Goal: Task Accomplishment & Management: Manage account settings

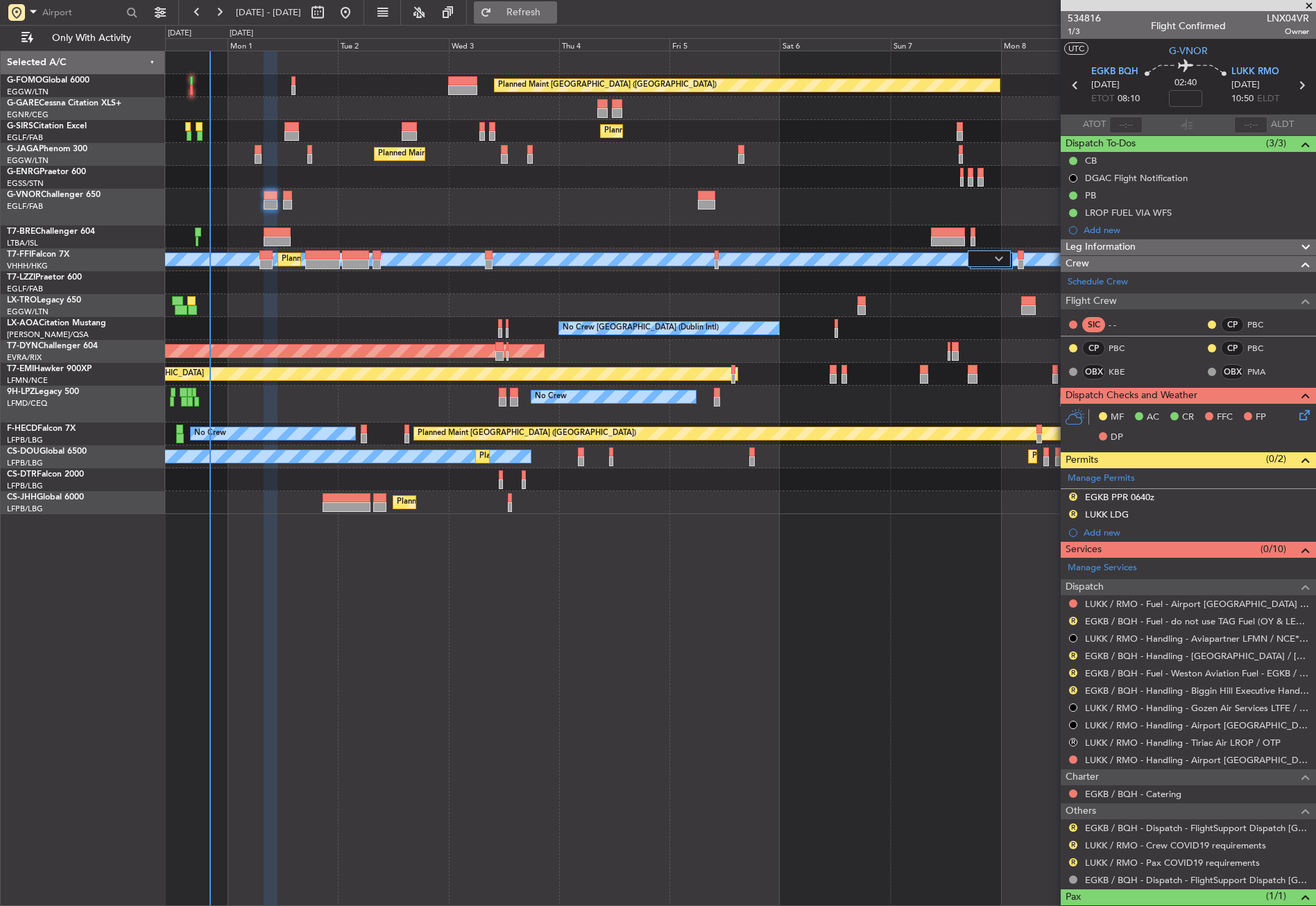
click at [553, 10] on span "Refresh" at bounding box center [523, 12] width 58 height 10
click at [523, 10] on button "Refresh" at bounding box center [515, 13] width 83 height 22
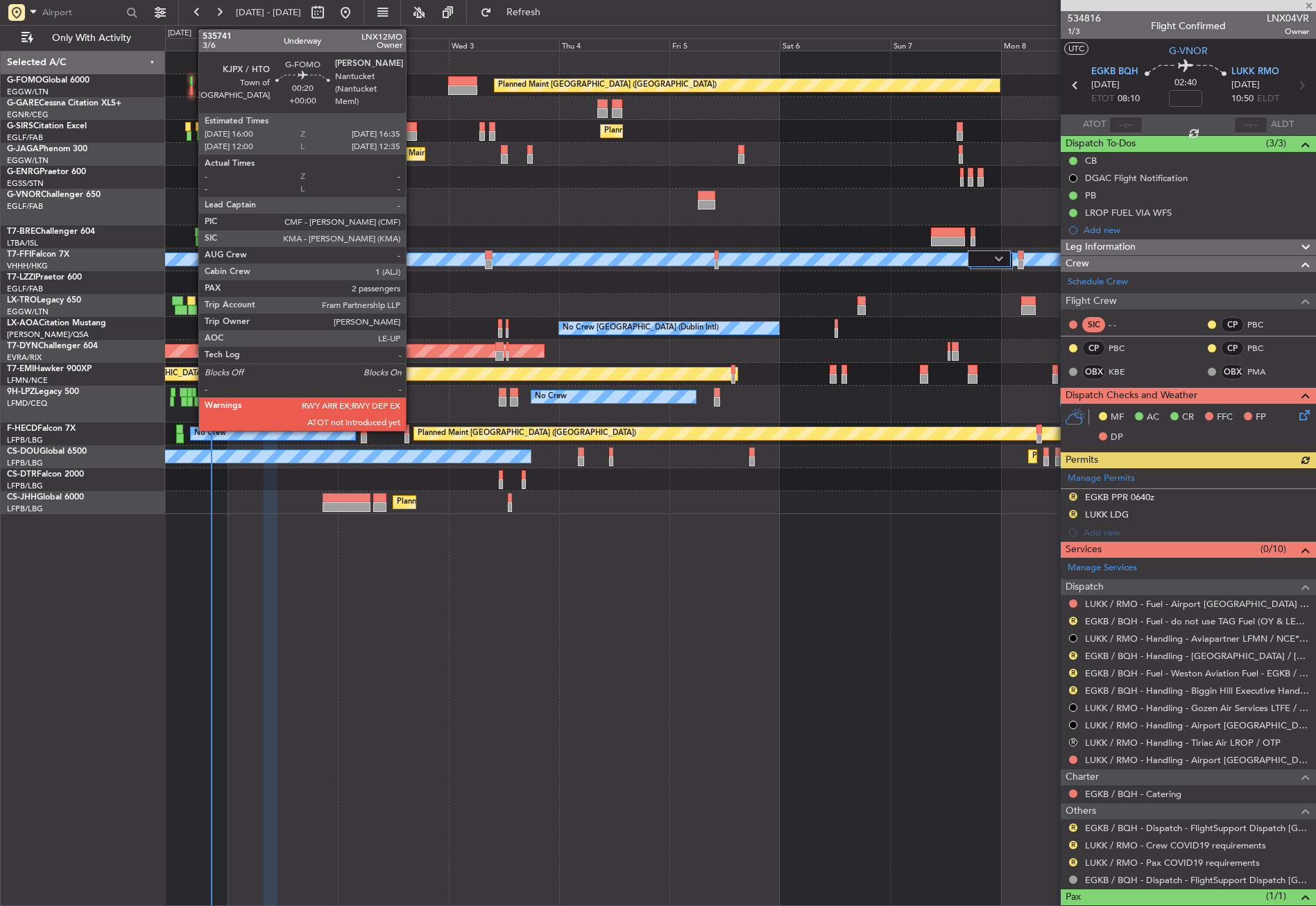
click at [191, 83] on div at bounding box center [191, 81] width 3 height 10
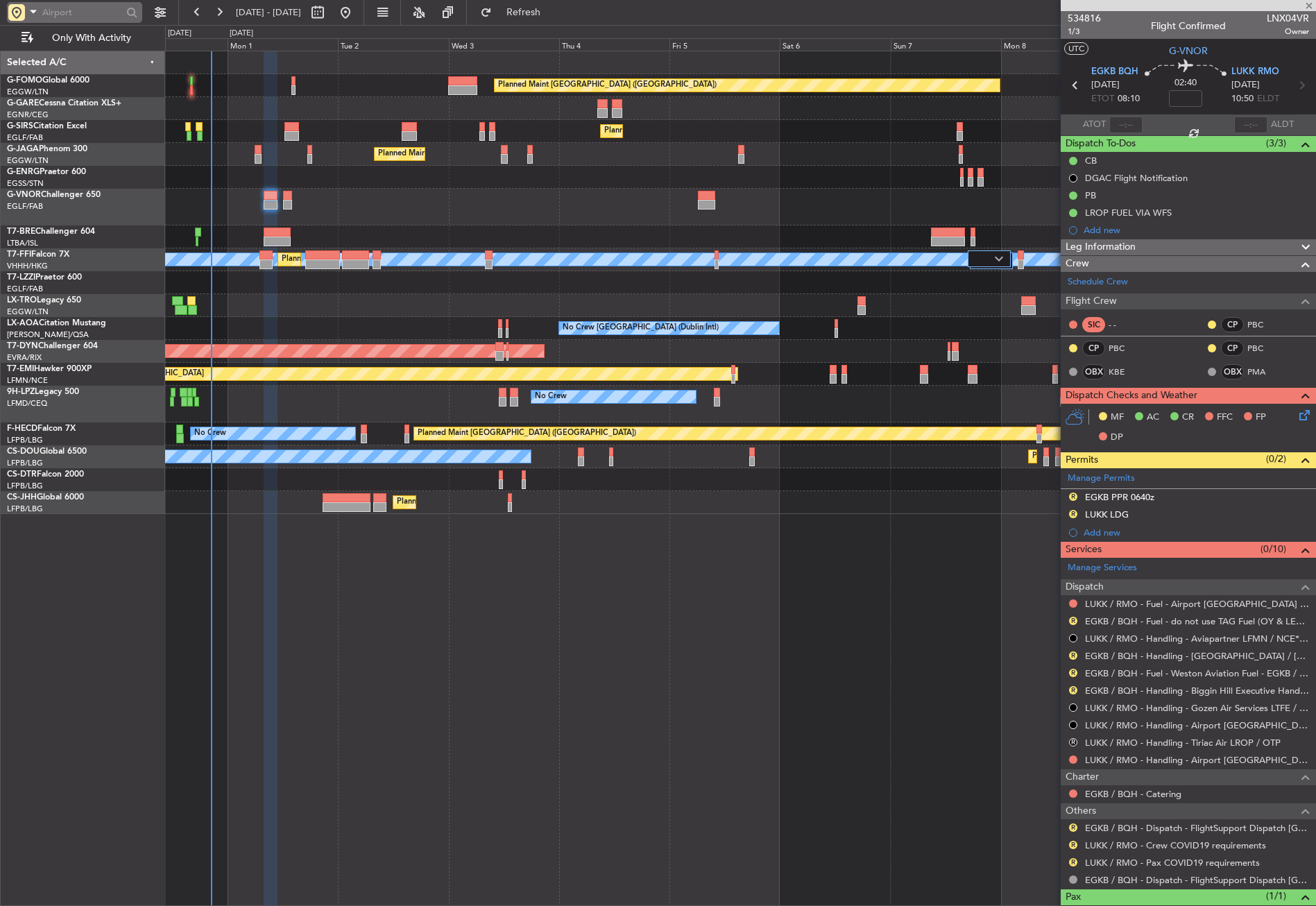
type input "2"
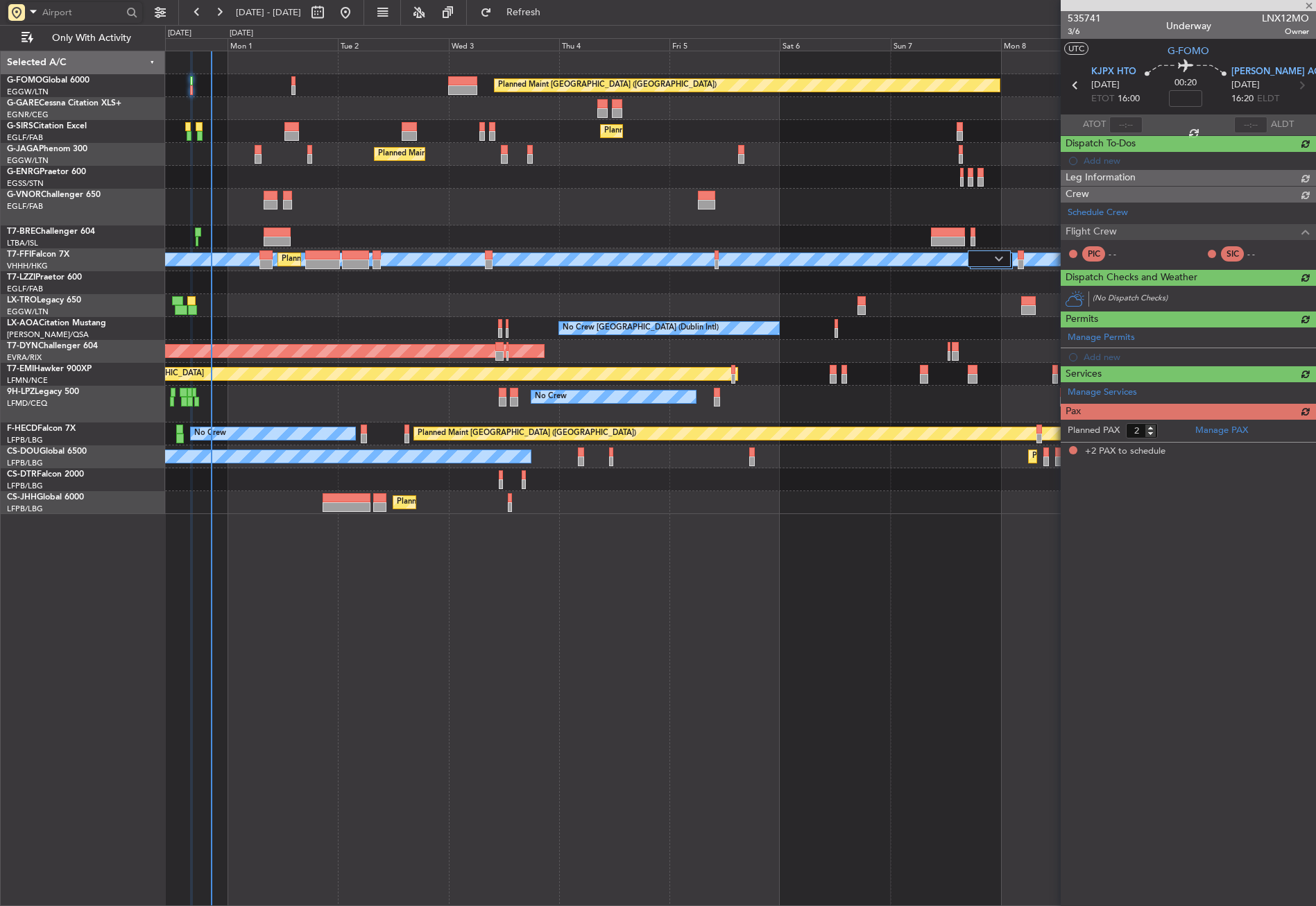
click at [74, 9] on input "text" at bounding box center [82, 12] width 80 height 21
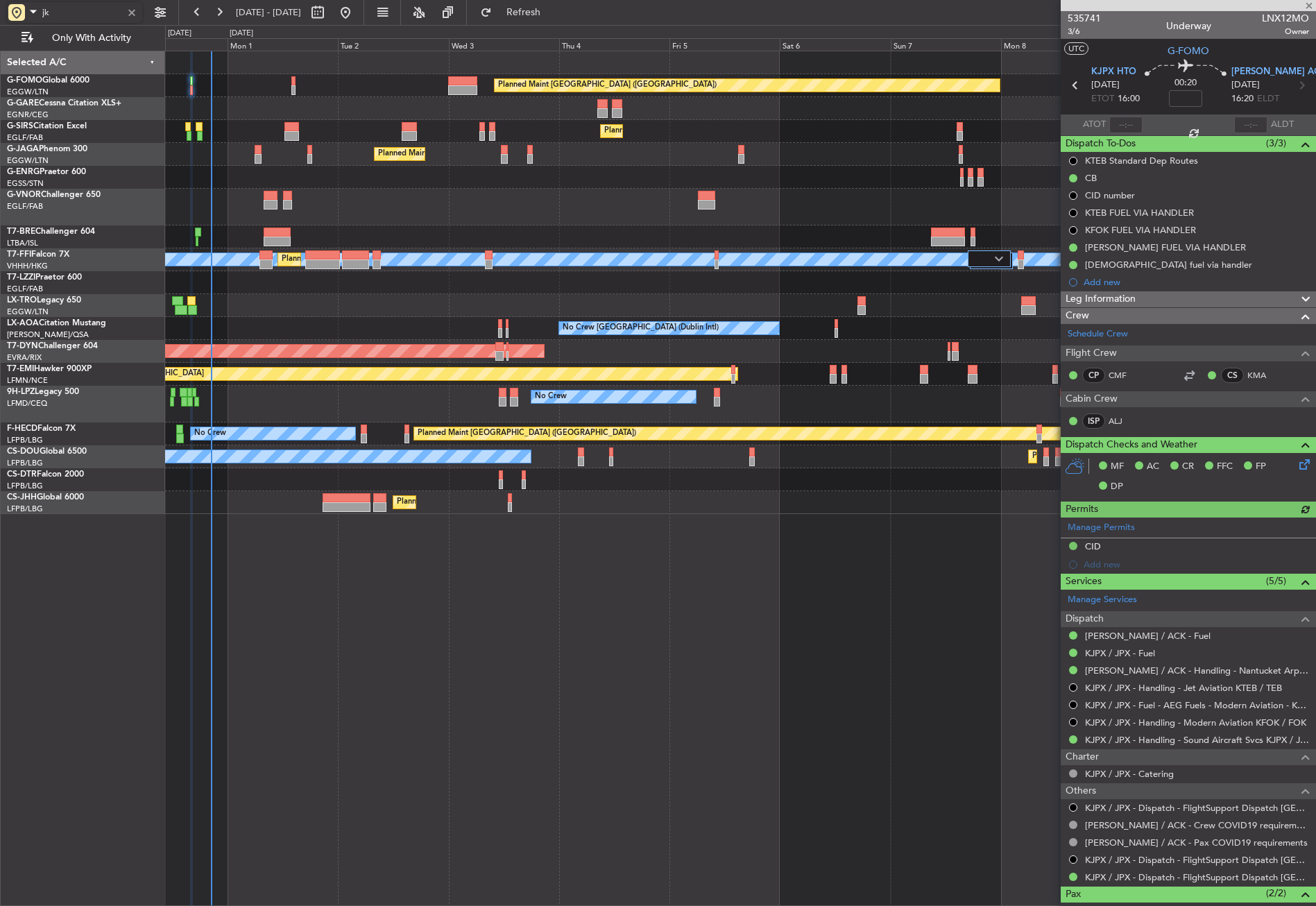
type input "j"
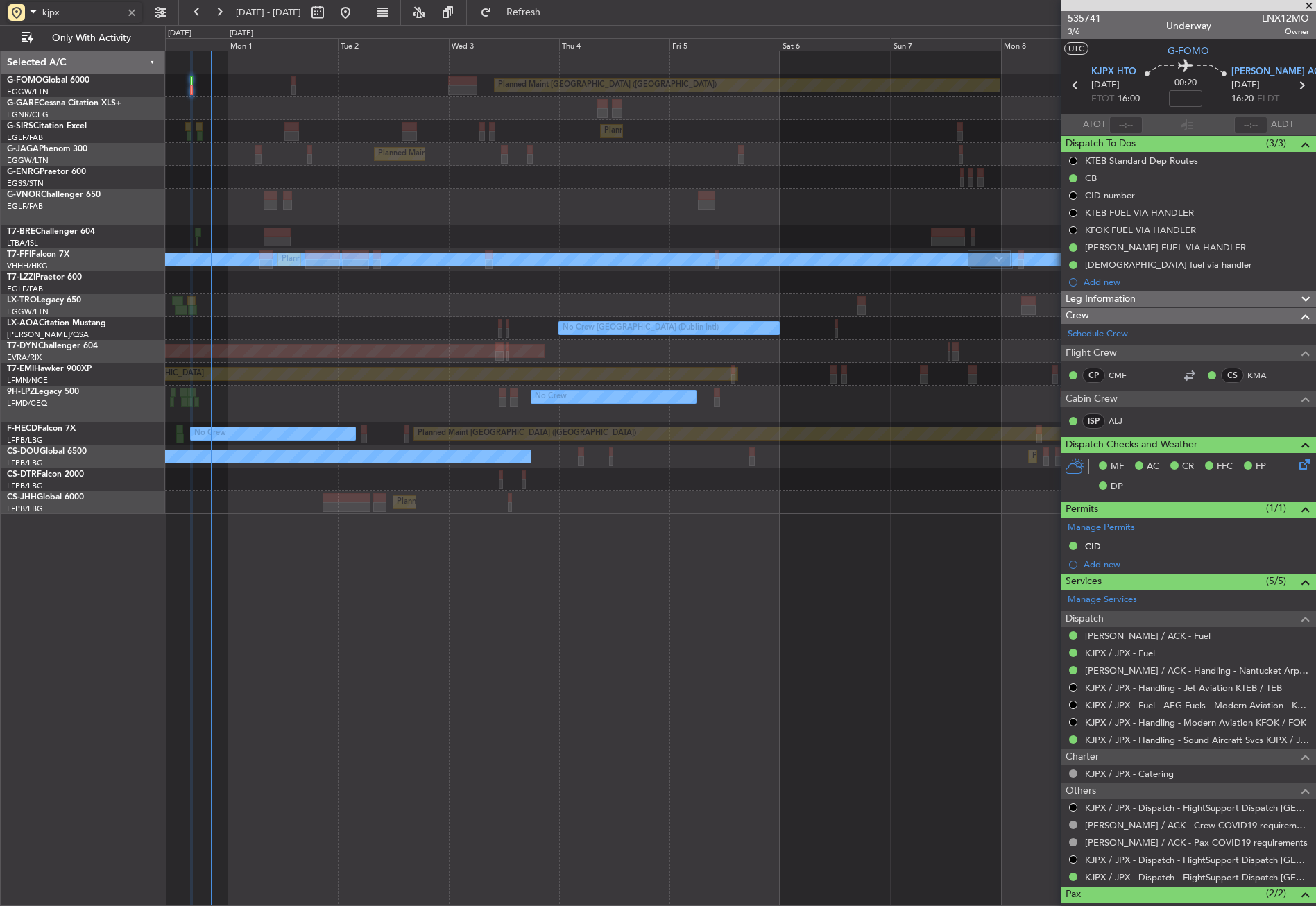
type input "kjpx"
click at [130, 10] on div at bounding box center [131, 12] width 16 height 16
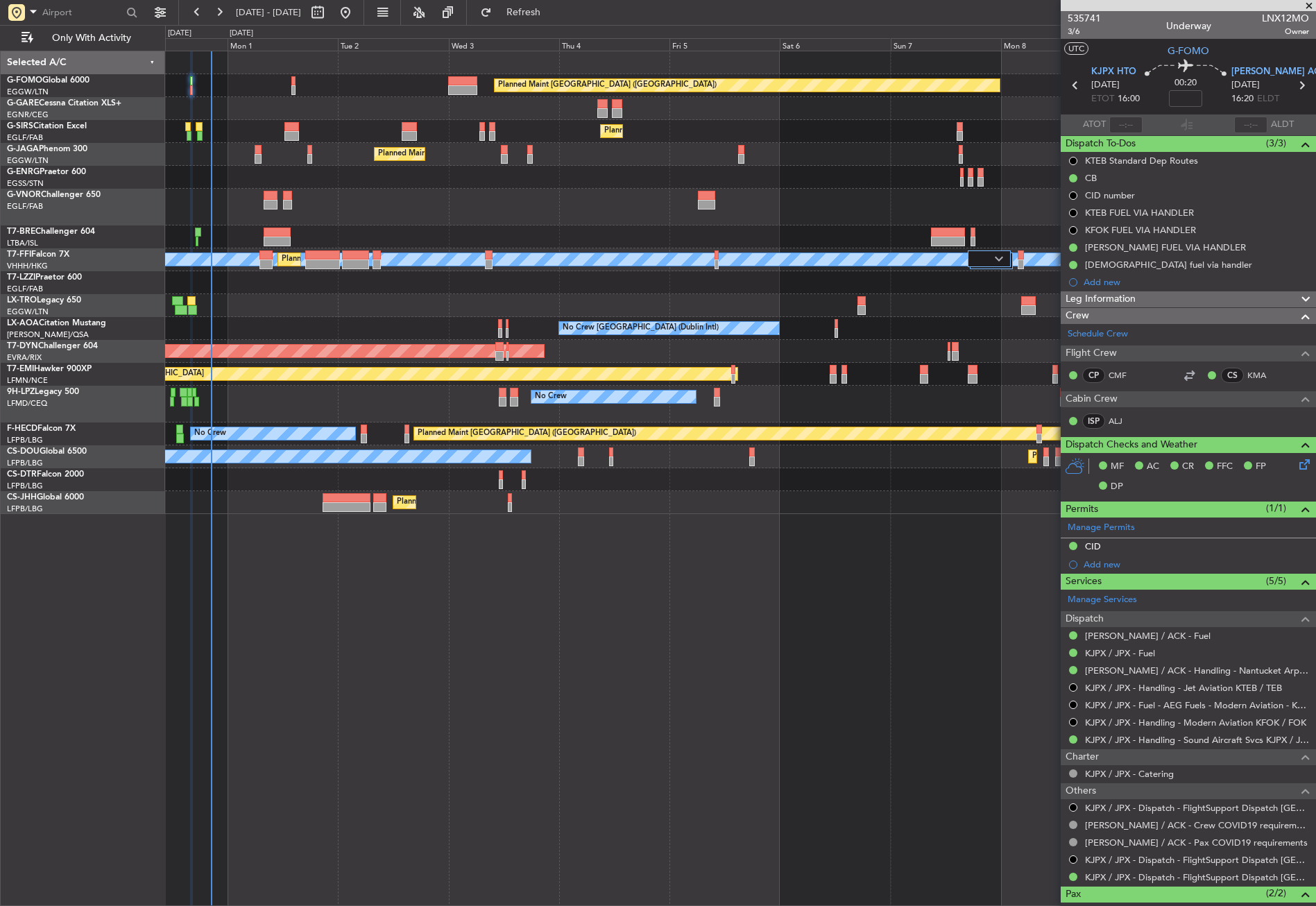
click at [563, 638] on div "Planned Maint London (Luton) Planned Maint London (Farnborough) Planned Maint L…" at bounding box center [741, 478] width 1150 height 855
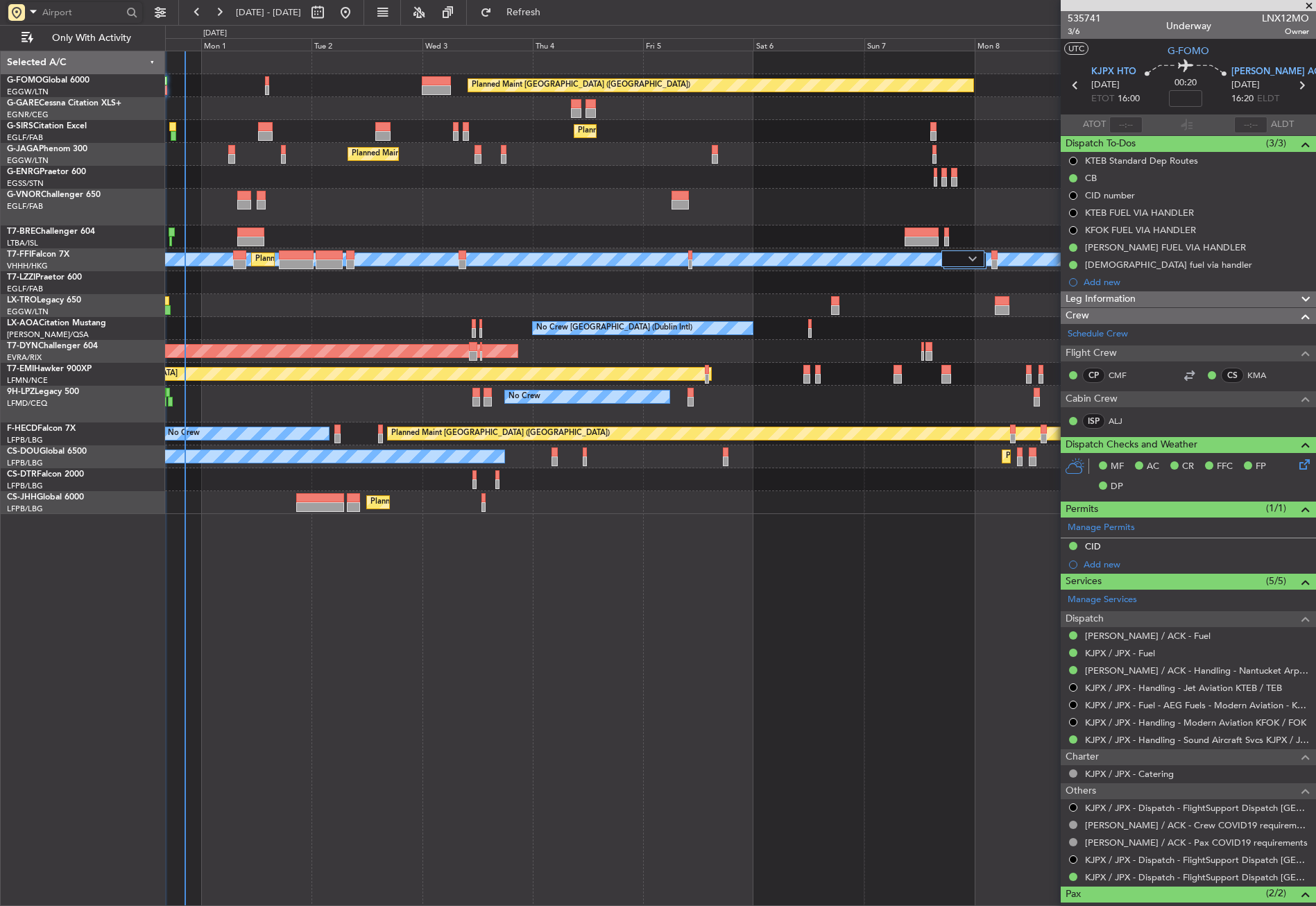
click at [535, 640] on div "Planned Maint London (Luton) Planned Maint London (Farnborough) Planned Maint L…" at bounding box center [741, 478] width 1150 height 855
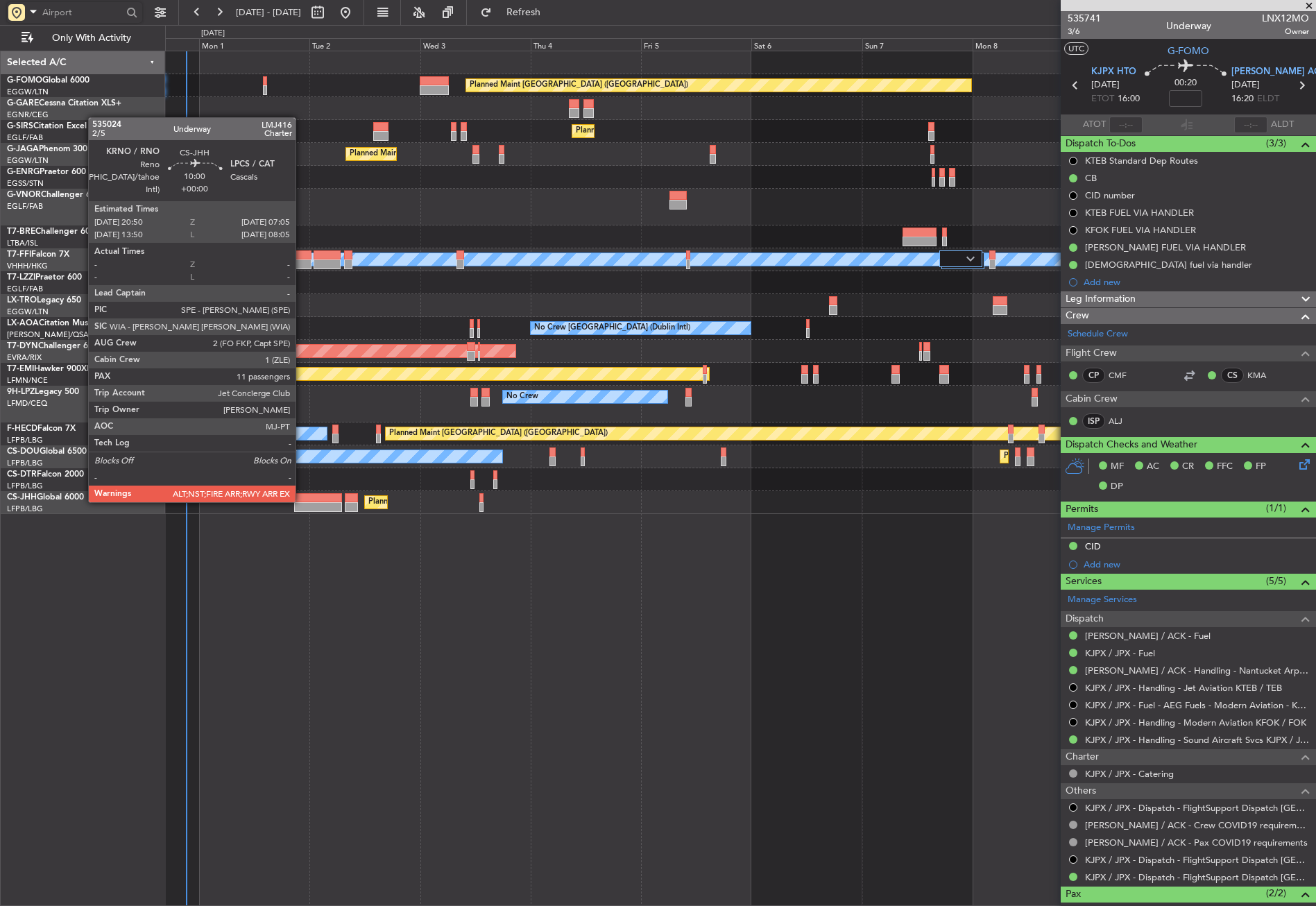
click at [301, 501] on div at bounding box center [317, 497] width 47 height 10
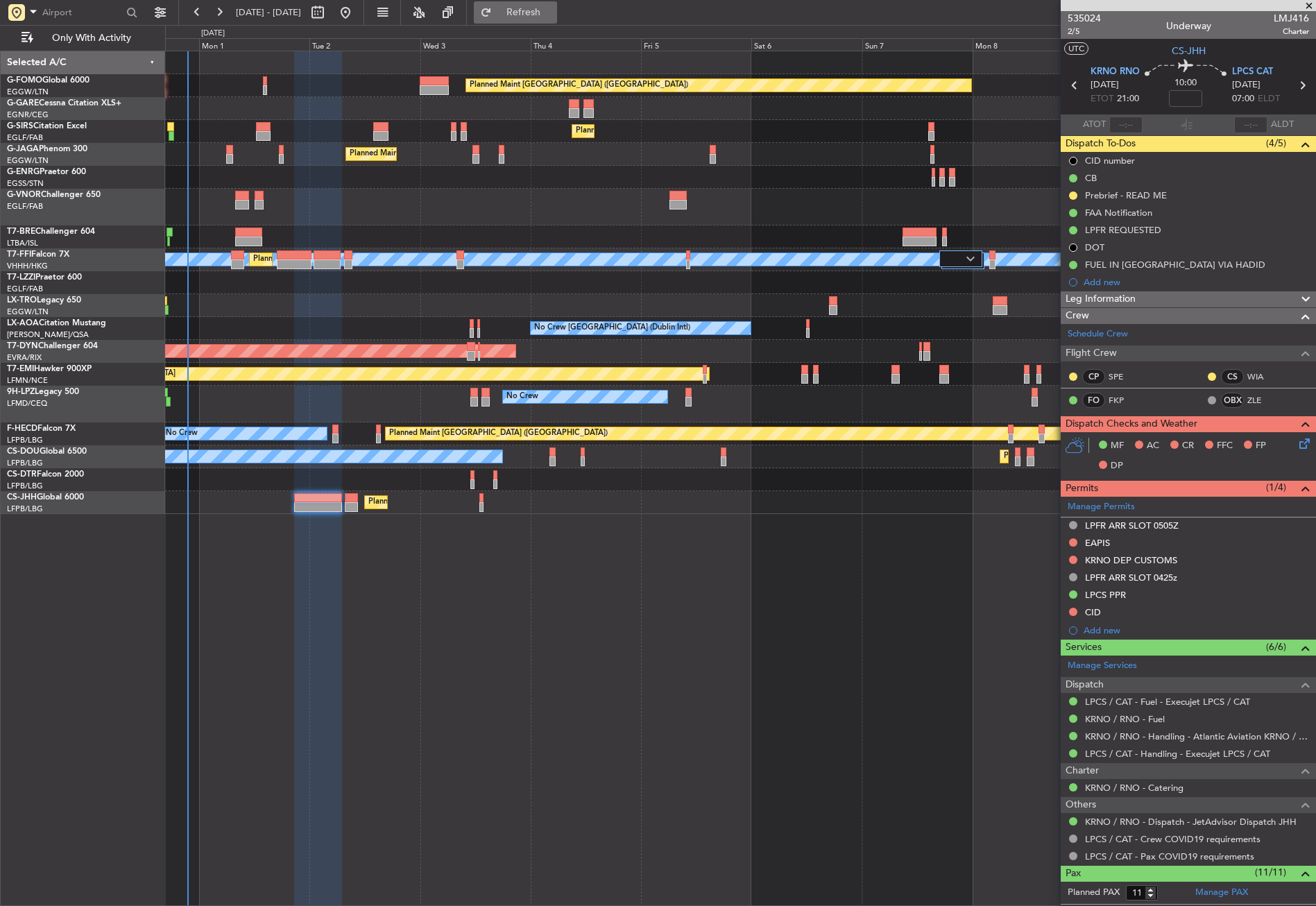
click at [543, 6] on button "Refresh" at bounding box center [515, 13] width 83 height 22
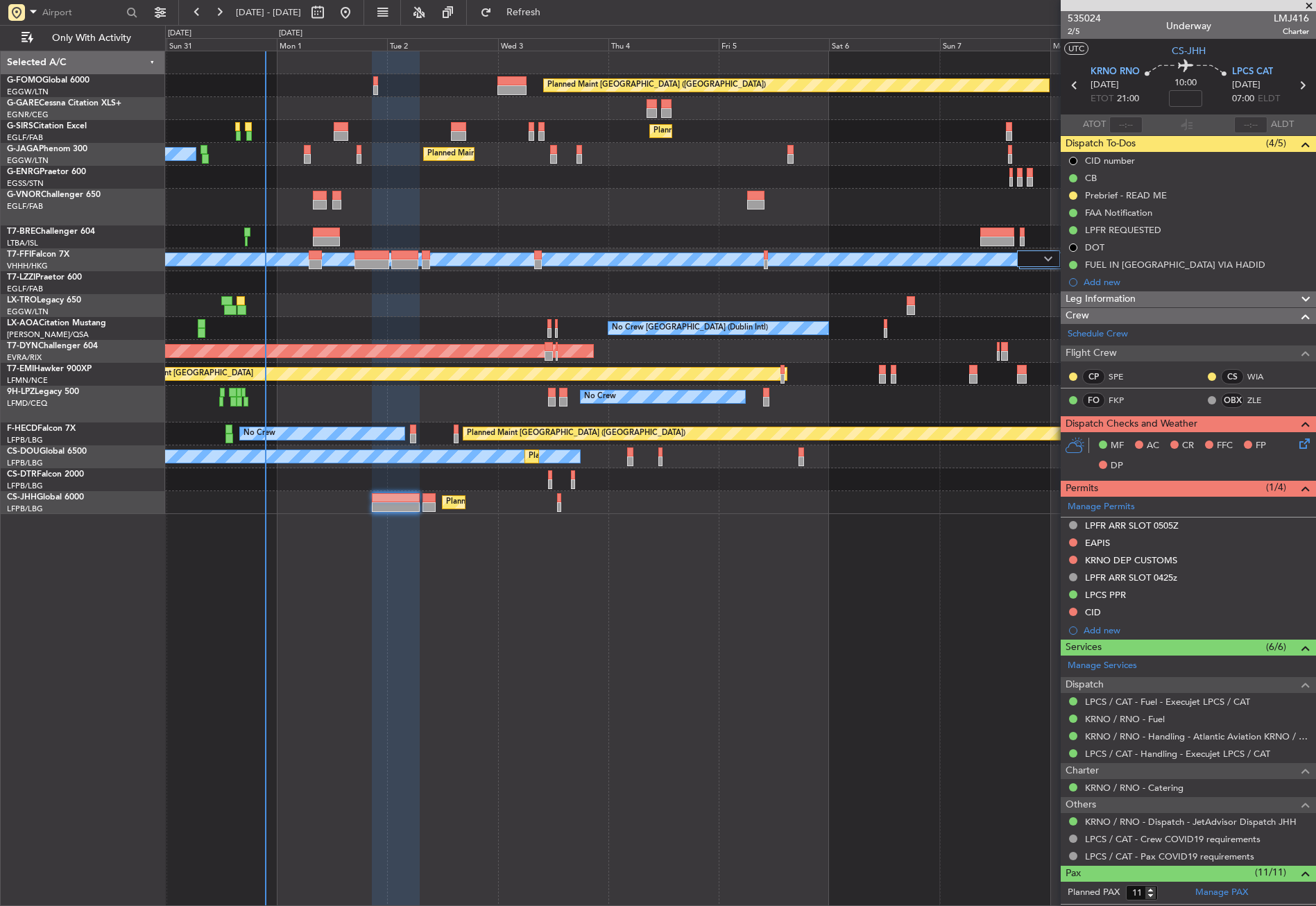
click at [399, 96] on div "Planned Maint London (Luton) Planned Maint London (Farnborough) Planned Maint L…" at bounding box center [741, 283] width 1150 height 462
click at [346, 88] on div "Planned Maint [GEOGRAPHIC_DATA] ([GEOGRAPHIC_DATA])" at bounding box center [741, 85] width 1150 height 23
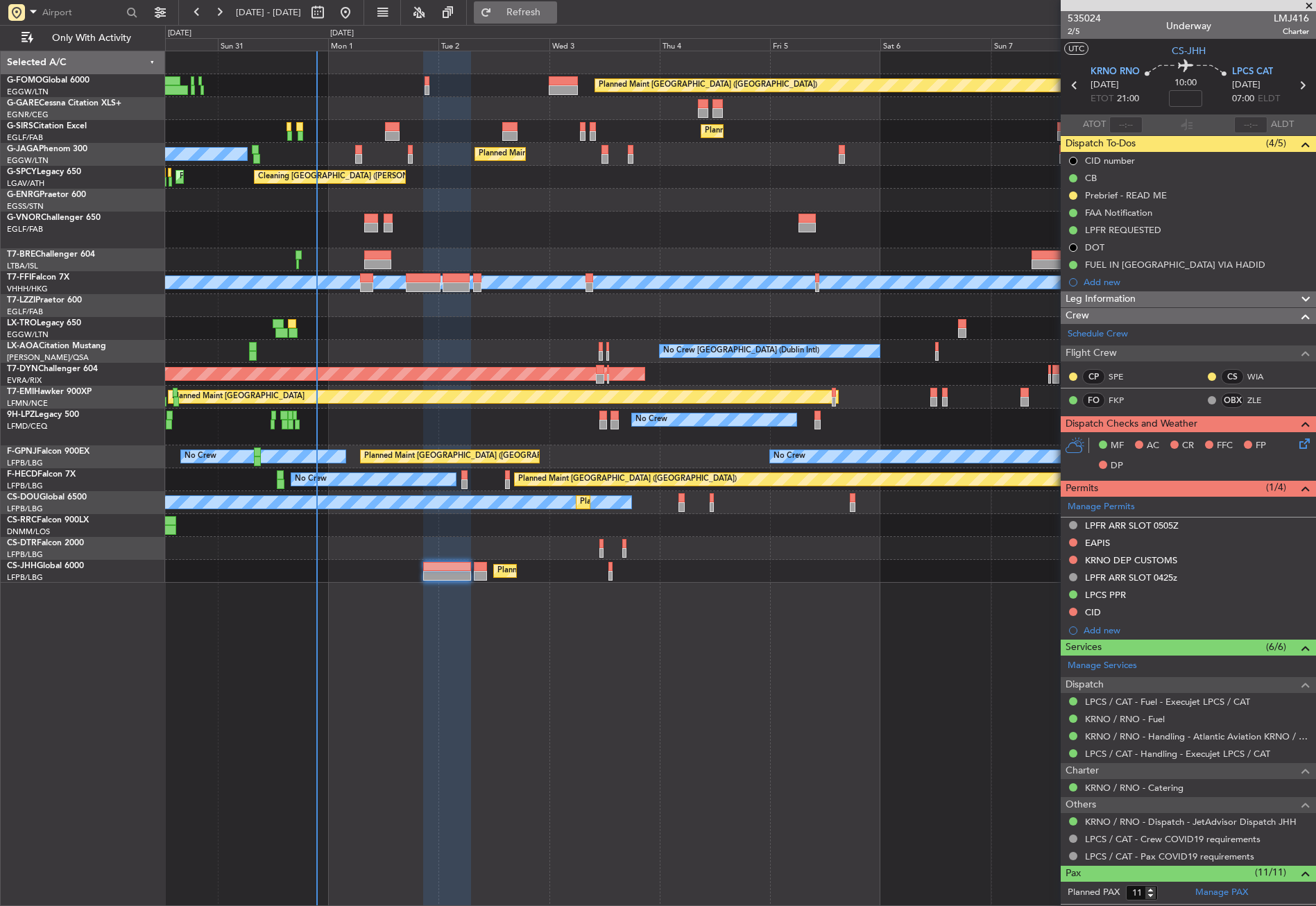
click at [541, 14] on span "Refresh" at bounding box center [523, 12] width 58 height 10
click at [532, 7] on button "Refresh" at bounding box center [515, 13] width 83 height 22
click at [534, 13] on button "Refresh" at bounding box center [515, 13] width 83 height 22
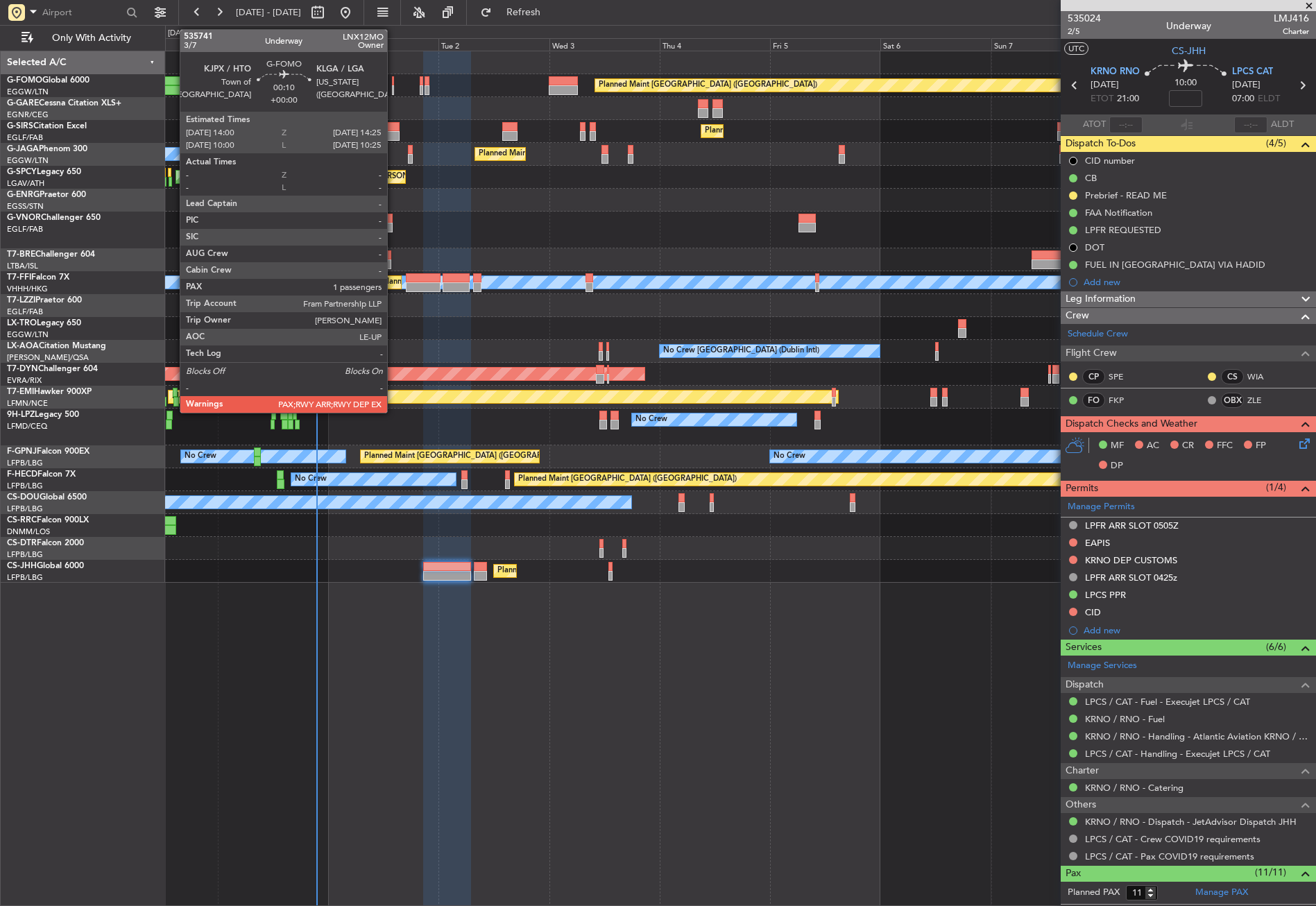
click at [393, 85] on div at bounding box center [393, 81] width 2 height 10
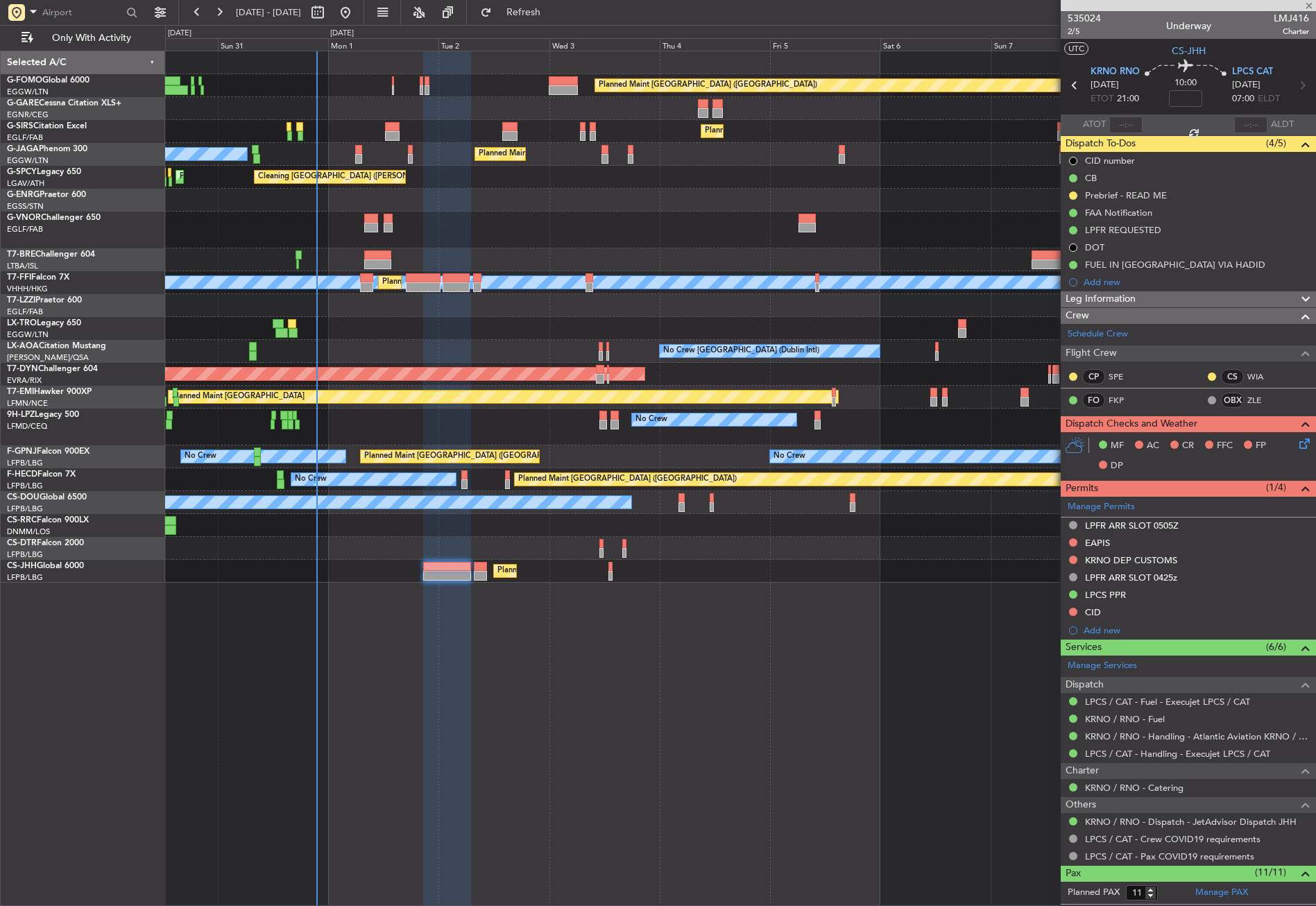
type input "1"
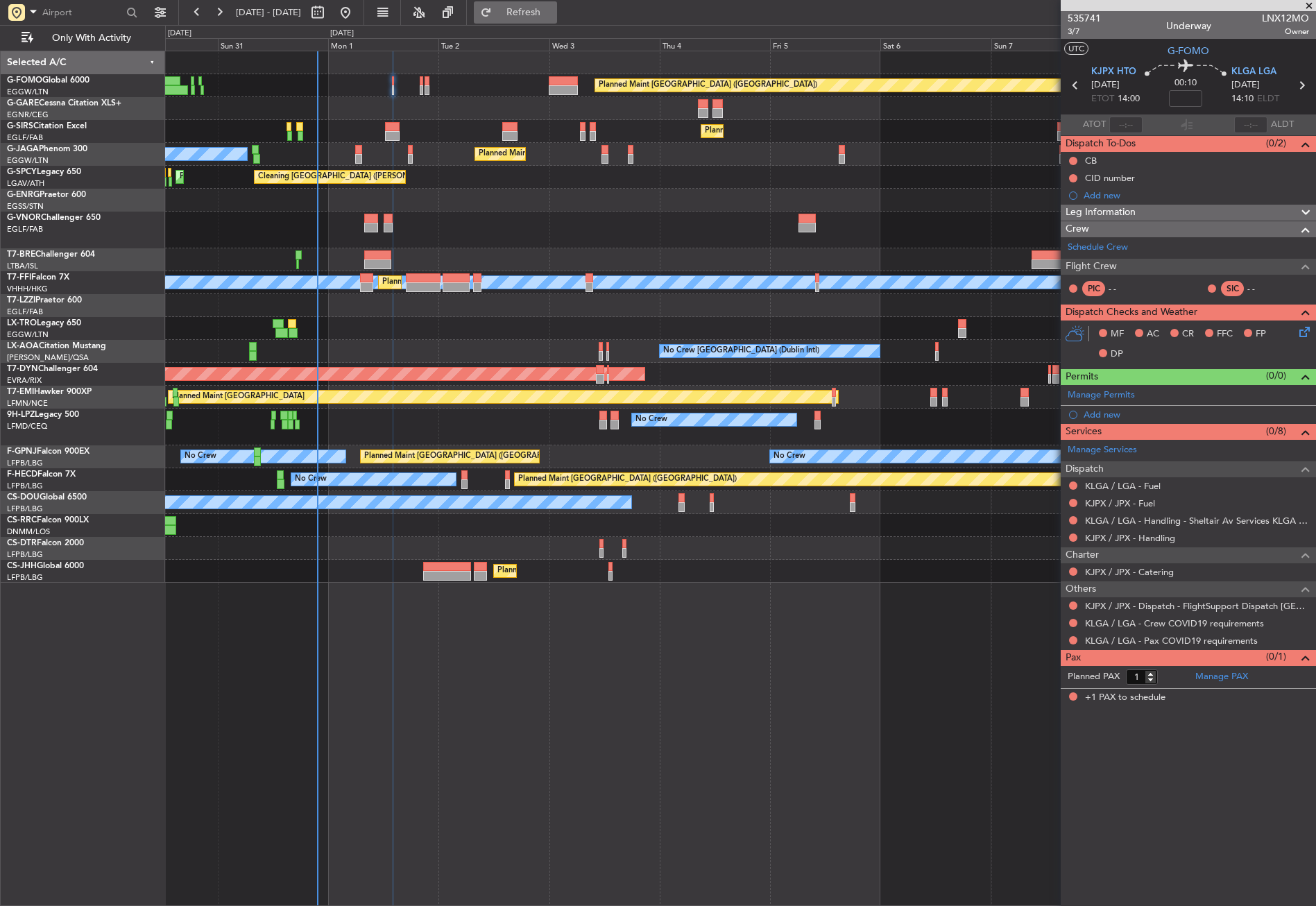
click at [537, 8] on button "Refresh" at bounding box center [515, 13] width 83 height 22
click at [1172, 515] on link "KLGA / LGA - Handling - Sheltair Av Services KLGA / LGA" at bounding box center [1197, 520] width 224 height 12
click at [527, 5] on button "Refresh" at bounding box center [515, 13] width 83 height 22
click at [529, 8] on button "Refresh" at bounding box center [515, 13] width 83 height 22
click at [1072, 177] on button at bounding box center [1073, 178] width 8 height 8
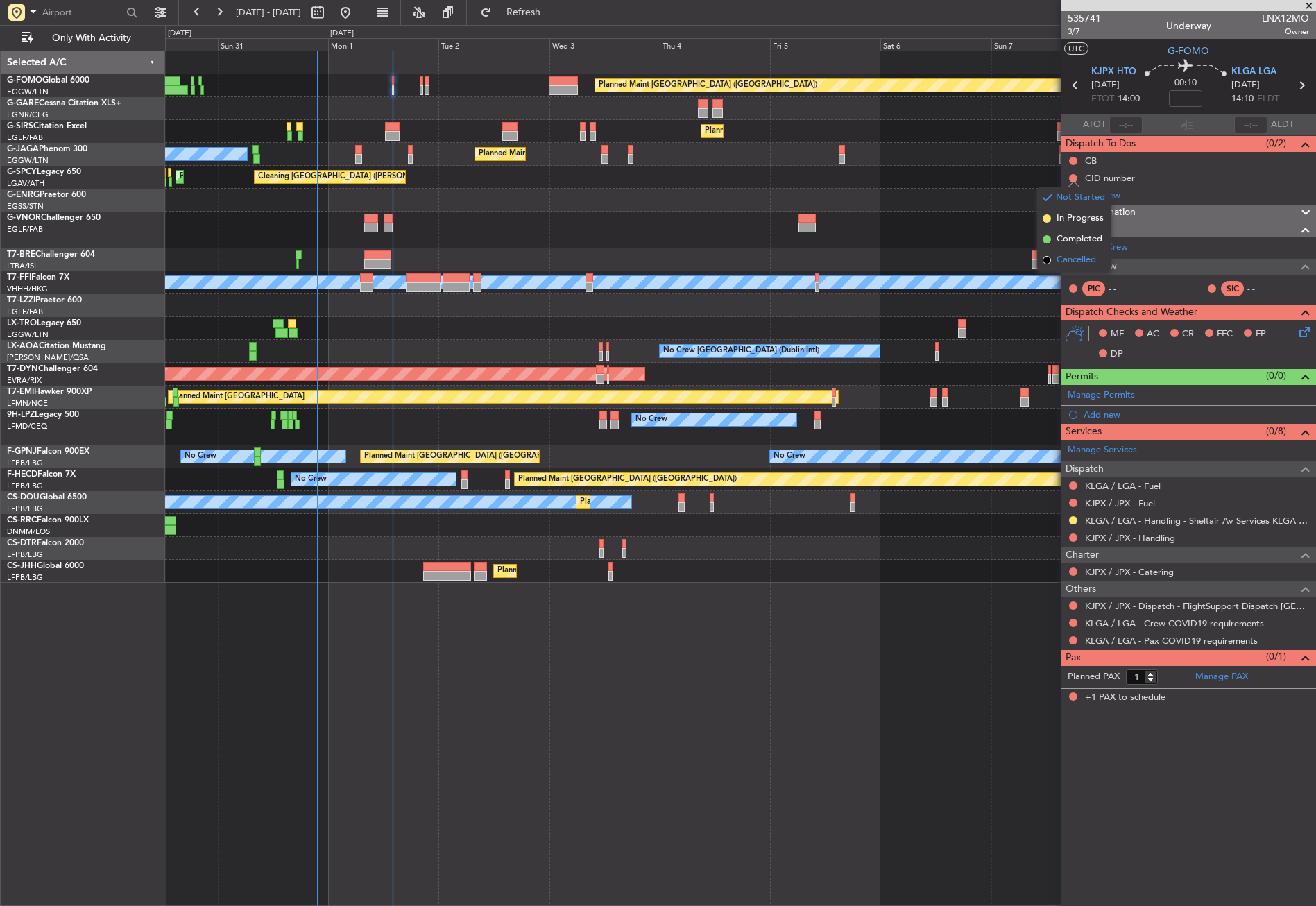
click at [1065, 251] on li "Cancelled" at bounding box center [1074, 260] width 74 height 21
click at [1103, 415] on div "Add new" at bounding box center [1190, 414] width 213 height 12
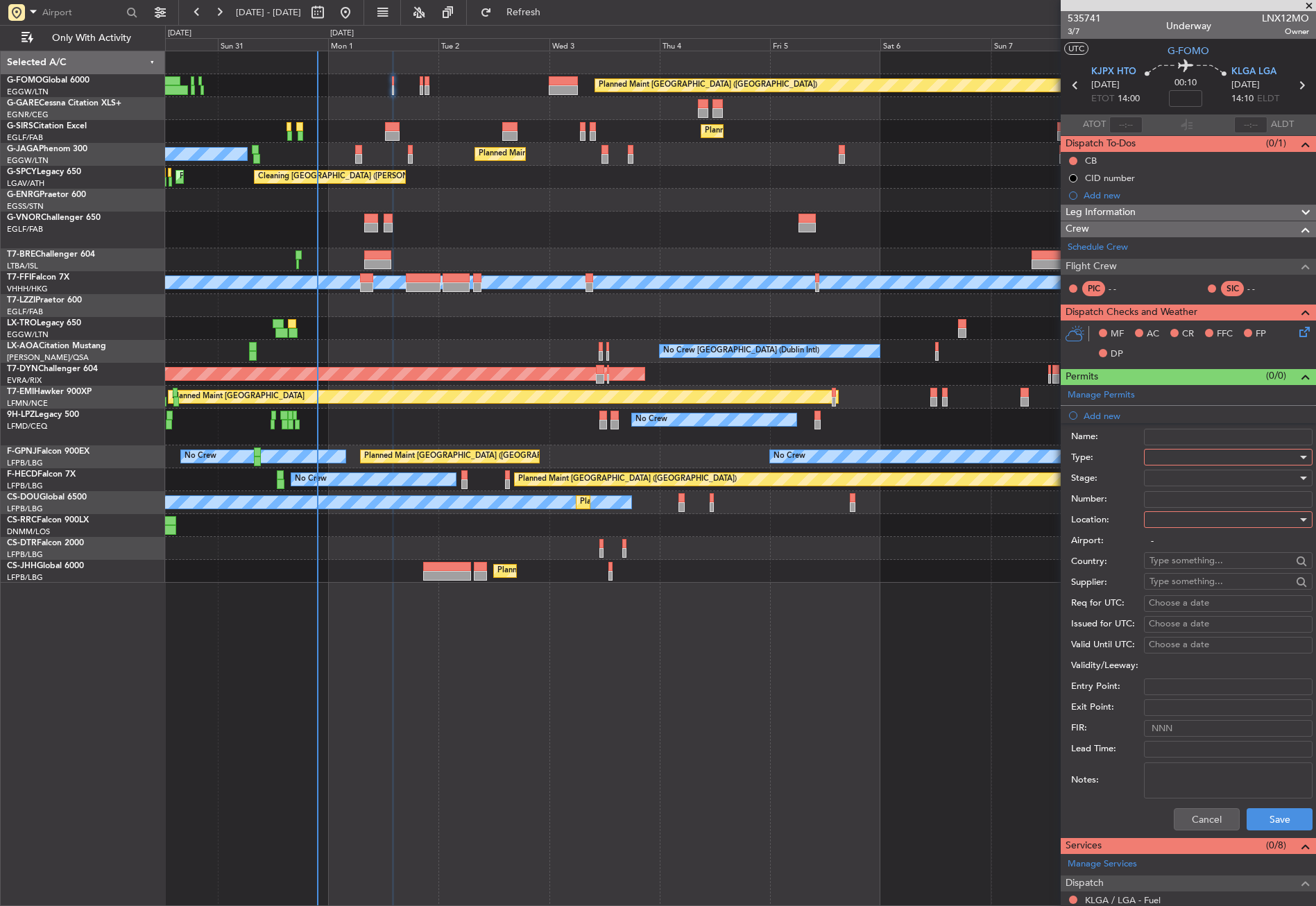
click at [1155, 446] on div "Name:" at bounding box center [1191, 436] width 241 height 21
click at [1163, 457] on div at bounding box center [1224, 457] width 148 height 21
click at [1170, 593] on span "CID" at bounding box center [1224, 589] width 146 height 21
click at [1161, 523] on div at bounding box center [1224, 520] width 148 height 21
click at [1167, 545] on span "Departure" at bounding box center [1224, 547] width 146 height 21
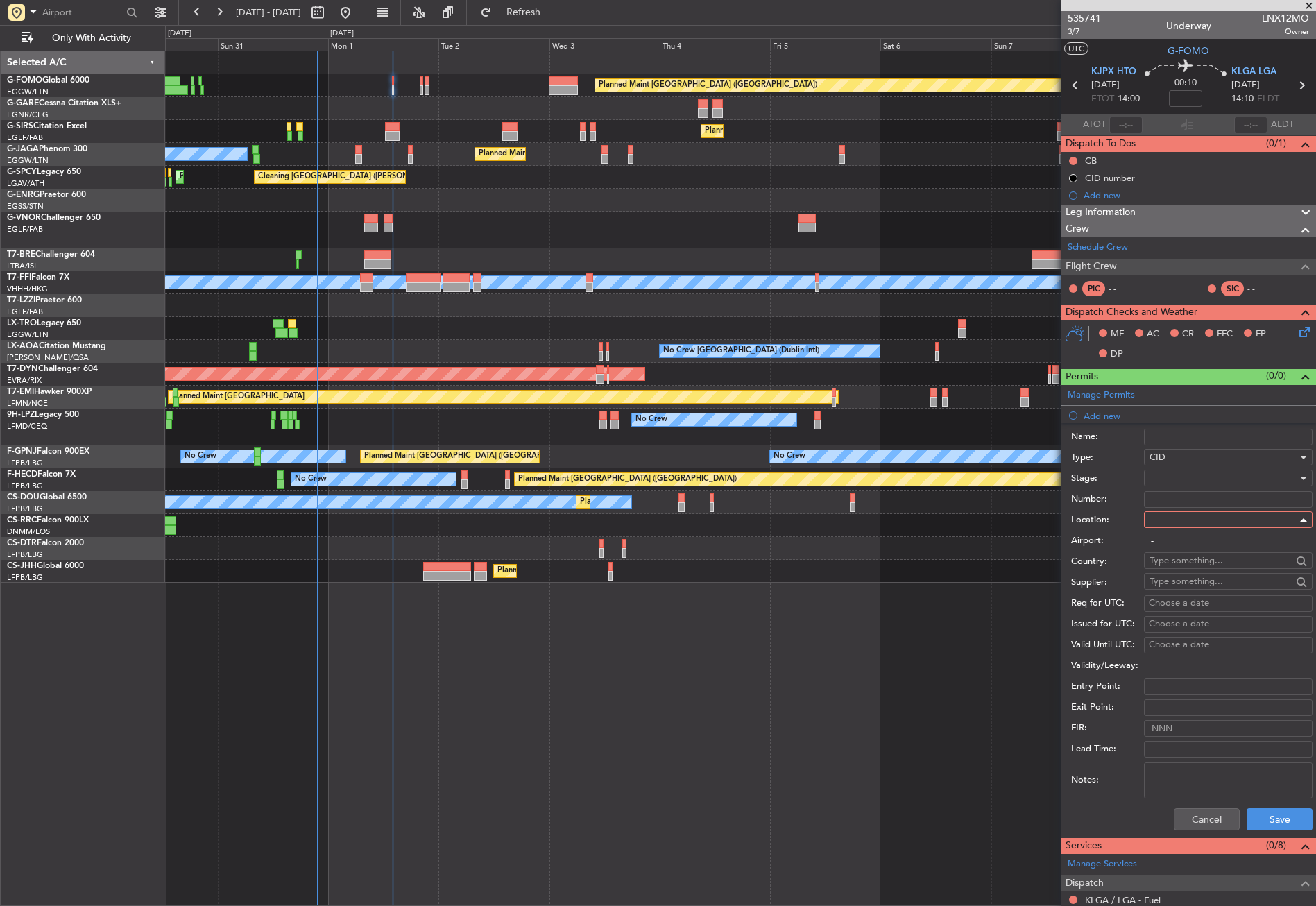
type input "KJPX / JPX"
click at [1167, 469] on div at bounding box center [1224, 478] width 148 height 21
click at [1180, 528] on span "Not Requested" at bounding box center [1224, 527] width 146 height 21
click at [1263, 813] on button "Save" at bounding box center [1279, 819] width 66 height 22
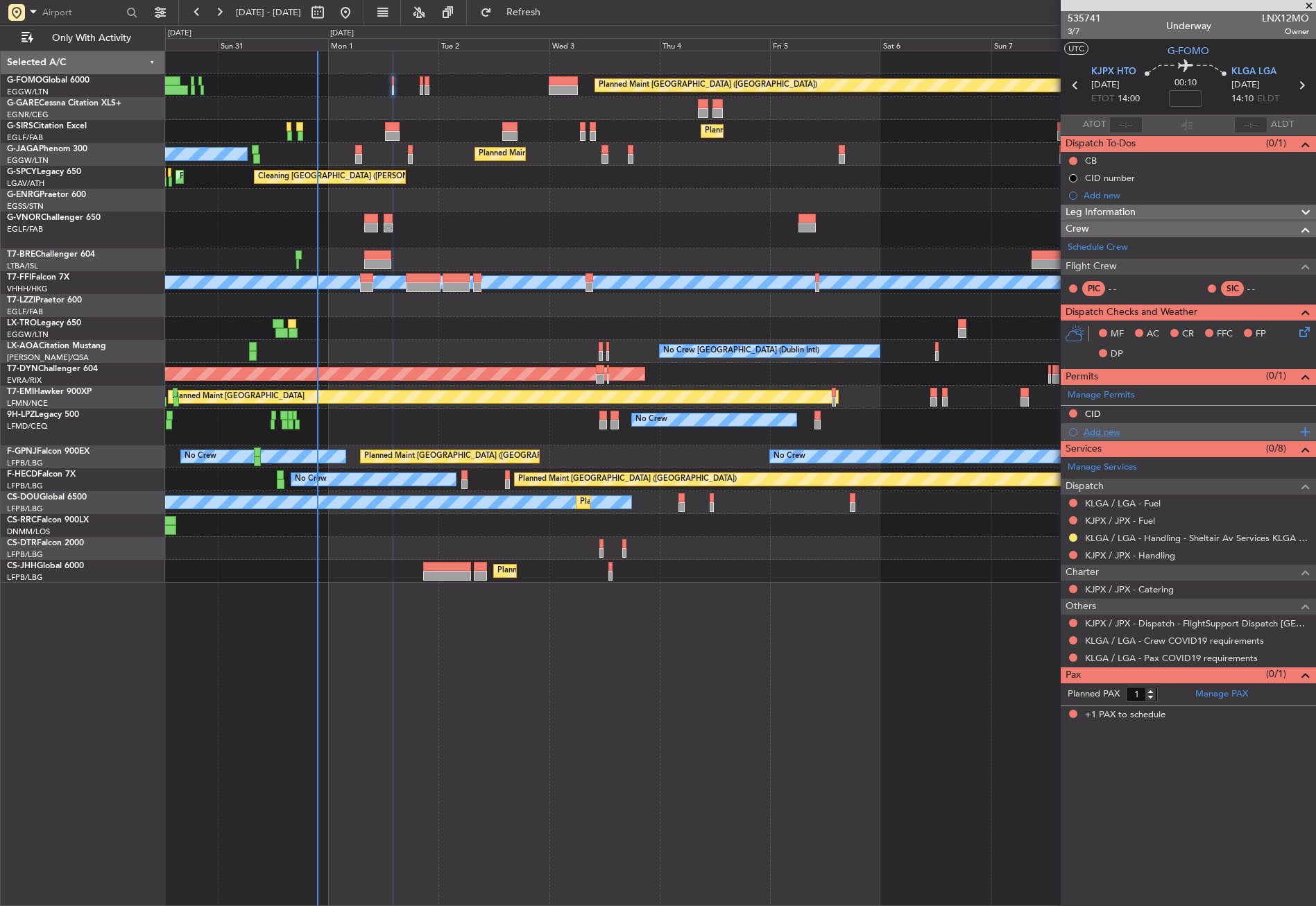
click at [1148, 433] on div "Add new" at bounding box center [1190, 432] width 213 height 12
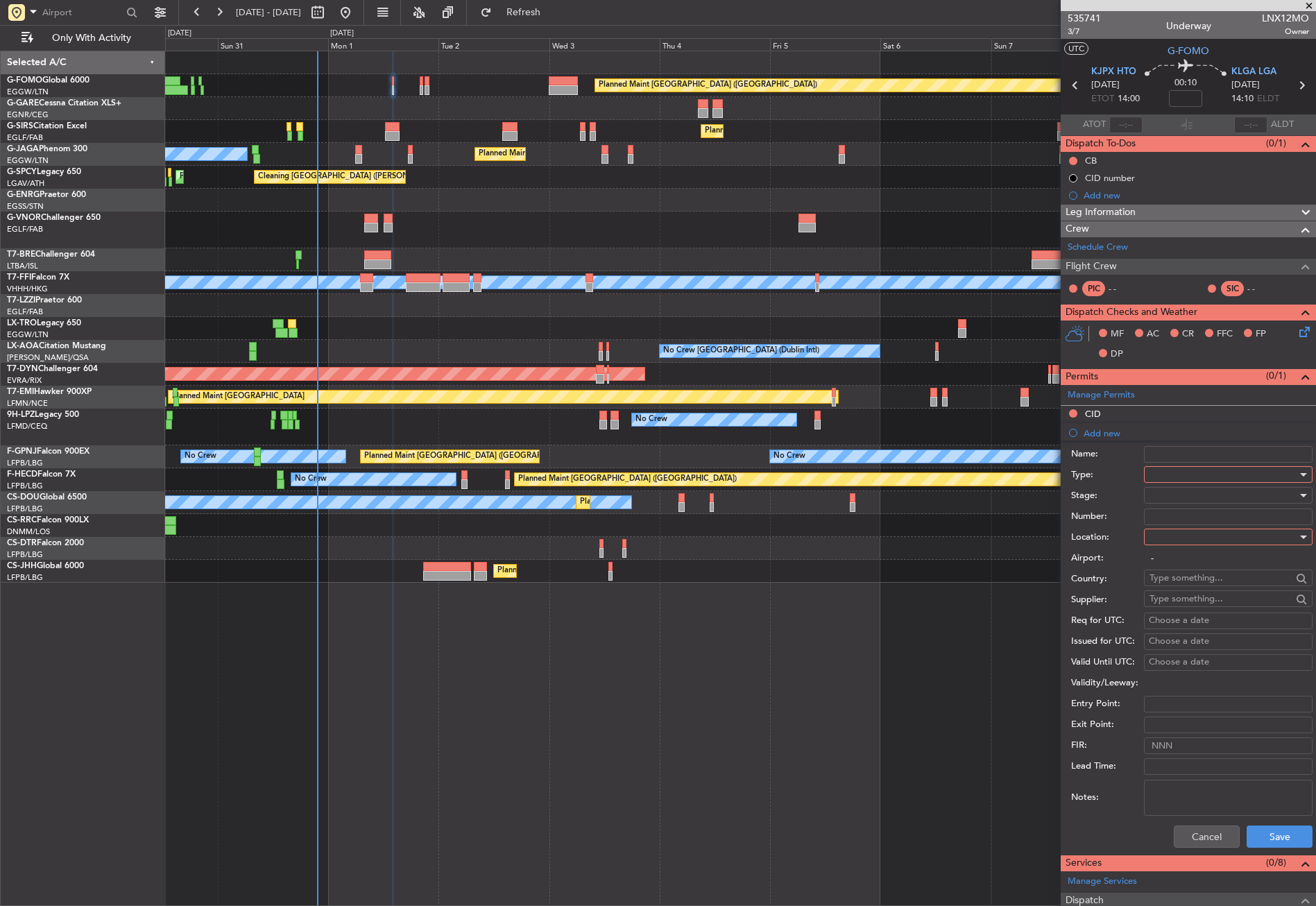
click at [1191, 473] on div at bounding box center [1224, 474] width 148 height 21
click at [1179, 589] on span "PPR" at bounding box center [1224, 597] width 146 height 21
click at [1164, 545] on div at bounding box center [1224, 536] width 148 height 21
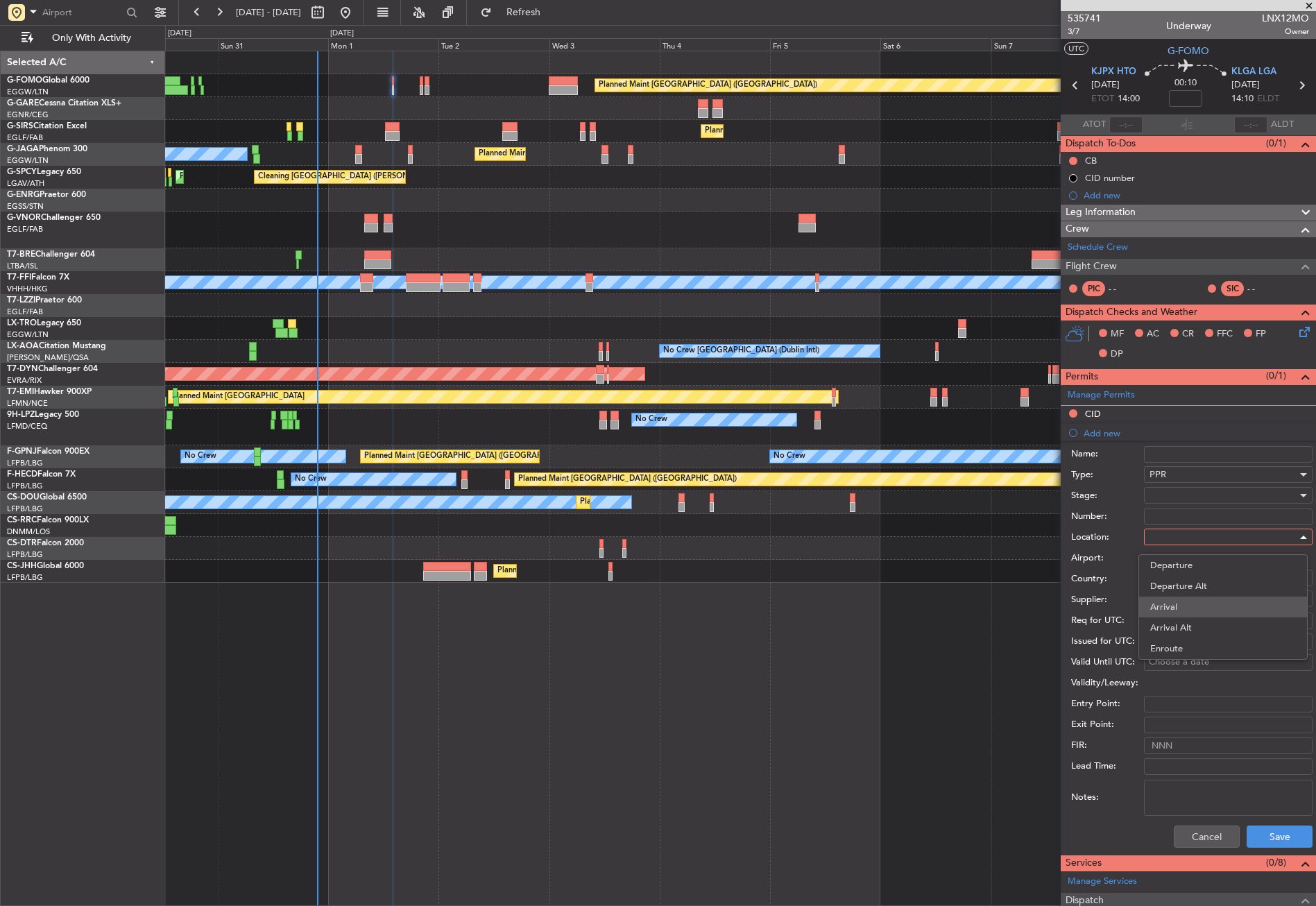
click at [1167, 596] on span "Arrival" at bounding box center [1224, 606] width 146 height 21
type input "KLGA / LGA"
click at [1164, 496] on div at bounding box center [1224, 495] width 148 height 21
click at [1189, 539] on span "Not Requested" at bounding box center [1224, 545] width 146 height 21
click at [1273, 834] on button "Save" at bounding box center [1279, 837] width 66 height 22
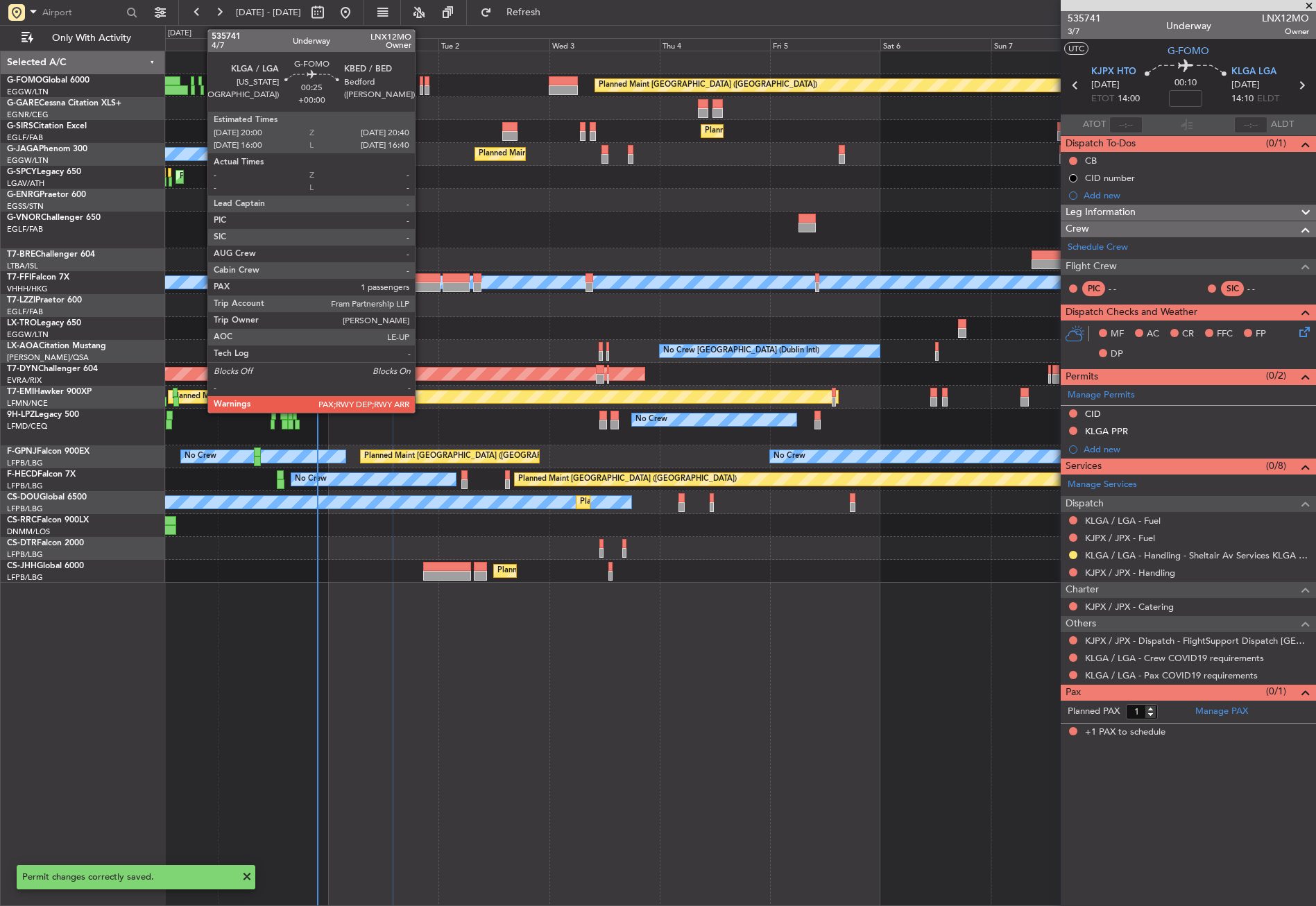
click at [421, 87] on div at bounding box center [422, 90] width 4 height 10
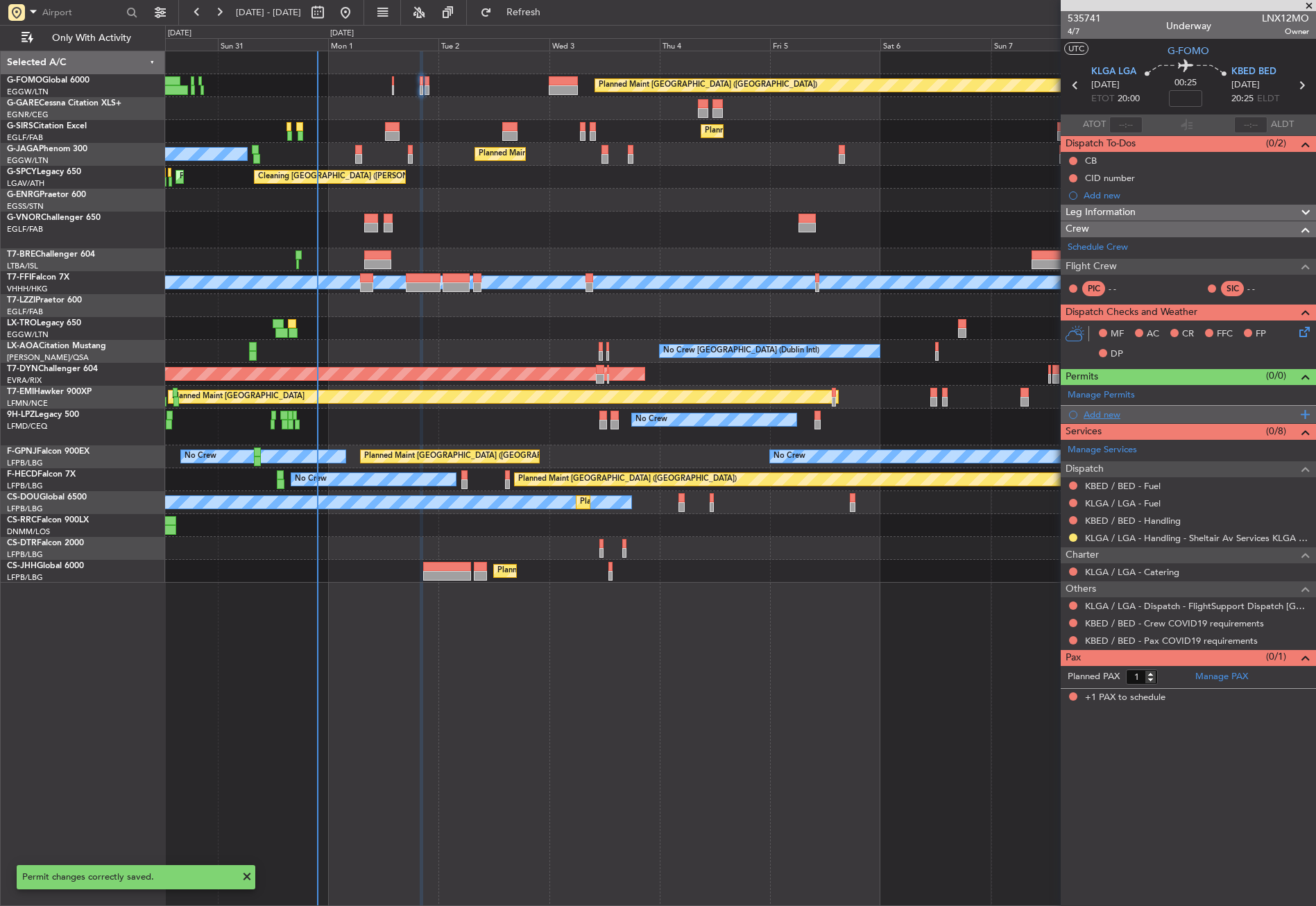
click at [1100, 414] on div "Add new" at bounding box center [1190, 414] width 213 height 12
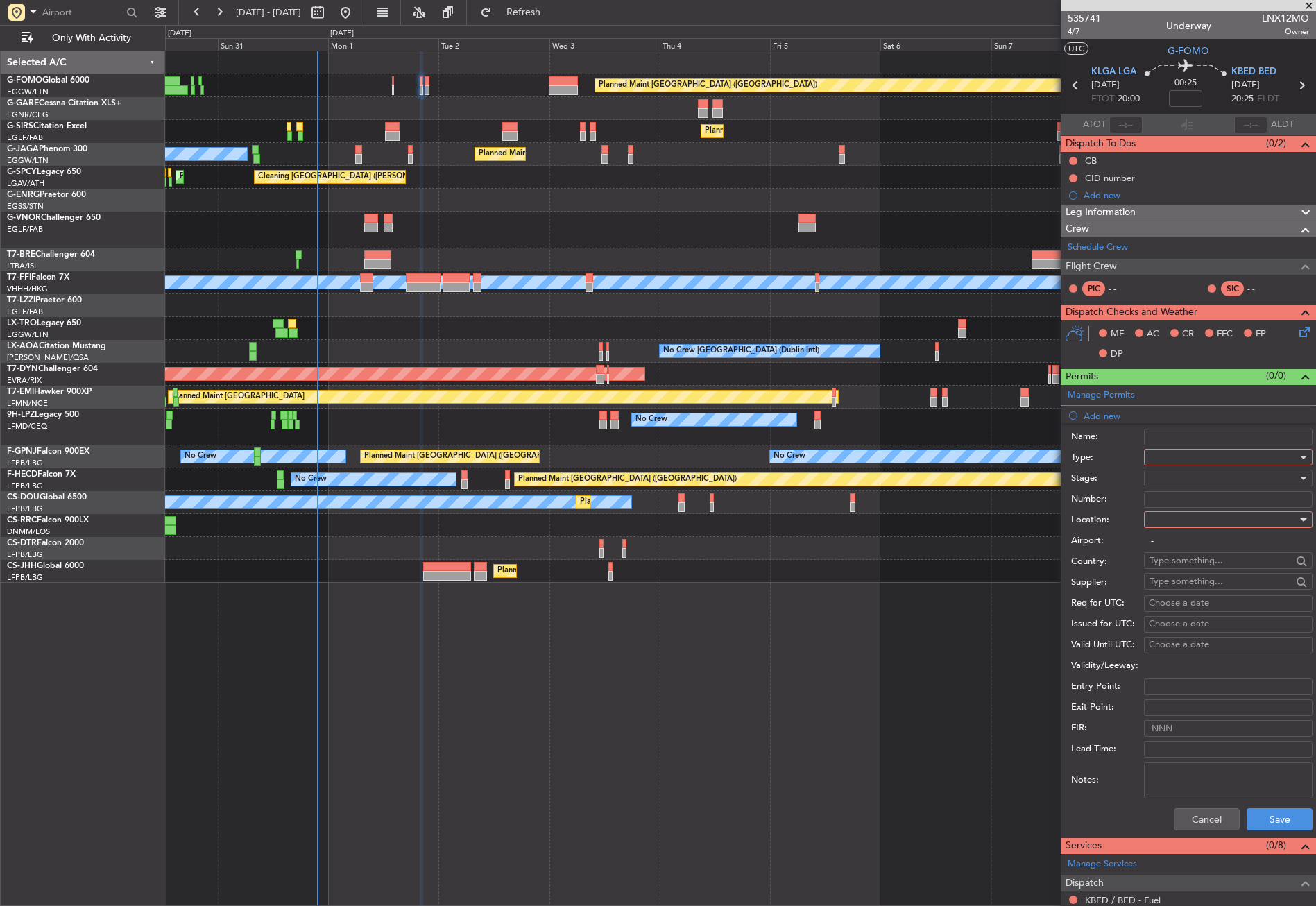
click at [1163, 450] on div at bounding box center [1224, 457] width 148 height 21
click at [1192, 576] on span "PPR" at bounding box center [1224, 580] width 146 height 21
click at [1170, 532] on div "Airport: -" at bounding box center [1191, 541] width 241 height 21
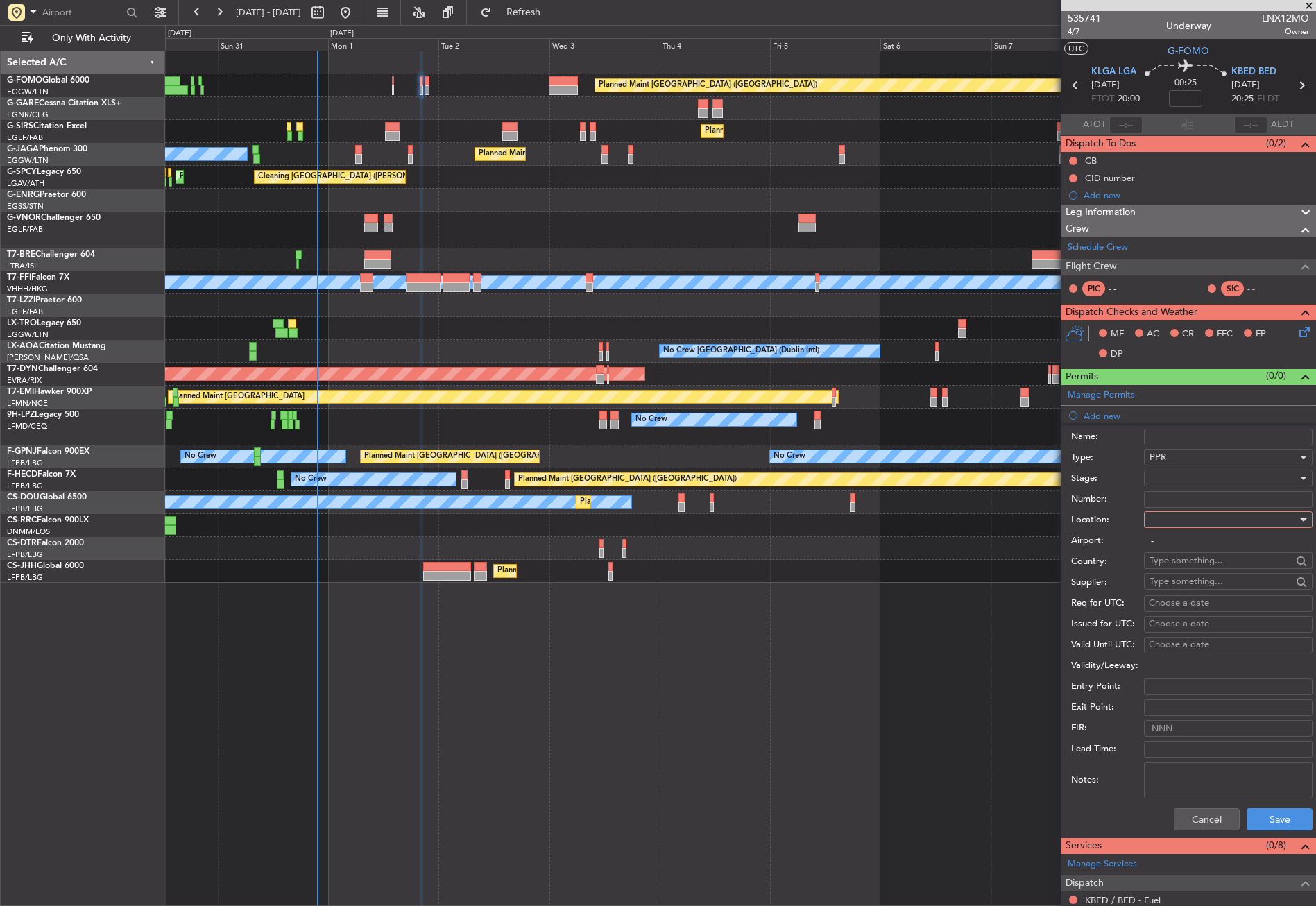
click at [1170, 514] on div at bounding box center [1224, 520] width 148 height 21
click at [1165, 545] on span "Departure" at bounding box center [1224, 547] width 146 height 21
type input "KLGA / LGA"
click at [1154, 486] on div at bounding box center [1224, 478] width 148 height 21
click at [1181, 529] on span "Not Requested" at bounding box center [1224, 527] width 146 height 21
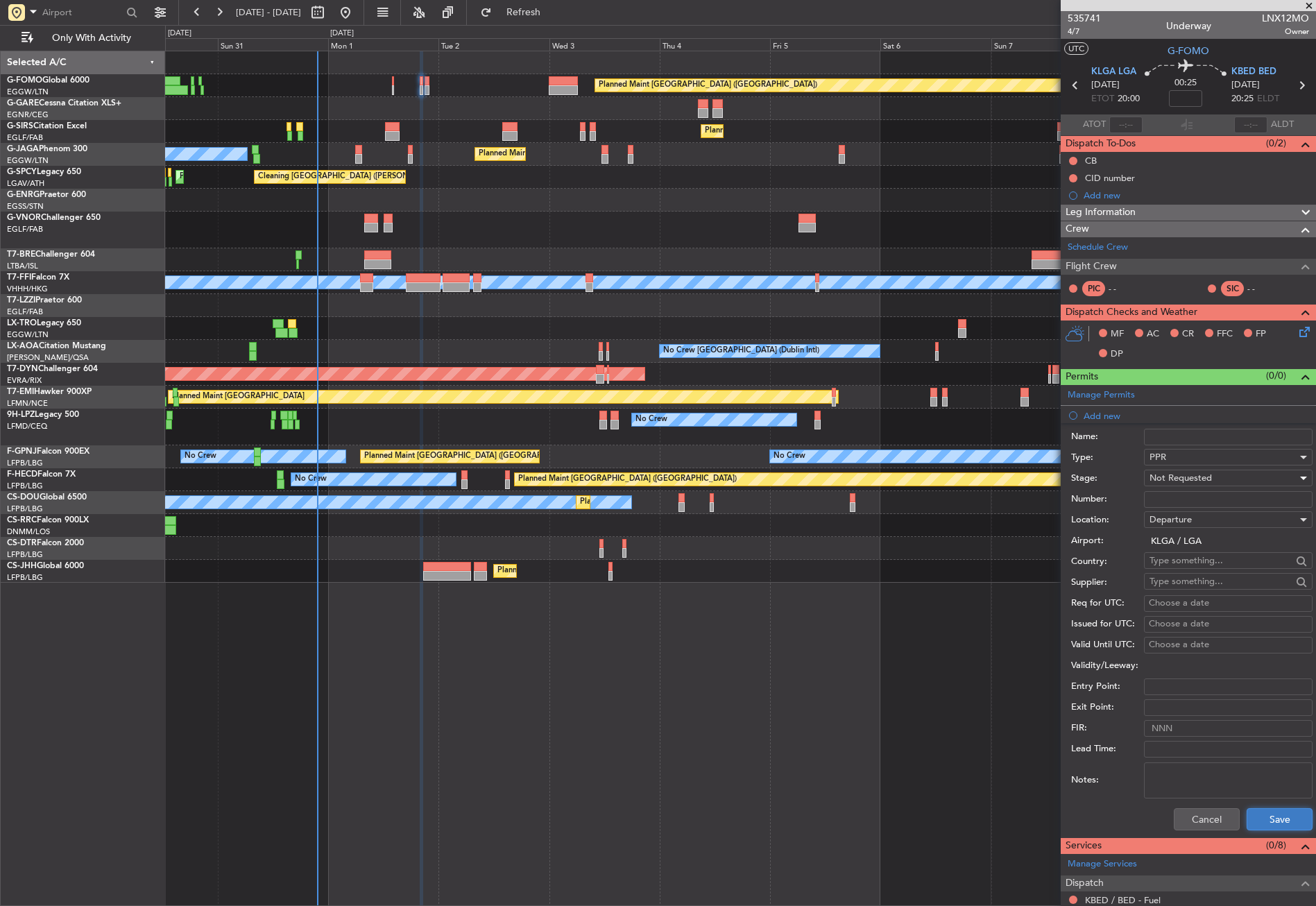
click at [1271, 817] on button "Save" at bounding box center [1279, 819] width 66 height 22
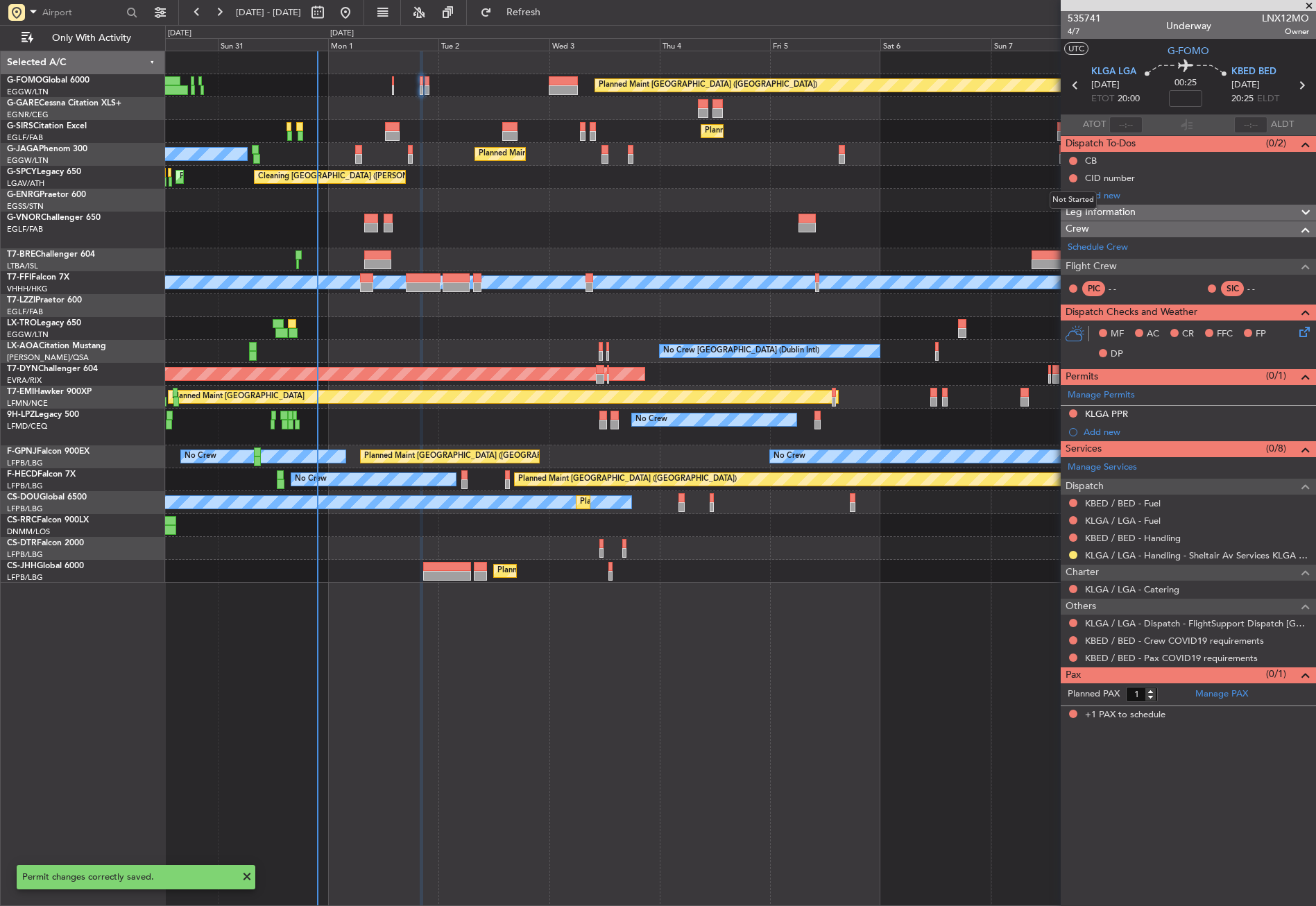
click at [1073, 177] on button at bounding box center [1073, 178] width 8 height 8
click at [1064, 257] on span "Cancelled" at bounding box center [1076, 260] width 40 height 14
drag, startPoint x: 1099, startPoint y: 418, endPoint x: 1101, endPoint y: 426, distance: 8.2
click at [1101, 426] on mat-tooltip-component "KLGA PPR" at bounding box center [1107, 437] width 63 height 37
click at [1112, 431] on div "Add new" at bounding box center [1190, 432] width 213 height 12
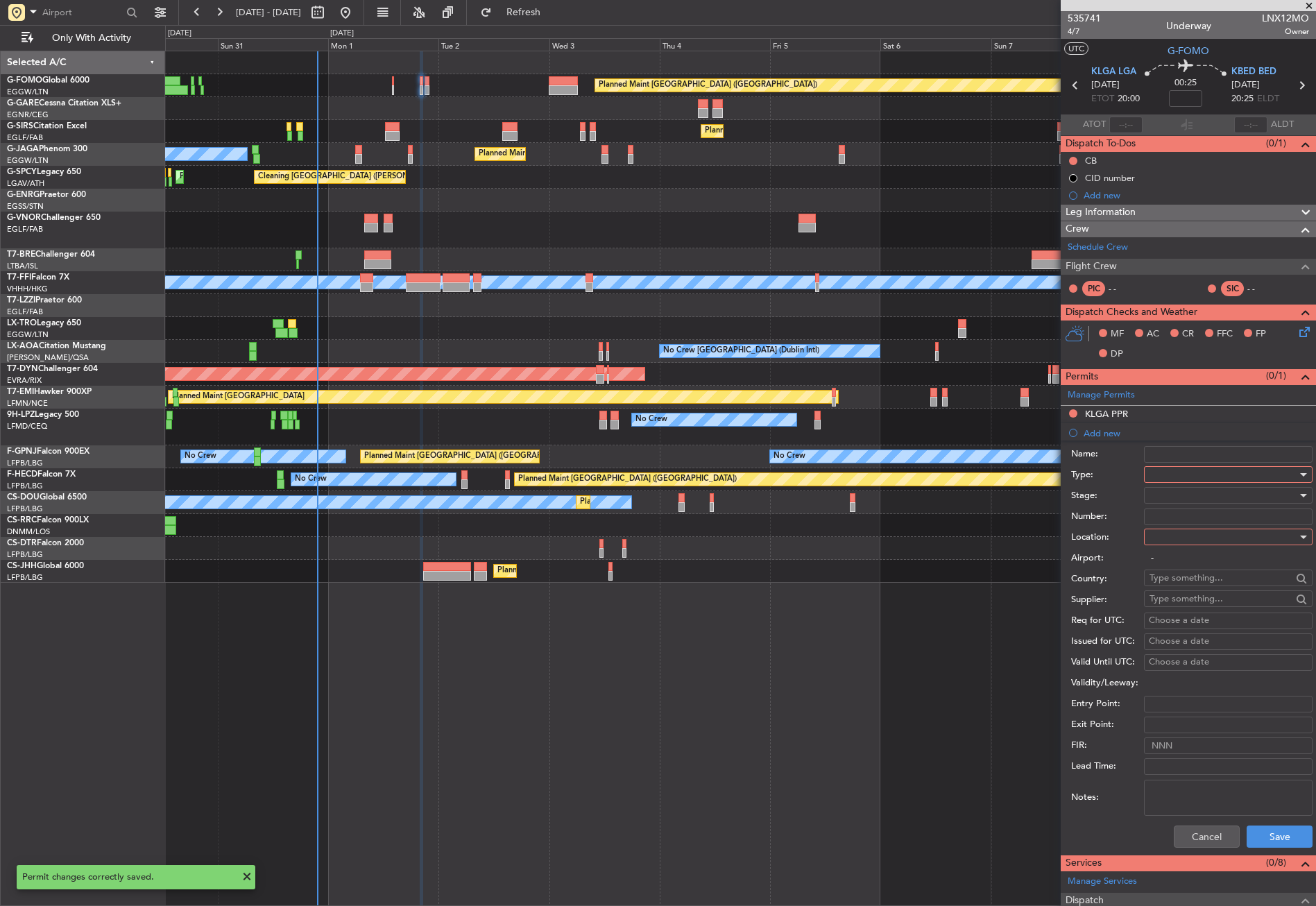
click at [1157, 471] on div at bounding box center [1224, 474] width 148 height 21
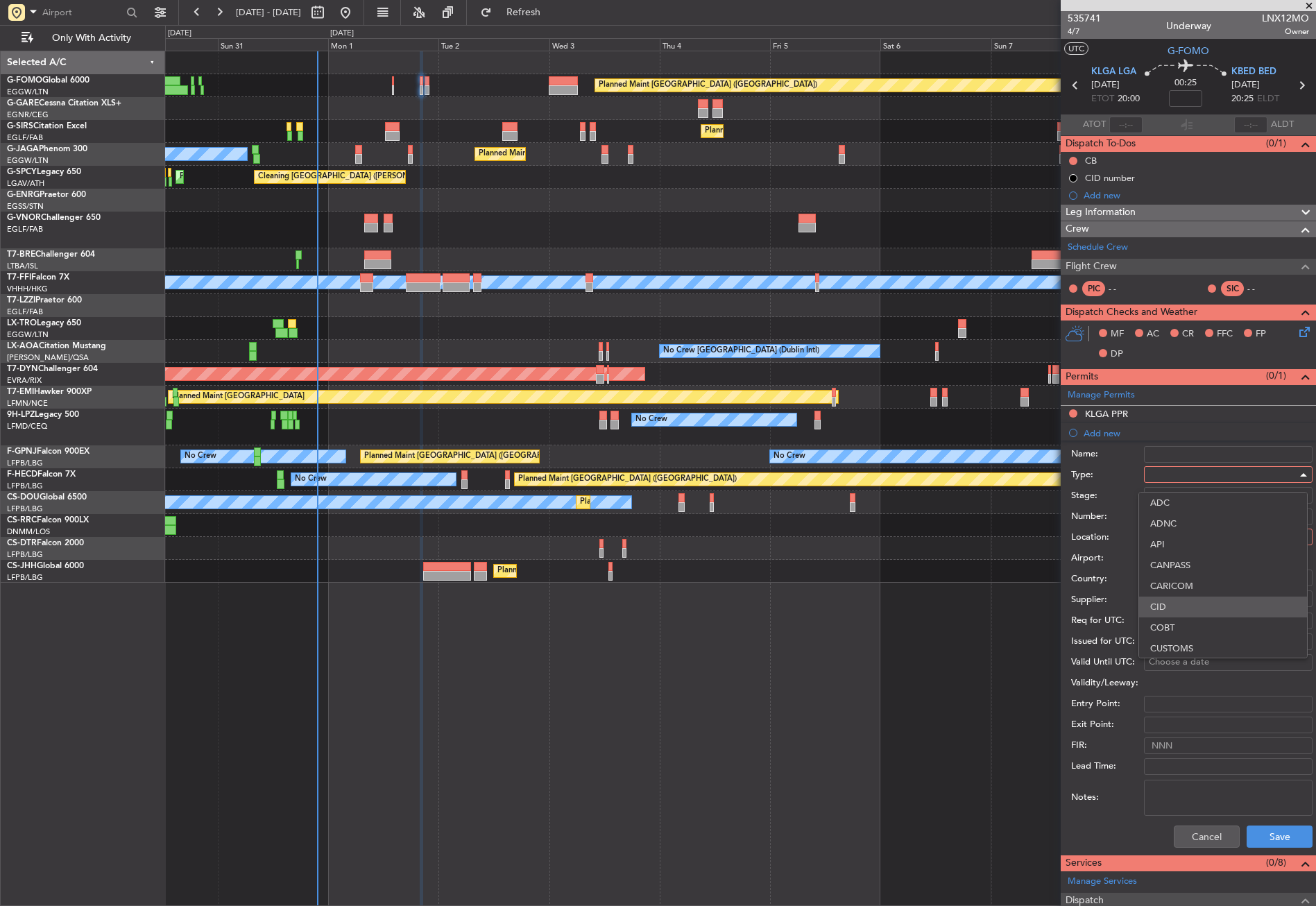
click at [1172, 597] on span "CID" at bounding box center [1224, 606] width 146 height 21
click at [1170, 548] on div "Airport: -" at bounding box center [1191, 558] width 241 height 21
click at [1168, 539] on div at bounding box center [1224, 536] width 148 height 21
click at [1170, 559] on span "Departure" at bounding box center [1224, 565] width 146 height 21
type input "KLGA / LGA"
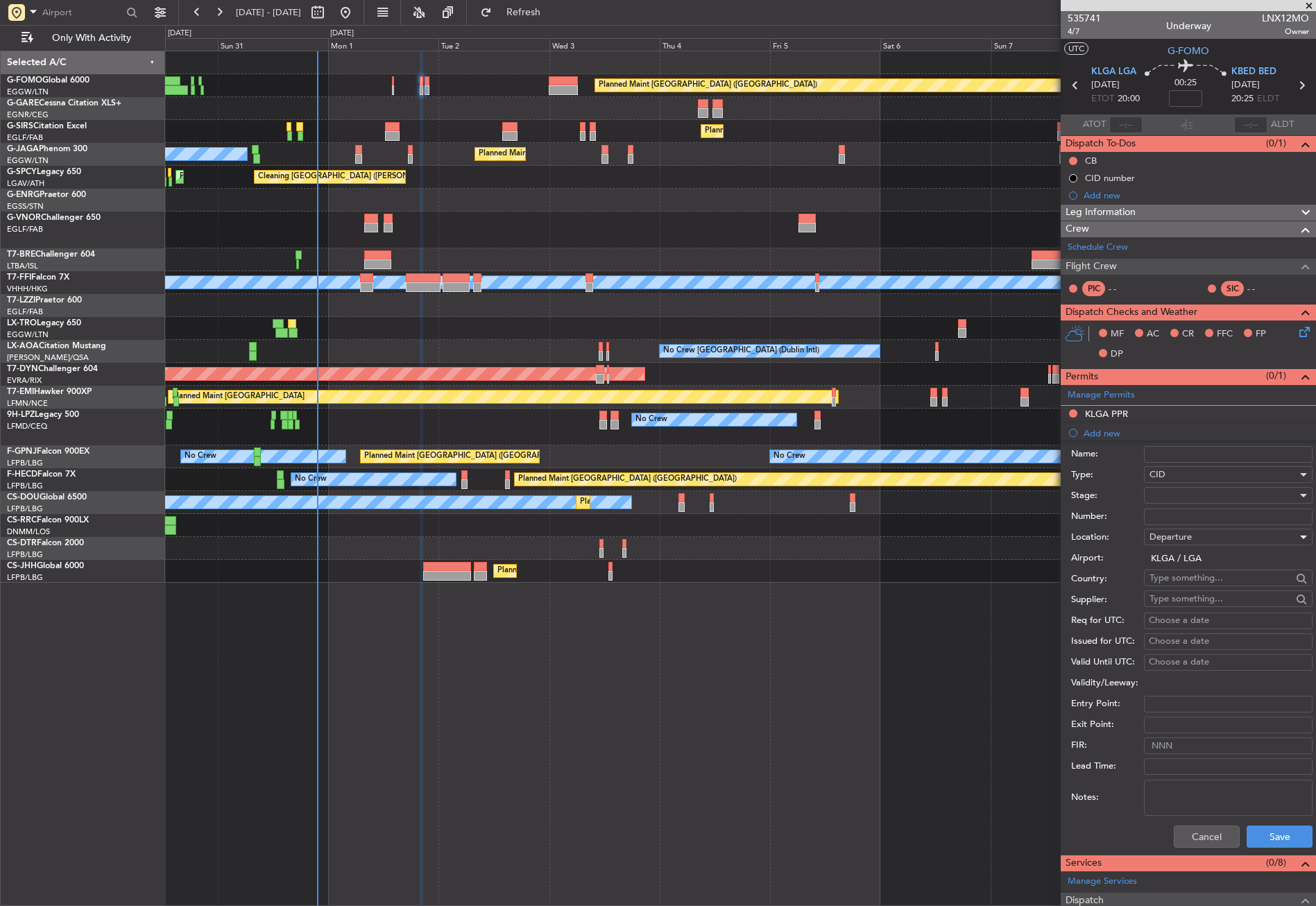
click at [1158, 493] on div at bounding box center [1224, 495] width 148 height 21
click at [1173, 545] on span "Not Requested" at bounding box center [1224, 545] width 146 height 21
click at [1255, 827] on button "Save" at bounding box center [1279, 837] width 66 height 22
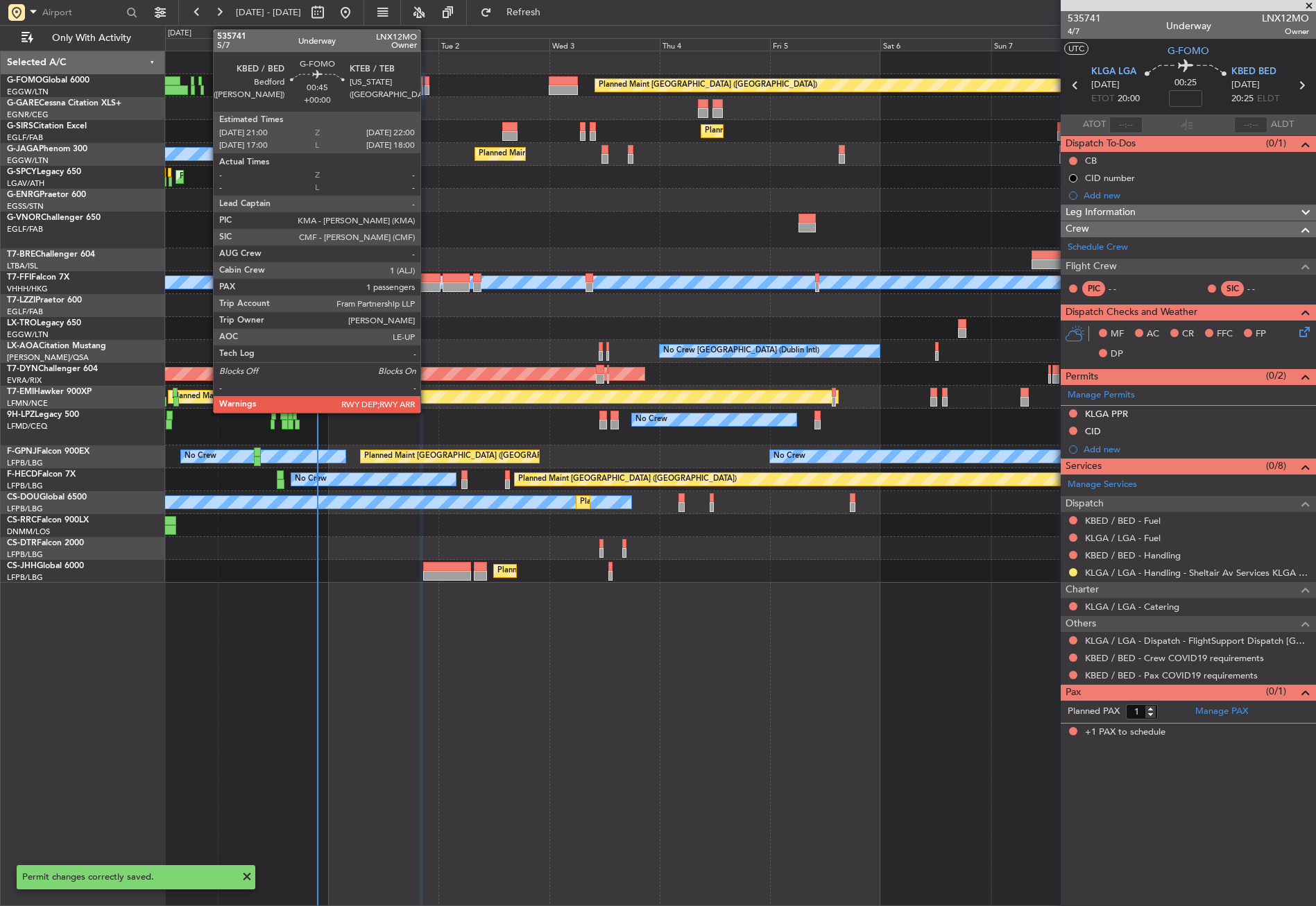
click at [426, 86] on div at bounding box center [426, 90] width 5 height 10
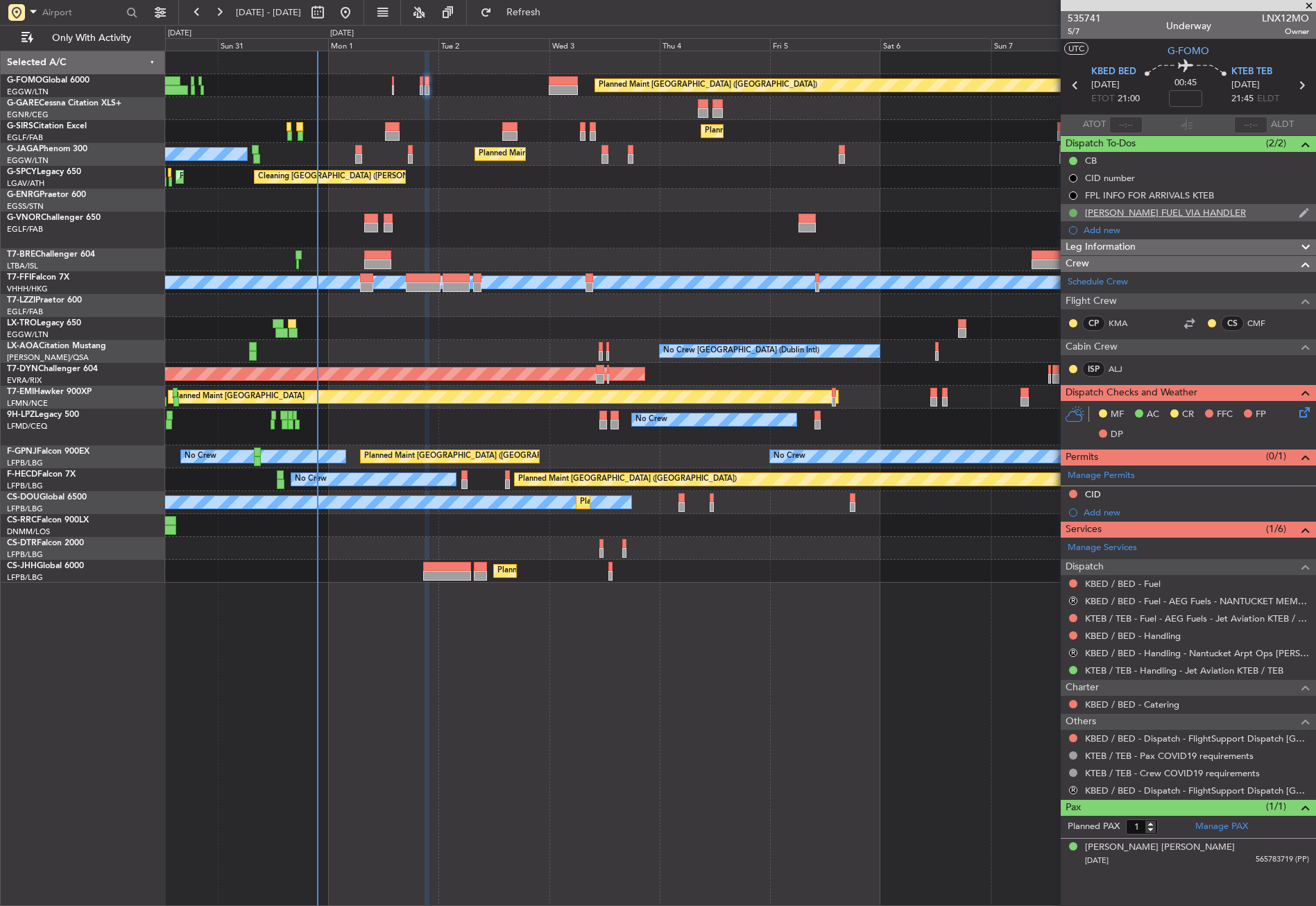
click at [1070, 209] on button at bounding box center [1073, 213] width 8 height 8
click at [1066, 299] on span "Cancelled" at bounding box center [1076, 294] width 40 height 14
drag, startPoint x: 1069, startPoint y: 645, endPoint x: 1075, endPoint y: 651, distance: 8.5
click at [1069, 646] on div "R KBED / BED - Handling - Nantucket Arpt Ops KACK / ACK" at bounding box center [1188, 653] width 255 height 18
click at [1070, 651] on button "R" at bounding box center [1073, 652] width 8 height 8
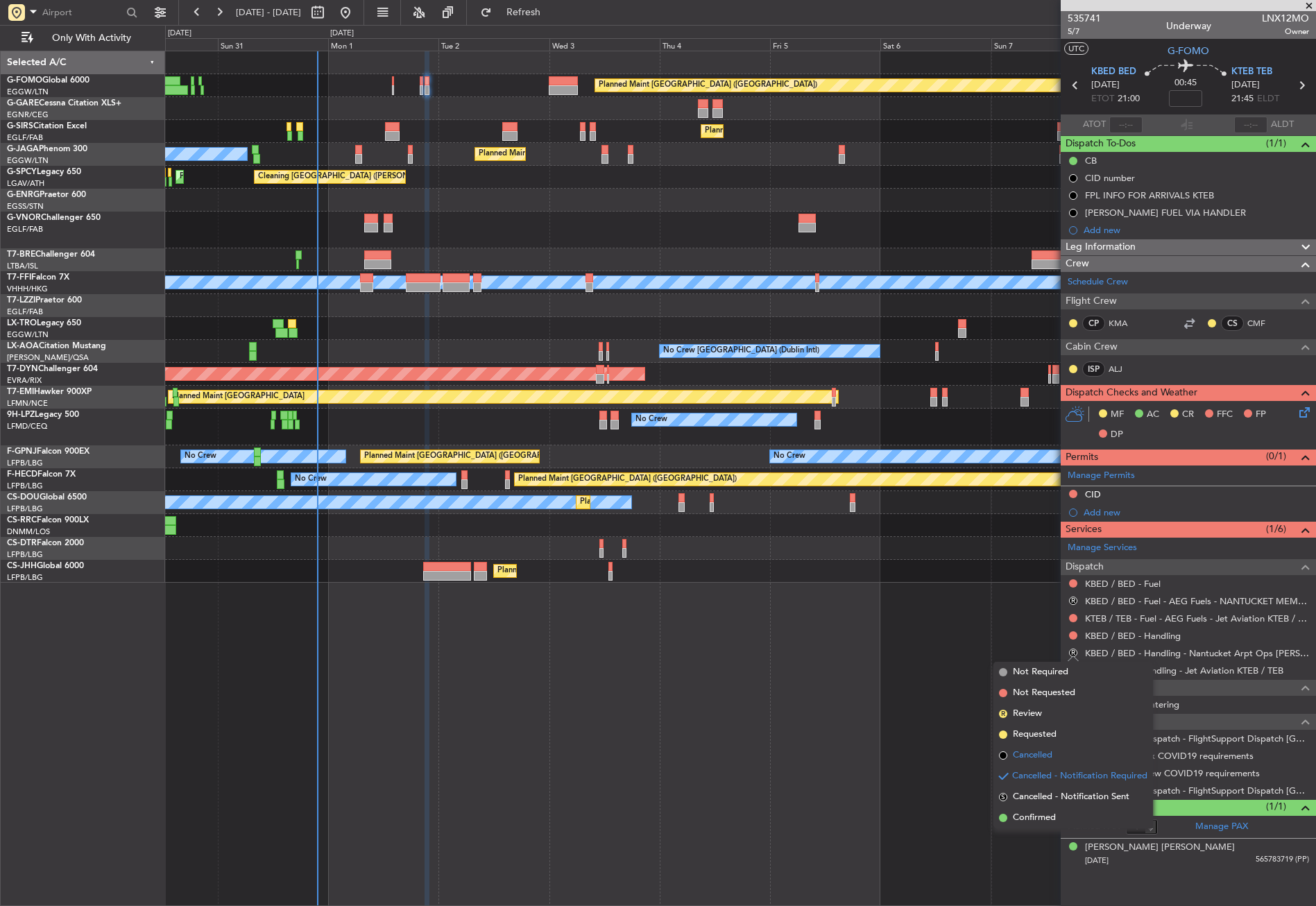
click at [1039, 756] on span "Cancelled" at bounding box center [1032, 754] width 40 height 14
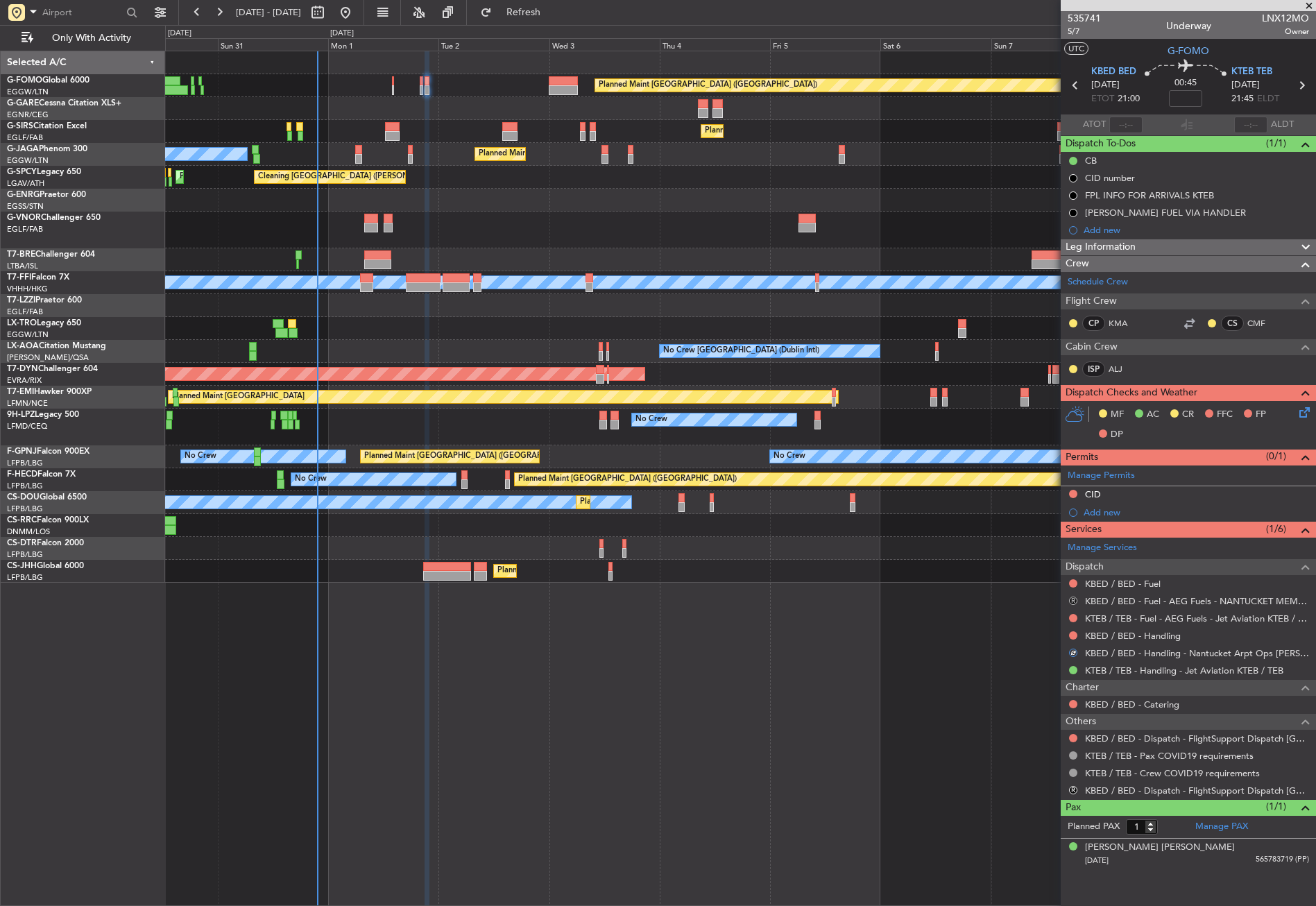
click at [1074, 598] on button "R" at bounding box center [1073, 600] width 8 height 8
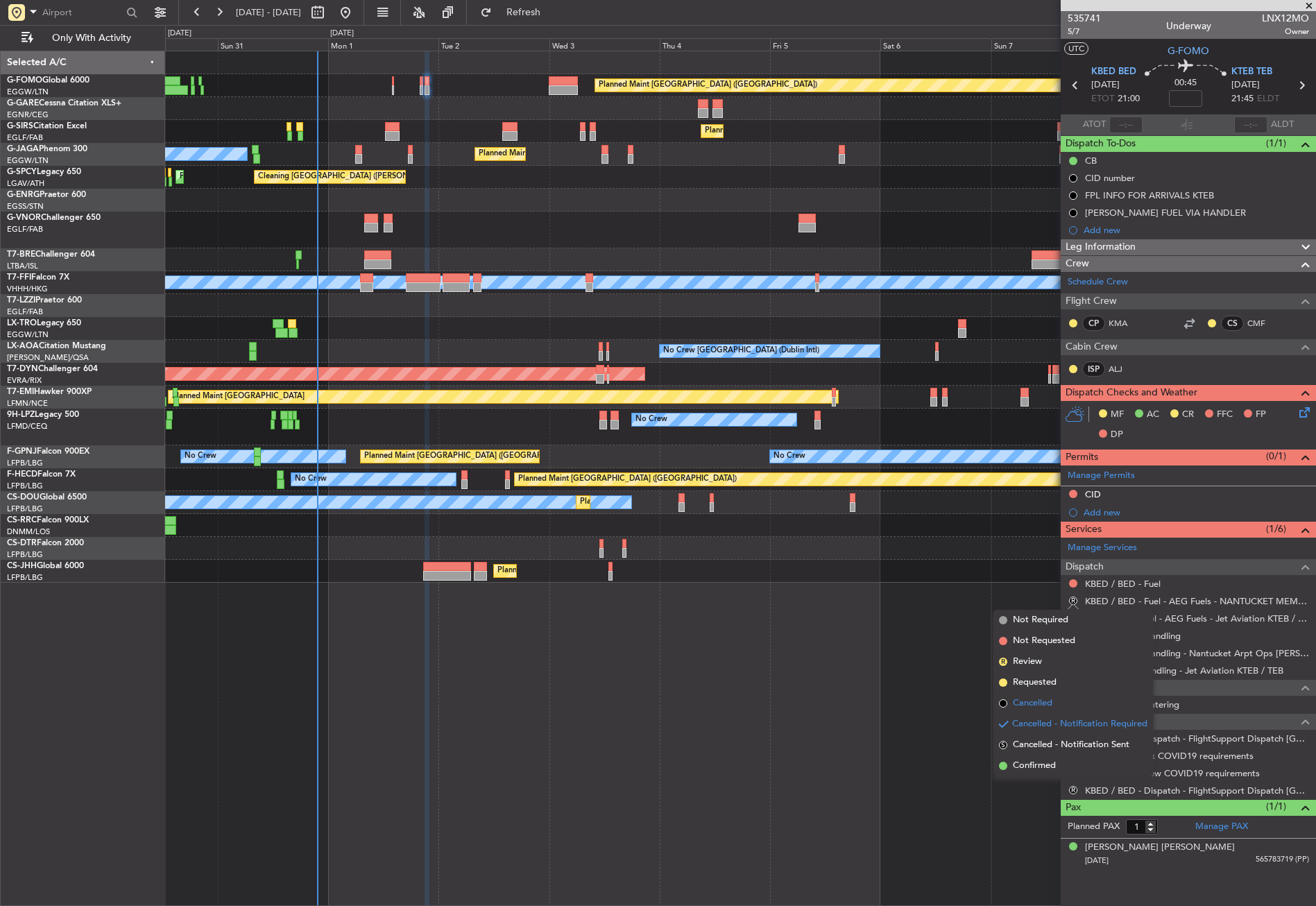
click at [1044, 695] on li "Cancelled" at bounding box center [1073, 703] width 160 height 21
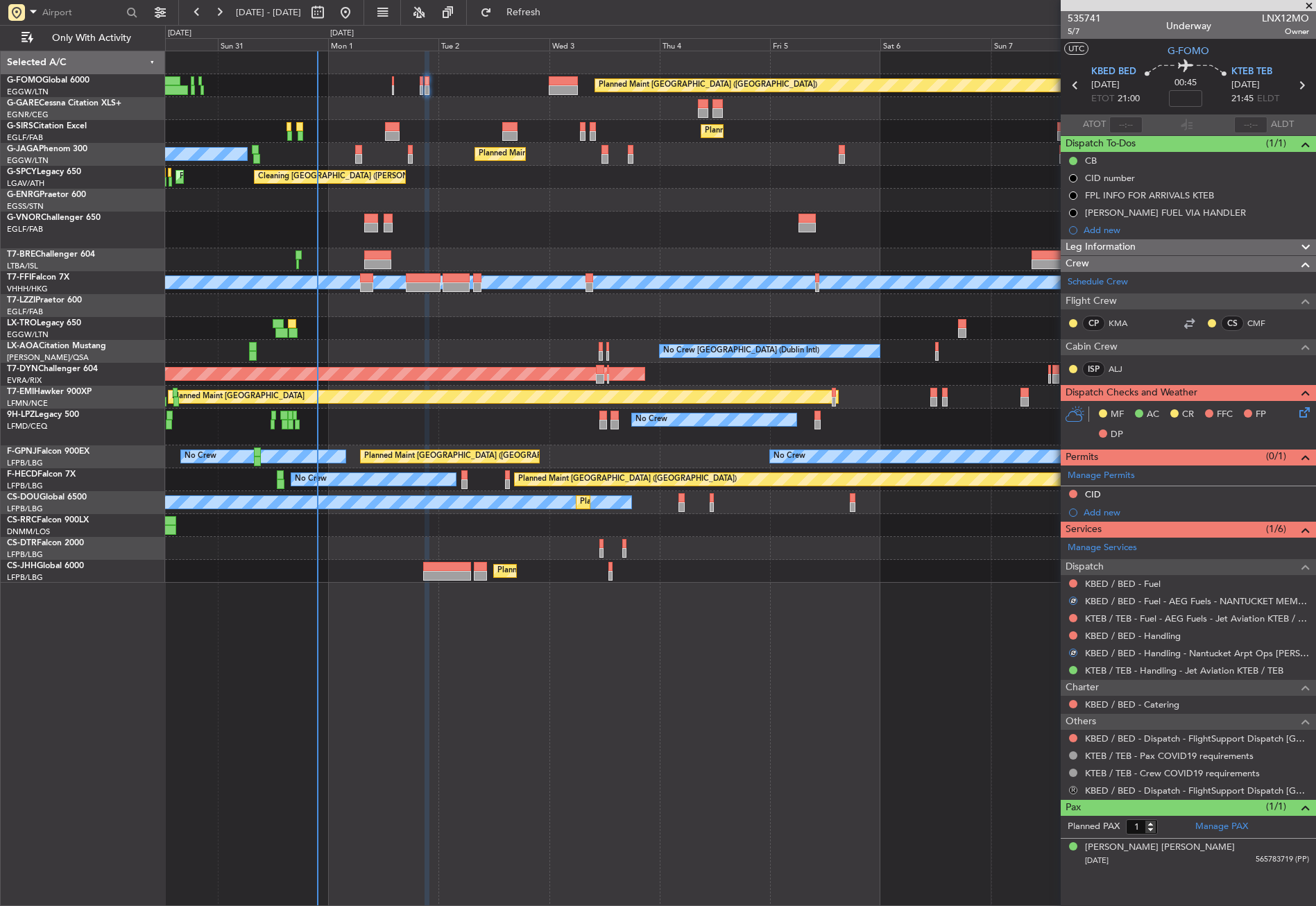
click at [1073, 788] on button "R" at bounding box center [1073, 790] width 8 height 8
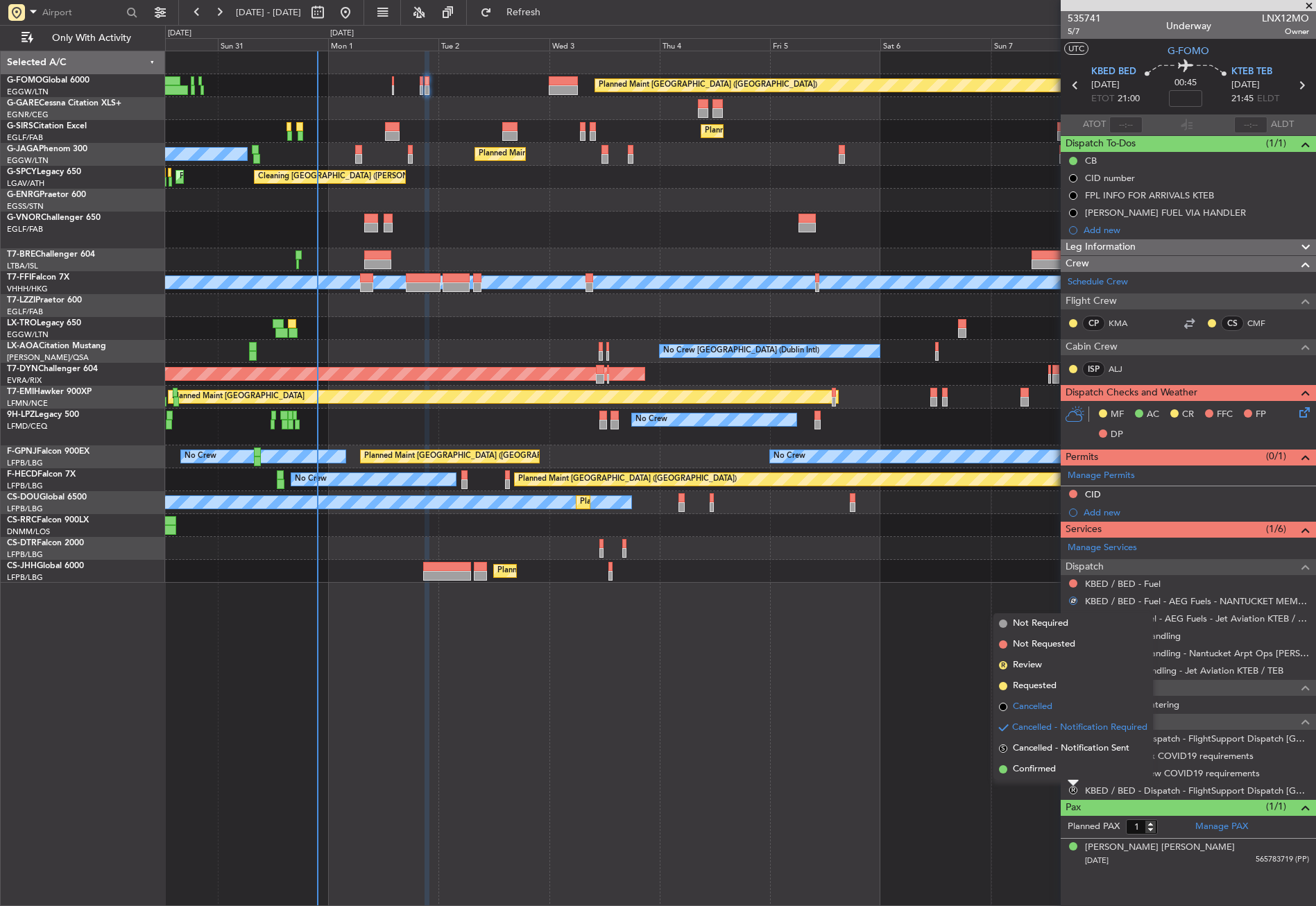
click at [1026, 702] on span "Cancelled" at bounding box center [1032, 706] width 40 height 14
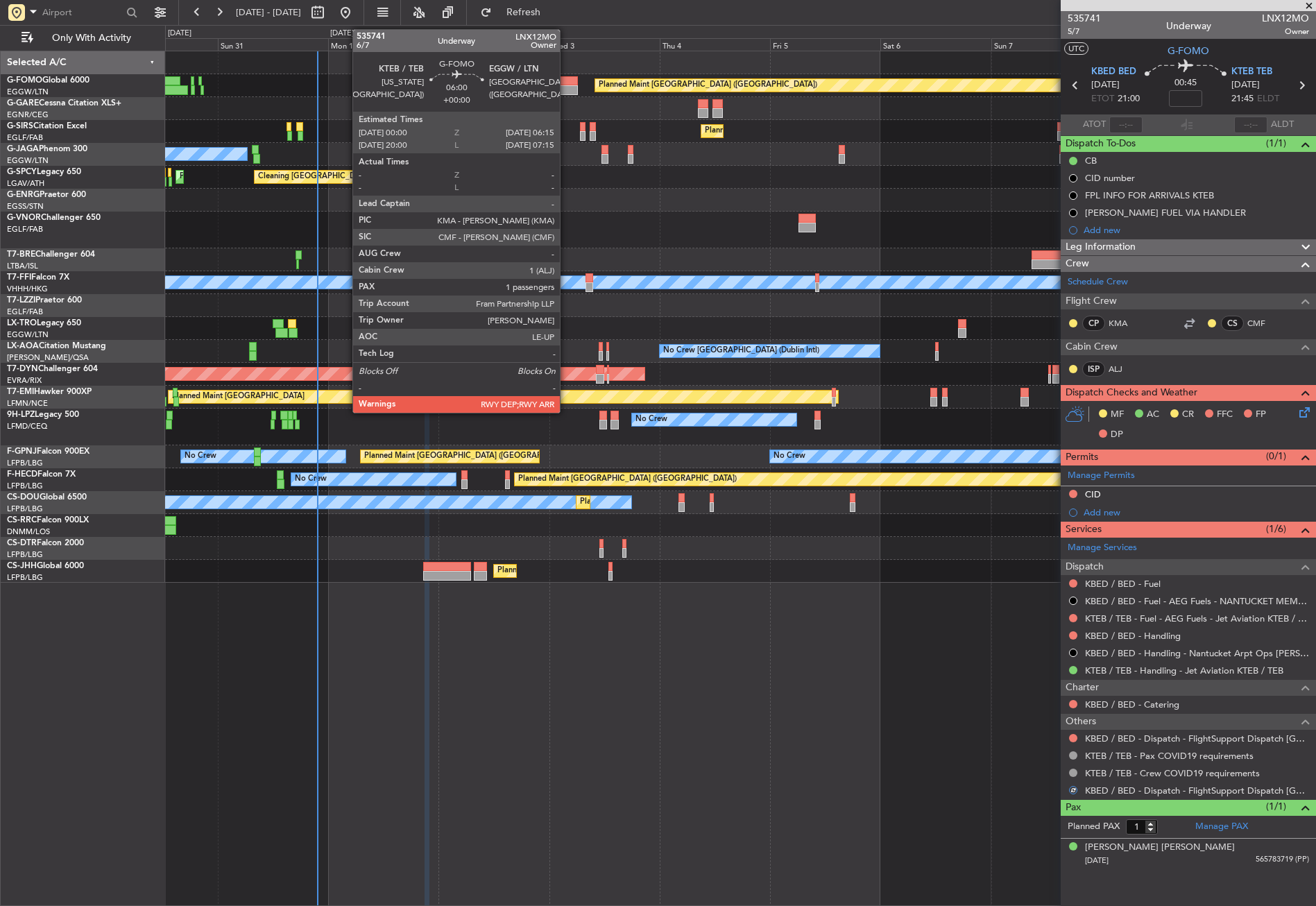
click at [566, 82] on div at bounding box center [563, 81] width 30 height 10
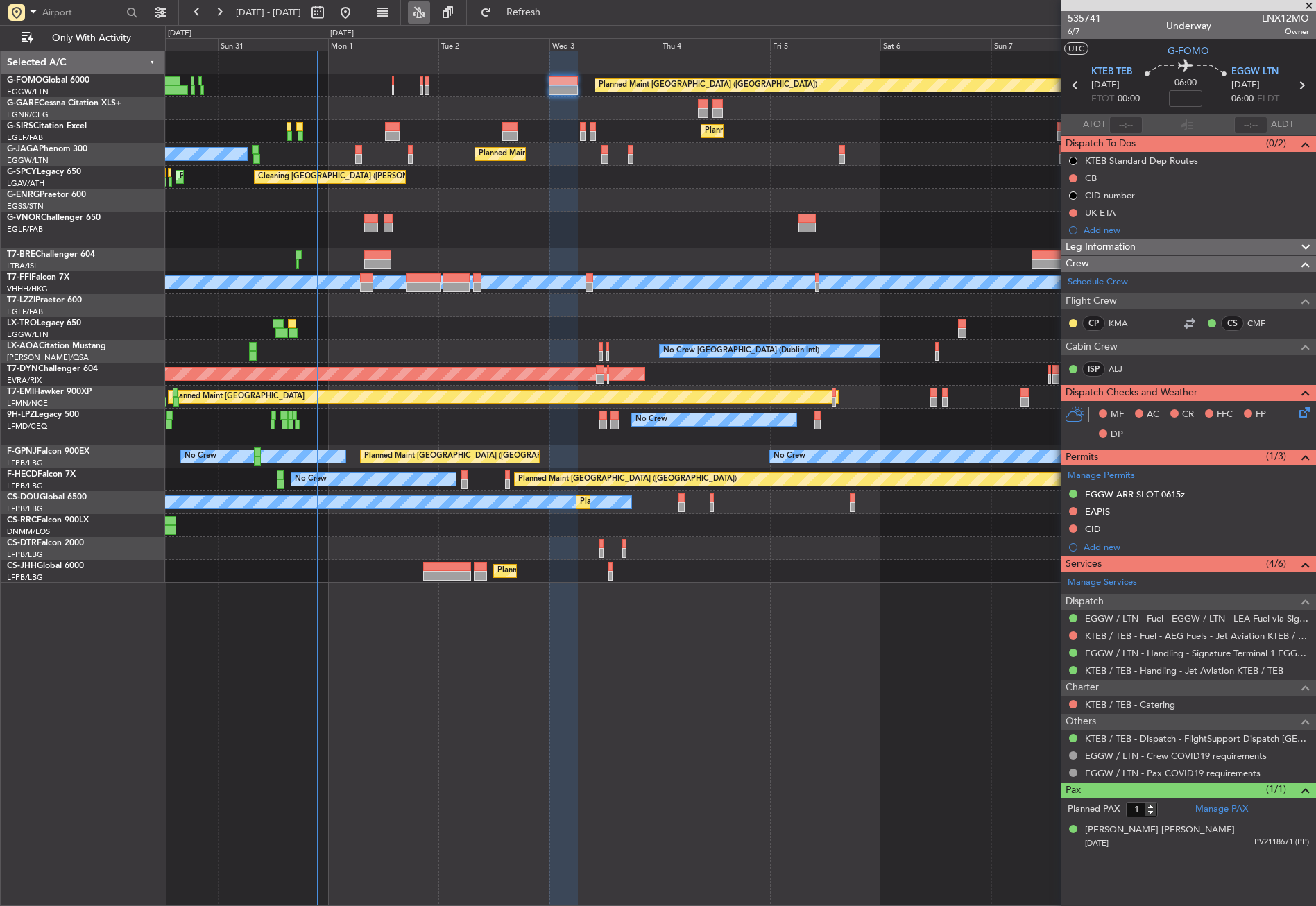
drag, startPoint x: 546, startPoint y: 7, endPoint x: 468, endPoint y: 4, distance: 78.1
click at [544, 7] on button "Refresh" at bounding box center [515, 13] width 83 height 22
click at [551, 8] on span "Refresh" at bounding box center [523, 12] width 58 height 10
click at [460, 711] on div "Planned Maint London (Luton) Planned Maint London (Farnborough) Planned Maint L…" at bounding box center [741, 478] width 1150 height 855
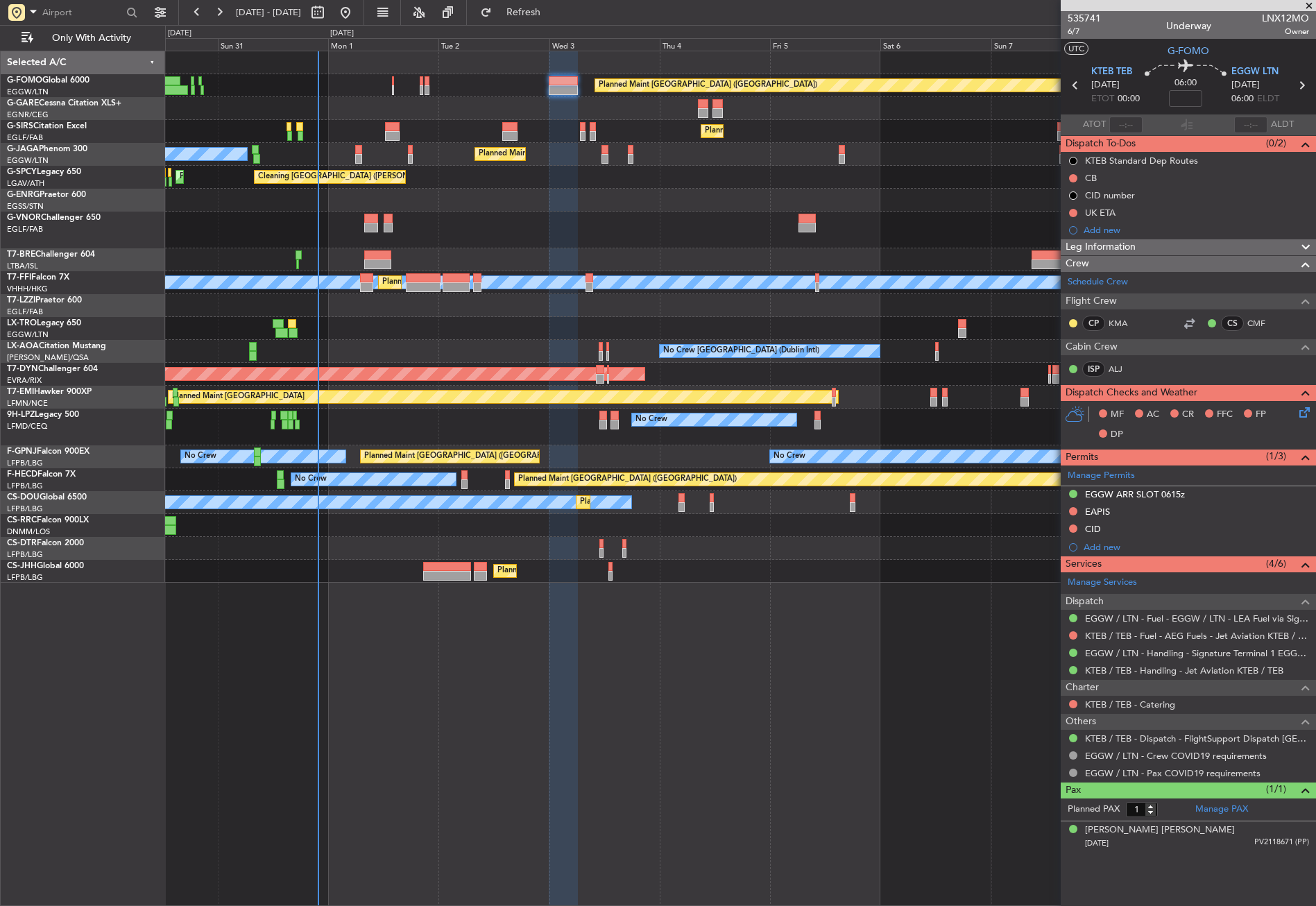
click at [456, 737] on div "Planned Maint London (Luton) Planned Maint London (Farnborough) Planned Maint L…" at bounding box center [741, 478] width 1150 height 855
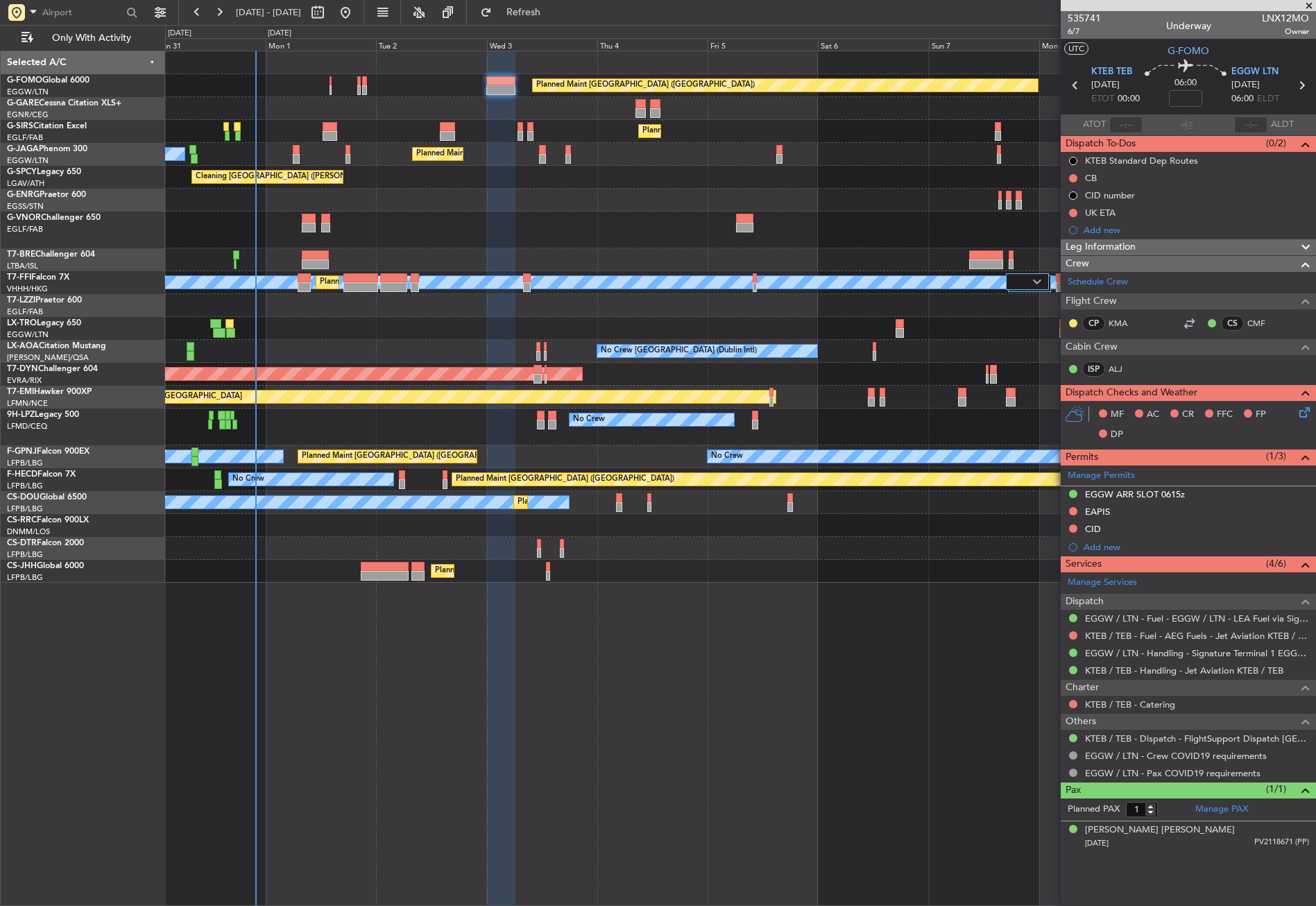
click at [387, 746] on div "Planned Maint London (Luton) Planned Maint London (Farnborough) Planned Maint L…" at bounding box center [741, 478] width 1150 height 855
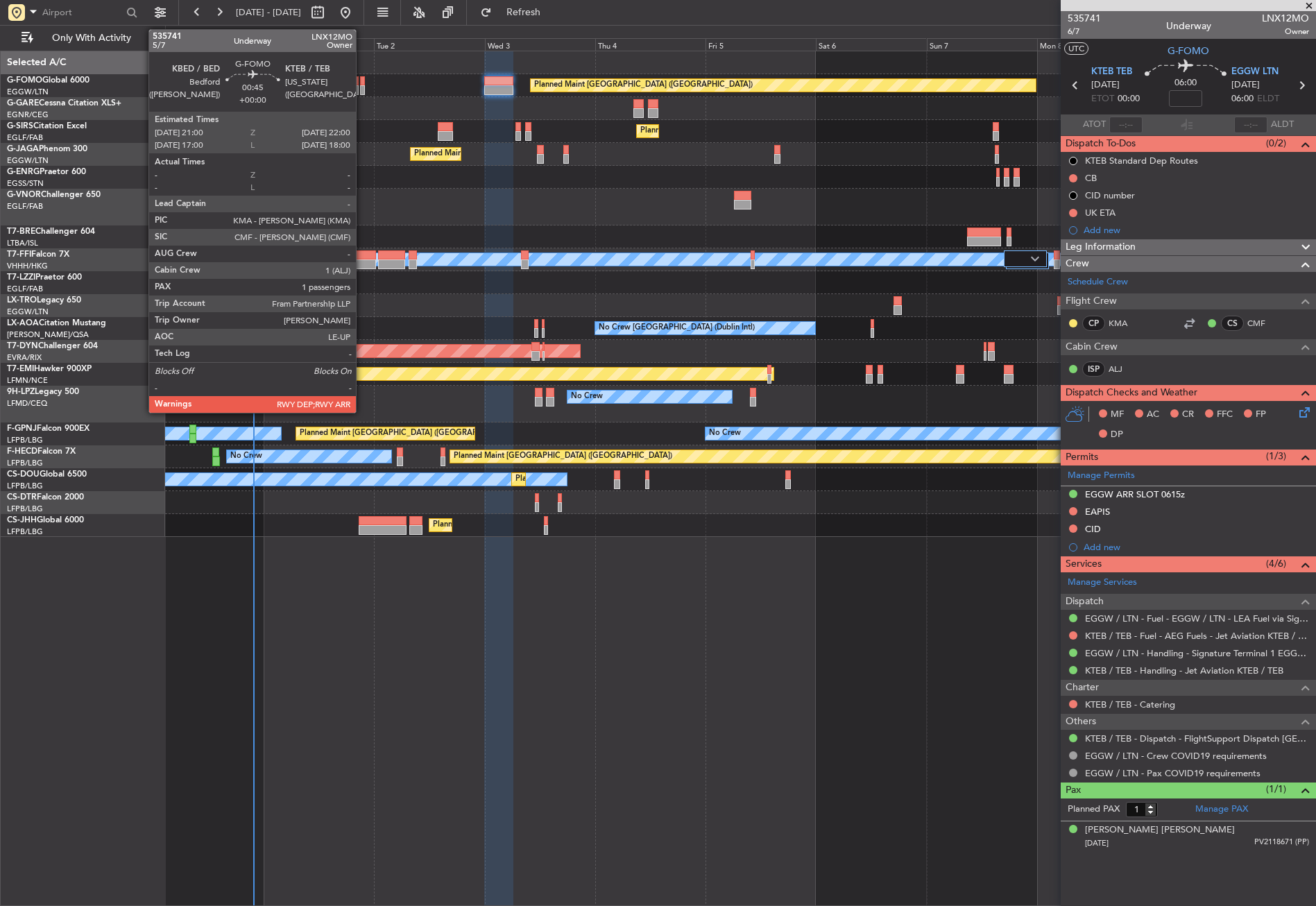
click at [363, 83] on div at bounding box center [362, 81] width 5 height 10
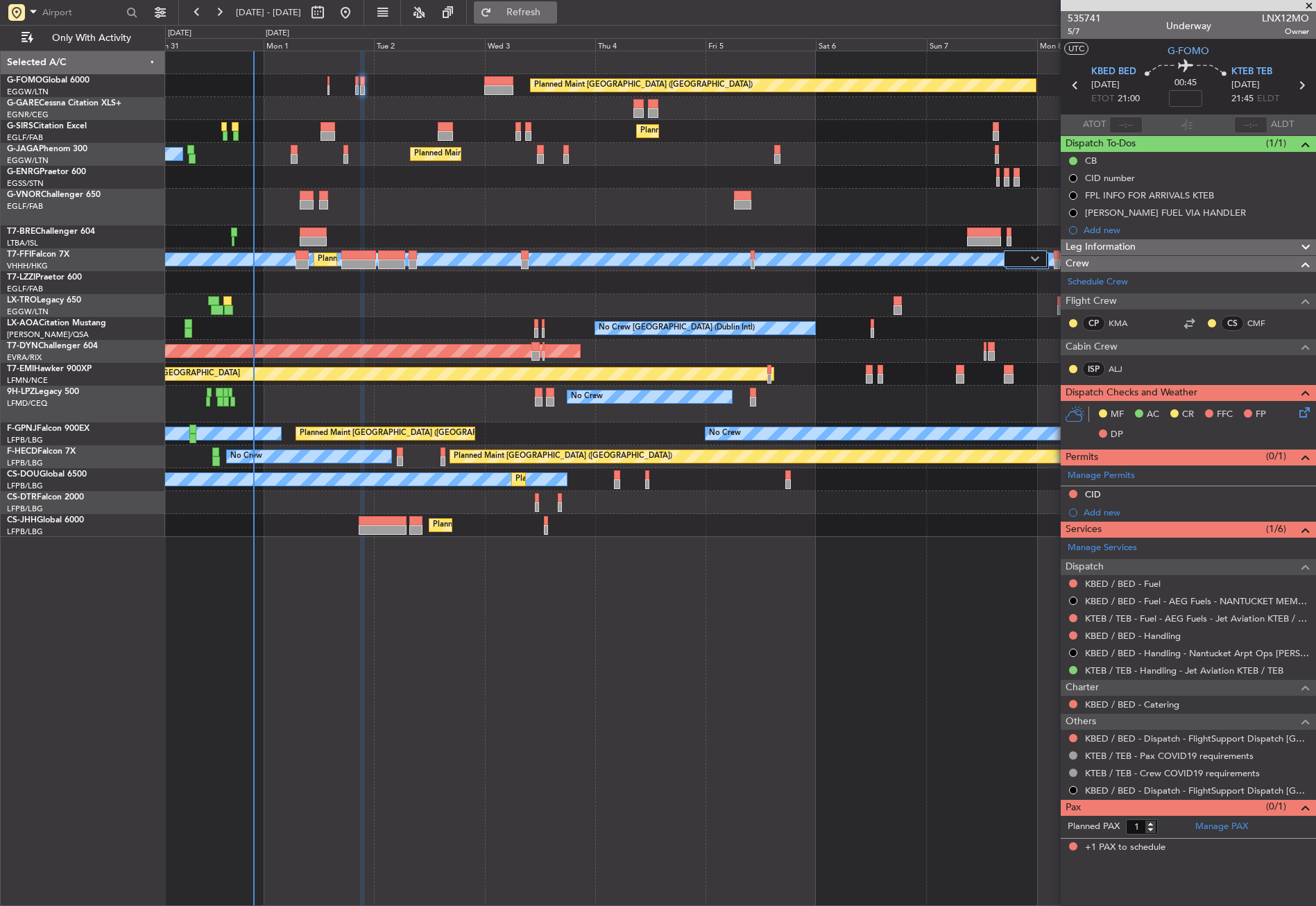
click at [535, 17] on button "Refresh" at bounding box center [515, 13] width 83 height 22
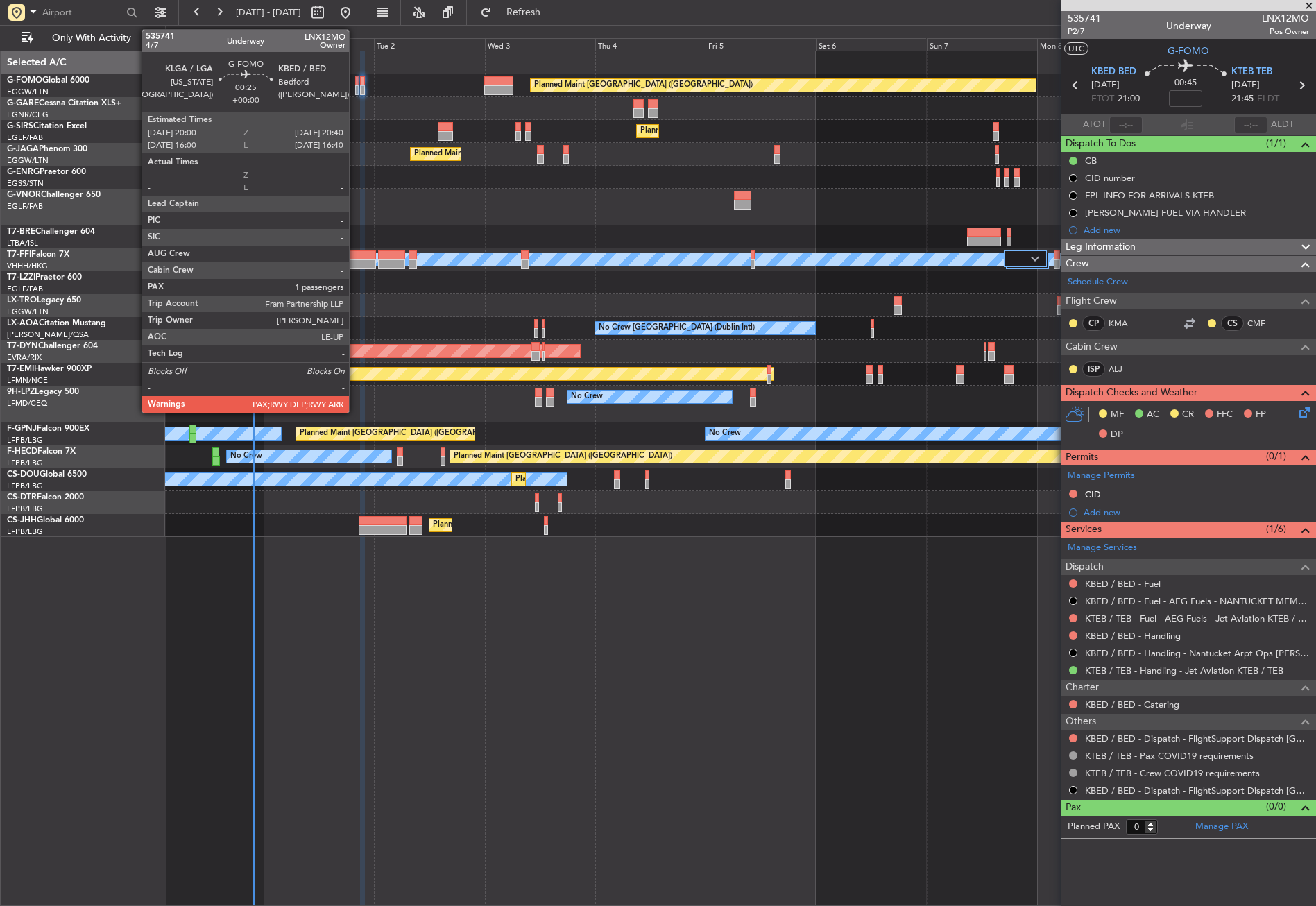
click at [355, 88] on div at bounding box center [357, 90] width 4 height 10
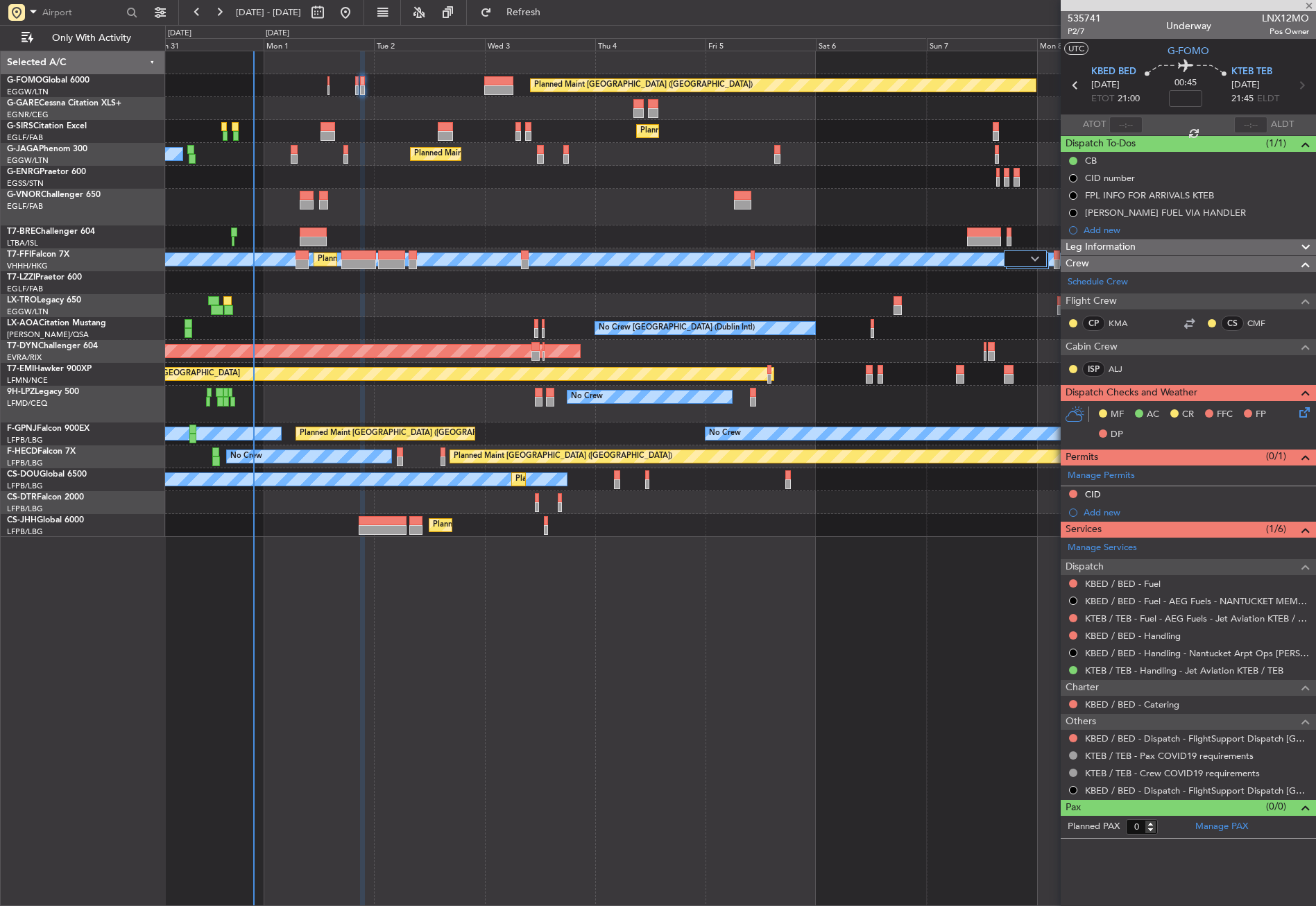
type input "1"
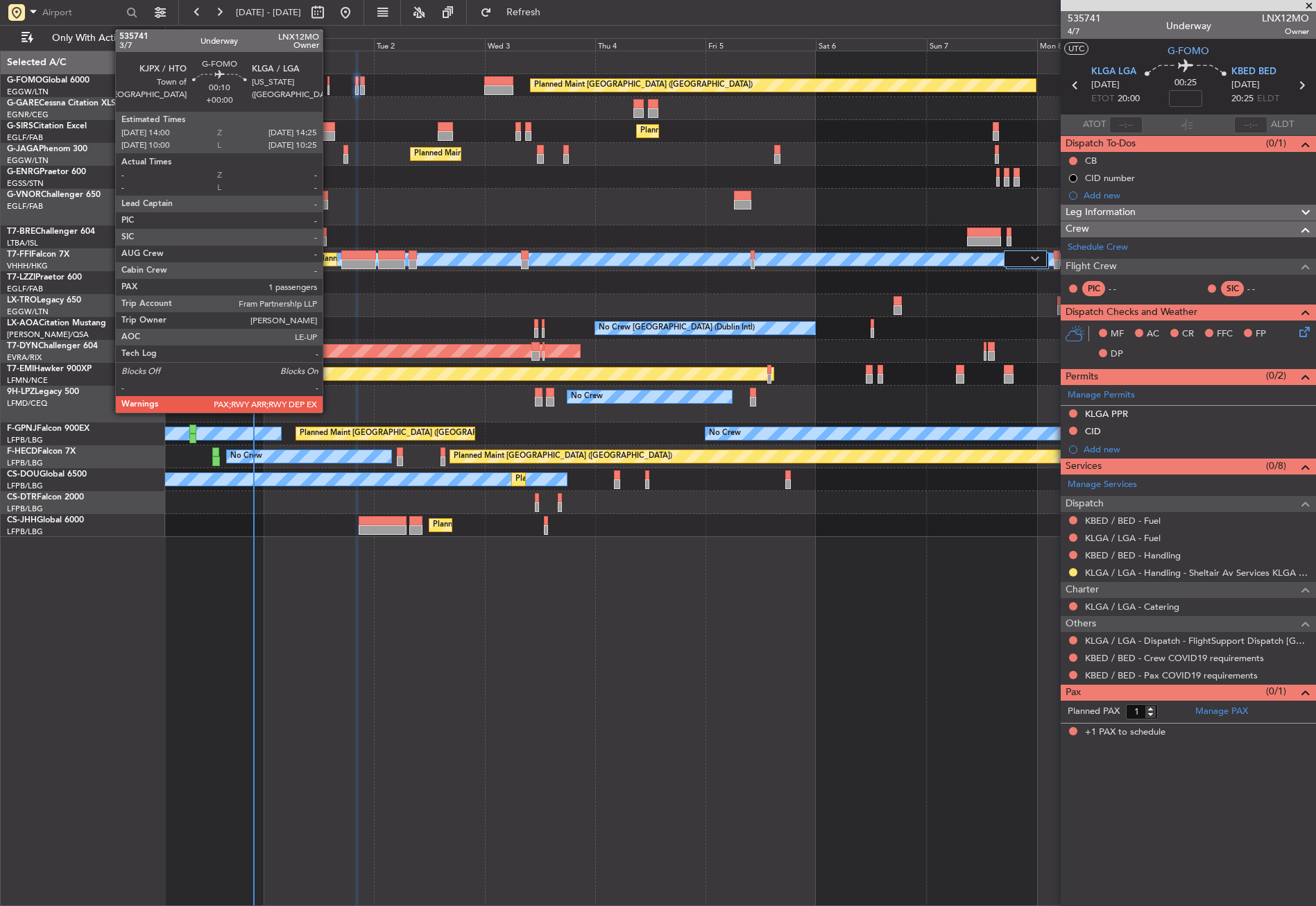
click at [329, 86] on div at bounding box center [328, 90] width 2 height 10
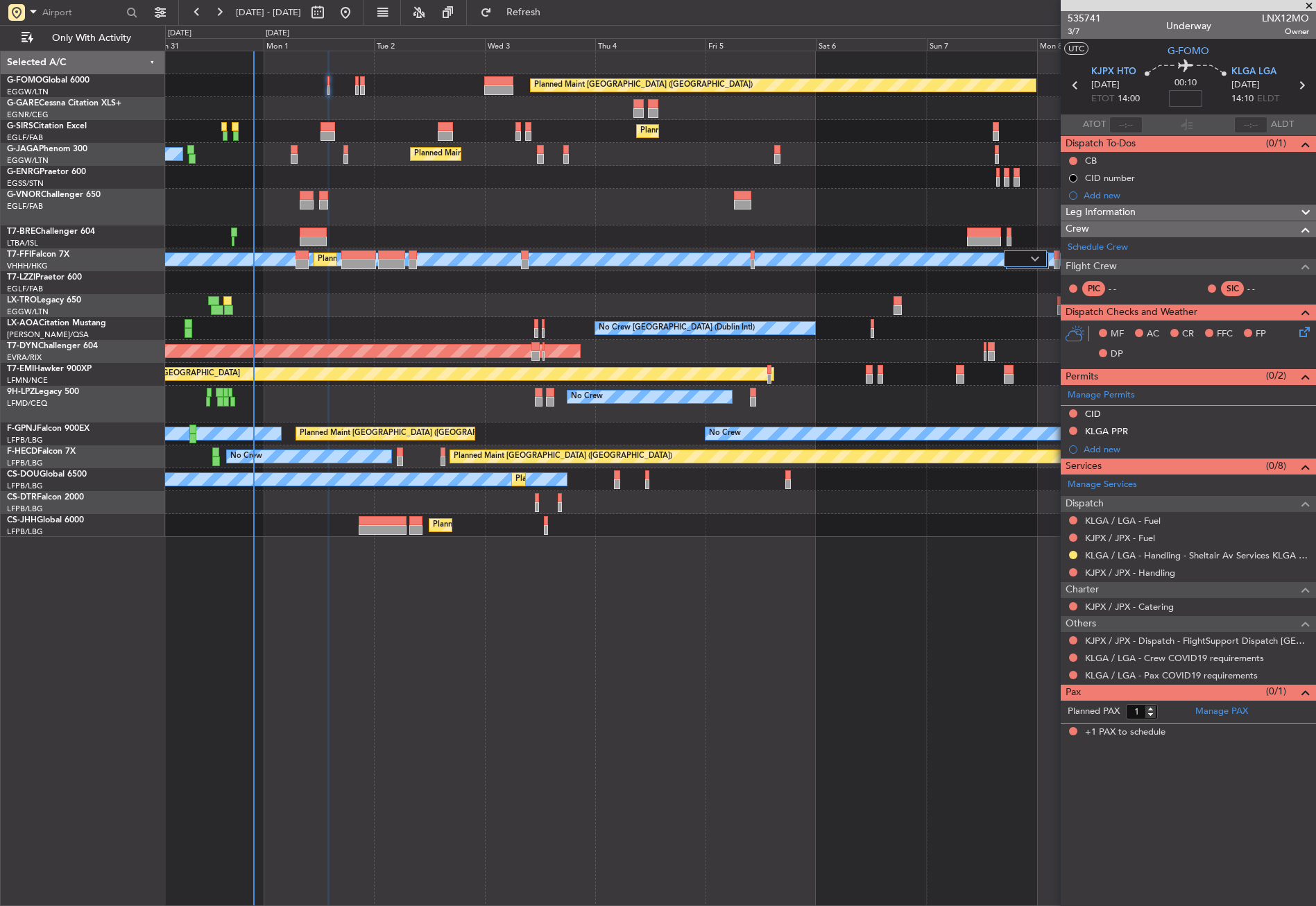
click at [1196, 101] on input at bounding box center [1186, 99] width 33 height 17
click at [509, 791] on div "Planned Maint London (Luton) Planned Maint London (Farnborough) Planned Maint L…" at bounding box center [741, 478] width 1150 height 855
type input "+00:05"
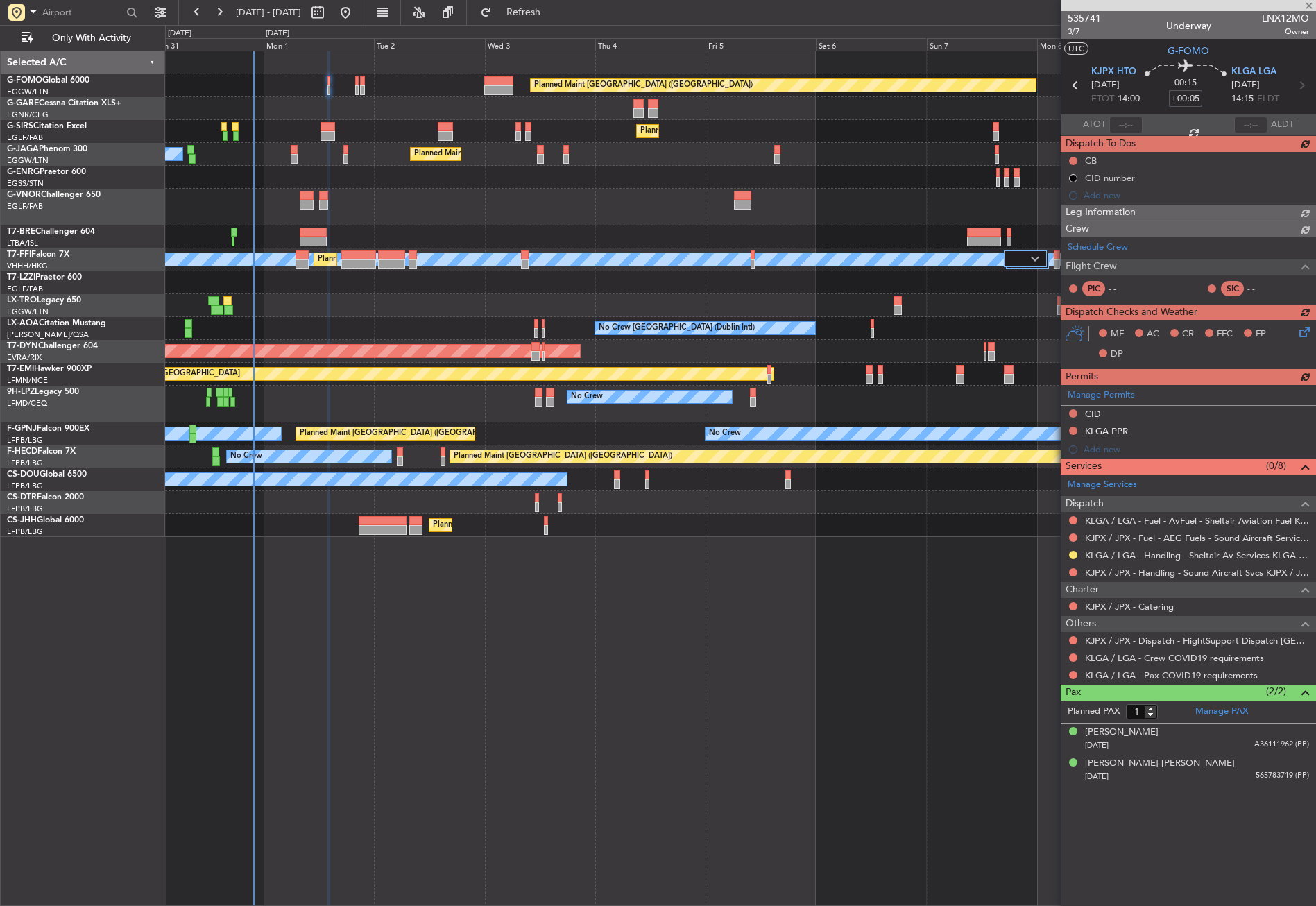
type input "2"
click at [528, 18] on button "Refresh" at bounding box center [515, 13] width 83 height 22
click at [551, 12] on span "Refresh" at bounding box center [523, 12] width 58 height 10
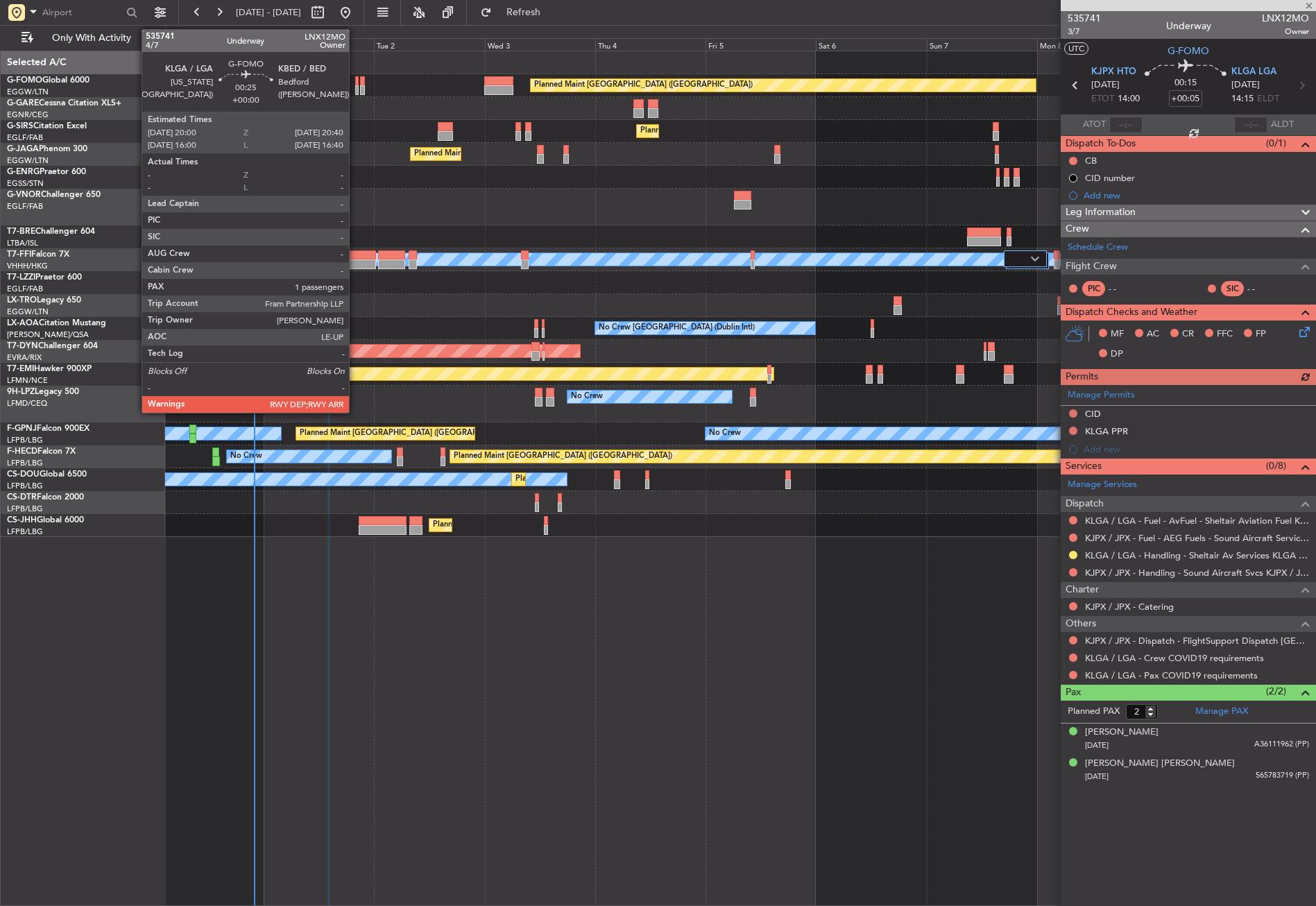
click at [355, 83] on div at bounding box center [357, 81] width 4 height 10
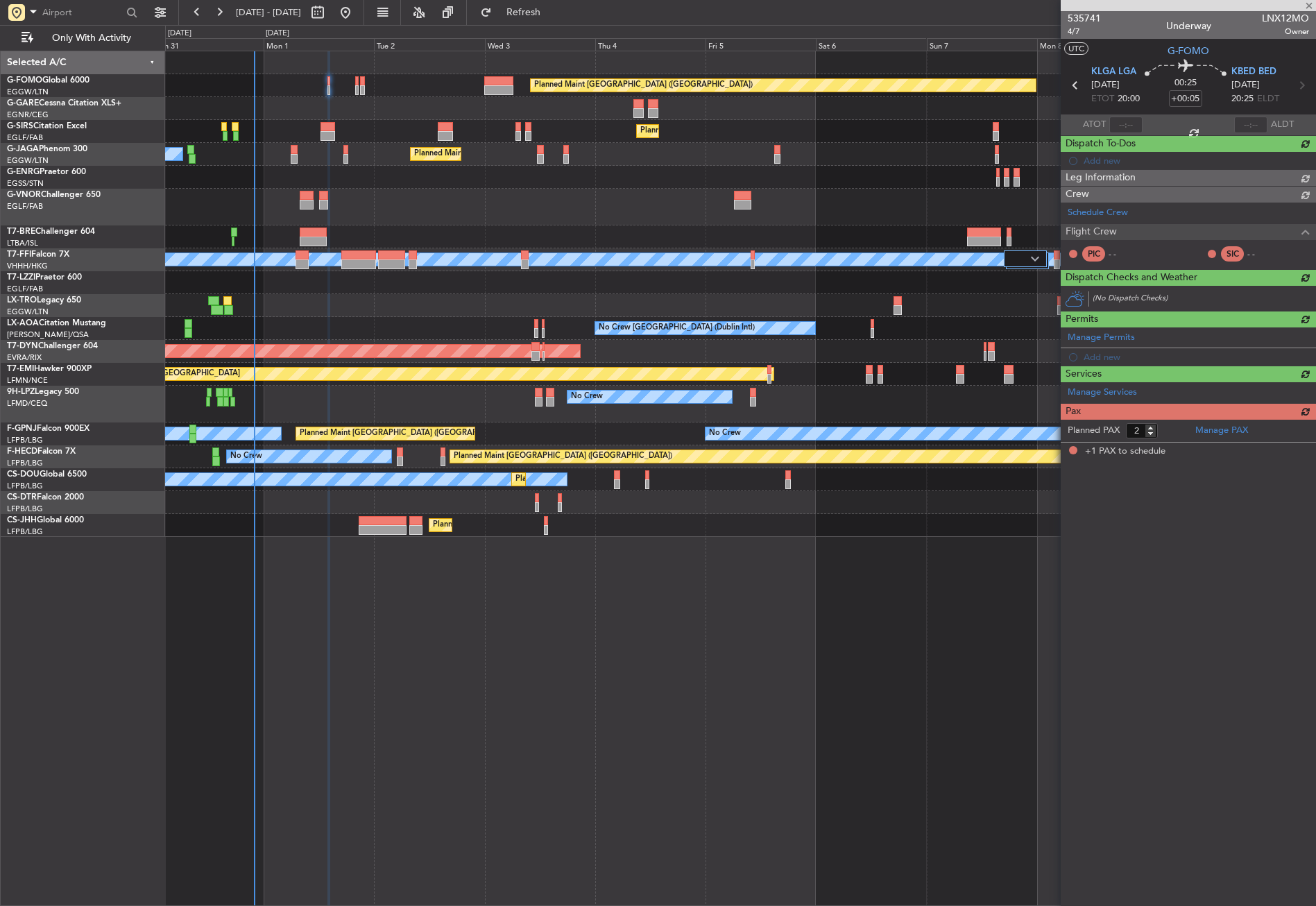
type input "1"
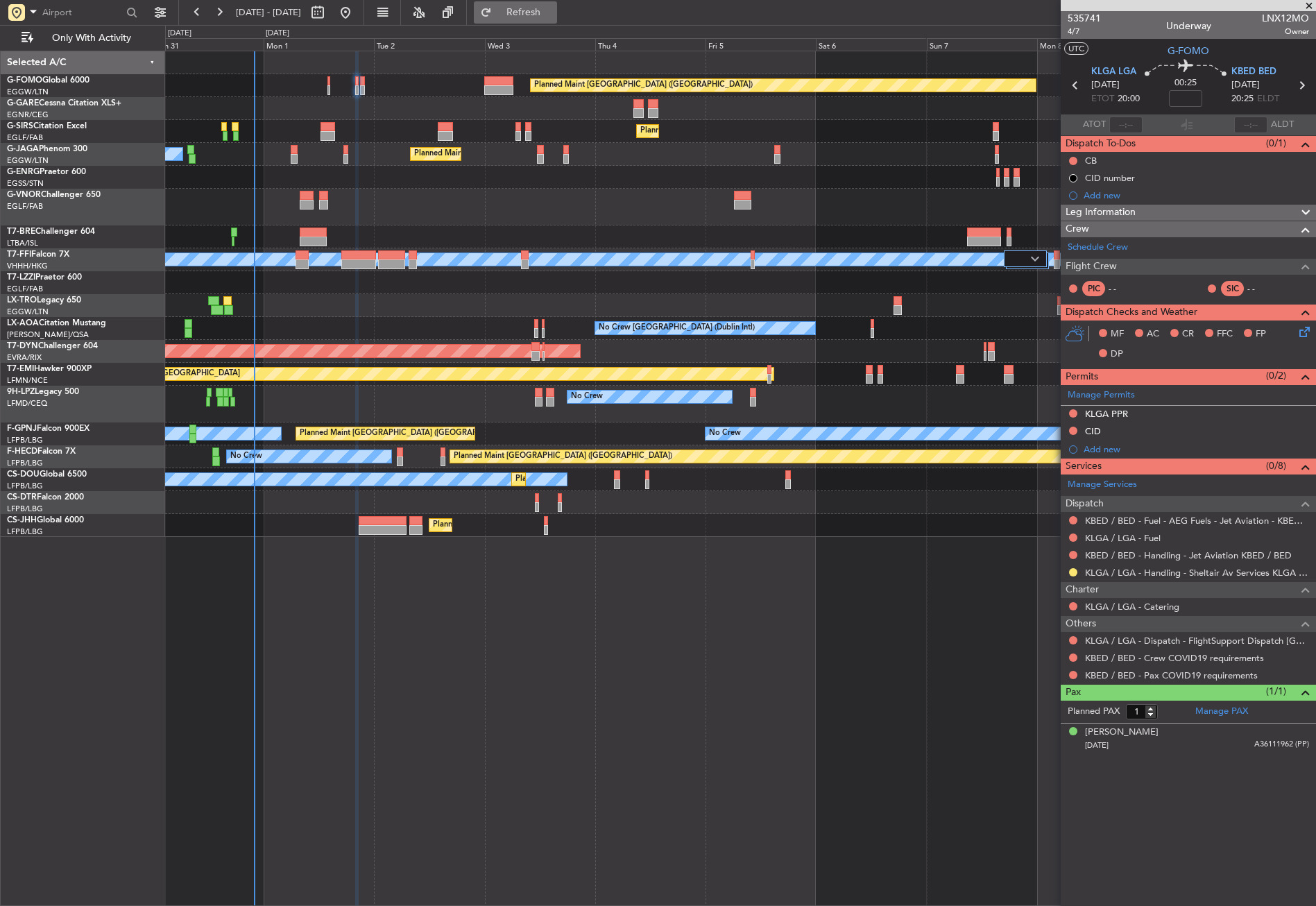
click at [537, 13] on button "Refresh" at bounding box center [515, 13] width 83 height 22
click at [521, 19] on button "Refresh" at bounding box center [515, 13] width 83 height 22
click at [446, 170] on div at bounding box center [741, 177] width 1150 height 23
click at [748, 716] on div "Planned Maint London (Luton) Planned Maint London (Farnborough) Planned Maint L…" at bounding box center [741, 478] width 1150 height 855
click at [1073, 639] on button at bounding box center [1073, 640] width 8 height 8
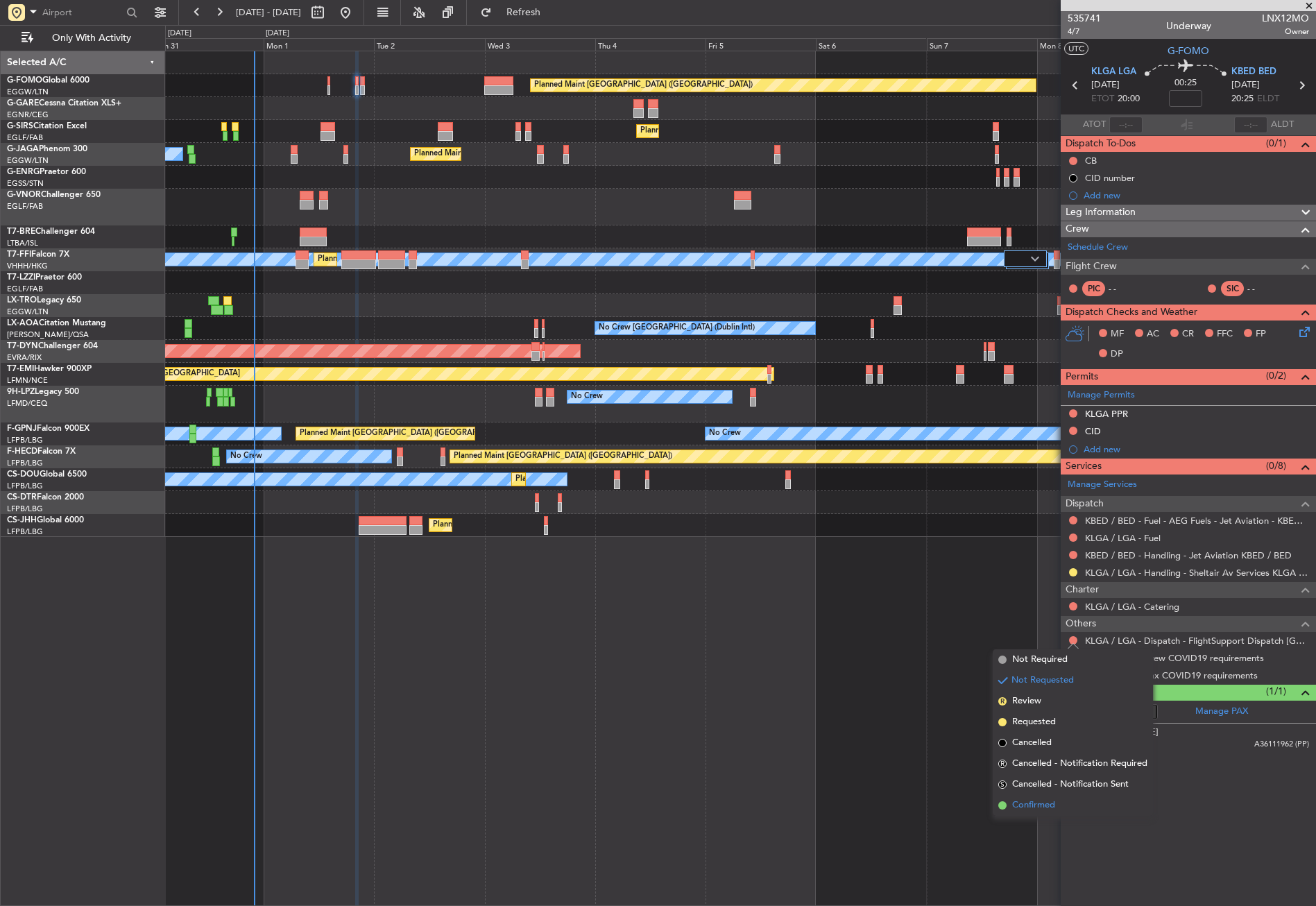
click at [1036, 796] on li "Confirmed" at bounding box center [1072, 805] width 160 height 21
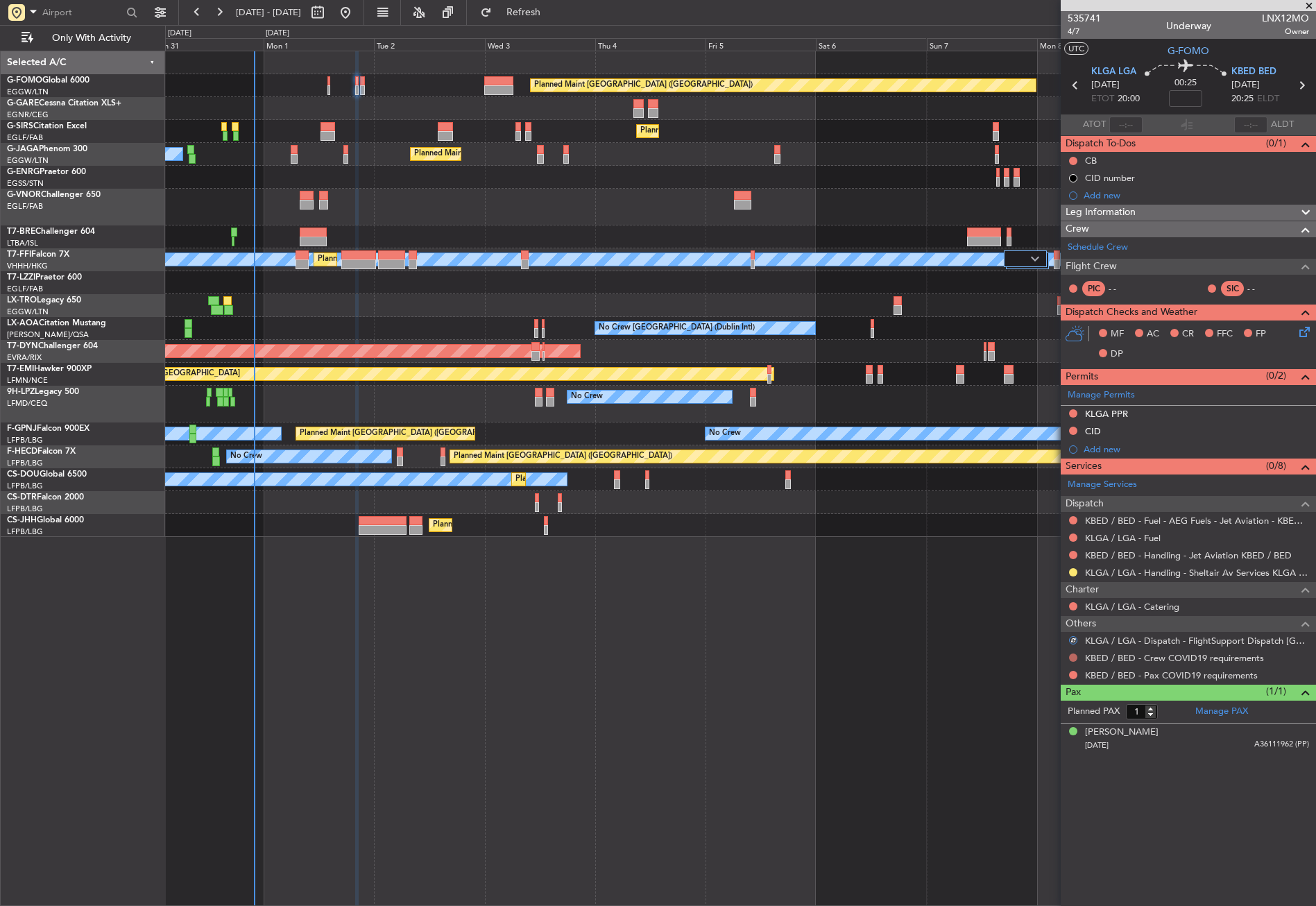
click at [1071, 655] on button at bounding box center [1073, 657] width 8 height 8
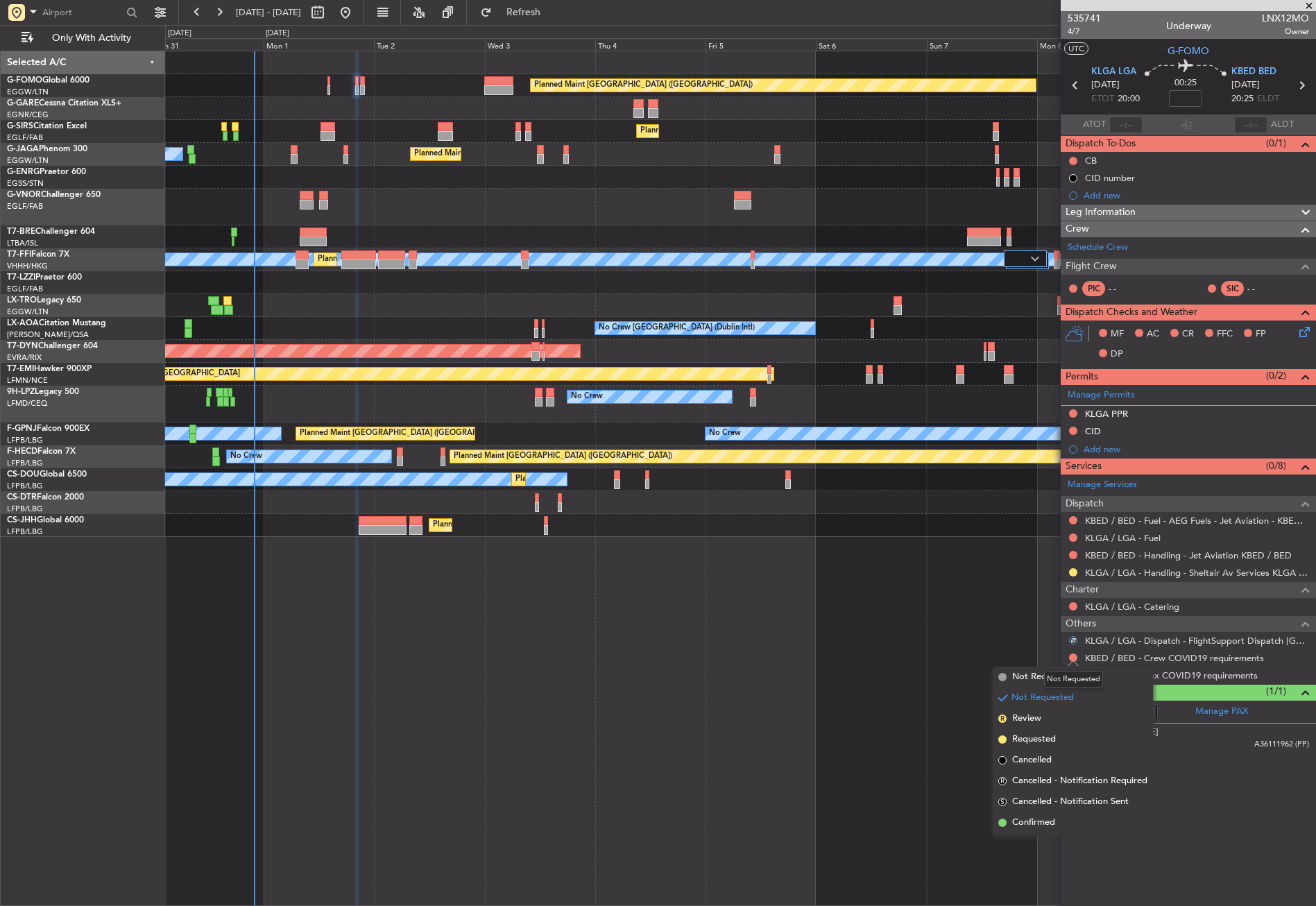
click at [1052, 680] on div "Not Requested" at bounding box center [1074, 679] width 59 height 18
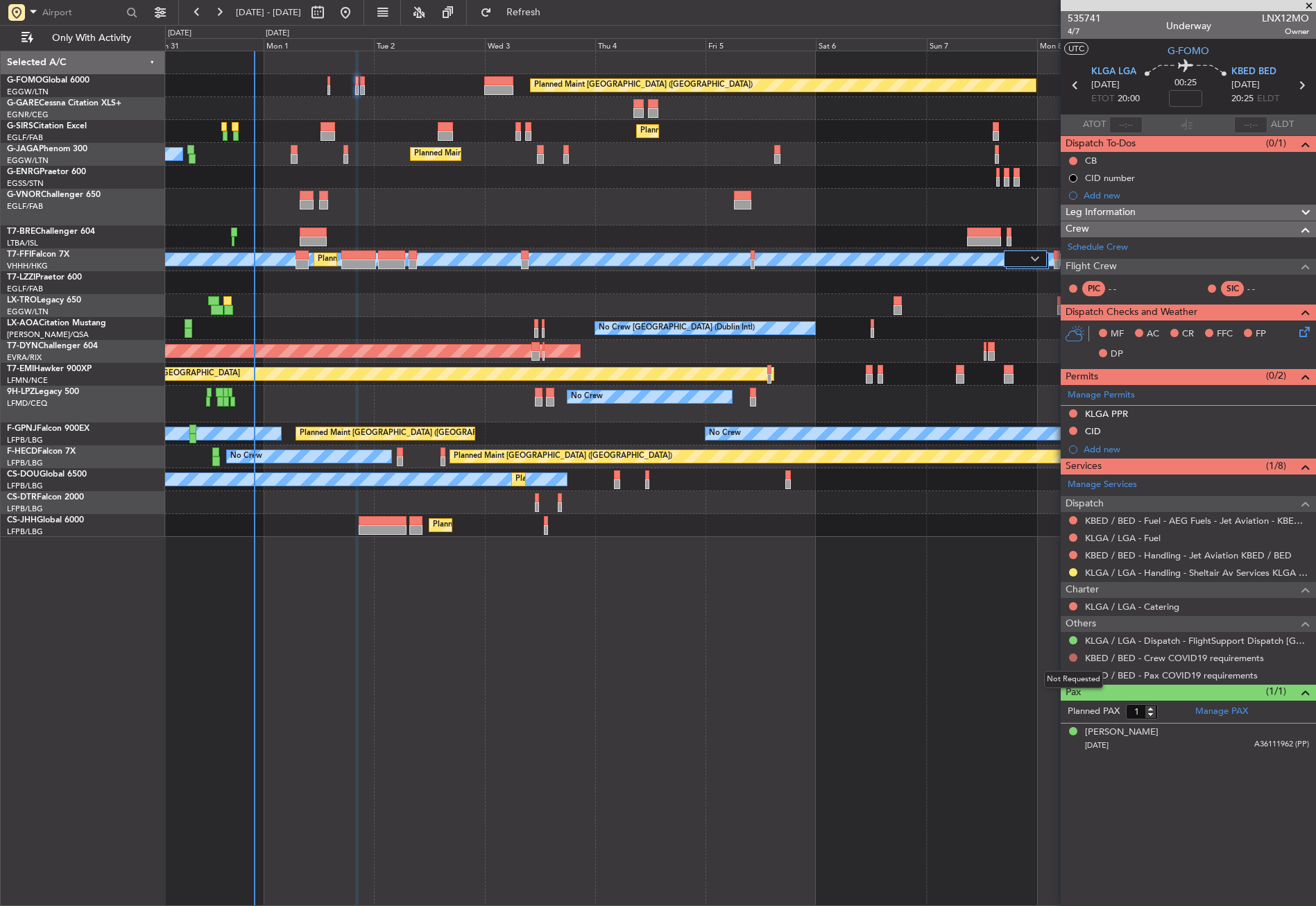
click at [1073, 654] on button at bounding box center [1073, 657] width 8 height 8
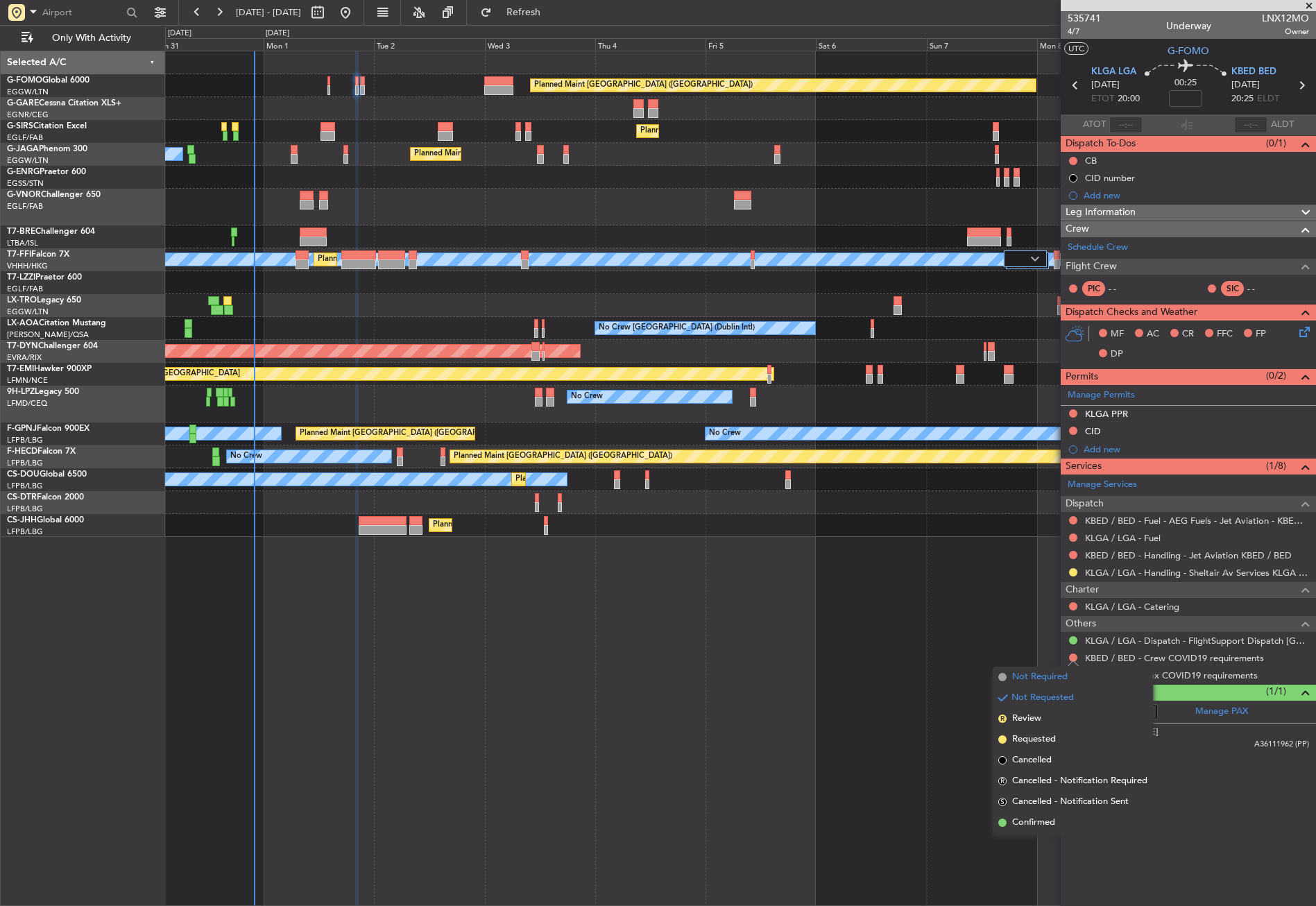
click at [1052, 672] on span "Not Required" at bounding box center [1039, 677] width 55 height 14
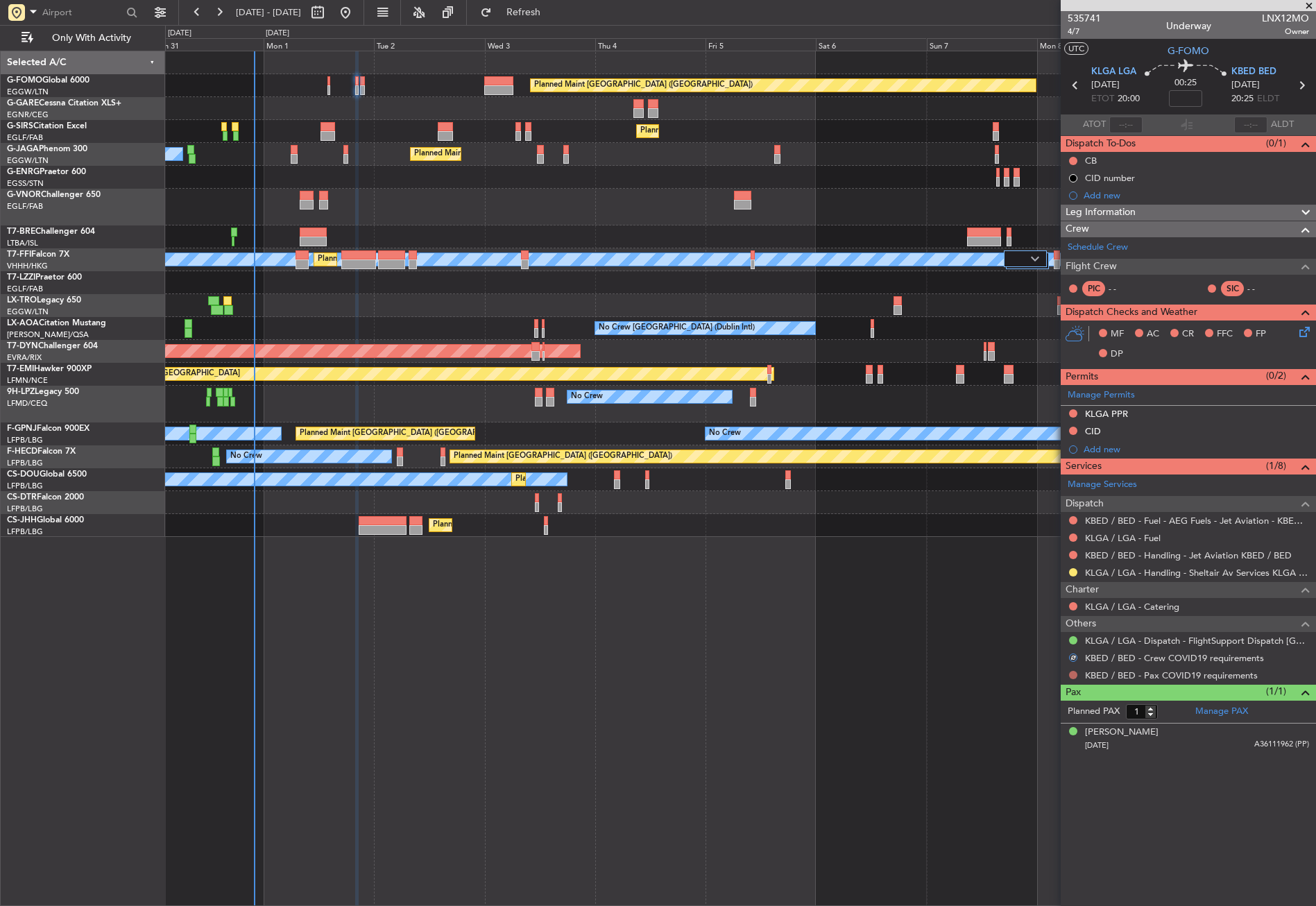
click at [1071, 674] on button at bounding box center [1073, 674] width 8 height 8
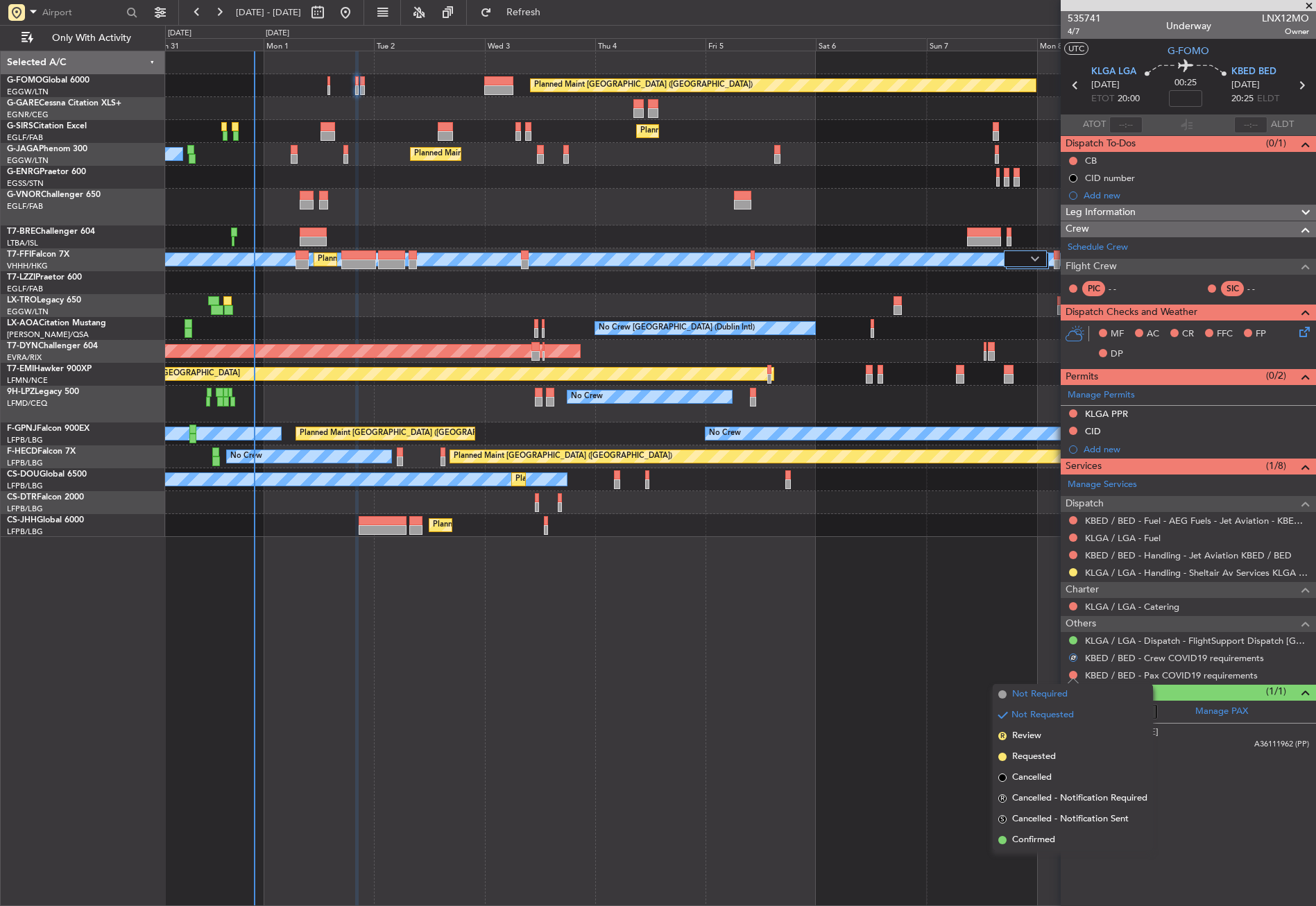
click at [1045, 690] on span "Not Required" at bounding box center [1039, 693] width 55 height 14
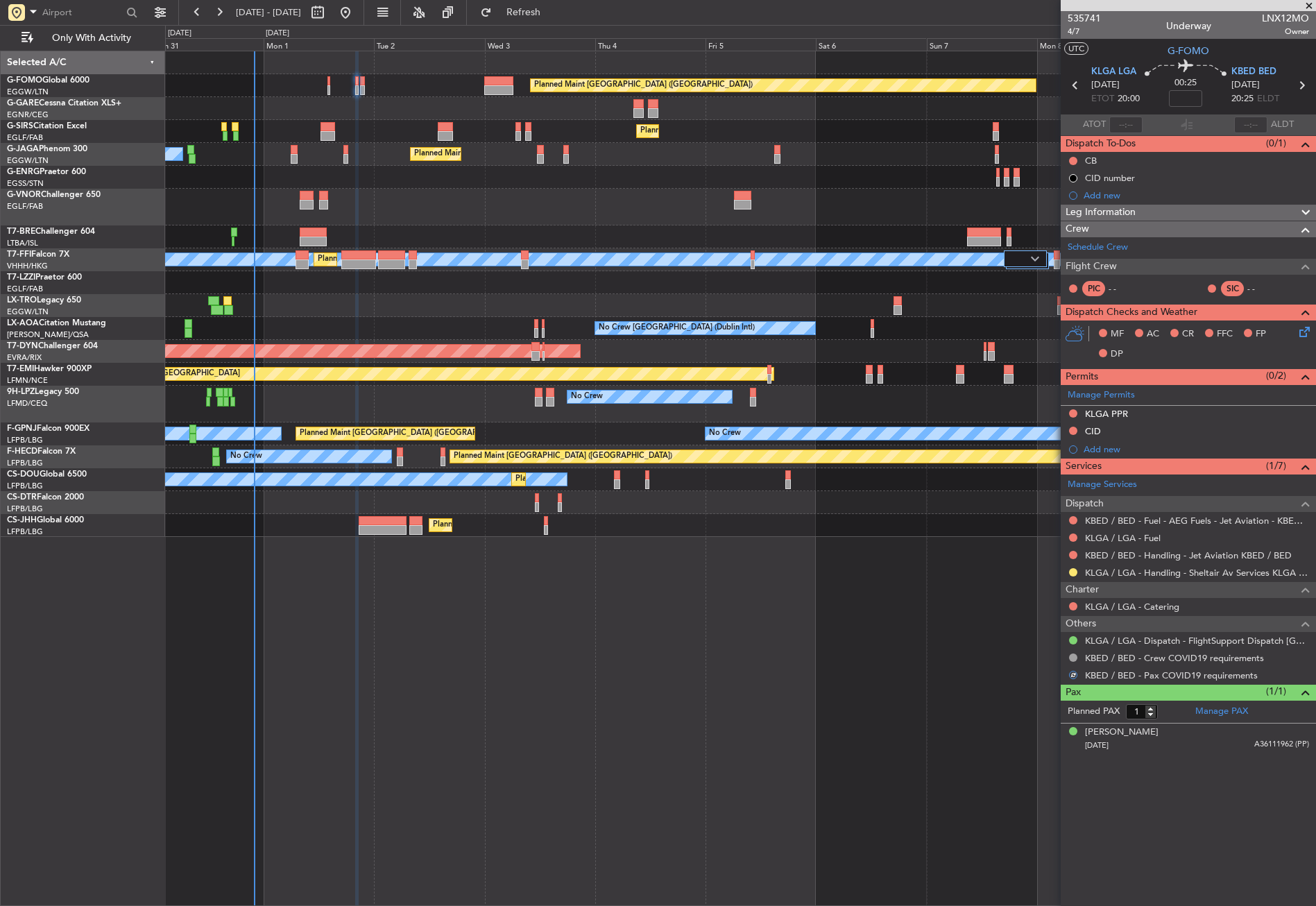
drag, startPoint x: 1154, startPoint y: 724, endPoint x: 1112, endPoint y: 757, distance: 53.4
click at [1106, 755] on article "535741 4/7 Underway LNX12MO Owner UTC G-FOMO KLGA LGA 01/09/2025 ETOT 20:00 00:…" at bounding box center [1188, 459] width 255 height 895
click at [1114, 730] on div "[PERSON_NAME]" at bounding box center [1122, 732] width 74 height 14
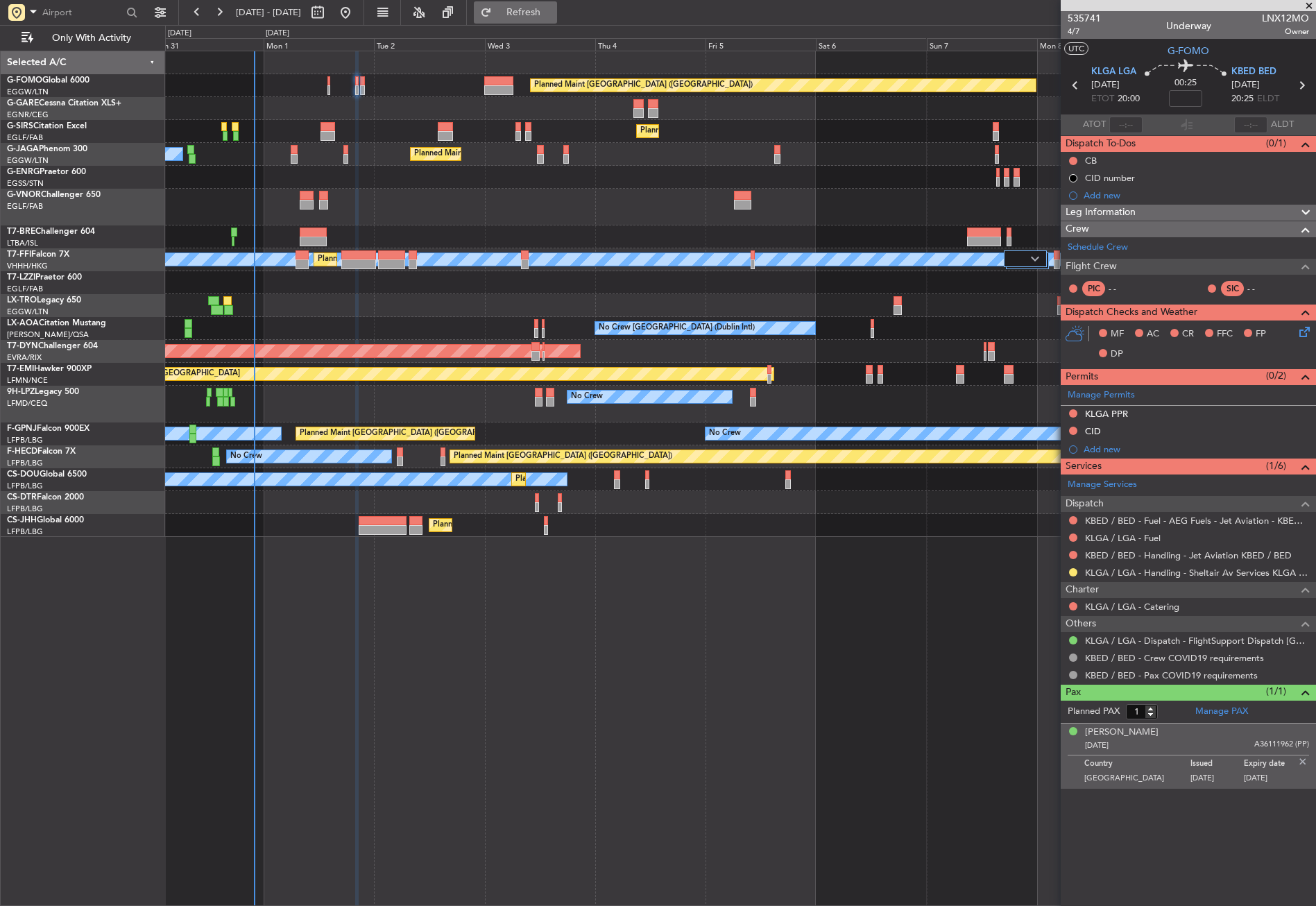
click at [544, 11] on span "Refresh" at bounding box center [523, 12] width 58 height 10
click at [396, 104] on div at bounding box center [741, 108] width 1150 height 23
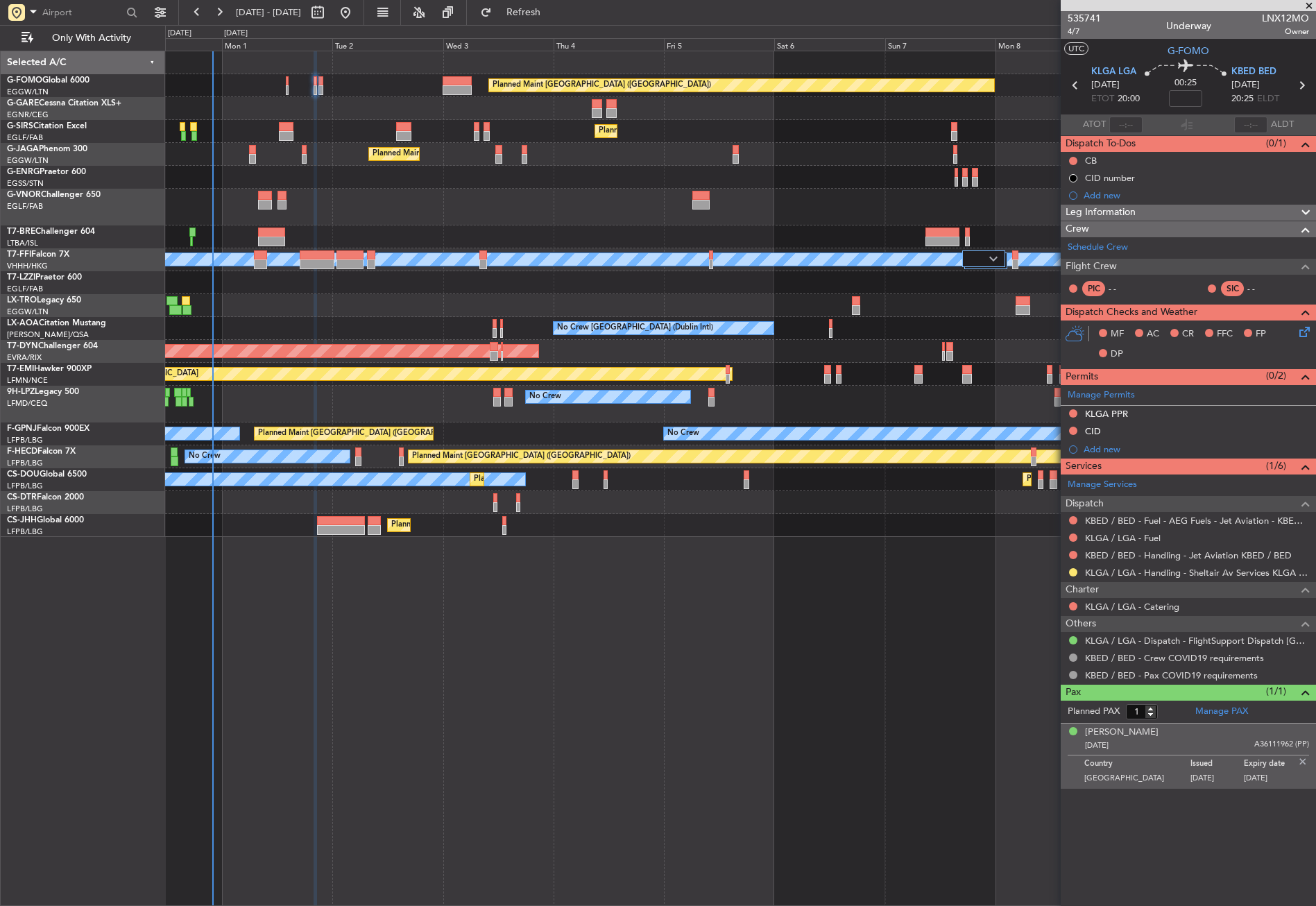
click at [415, 297] on div "Planned Maint Dusseldorf" at bounding box center [741, 305] width 1150 height 23
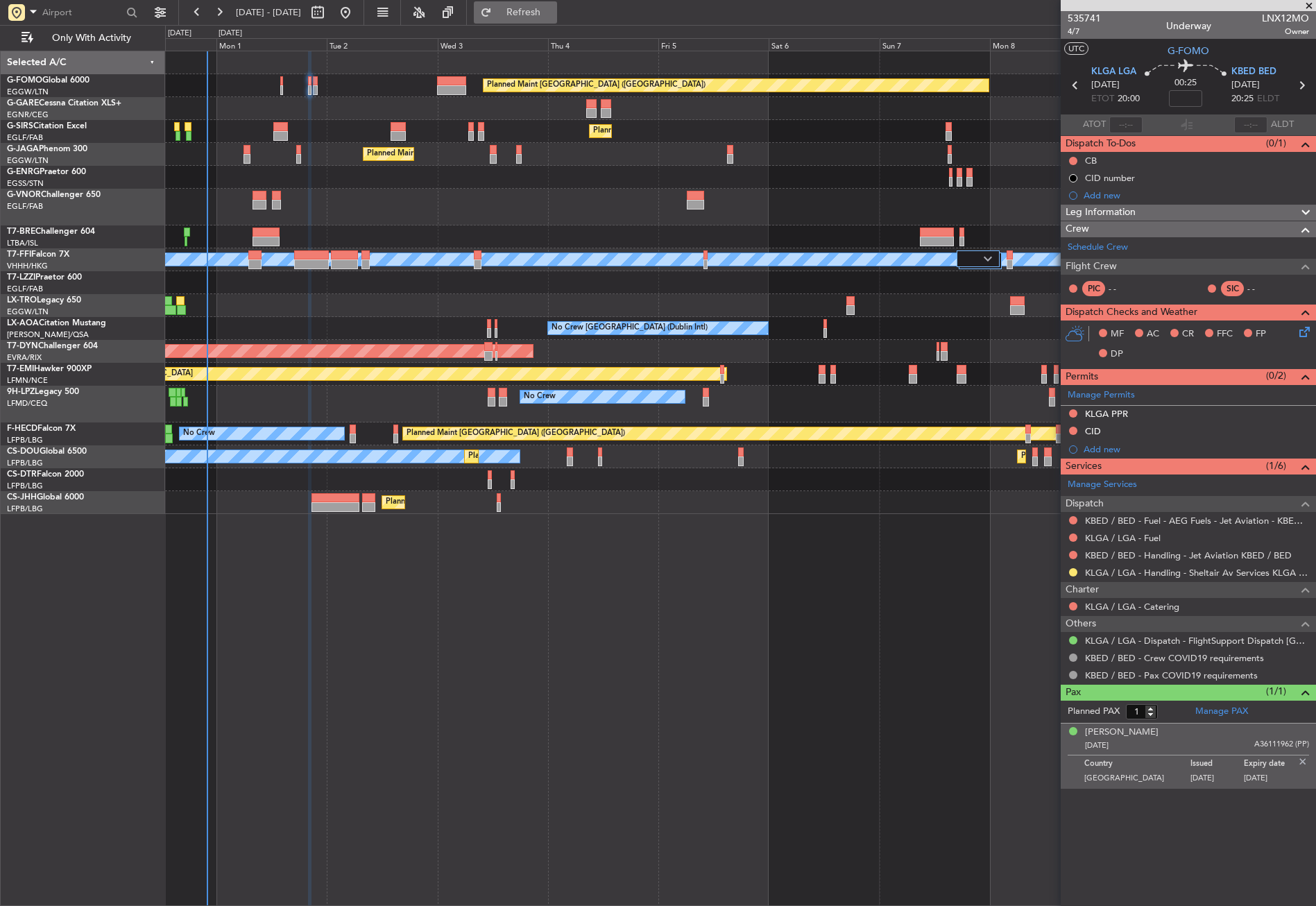
click at [553, 17] on span "Refresh" at bounding box center [523, 12] width 58 height 10
click at [405, 709] on div "Planned Maint London (Luton) Planned Maint London (Farnborough) Planned Maint L…" at bounding box center [741, 478] width 1150 height 855
click at [345, 200] on div at bounding box center [741, 207] width 1150 height 37
click at [529, 10] on button "Refresh" at bounding box center [515, 13] width 83 height 22
click at [332, 583] on div "Planned Maint [GEOGRAPHIC_DATA] ([GEOGRAPHIC_DATA]) Planned Maint [GEOGRAPHIC_D…" at bounding box center [741, 478] width 1150 height 855
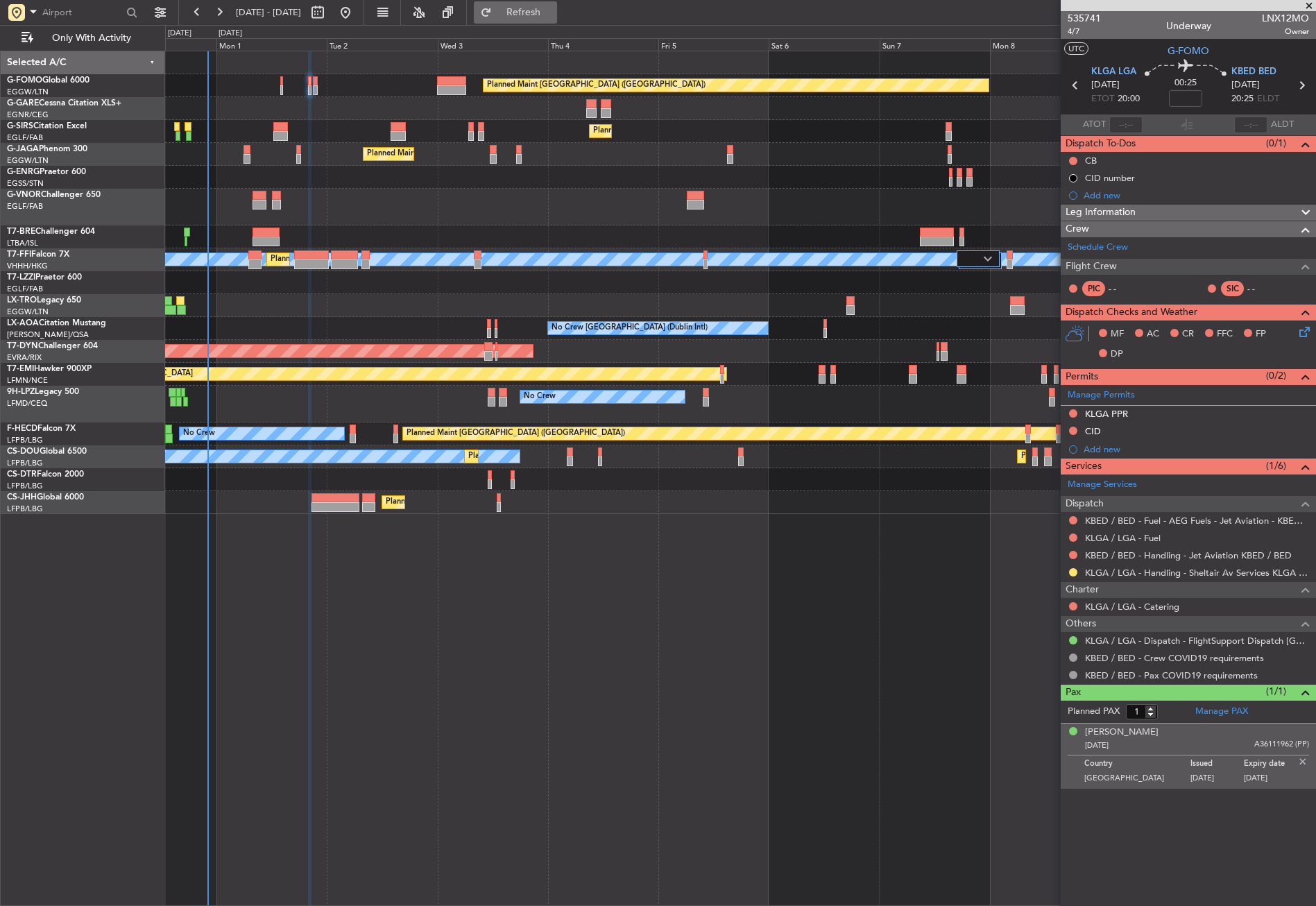
click at [521, 11] on button "Refresh" at bounding box center [515, 13] width 83 height 22
click at [63, 16] on input "text" at bounding box center [82, 12] width 80 height 21
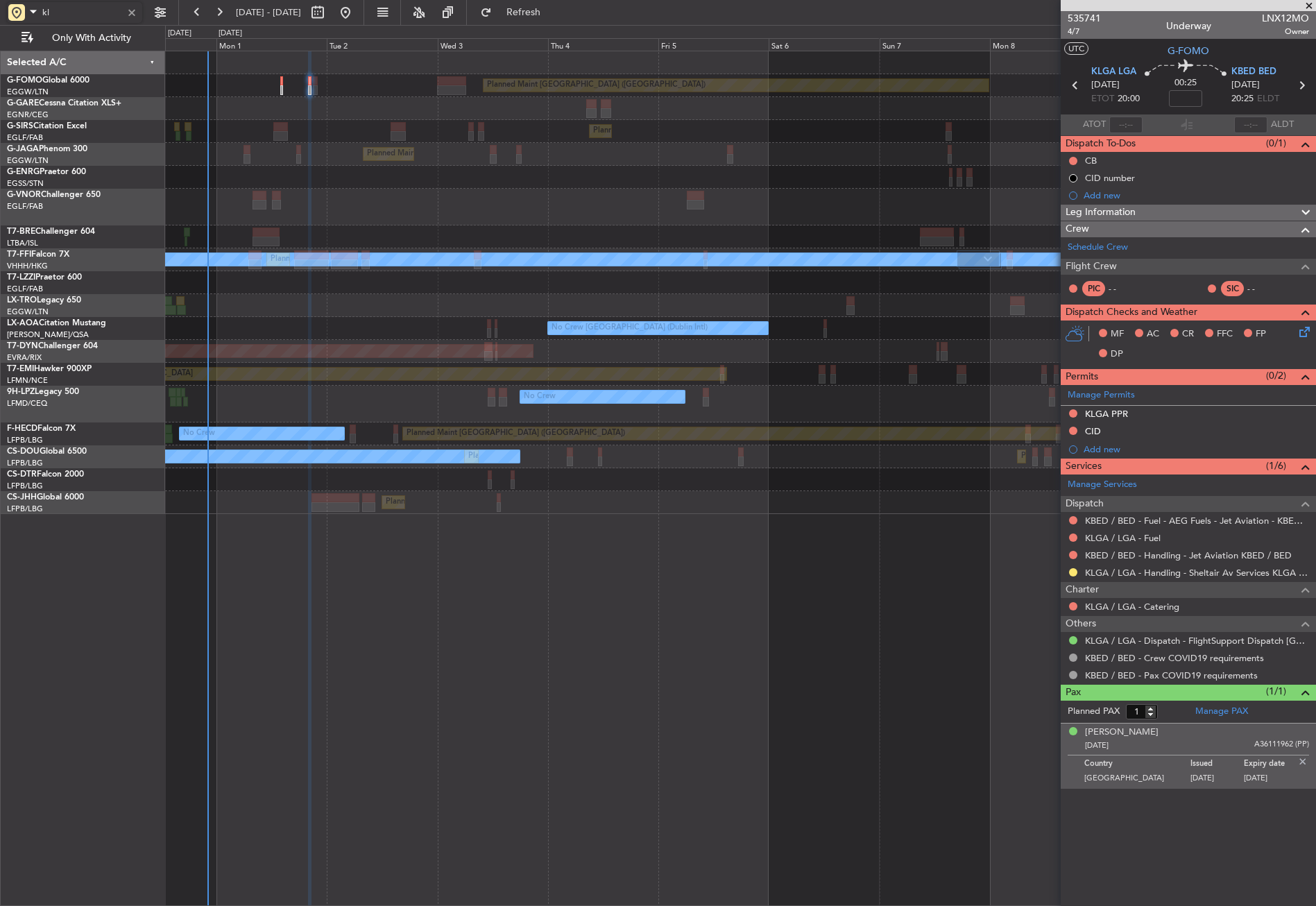
click at [429, 615] on div "Planned Maint London (Luton) Planned Maint London (Farnborough) Planned Maint L…" at bounding box center [741, 478] width 1150 height 855
click at [110, 16] on input "kl" at bounding box center [82, 12] width 80 height 21
type input "k"
click at [206, 146] on div "Planned Maint London (Luton) Owner Ibiza" at bounding box center [741, 154] width 1150 height 23
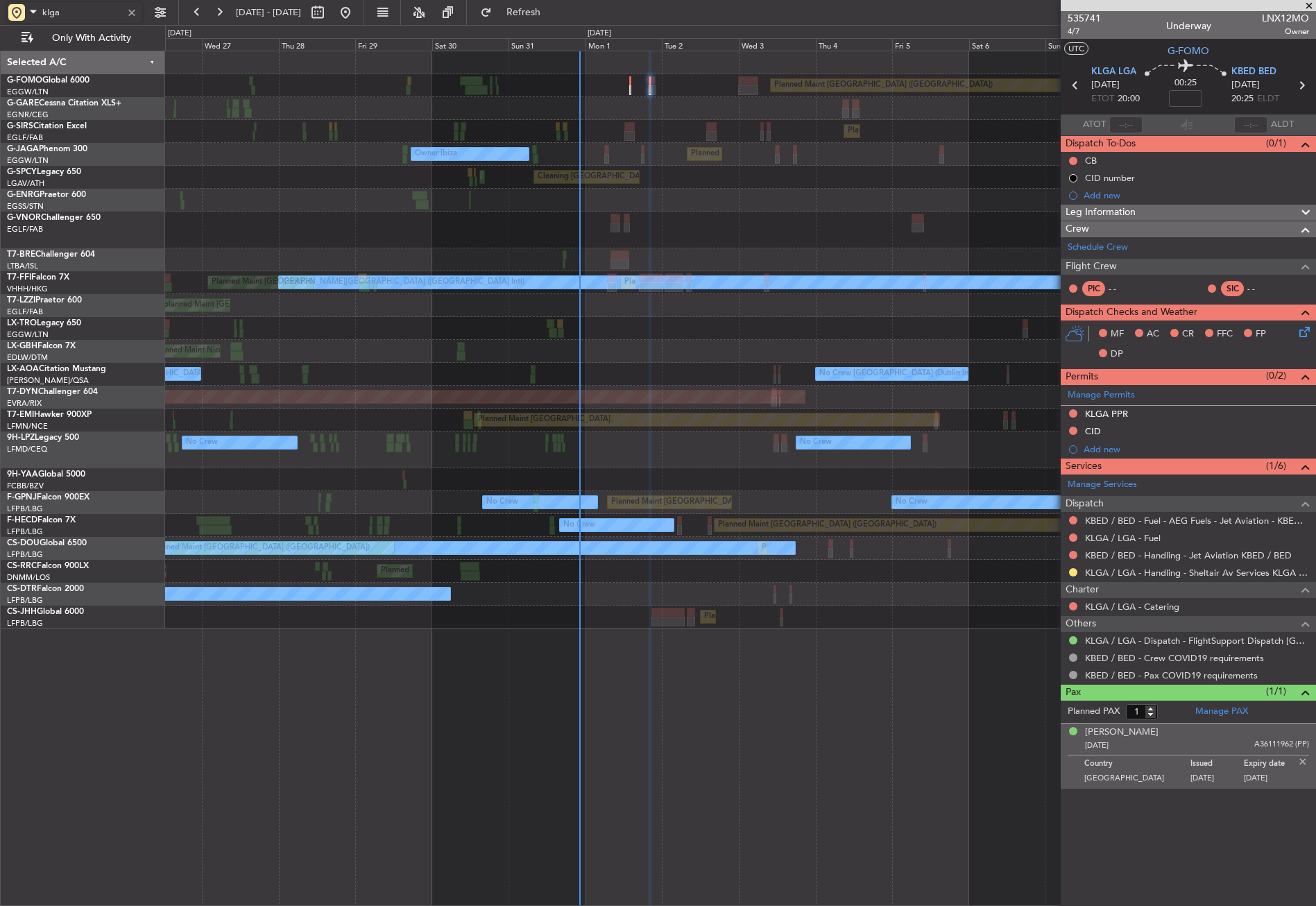
click at [823, 240] on div "Planned Maint London (Luton) Planned Maint London (Farnborough) Unplanned Maint…" at bounding box center [741, 340] width 1150 height 577
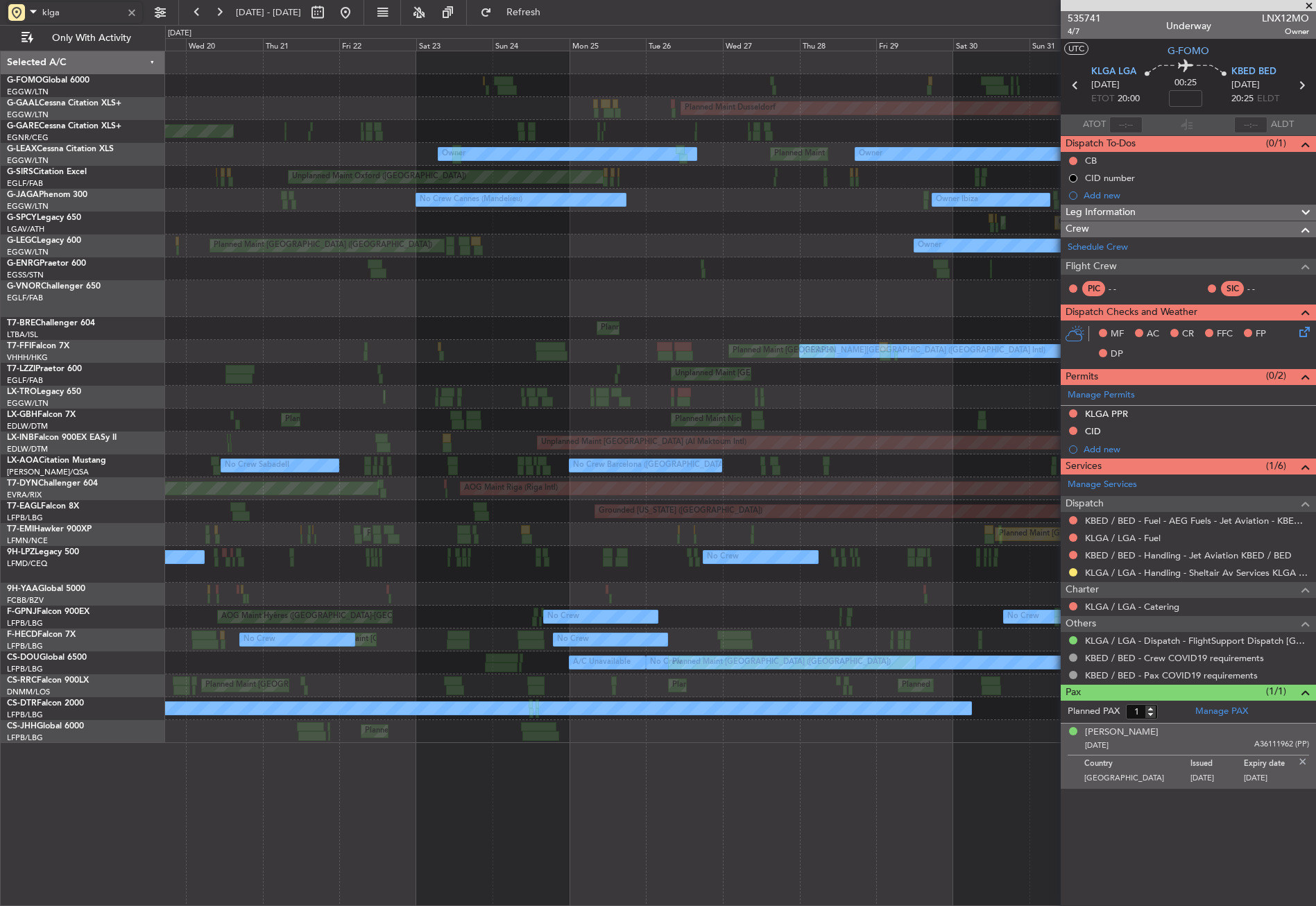
click at [943, 324] on div "Planned Maint Warsaw (Modlin)" at bounding box center [741, 328] width 1150 height 23
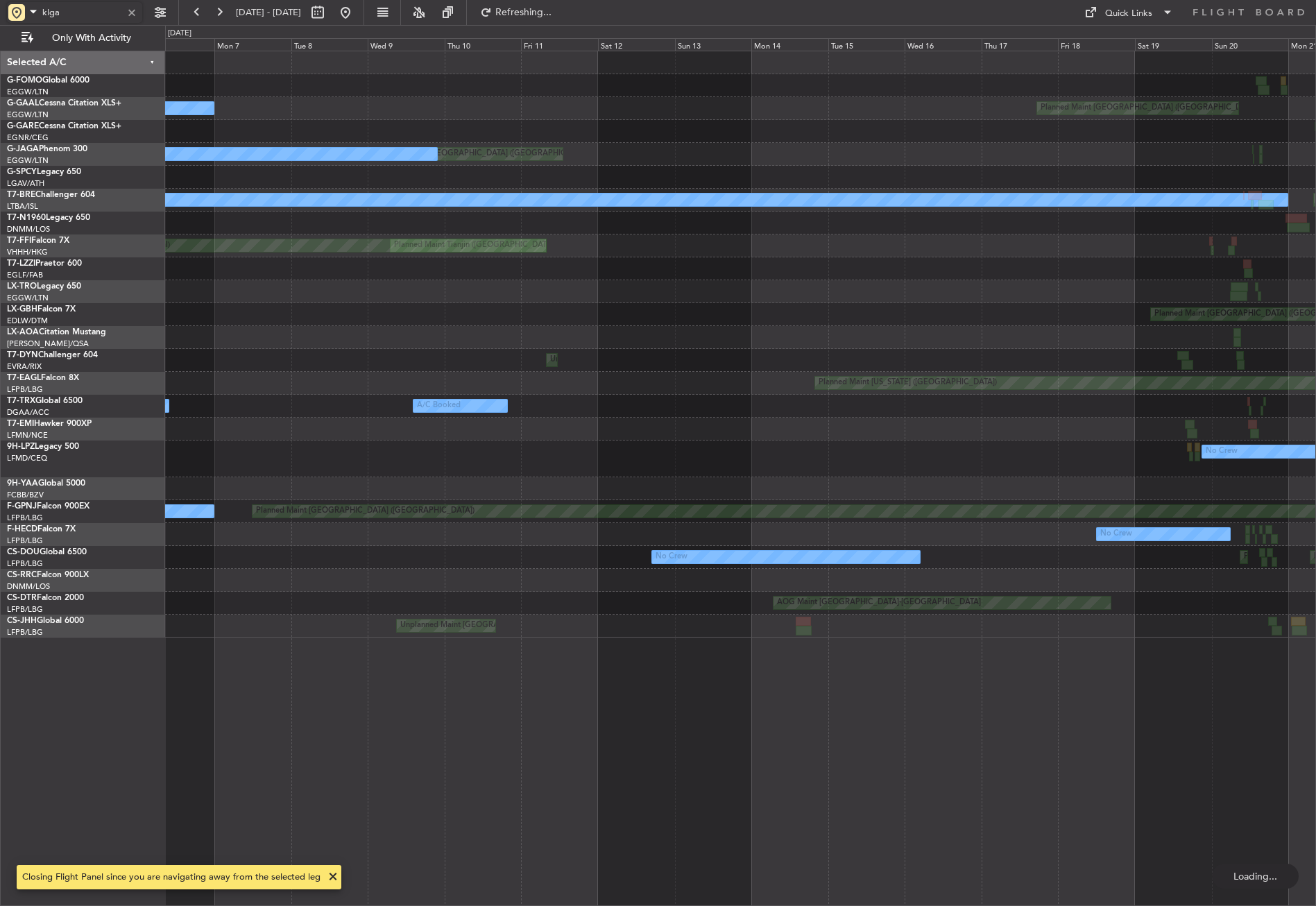
click at [1017, 341] on div at bounding box center [741, 337] width 1150 height 23
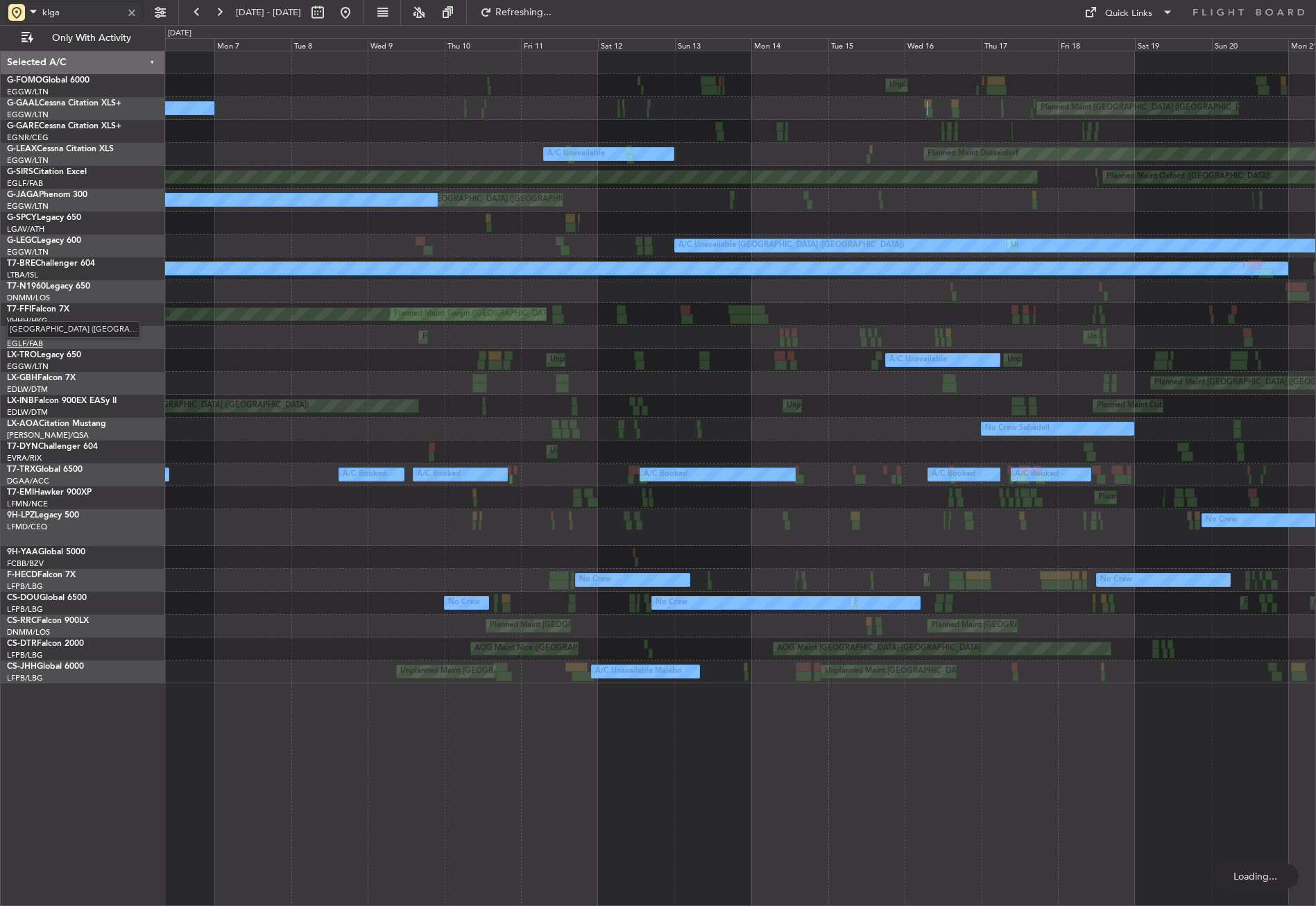
type input "klga"
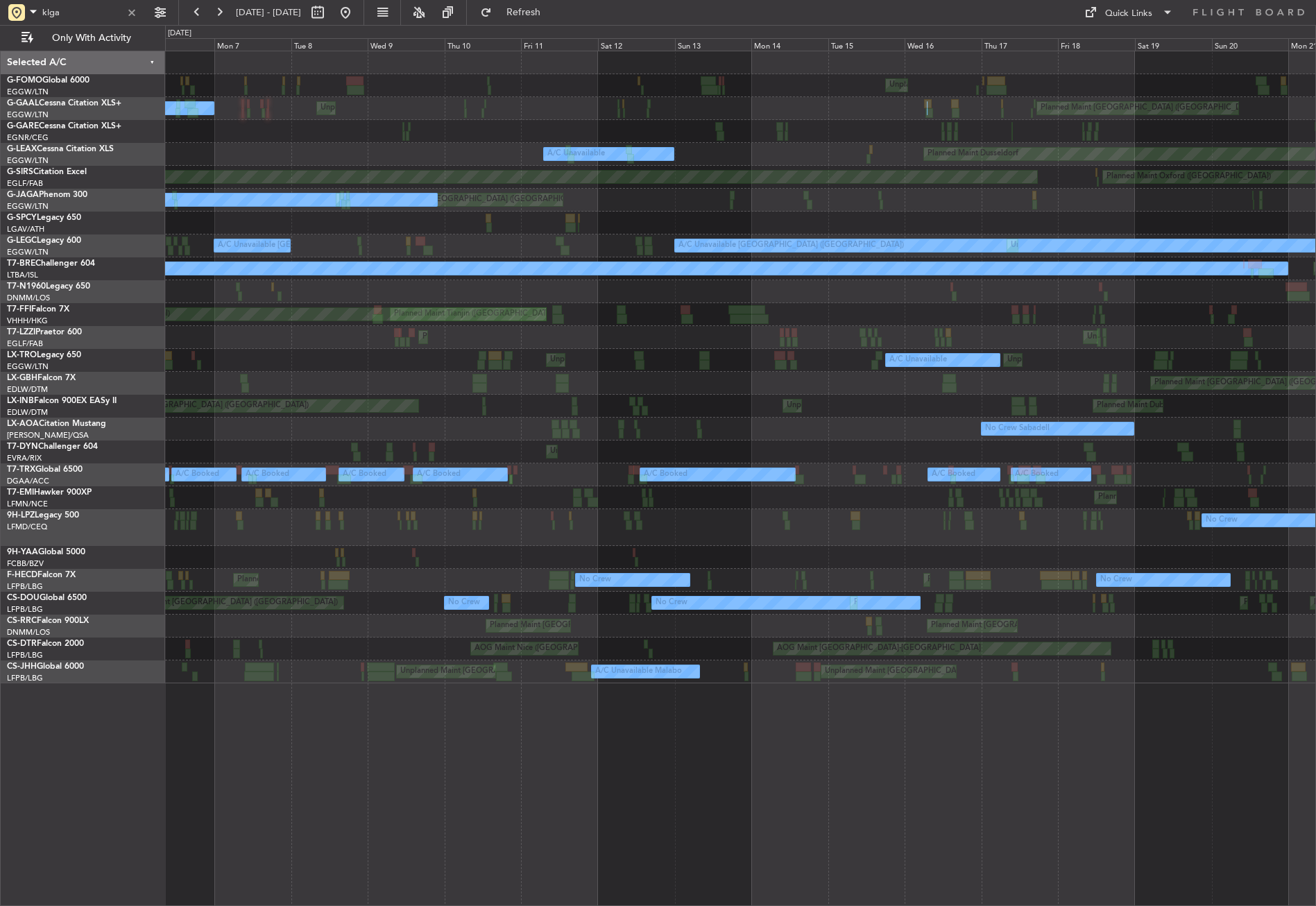
drag, startPoint x: 380, startPoint y: 5, endPoint x: 397, endPoint y: 41, distance: 39.8
click at [357, 5] on button at bounding box center [346, 13] width 22 height 22
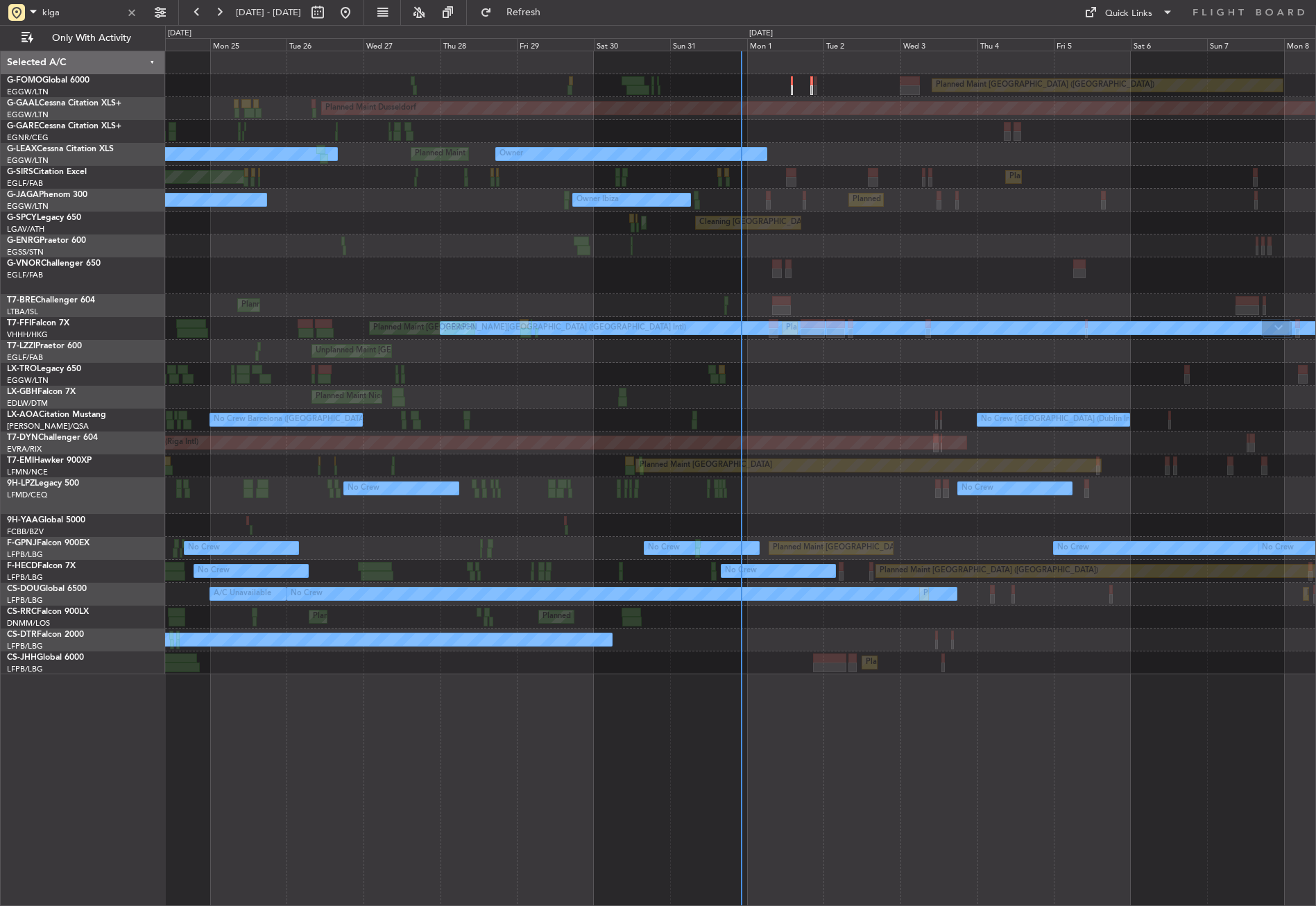
click at [355, 622] on div "Planned Maint Paris (Le Bourget) Planned Maint Paris (Le Bourget) Planned Maint…" at bounding box center [741, 617] width 1150 height 23
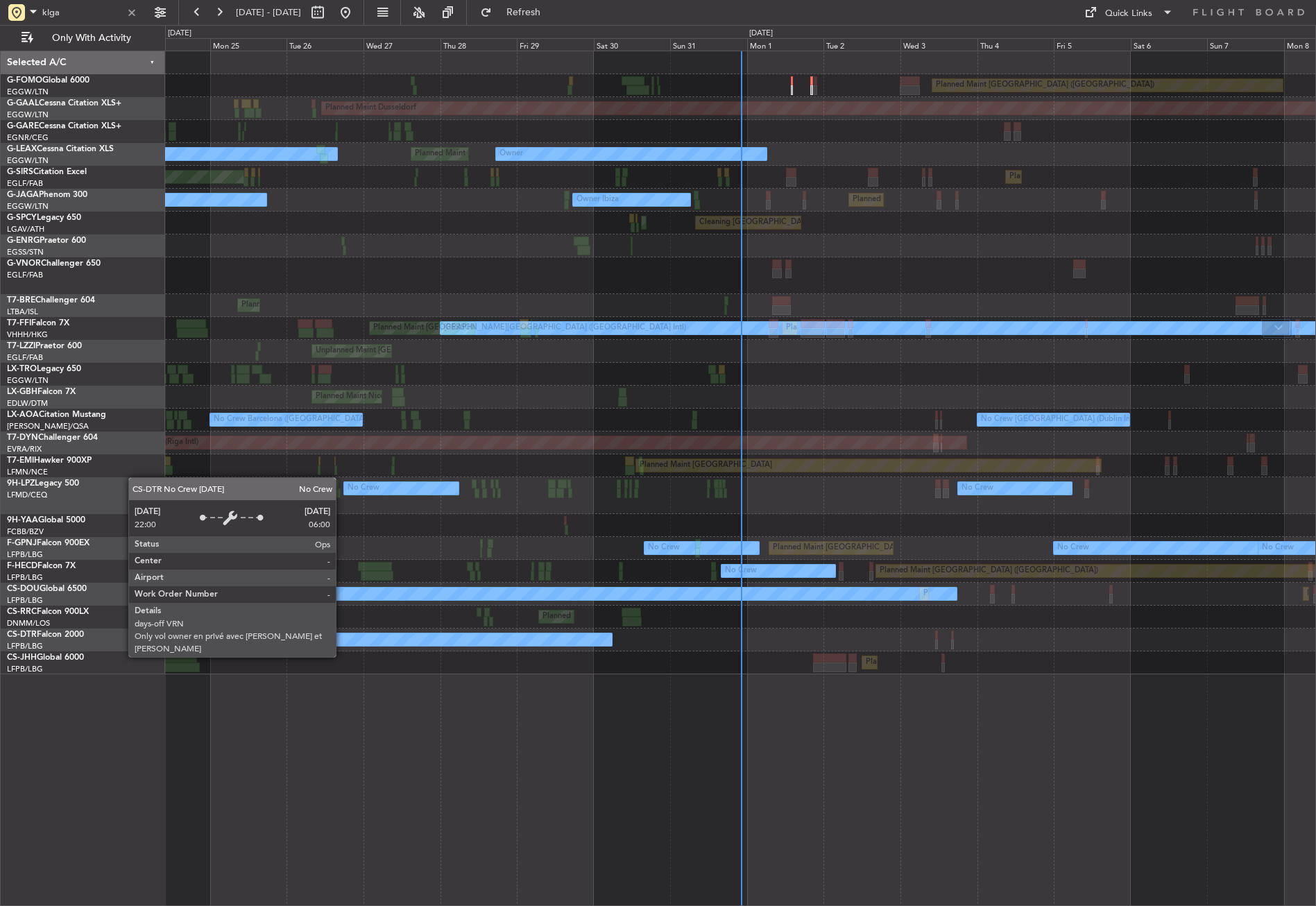
click at [1074, 669] on div "Planned Maint London (Luton) Planned Maint Dusseldorf Owner Planned Maint Londo…" at bounding box center [741, 478] width 1150 height 855
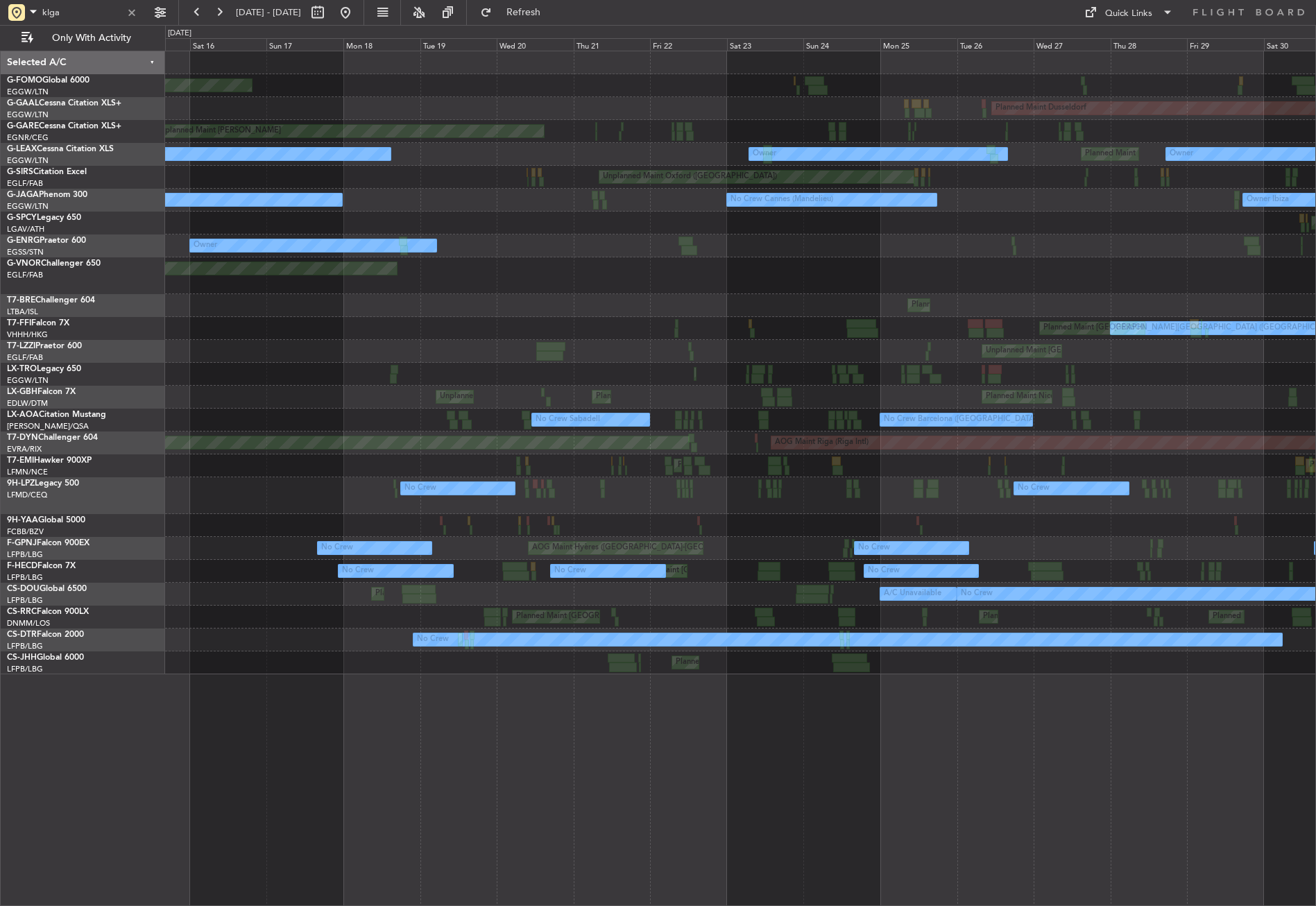
click at [1033, 643] on div "Planned Maint Windsor Locks (Bradley Intl) Planned Maint London (Luton) Planned…" at bounding box center [741, 363] width 1150 height 623
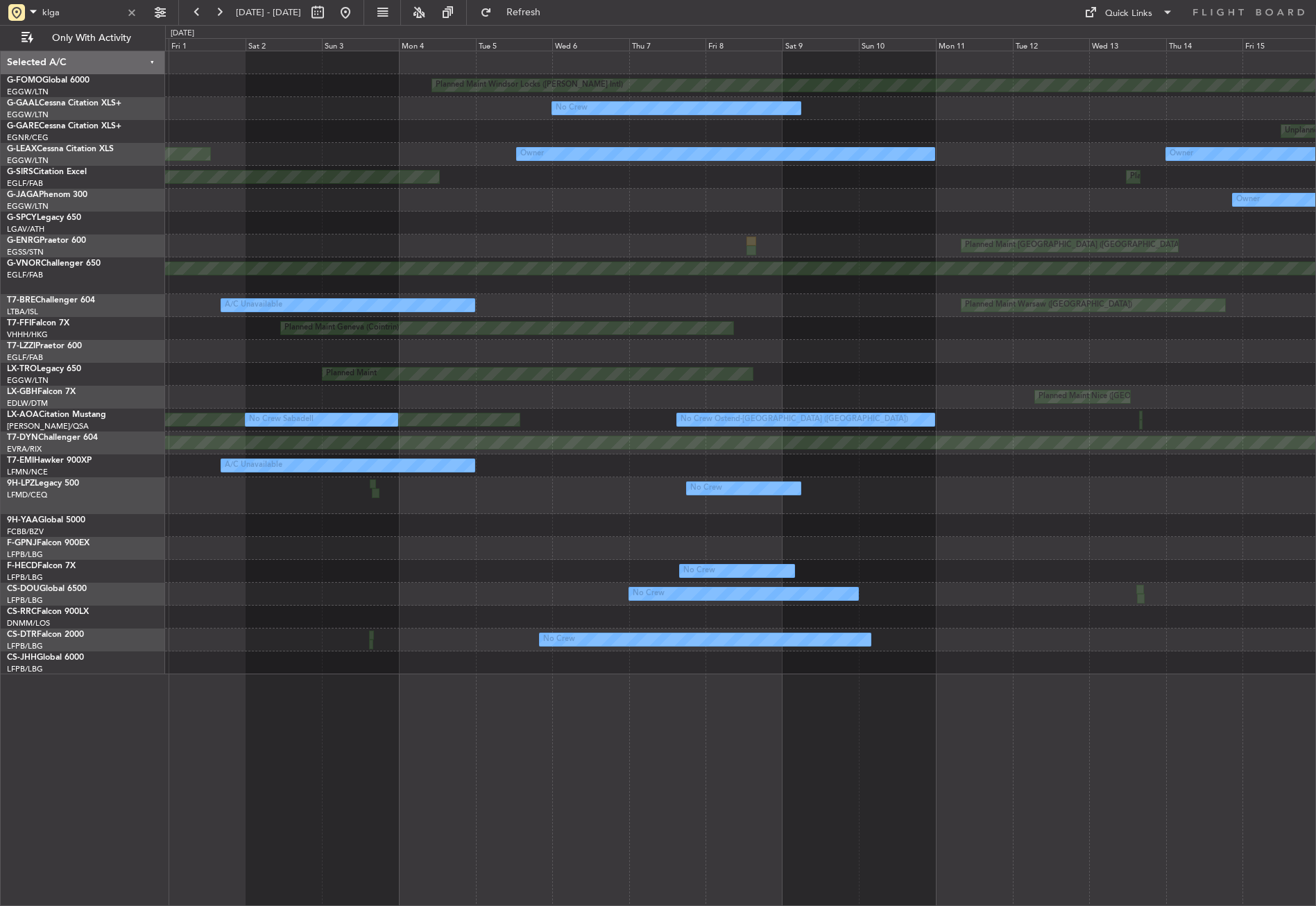
click at [1277, 533] on div "Planned Maint Windsor Locks (Bradley Intl) No Crew Unplanned Maint Chester Owne…" at bounding box center [741, 478] width 1150 height 855
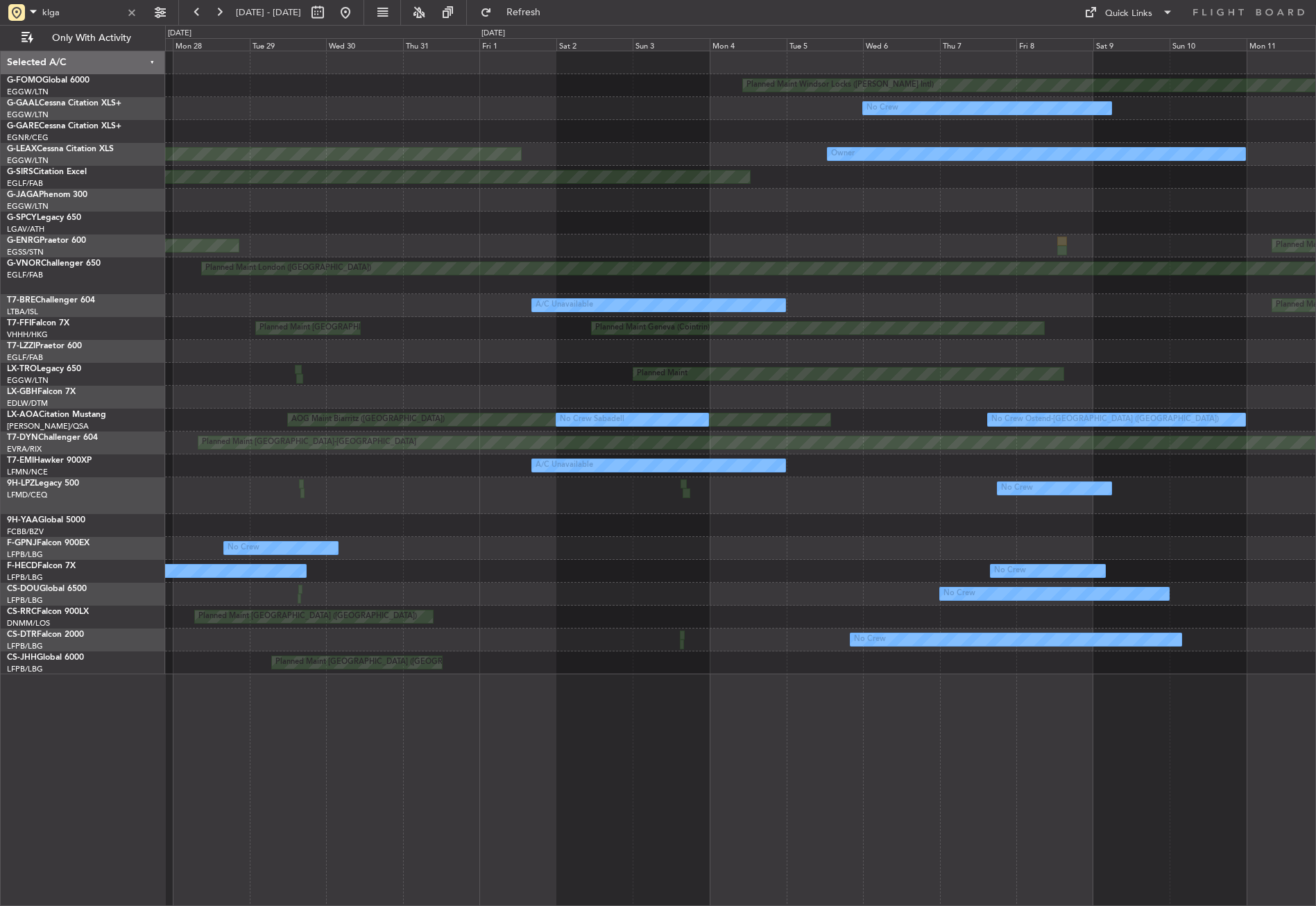
click at [1278, 517] on div "Planned Maint Windsor Locks (Bradley Intl) No Crew Unplanned Maint Chester Owne…" at bounding box center [741, 363] width 1150 height 623
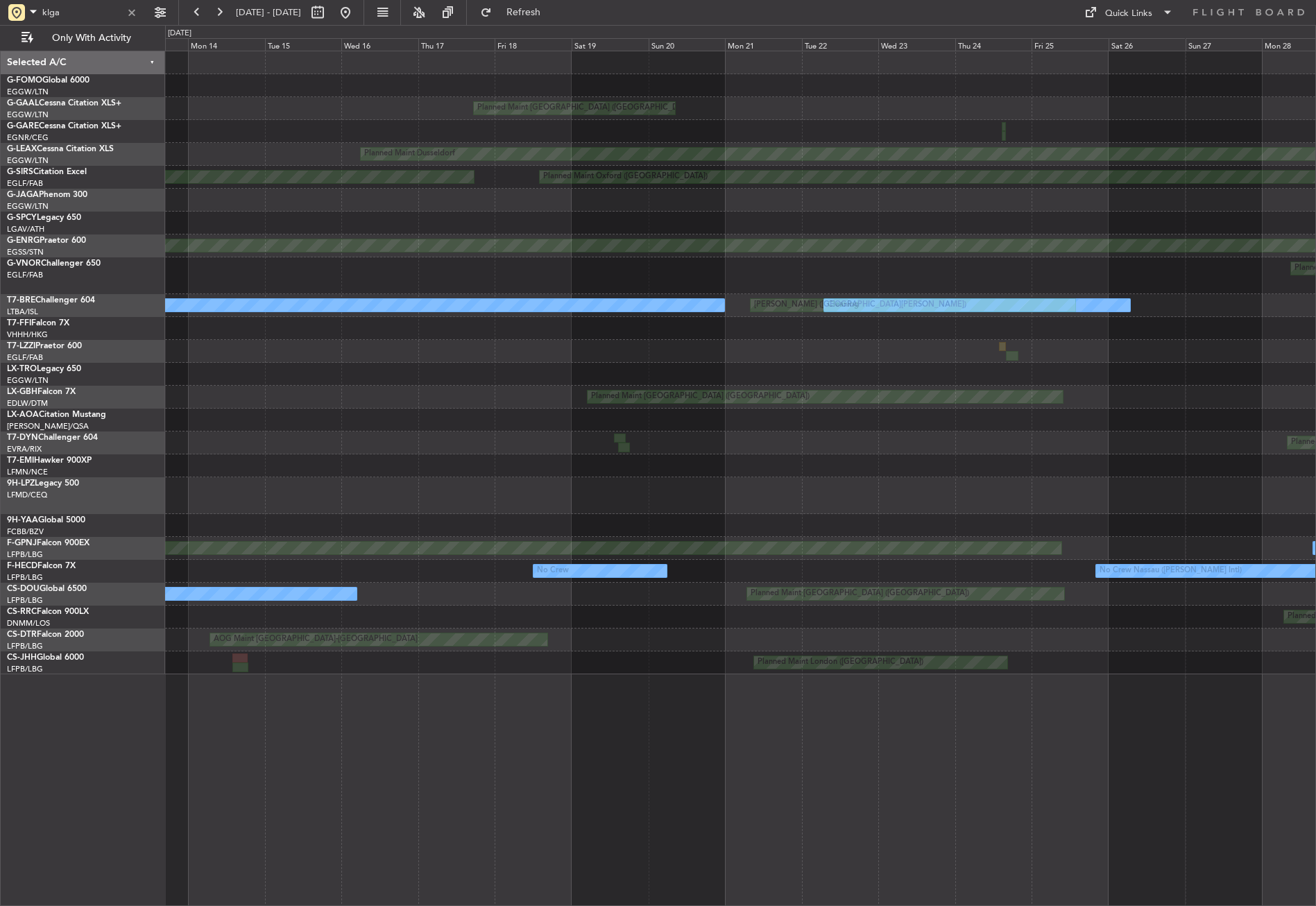
click at [1248, 489] on div "Planned Maint London (Luton) Planned Maint Dusseldorf Planned Maint Oxford (Kid…" at bounding box center [741, 363] width 1150 height 623
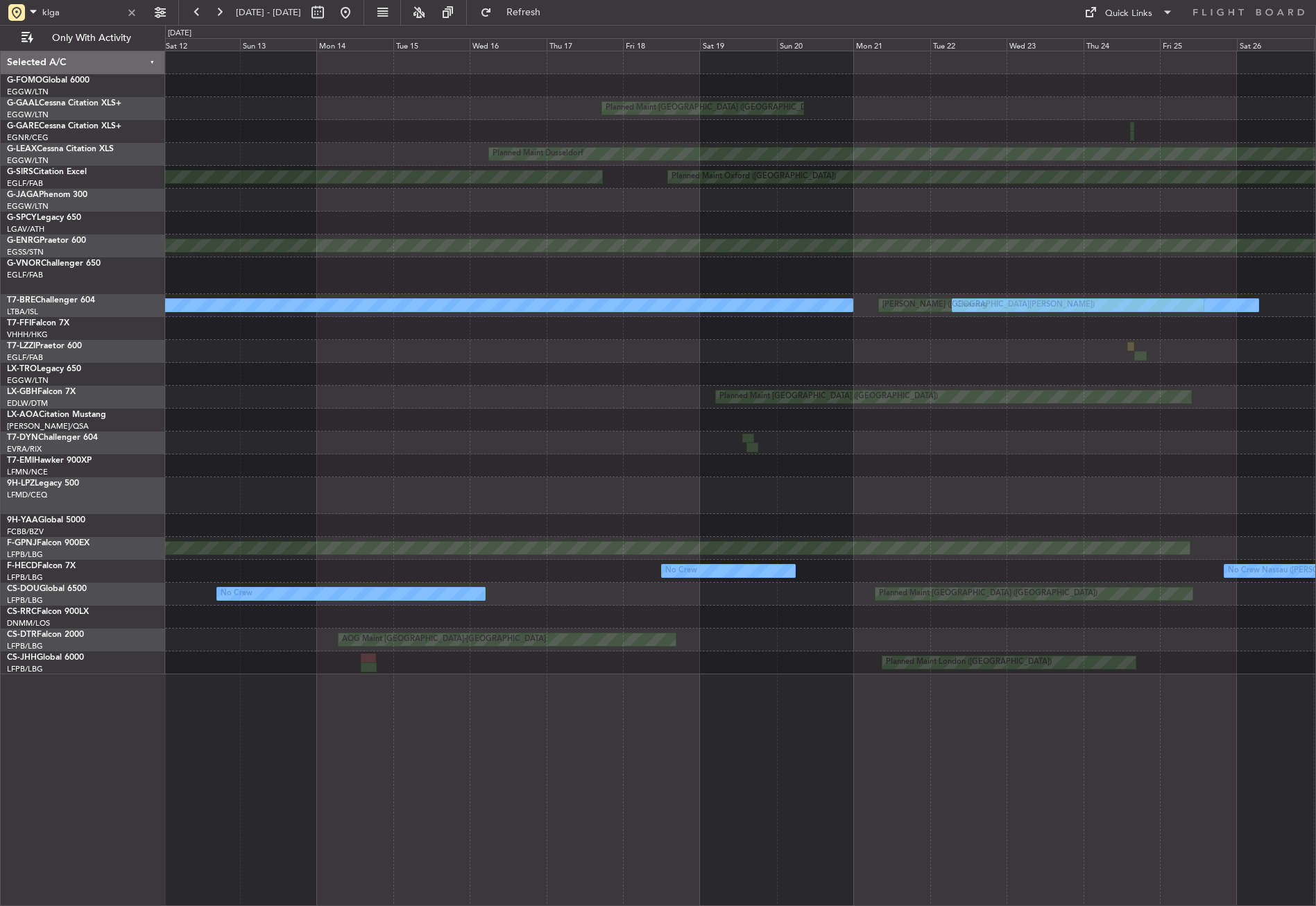
click at [1315, 440] on html "klga 24 Aug 2025 - 08 Sep 2025 Refresh Quick Links Only With Activity Planned M…" at bounding box center [658, 453] width 1316 height 906
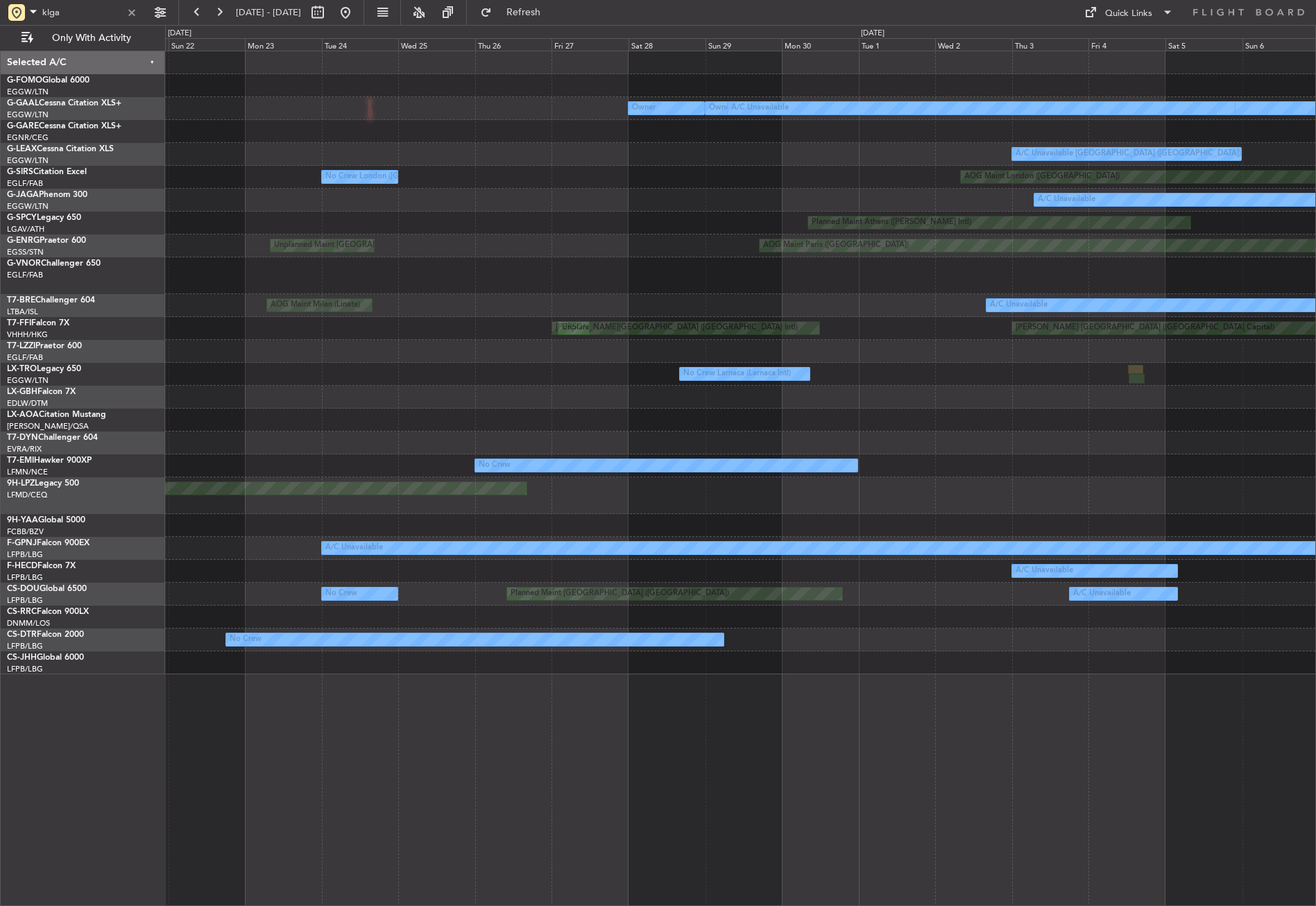
click at [1315, 446] on html "klga 24 Aug 2025 - 08 Sep 2025 Refresh Quick Links Only With Activity Owner Lon…" at bounding box center [658, 453] width 1316 height 906
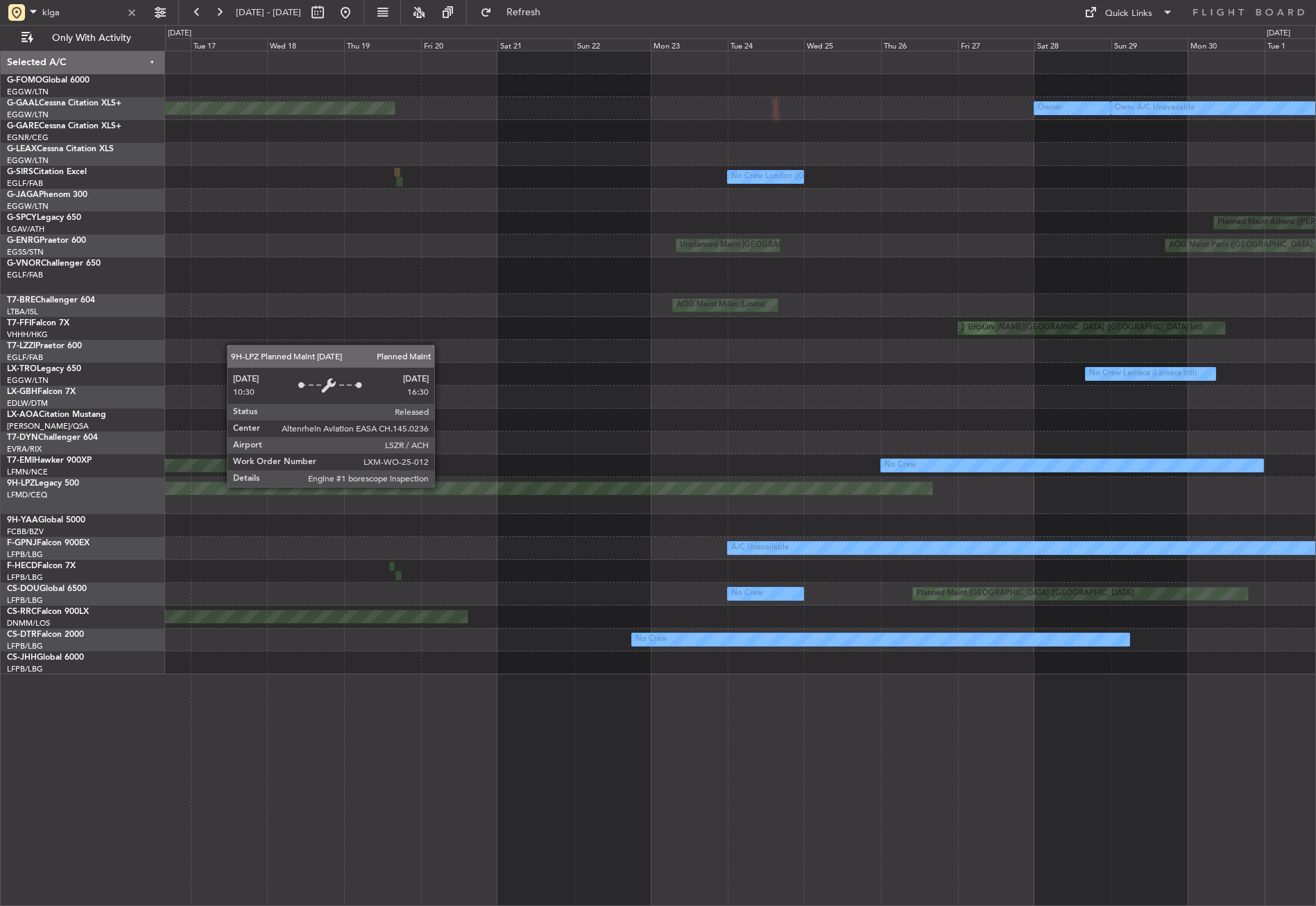
click at [1315, 465] on html "klga 24 Aug 2025 - 08 Sep 2025 Refresh Quick Links Only With Activity Owner Lon…" at bounding box center [658, 453] width 1316 height 906
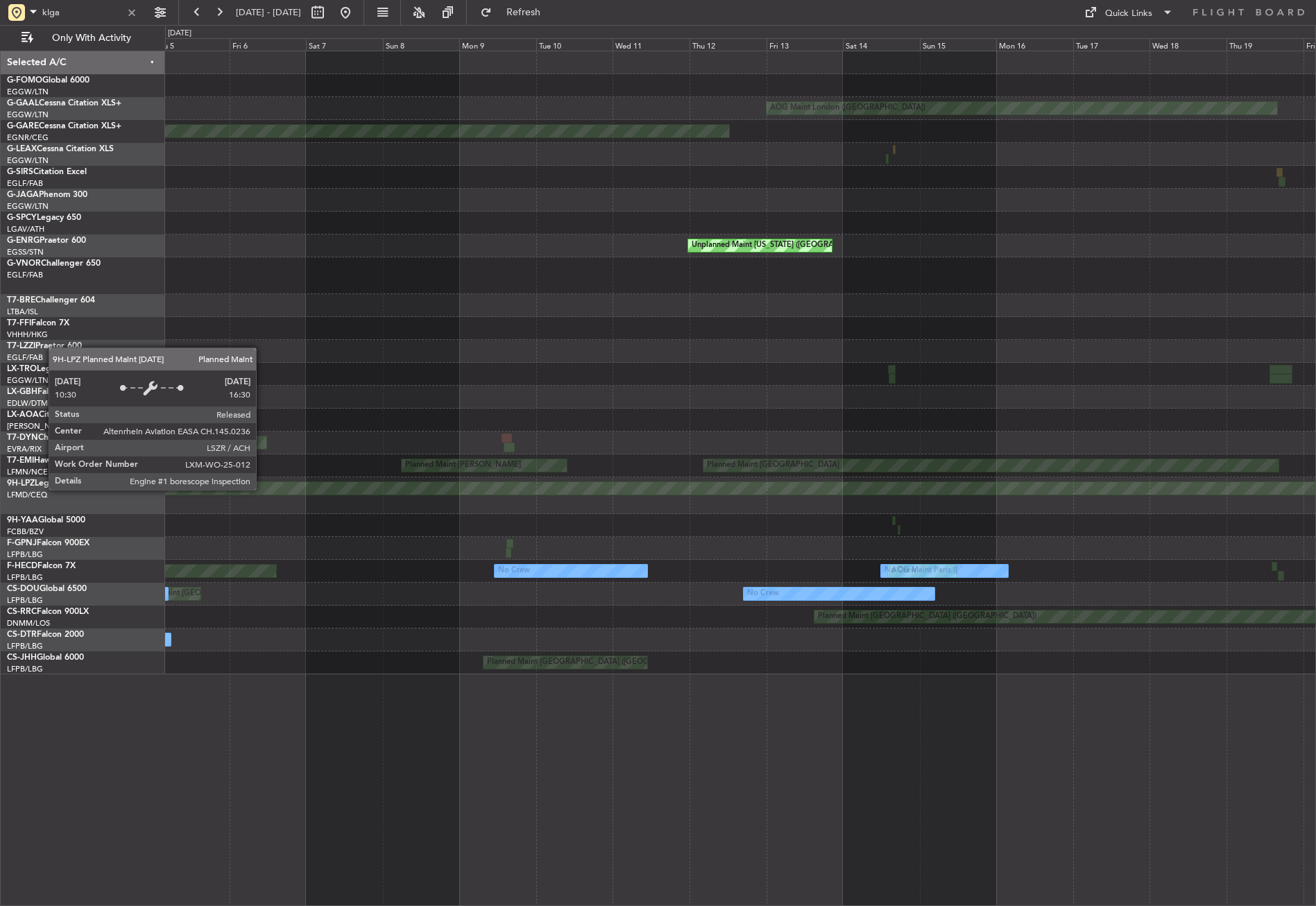
click at [1252, 430] on div "AOG Maint London (Luton) Planned Maint Dusseldorf AOG Maint London (Luton) No C…" at bounding box center [741, 363] width 1150 height 623
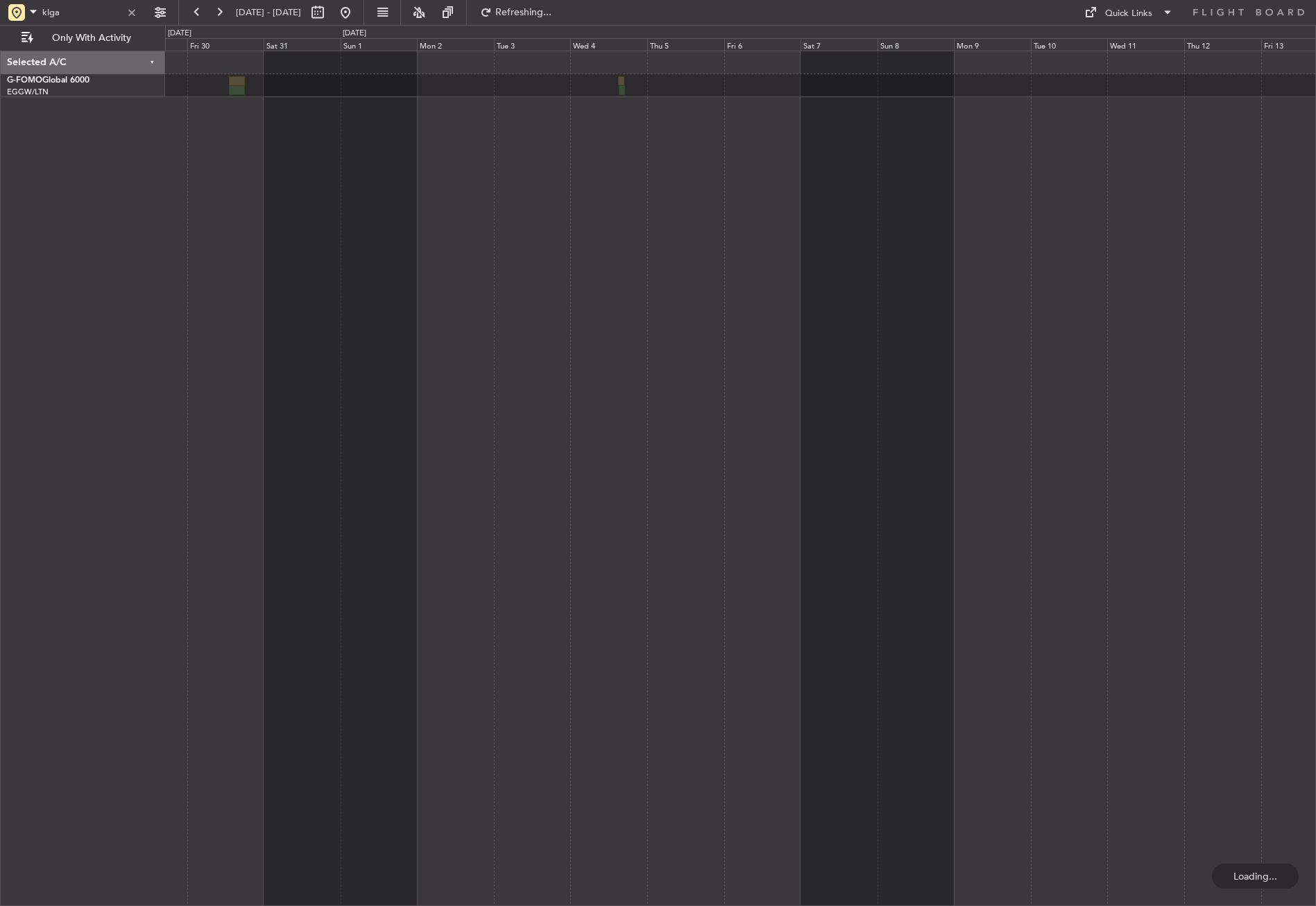
click at [818, 416] on div at bounding box center [741, 478] width 1150 height 855
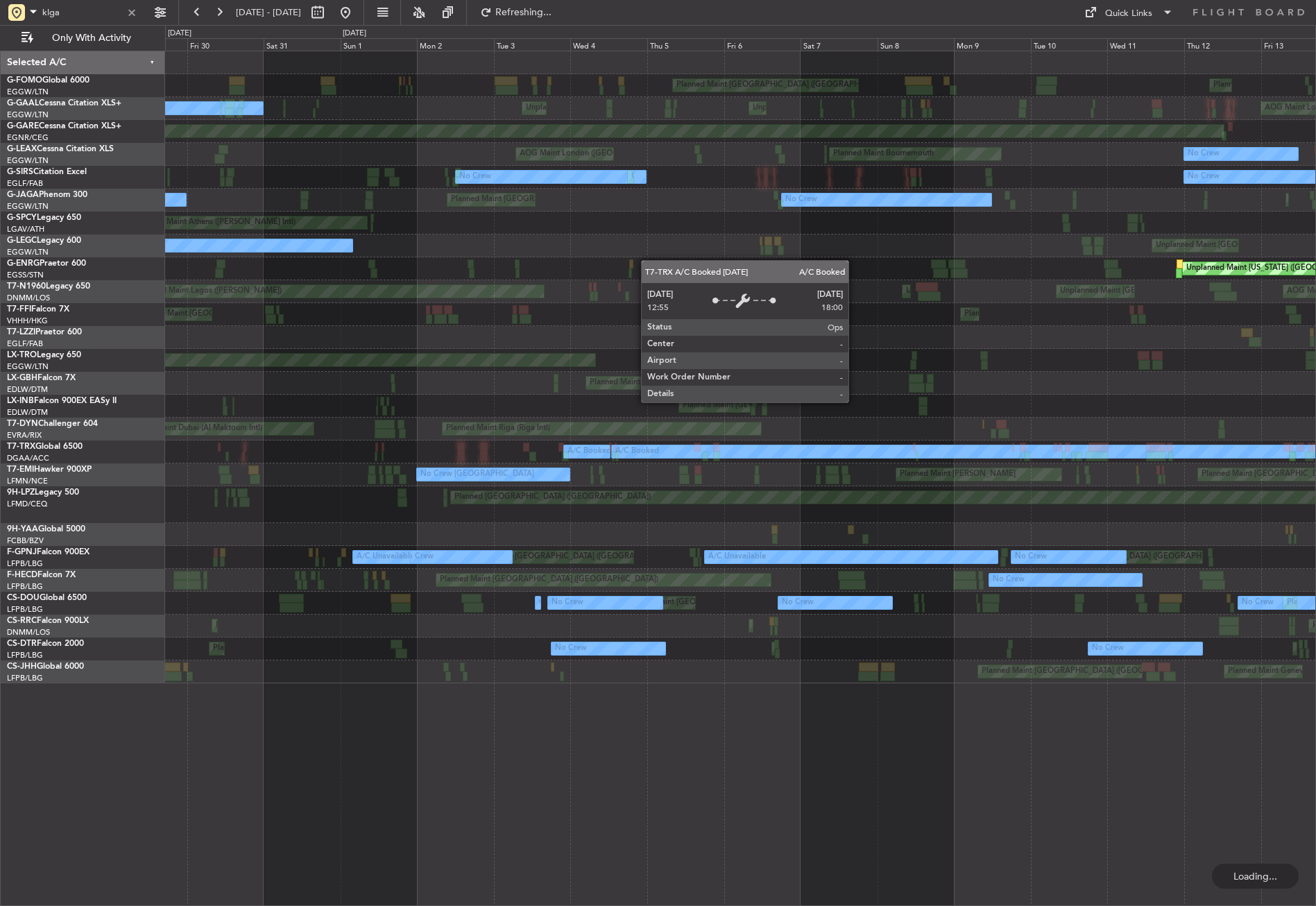
click at [554, 374] on div "Planned Maint London (Luton) Planned Maint London (Luton) AOG Maint London (Lut…" at bounding box center [741, 367] width 1150 height 631
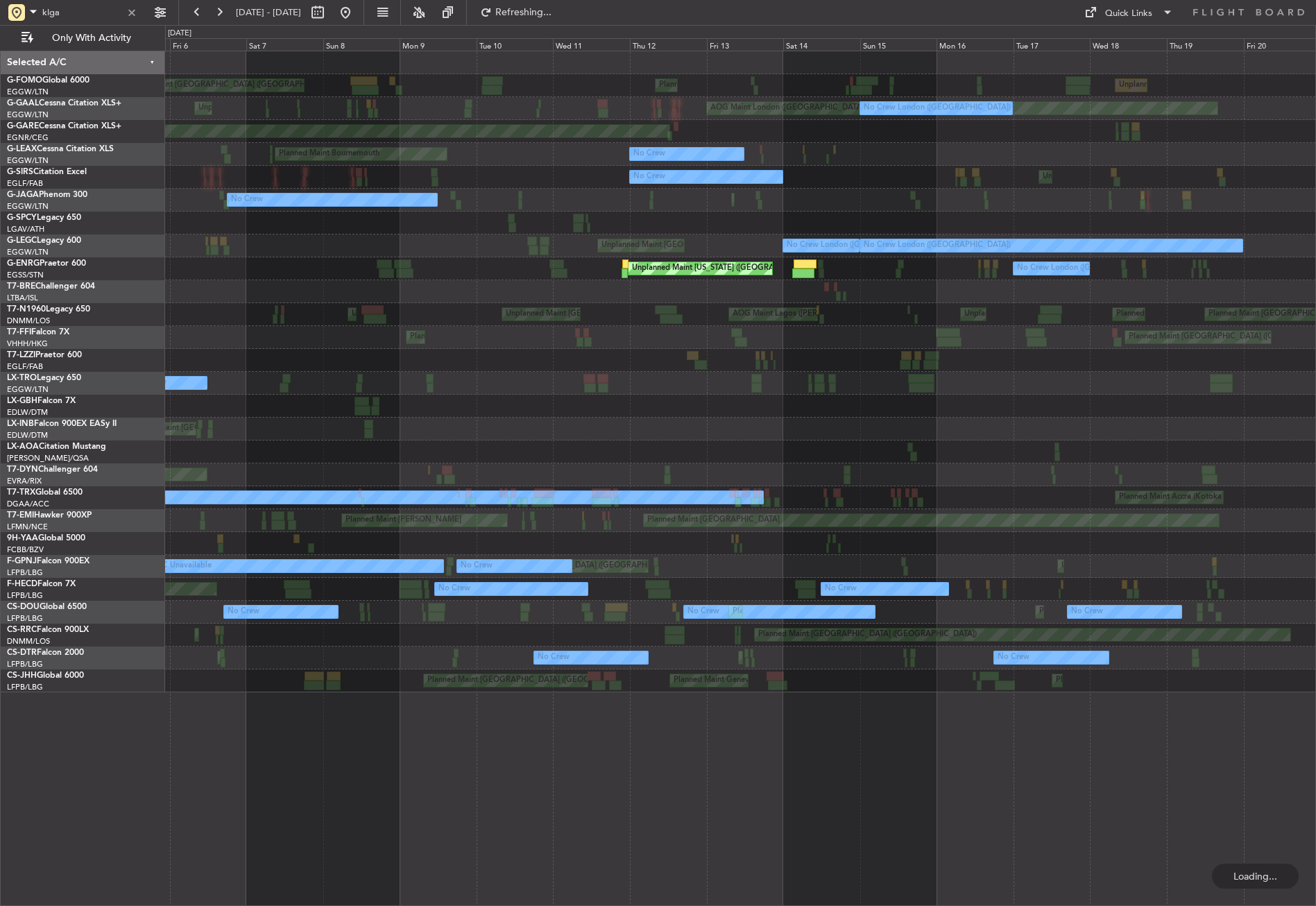
click at [1315, 381] on html "klga 05 Jun 2025 - 20 Jun 2025 Refreshing... Quick Links Only With Activity Pla…" at bounding box center [658, 453] width 1316 height 906
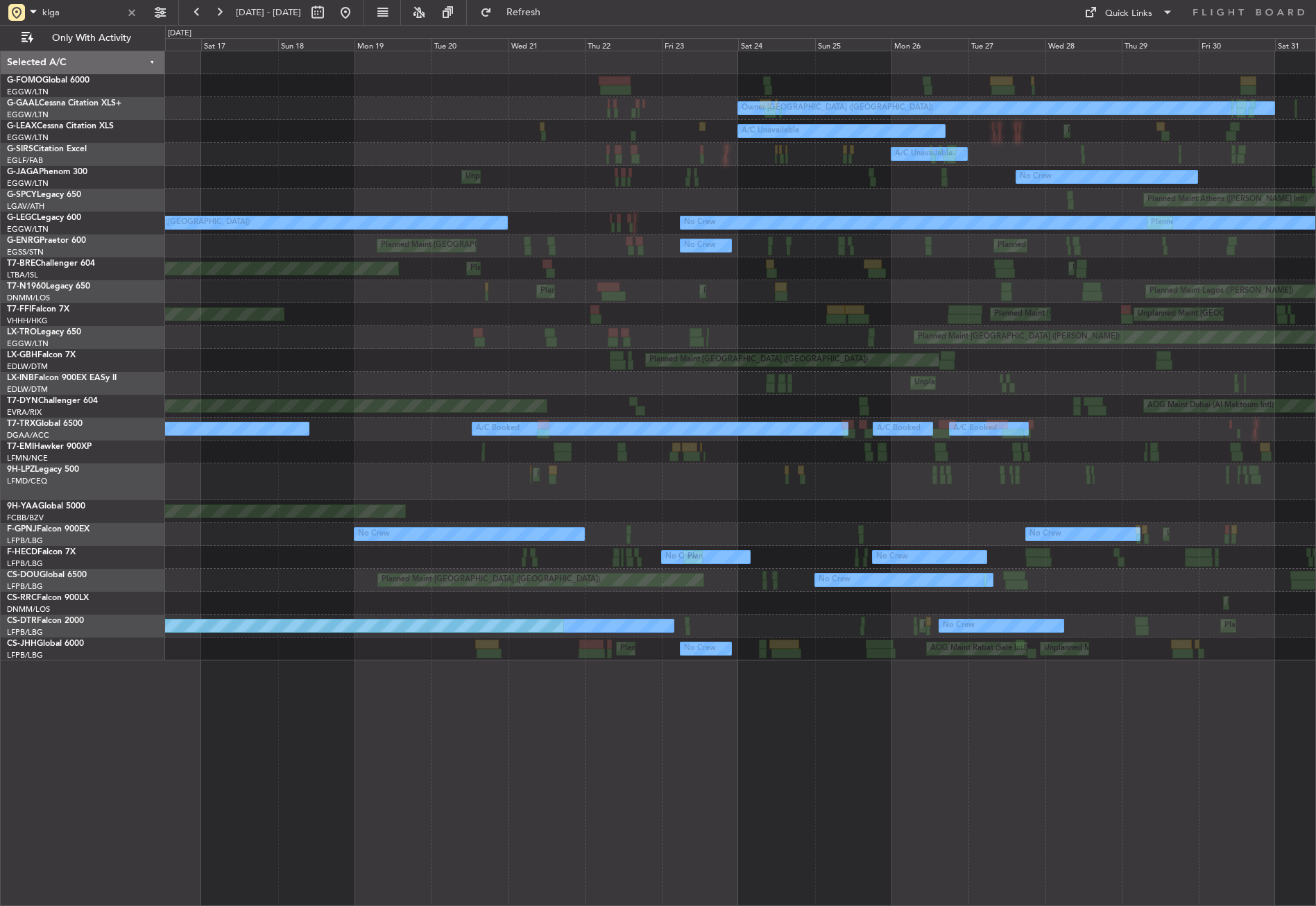
click at [1189, 382] on div "Unplanned Maint Paris (Le Bourget)" at bounding box center [741, 383] width 1150 height 23
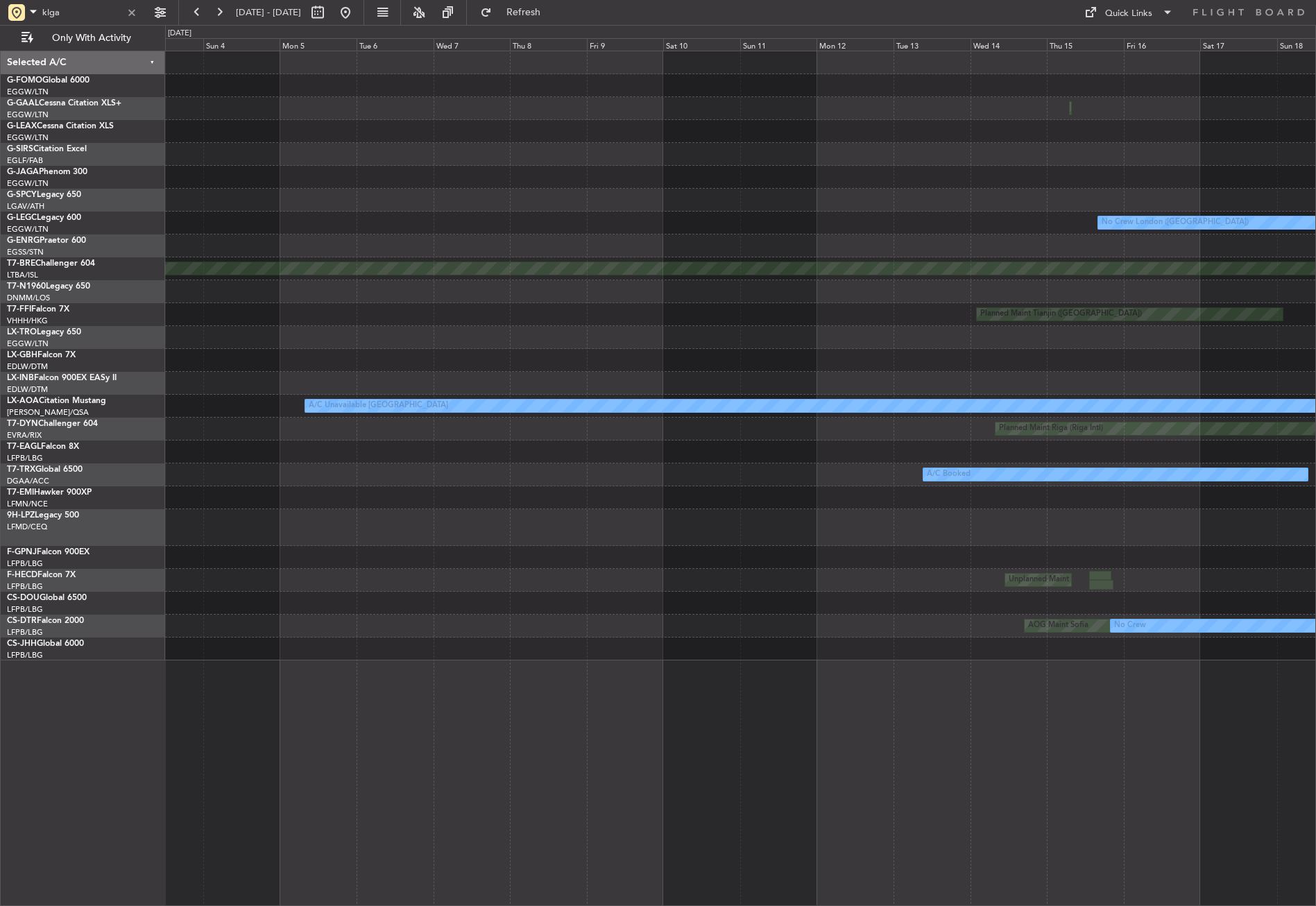
click at [1135, 354] on div at bounding box center [741, 360] width 1150 height 23
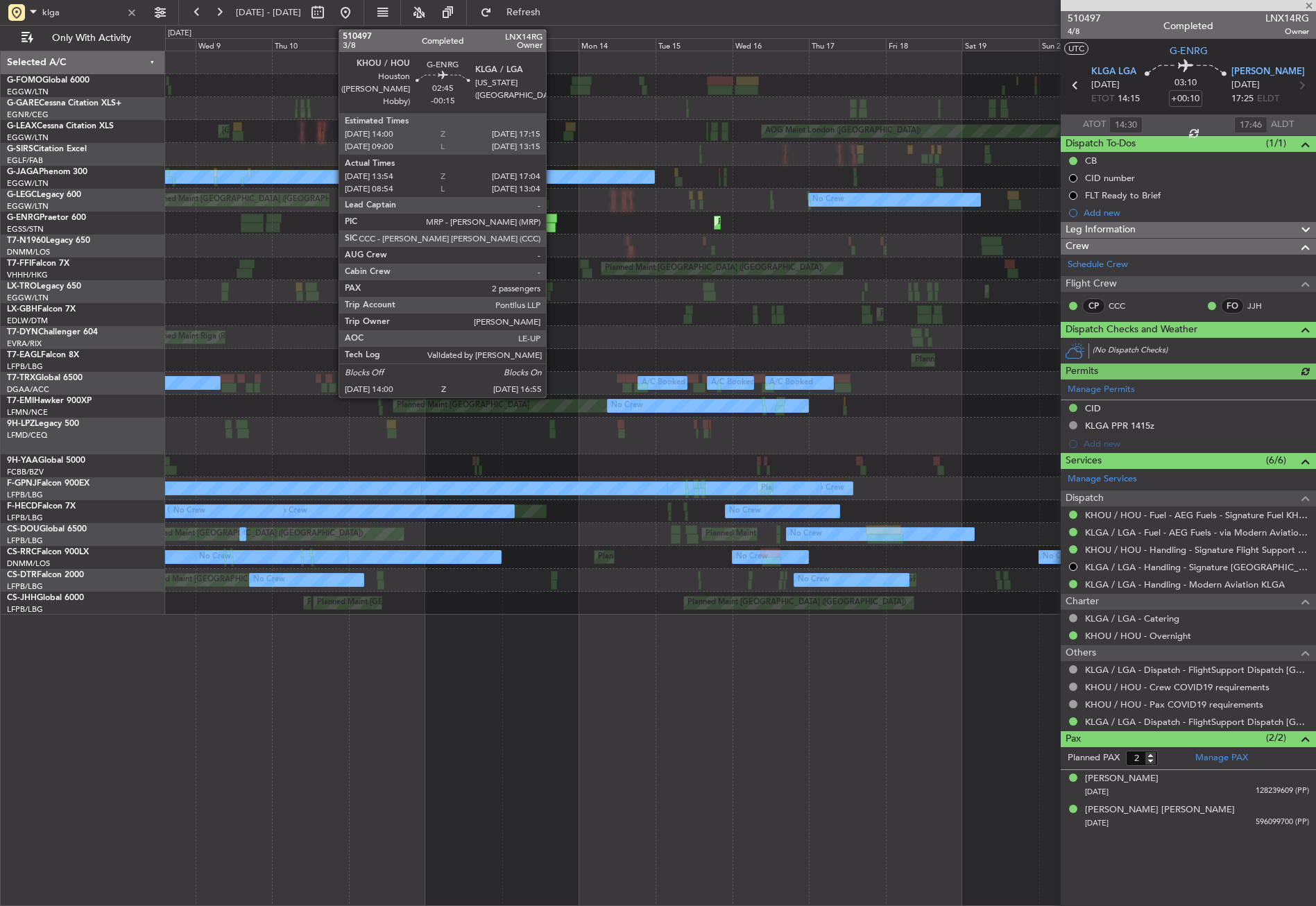
click at [552, 225] on div at bounding box center [550, 227] width 10 height 10
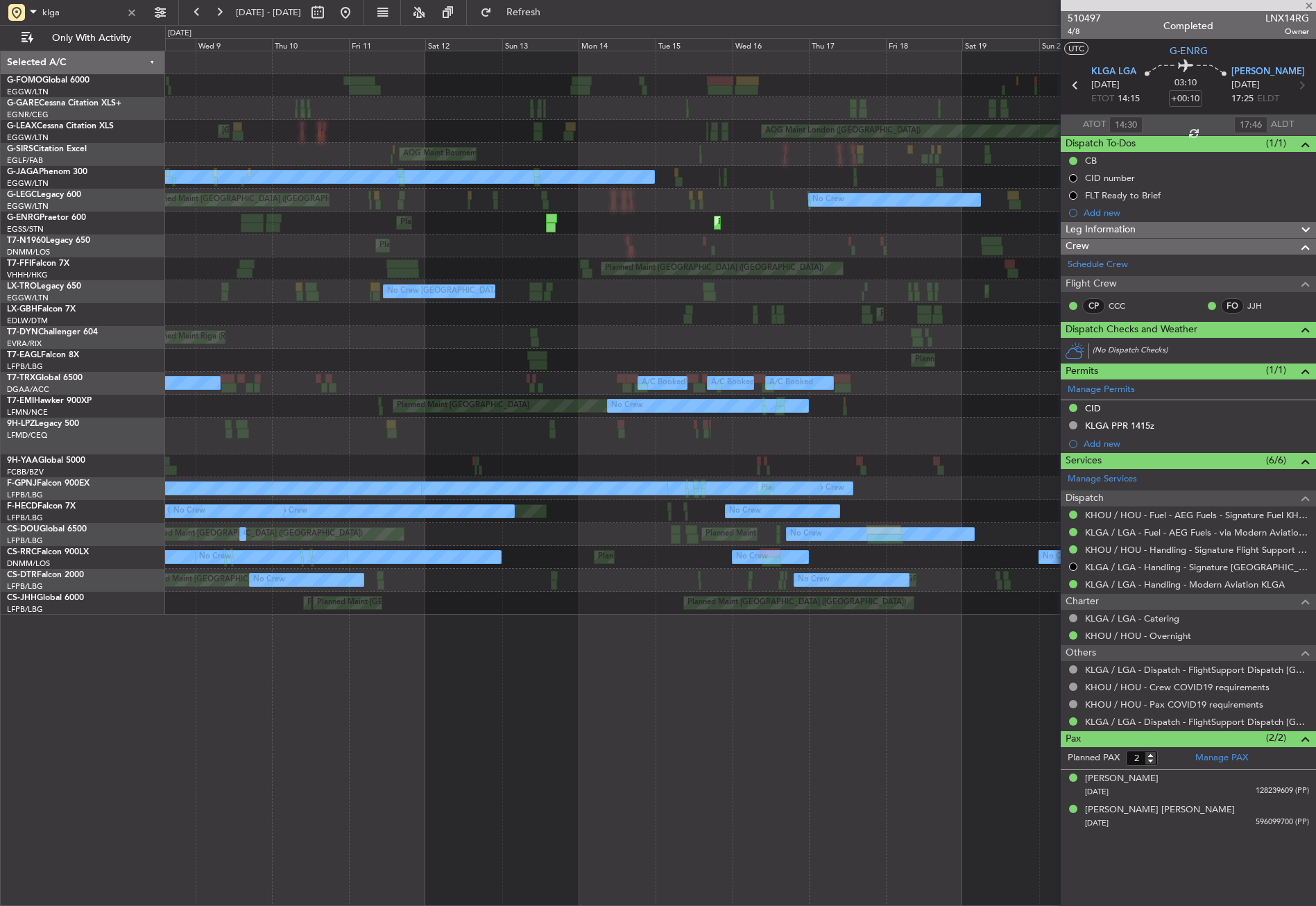
type input "-00:15"
type input "14:09"
type input "16:49"
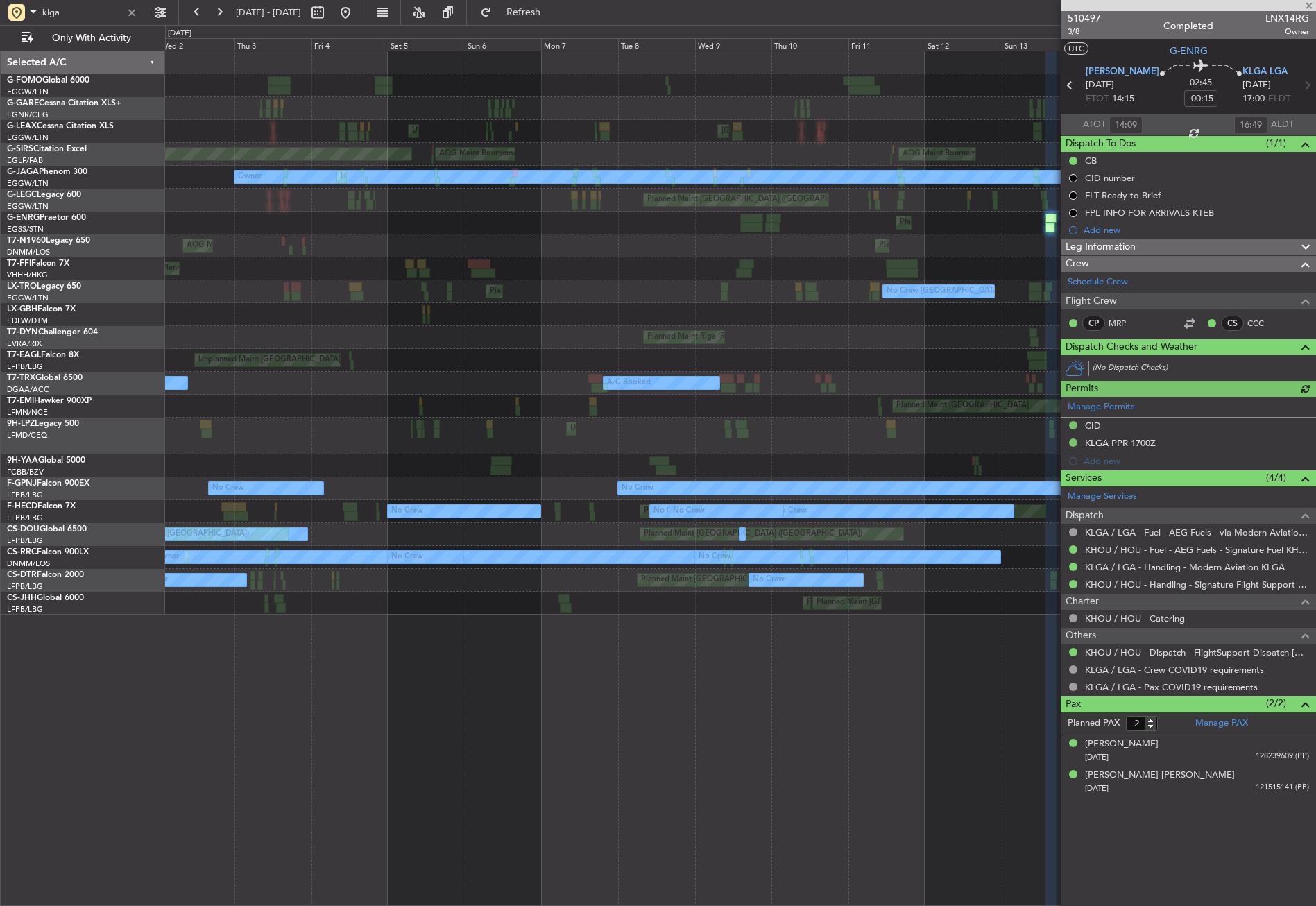
click at [939, 685] on div "AOG Maint London ([GEOGRAPHIC_DATA]) [GEOGRAPHIC_DATA] Unplanned Maint [GEOGRAP…" at bounding box center [741, 478] width 1150 height 855
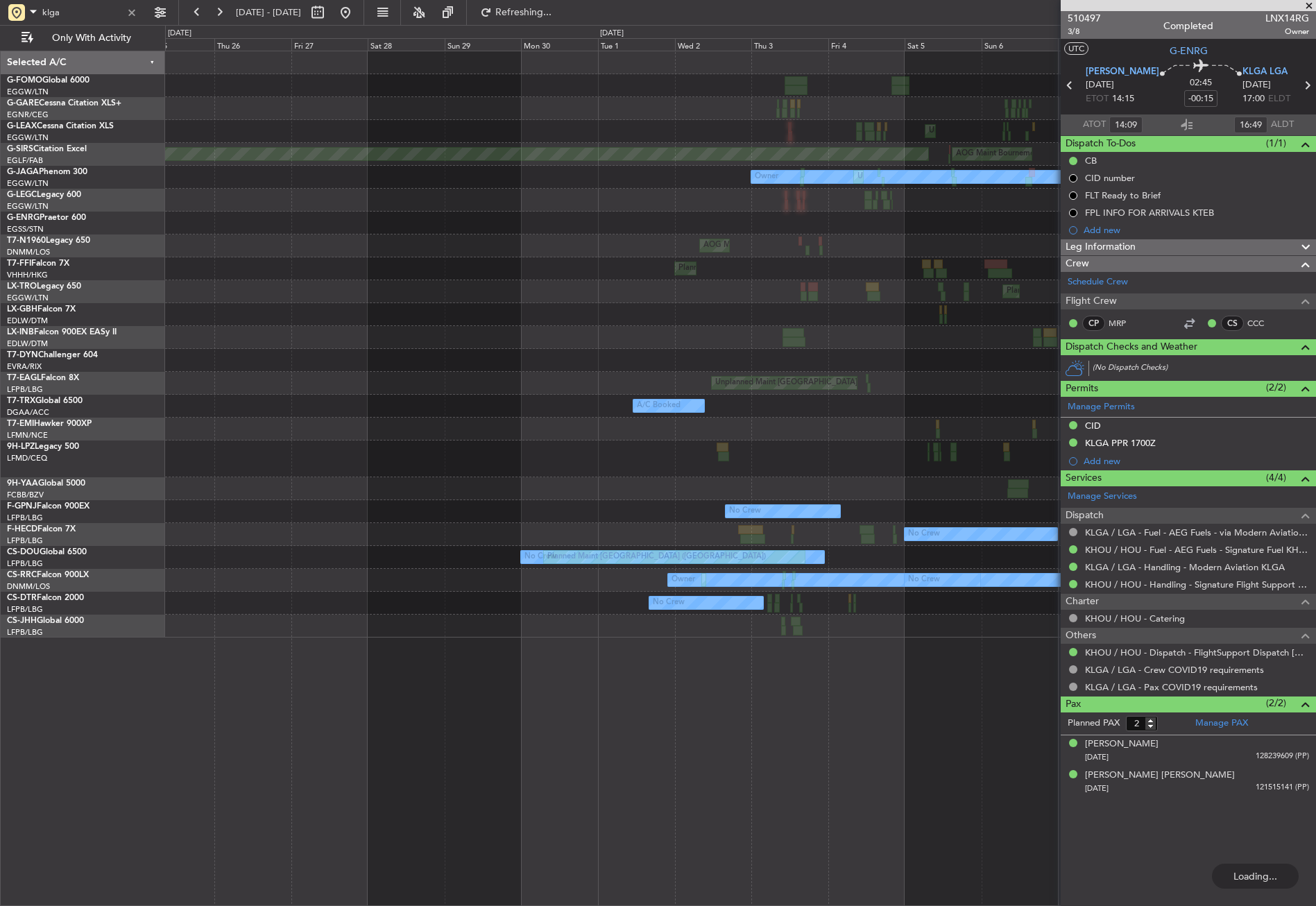
click at [906, 692] on div "[GEOGRAPHIC_DATA] Unplanned Maint [GEOGRAPHIC_DATA] ([GEOGRAPHIC_DATA]) AOG Mai…" at bounding box center [741, 478] width 1150 height 855
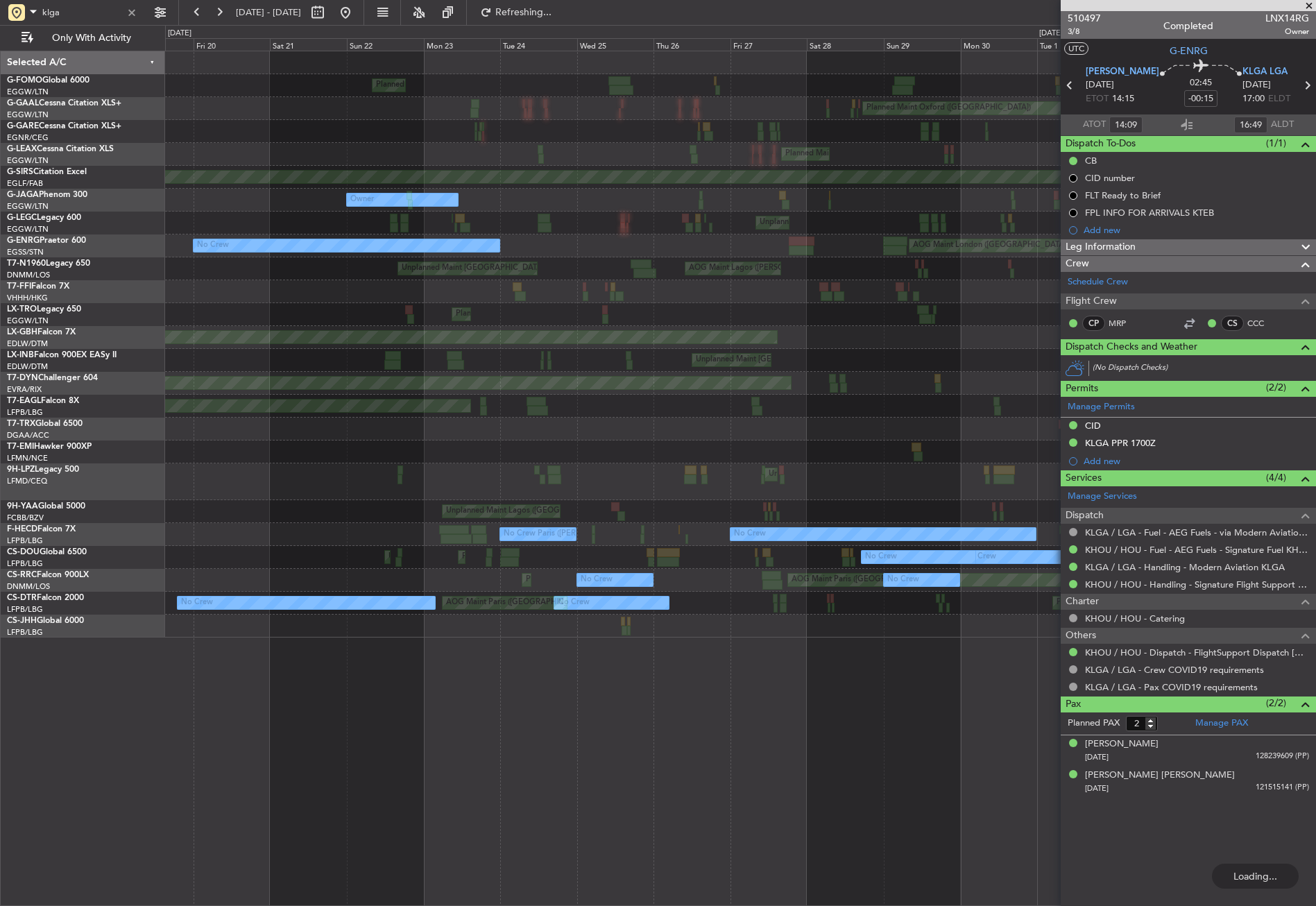
click at [812, 670] on div "Planned Maint [GEOGRAPHIC_DATA] ([GEOGRAPHIC_DATA]) Planned Maint [GEOGRAPHIC_D…" at bounding box center [741, 478] width 1150 height 855
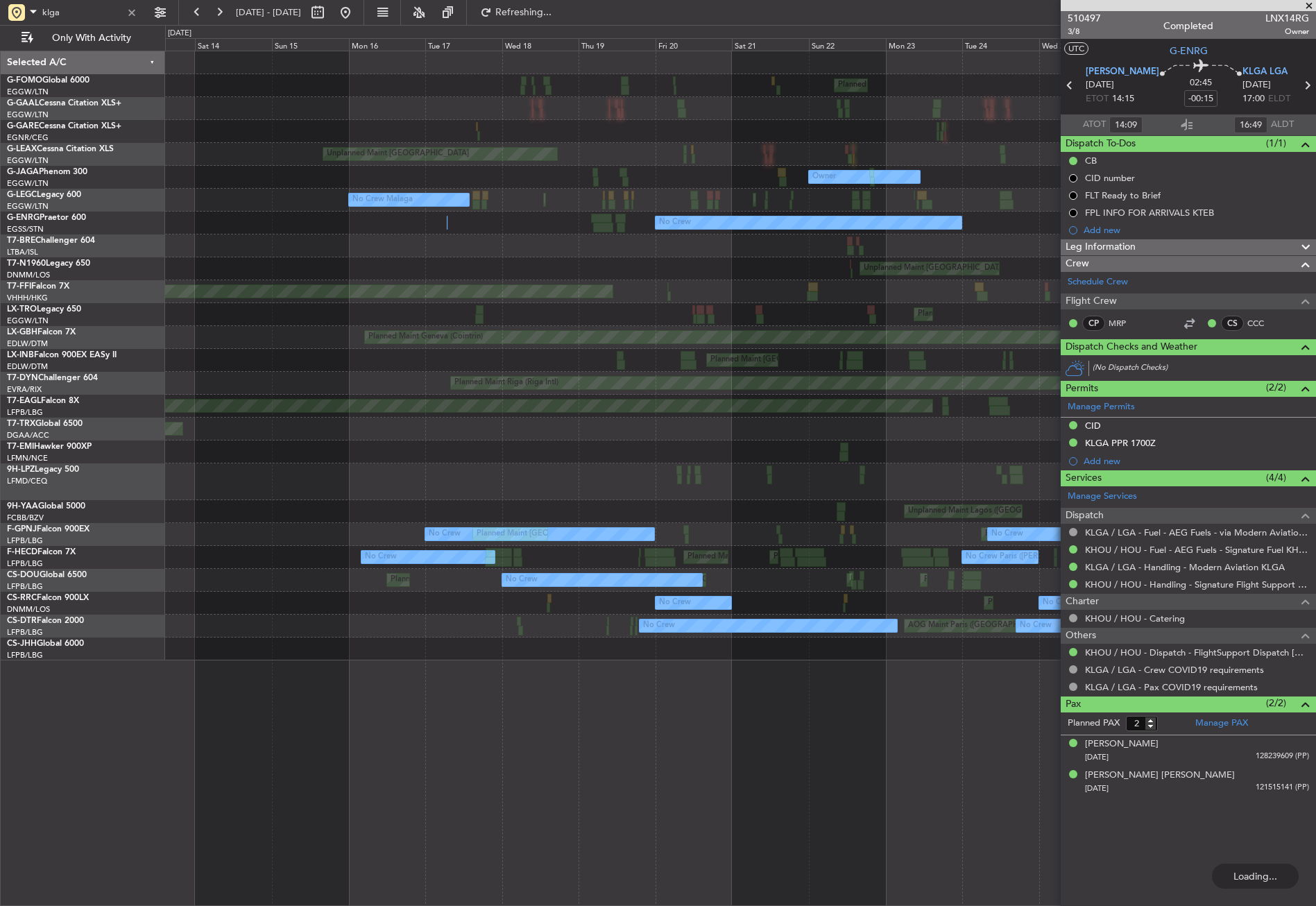
click at [998, 728] on div "Planned Maint [GEOGRAPHIC_DATA] ([GEOGRAPHIC_DATA]) Planned Maint [GEOGRAPHIC_D…" at bounding box center [741, 478] width 1150 height 855
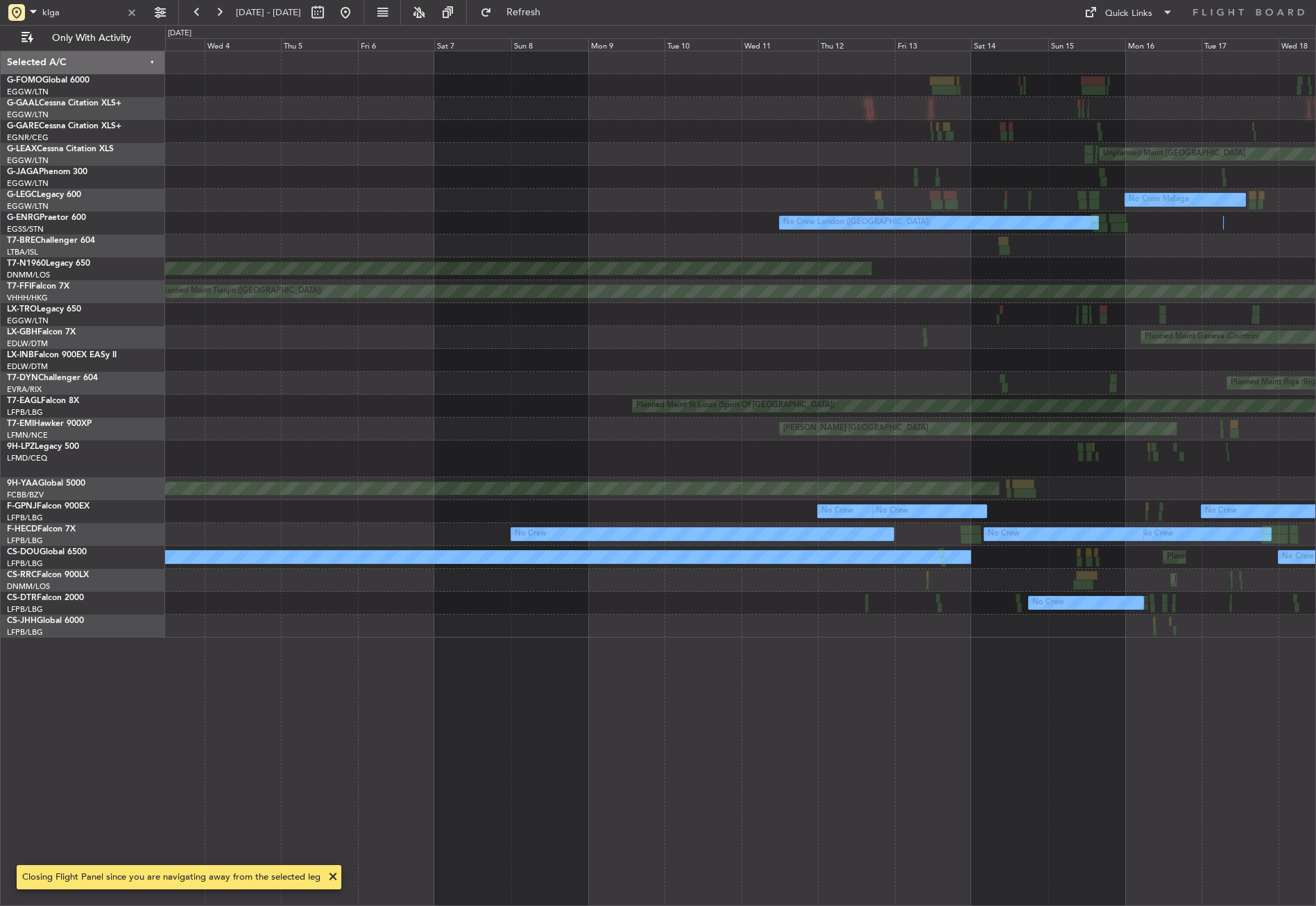
click at [1123, 721] on div "Unplanned Maint [GEOGRAPHIC_DATA] Owner No Crew Malaga No Crew Planned Maint [G…" at bounding box center [741, 478] width 1150 height 855
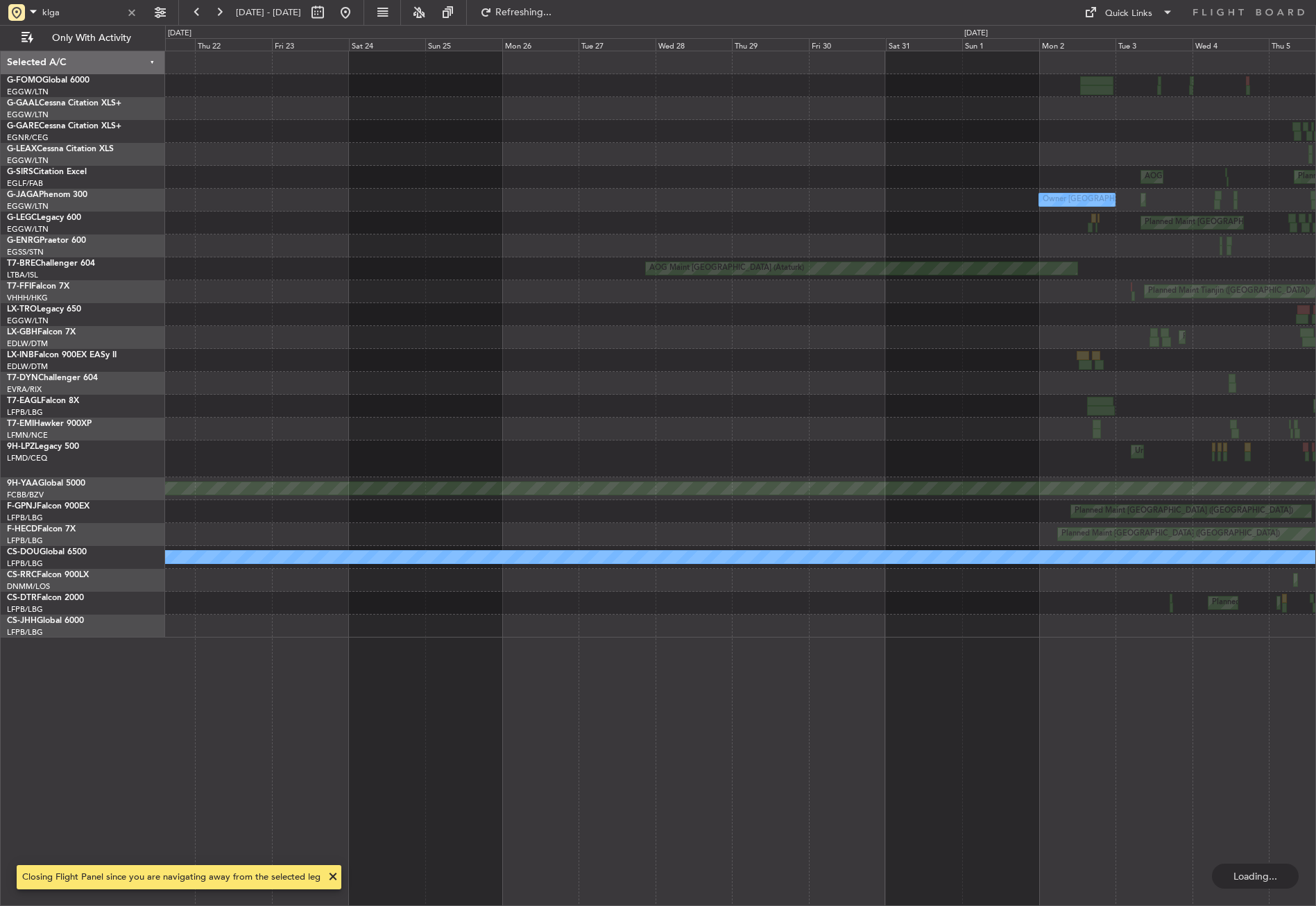
click at [1296, 674] on div "Unplanned Maint [GEOGRAPHIC_DATA] ([GEOGRAPHIC_DATA]) No Crew [GEOGRAPHIC_DATA]…" at bounding box center [741, 478] width 1150 height 855
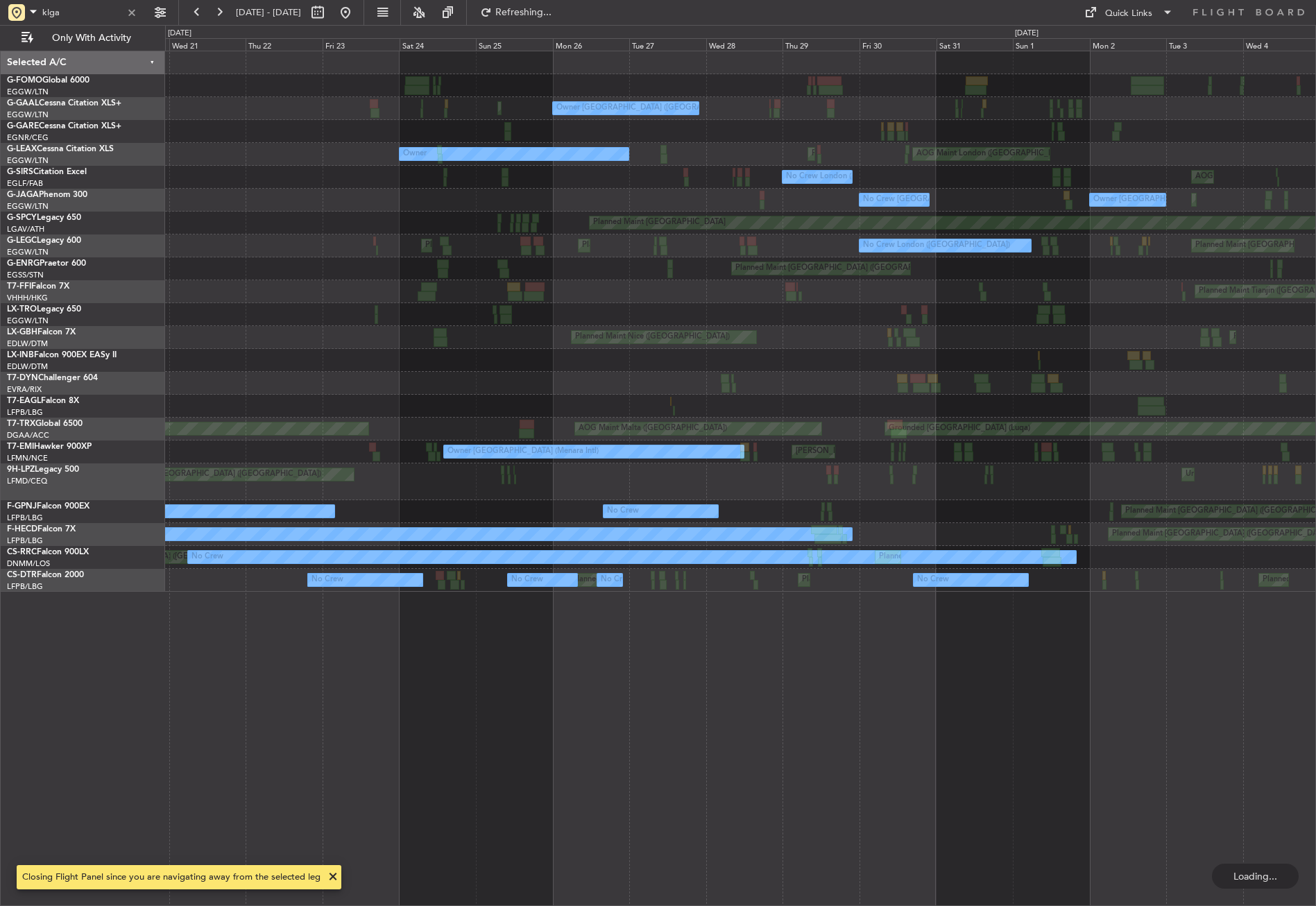
click at [1088, 673] on div "Unplanned Maint [GEOGRAPHIC_DATA] ([GEOGRAPHIC_DATA]) Unplanned Maint [GEOGRAPH…" at bounding box center [741, 478] width 1150 height 855
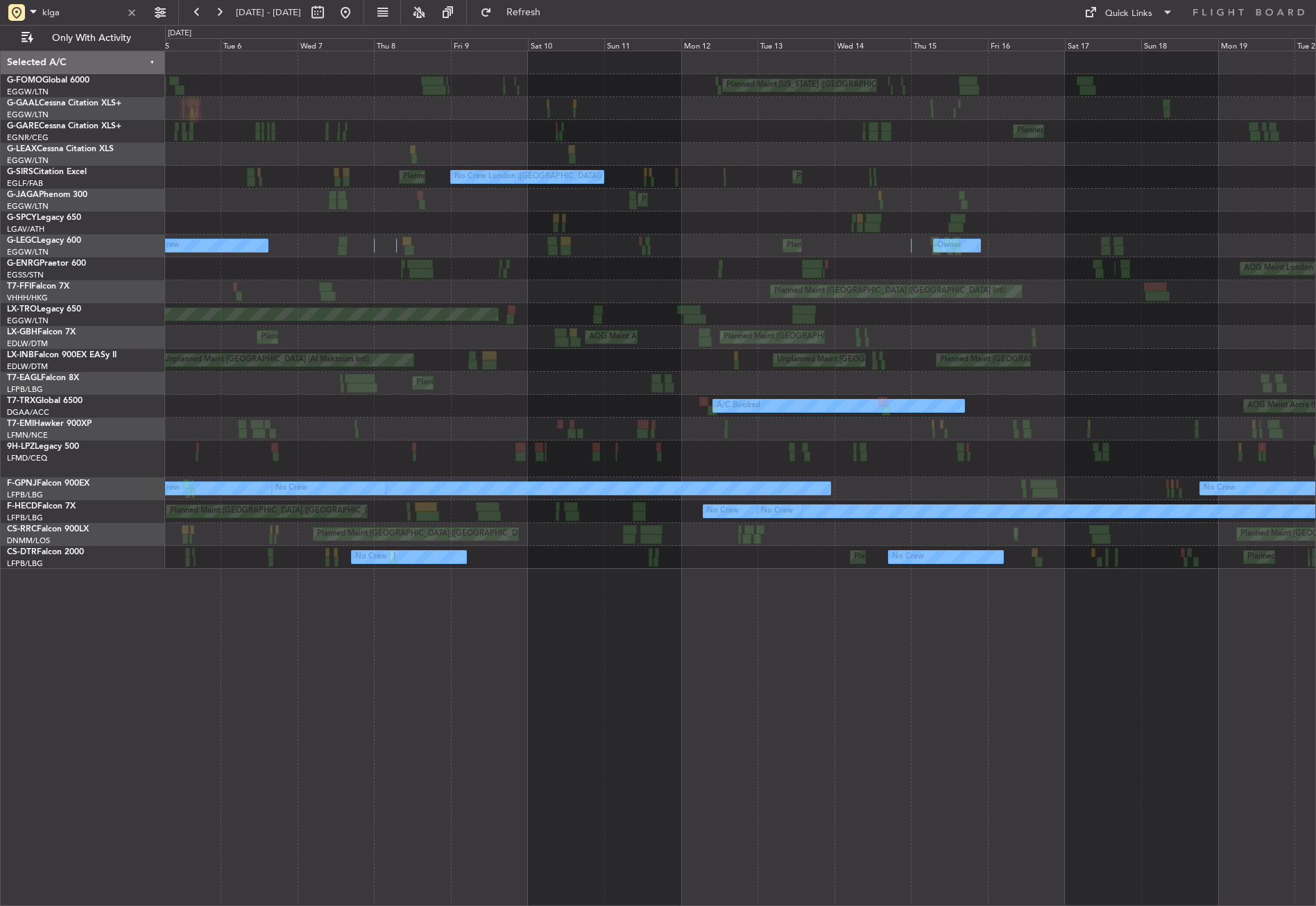
click at [1070, 686] on div "Planned Maint [US_STATE] ([GEOGRAPHIC_DATA]) Planned Maint [GEOGRAPHIC_DATA] ([…" at bounding box center [741, 478] width 1150 height 855
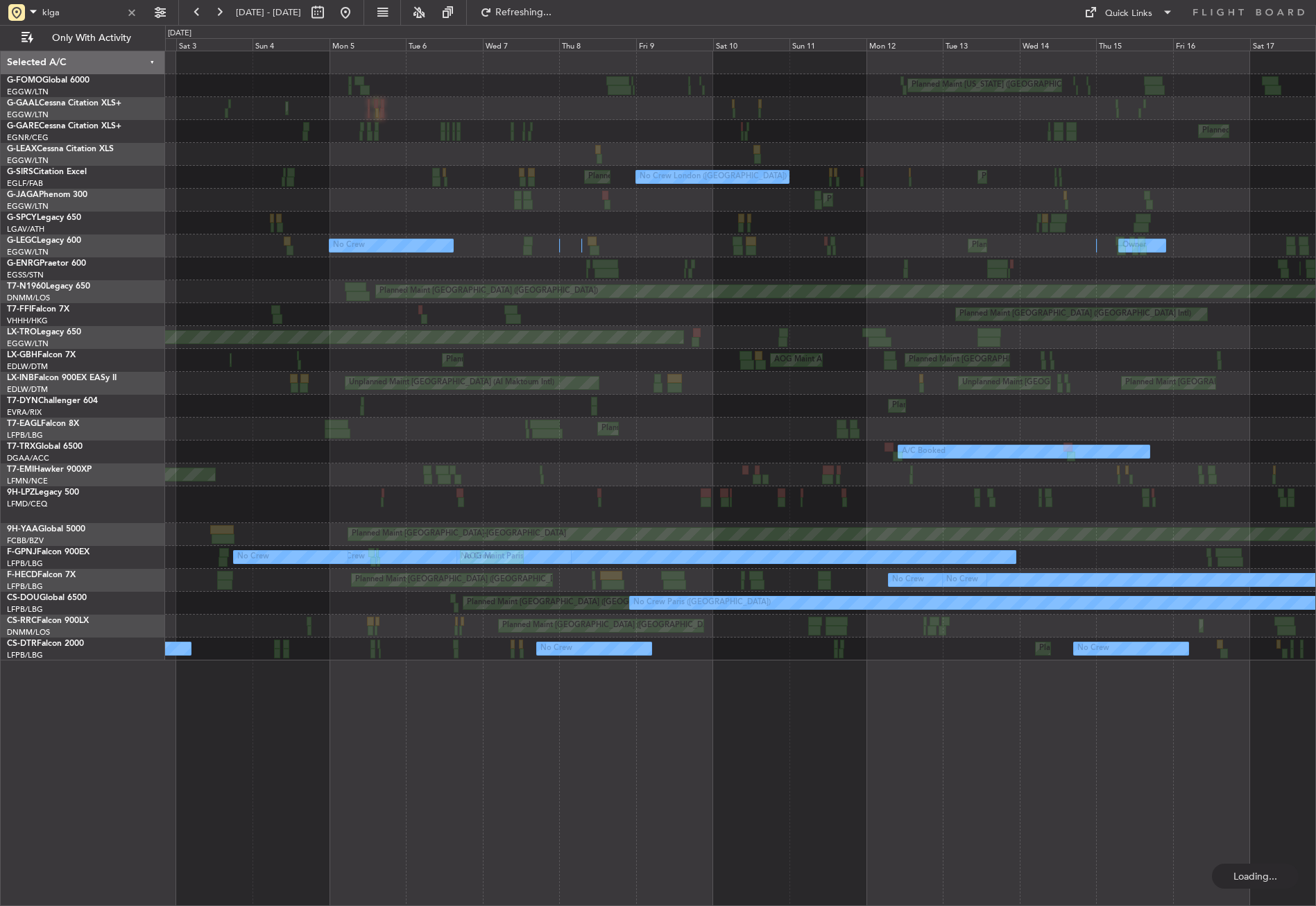
click at [1101, 713] on div "Planned Maint New York (Teterboro) Planned Maint London (Luton) Planned Maint C…" at bounding box center [741, 478] width 1150 height 855
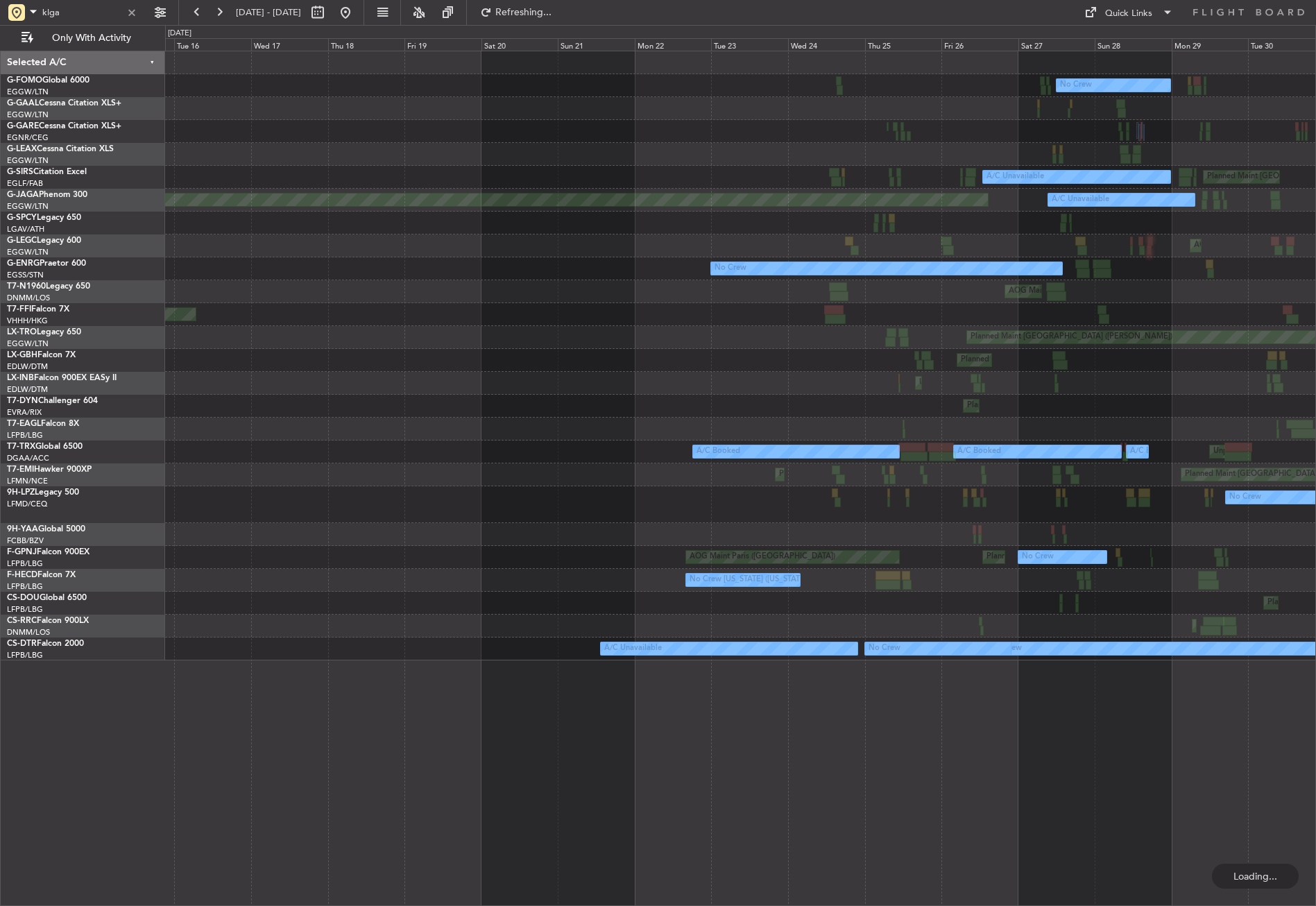
click at [1126, 757] on div "No Crew Planned Maint London (Luton) Planned Maint London (Farnborough) A/C Una…" at bounding box center [741, 478] width 1150 height 855
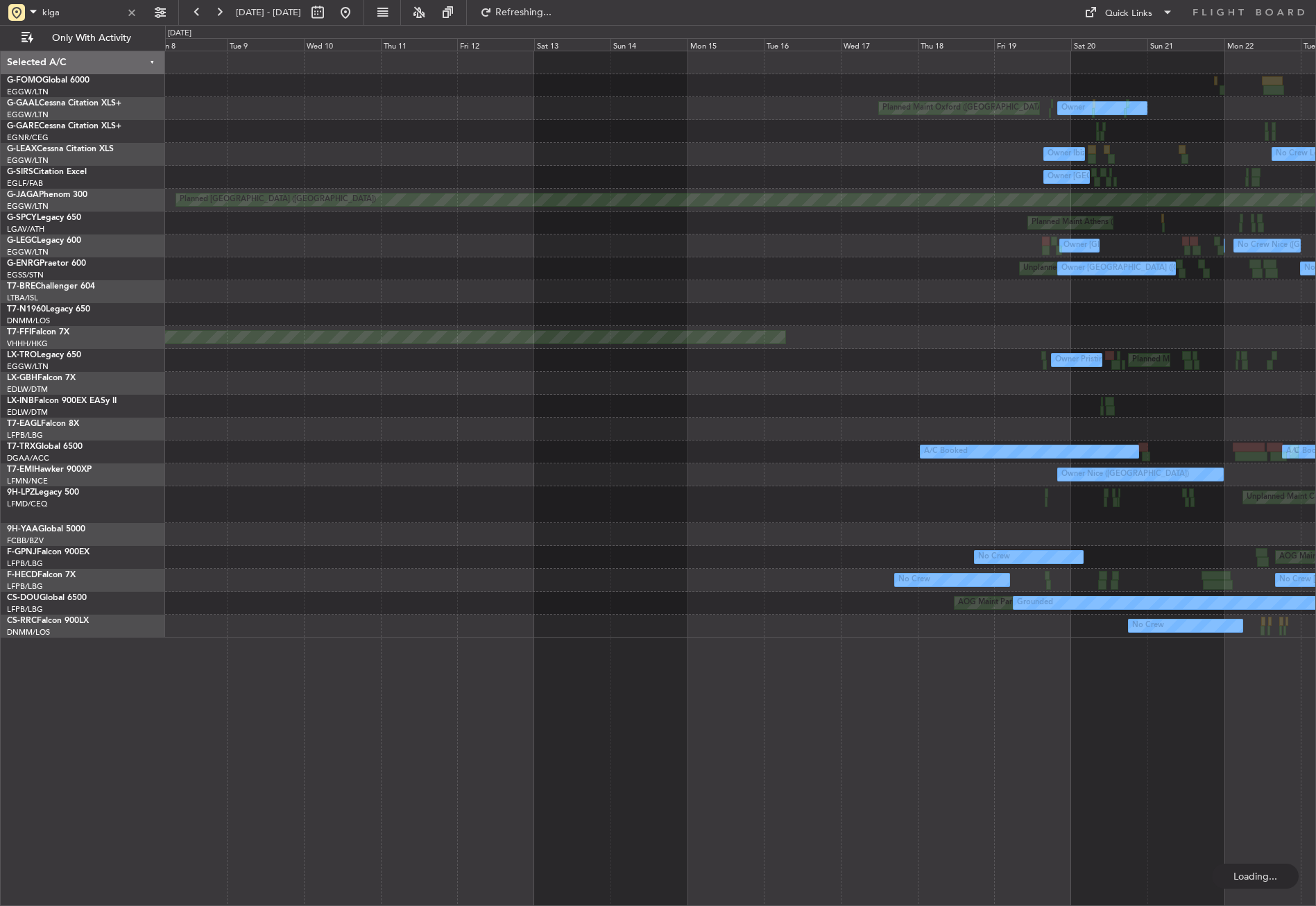
click at [1032, 754] on div "Planned Maint Oxford (Kidlington) Owner Owner Ibiza No Crew London (Luton) Owne…" at bounding box center [741, 478] width 1150 height 855
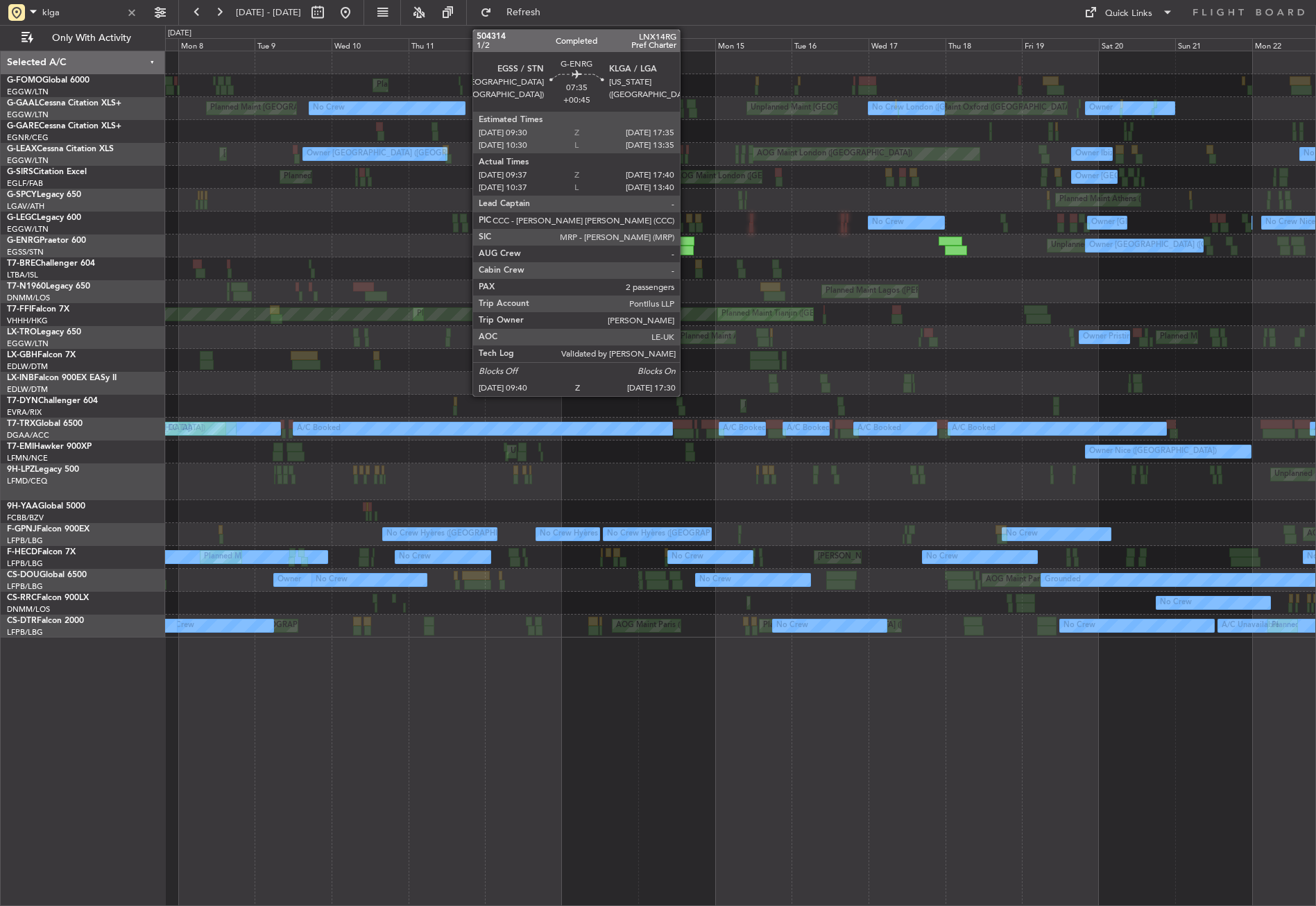
click at [686, 240] on div at bounding box center [681, 241] width 27 height 10
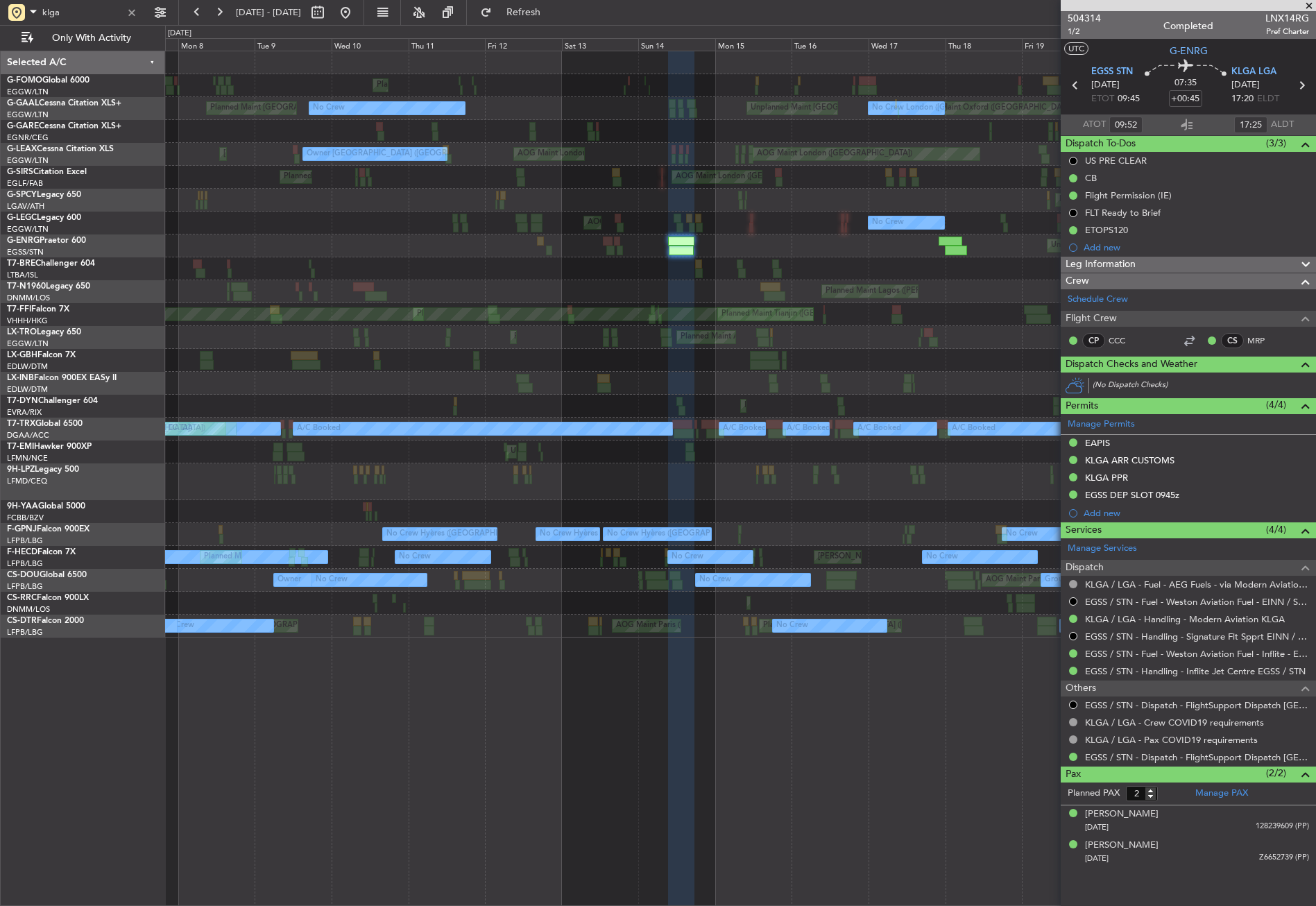
click at [895, 700] on div "Planned Maint New York (Teterboro) Planned Maint Oxford (Kidlington) Owner Unpl…" at bounding box center [741, 478] width 1150 height 855
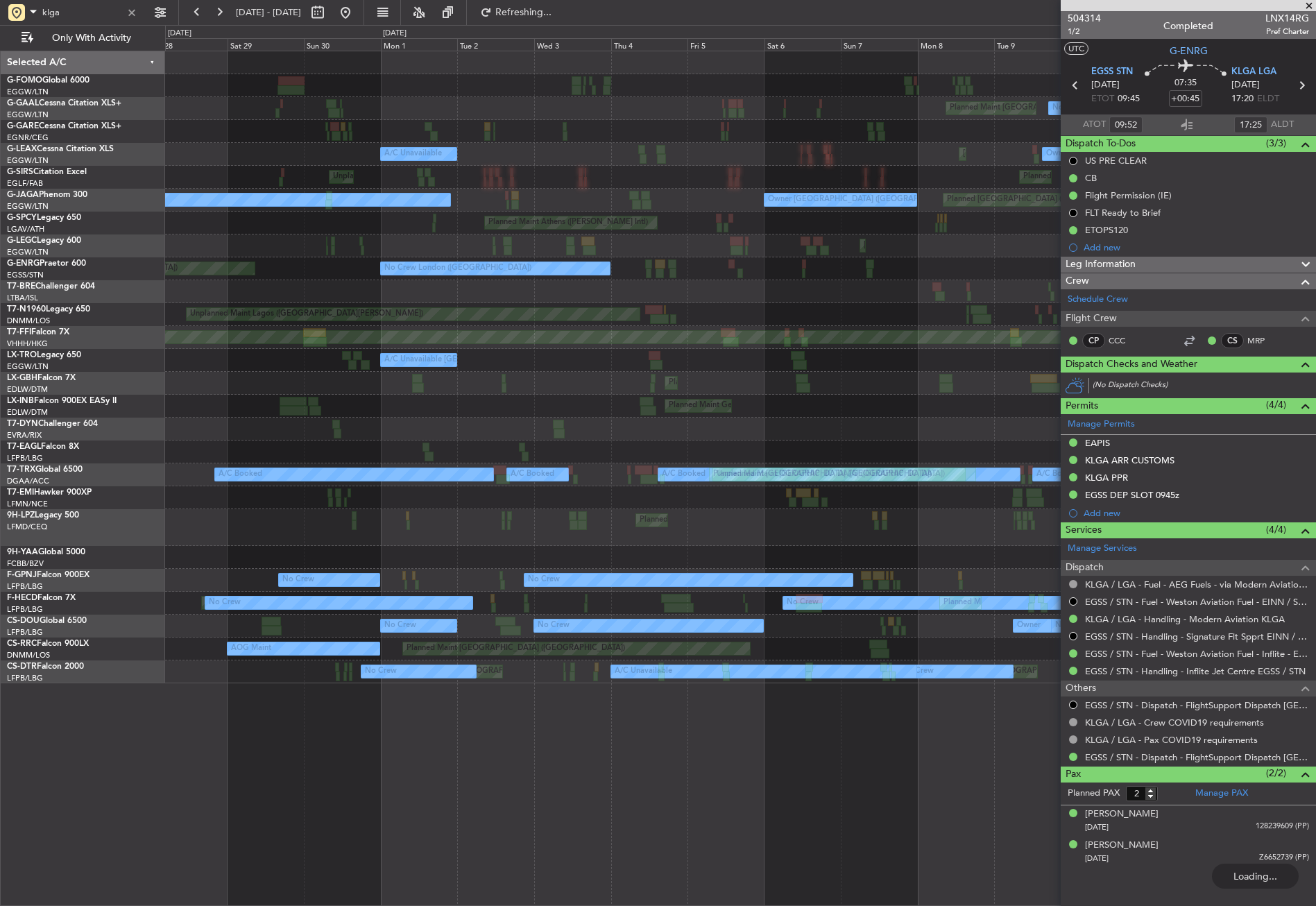
click at [867, 709] on div "Planned Maint New York (Teterboro) Planned Maint London (Luton) No Crew Unplann…" at bounding box center [741, 478] width 1150 height 855
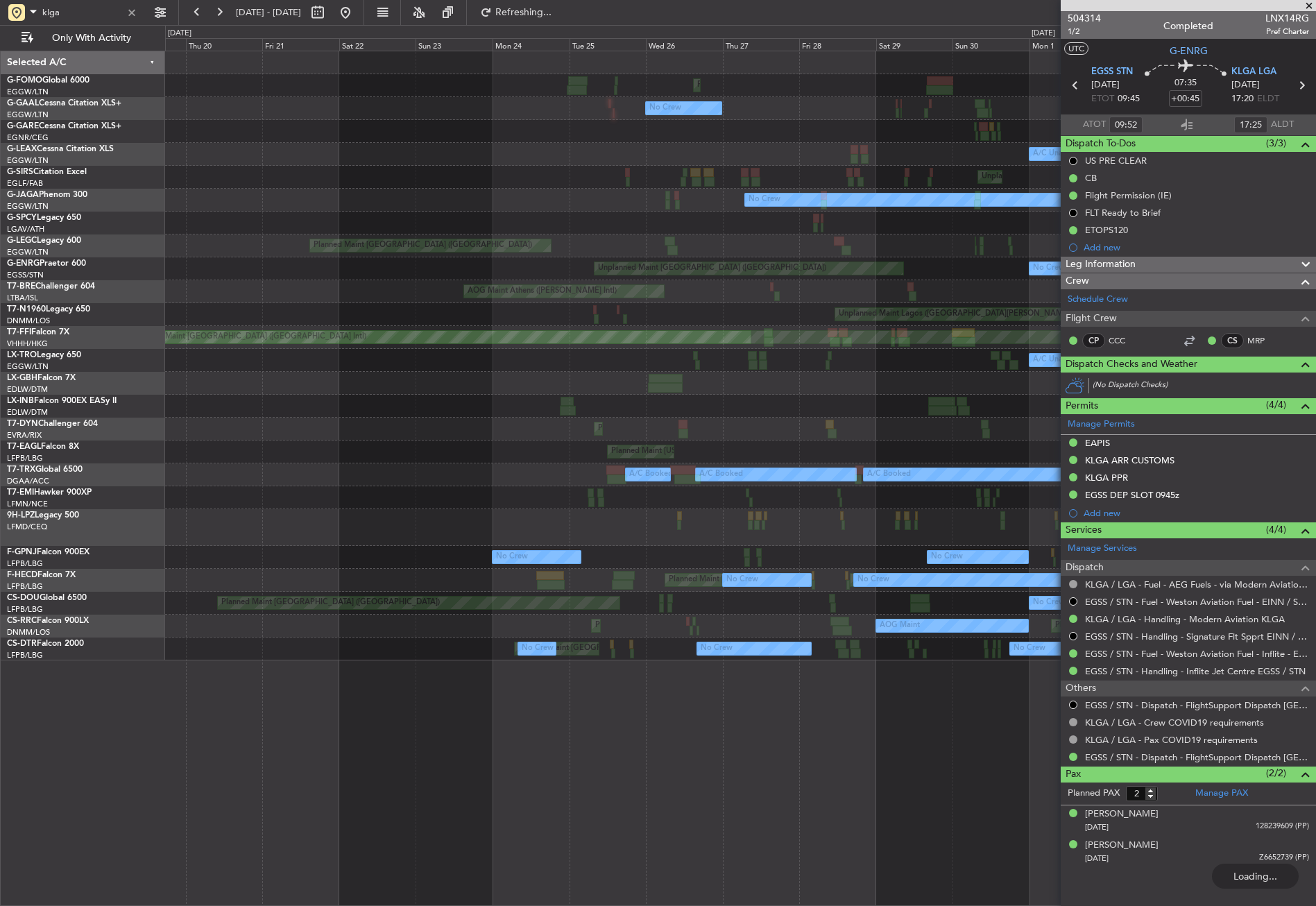
click at [898, 744] on div "Planned Maint London (Luton) No Crew Planned Maint London (Luton) Planned Maint…" at bounding box center [741, 478] width 1150 height 855
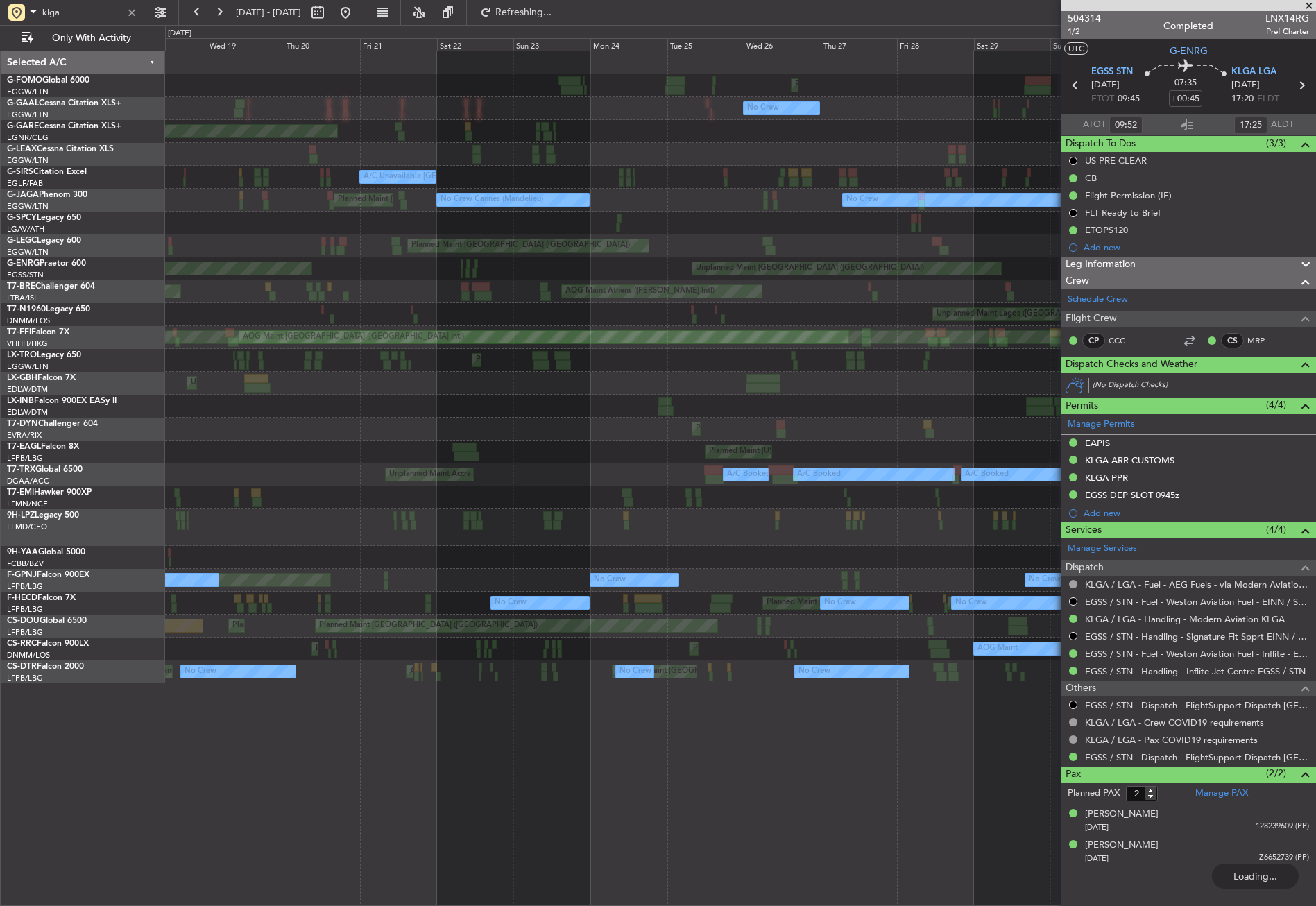
click at [824, 717] on div "Planned Maint London (Luton) Planned Maint London (Biggin Hill) No Crew Planned…" at bounding box center [741, 478] width 1150 height 855
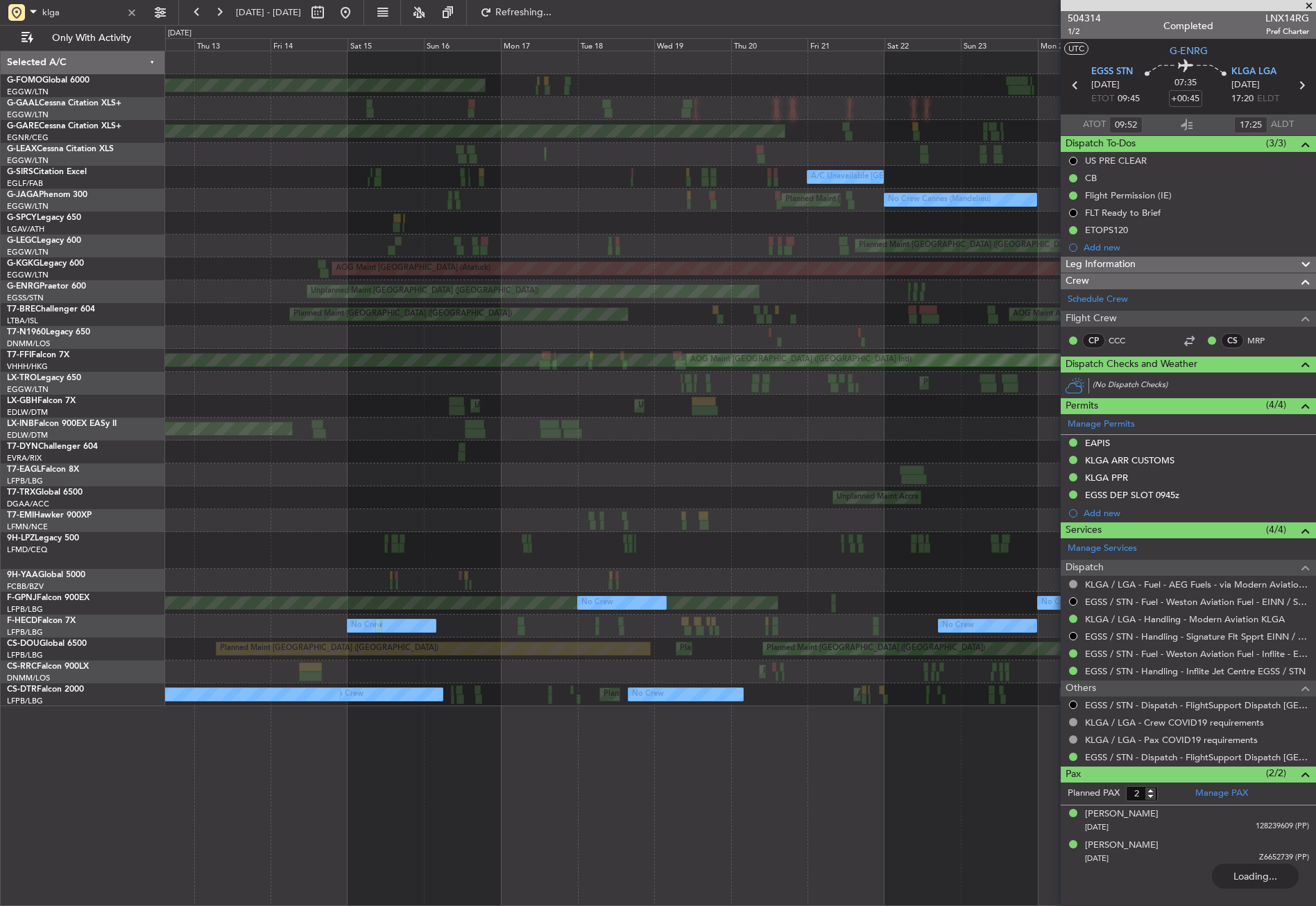
click at [831, 717] on div "Planned Maint London (Luton) Planned Maint London (Biggin Hill) No Crew Planned…" at bounding box center [741, 478] width 1150 height 855
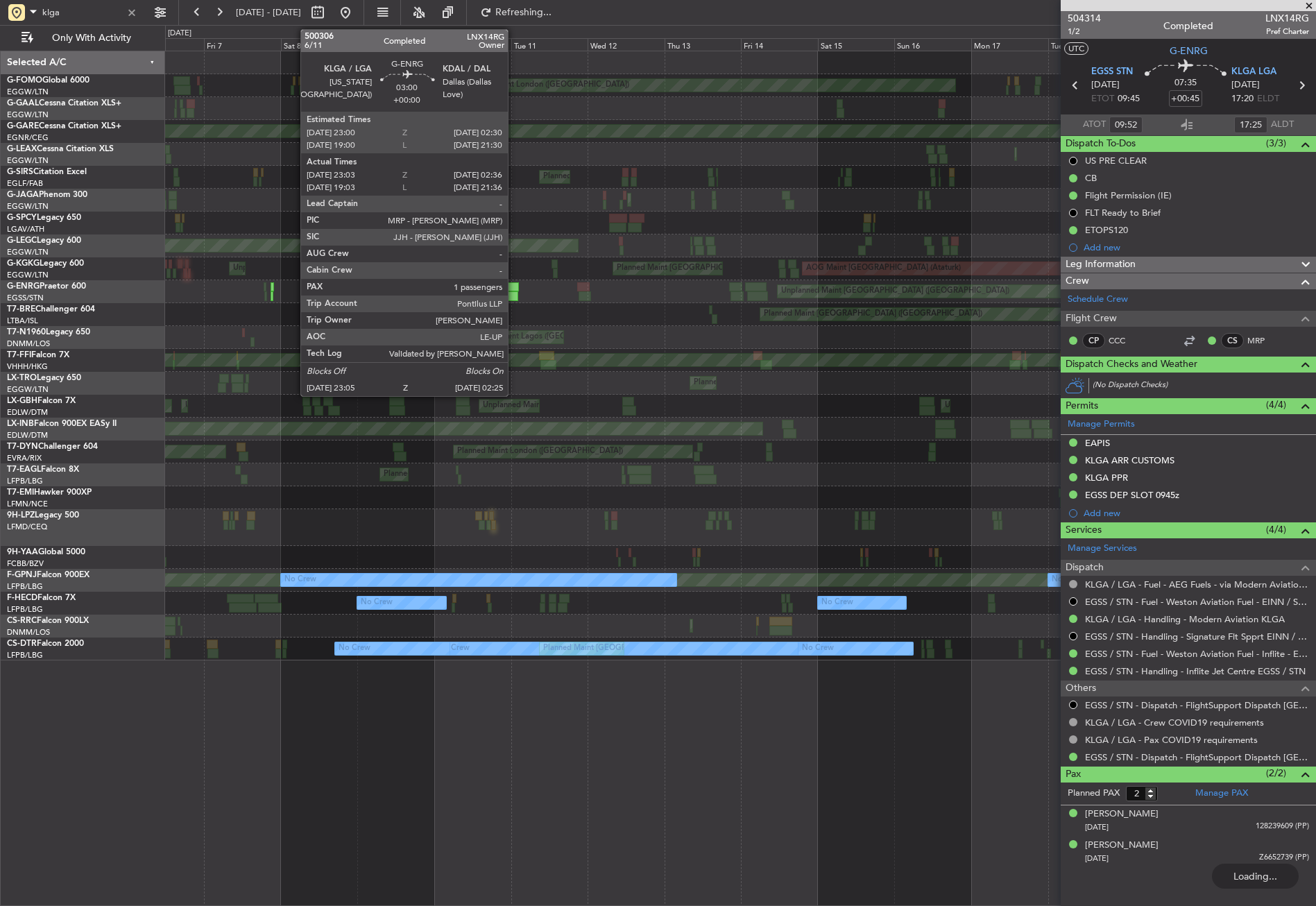
click at [514, 291] on div at bounding box center [512, 296] width 11 height 10
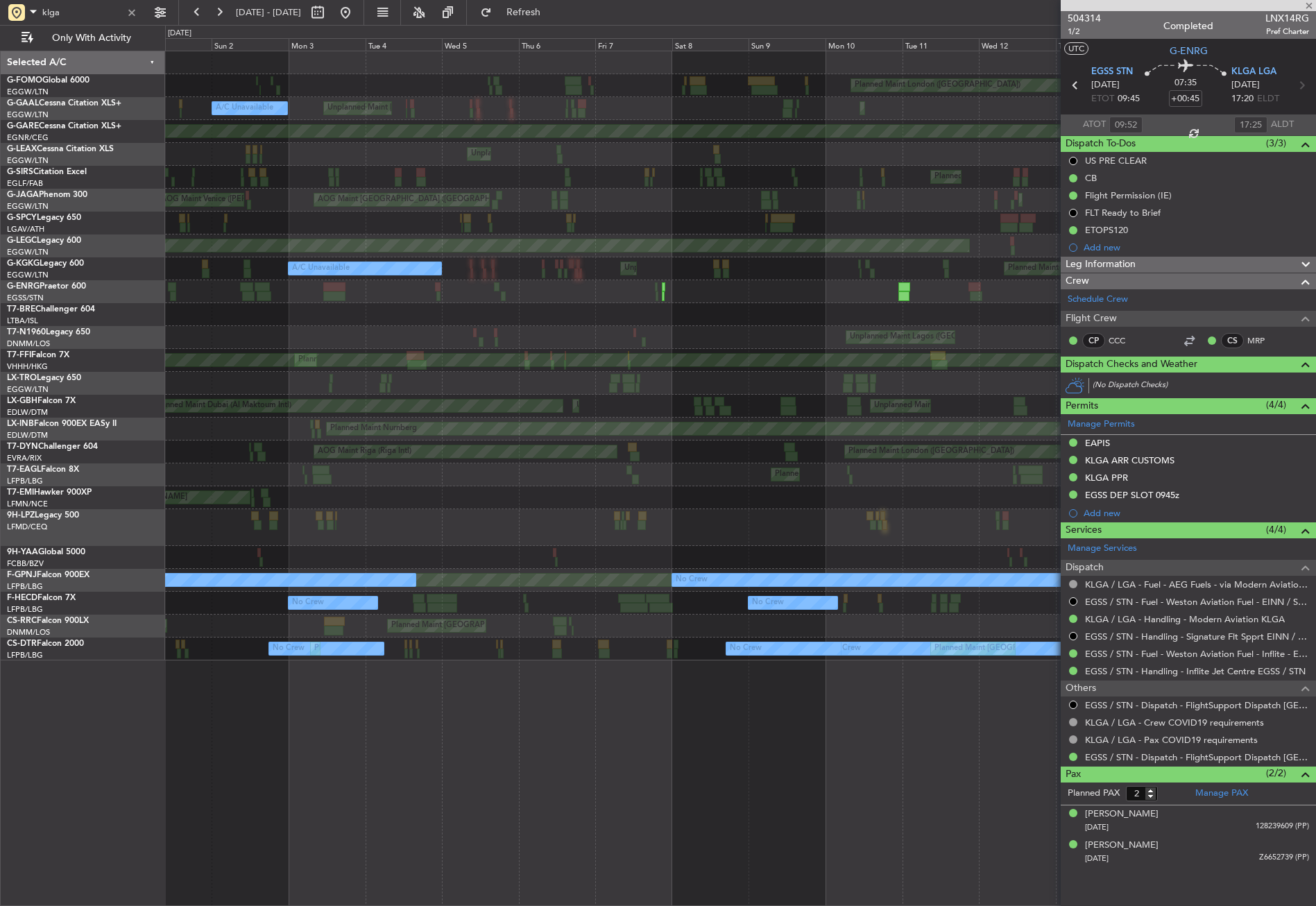
click at [803, 734] on div "Planned Maint London (Biggin Hill) Planned Maint London (Luton) Unplanned Maint…" at bounding box center [741, 478] width 1150 height 855
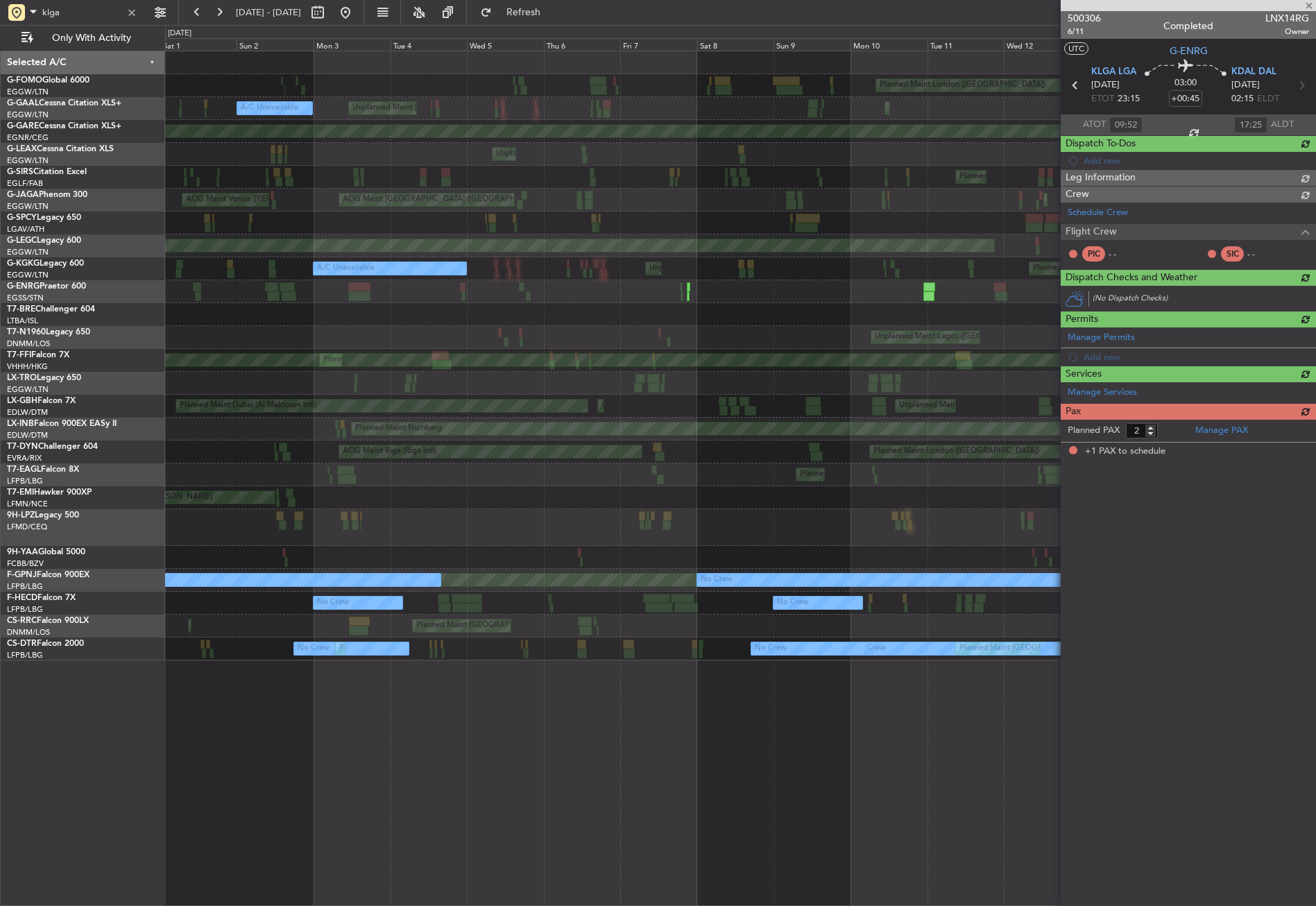
type input "23:18"
type input "02:21"
type input "1"
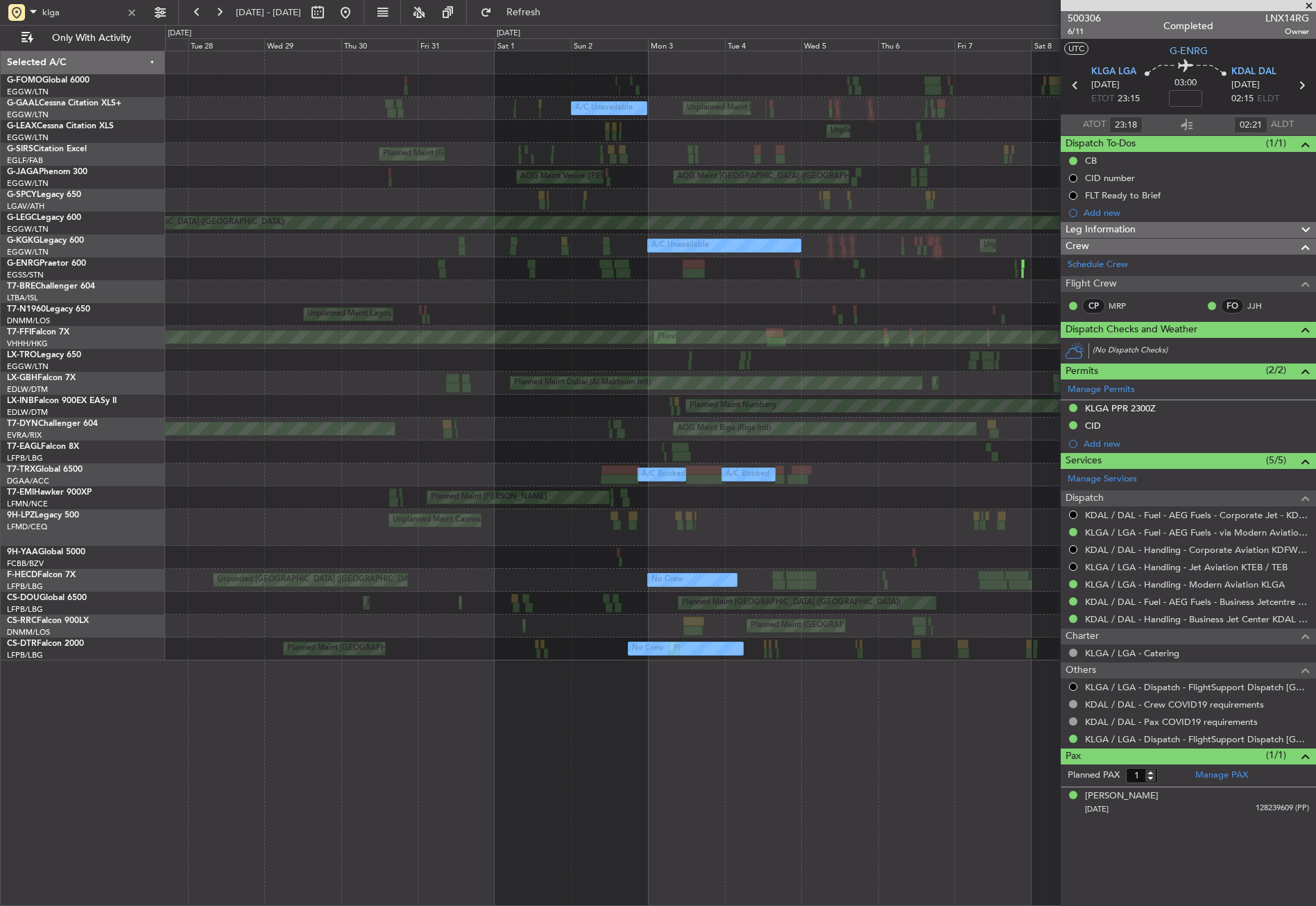
click at [886, 753] on div "Planned Maint London (Biggin Hill) Planned Maint London (Luton) Unplanned Maint…" at bounding box center [741, 478] width 1150 height 855
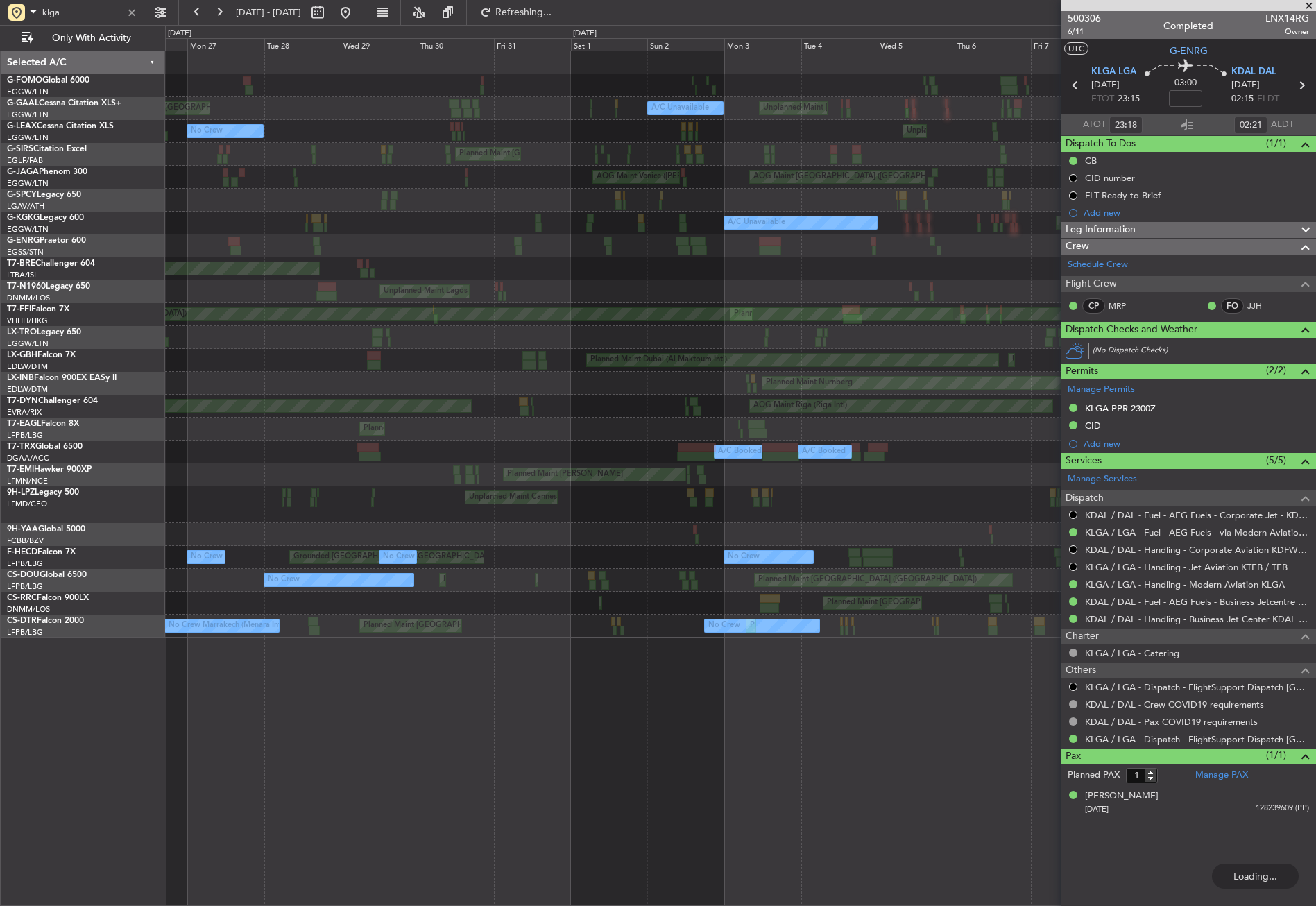
click at [803, 706] on div "Planned Maint London (Biggin Hill) Planned Maint London (Luton) Unplanned Maint…" at bounding box center [741, 478] width 1150 height 855
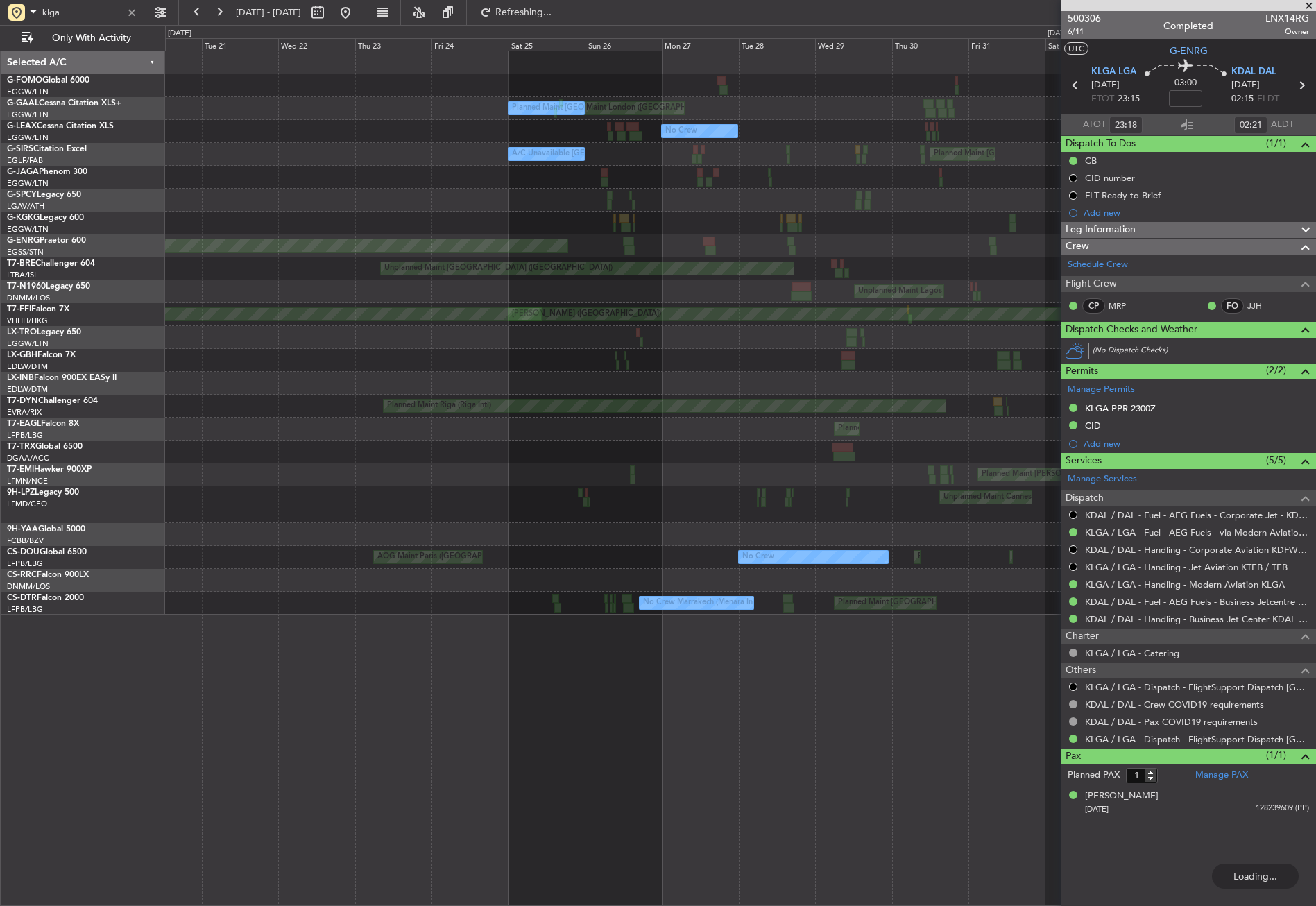
click at [768, 704] on div "Unplanned Maint London (Luton) A/C Unavailable AOG Maint London (Luton) Planned…" at bounding box center [741, 478] width 1150 height 855
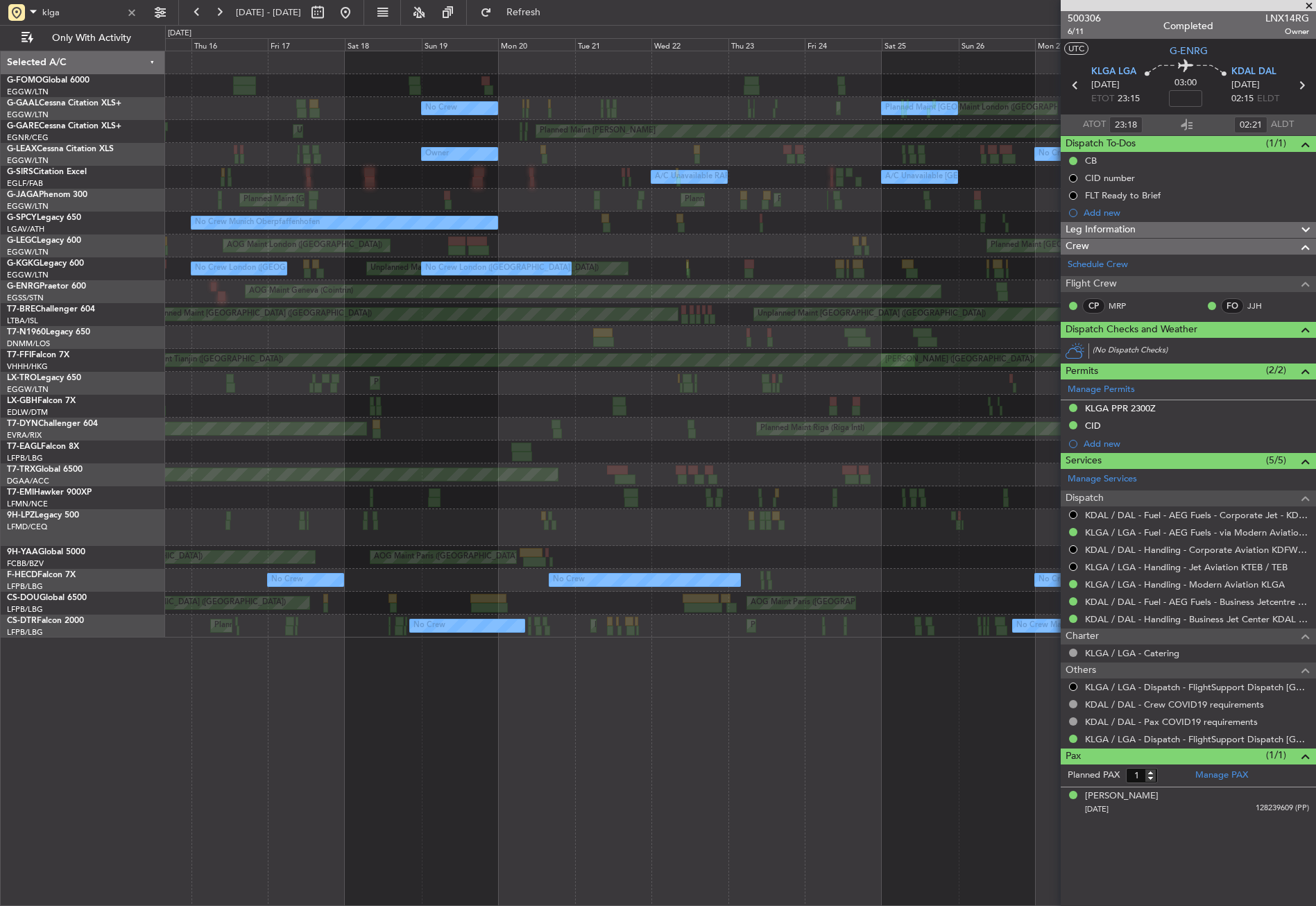
click at [865, 715] on div "AOG Maint London (Luton) Planned Maint London (Luton) Planned Maint London (Lut…" at bounding box center [741, 478] width 1150 height 855
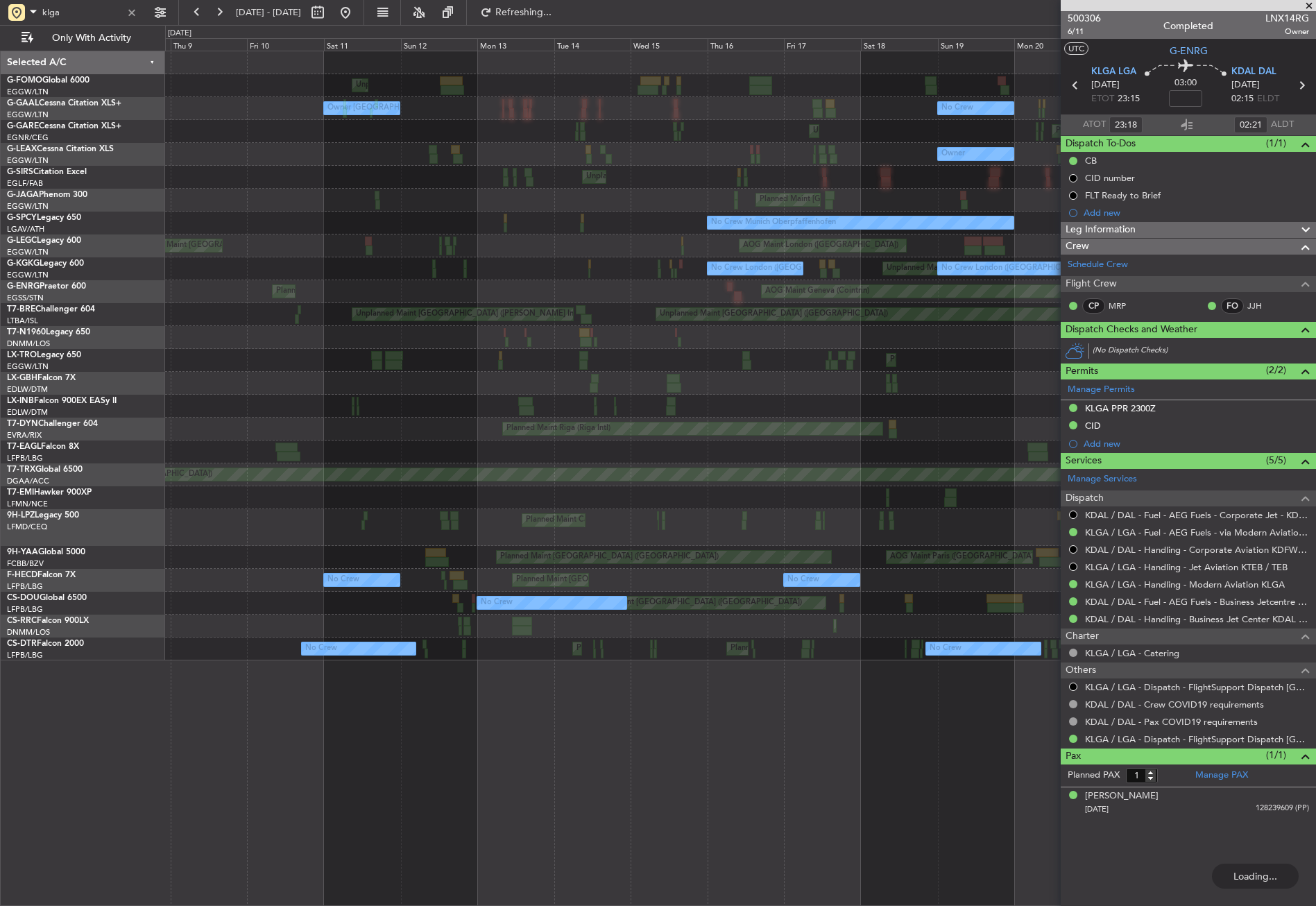
click at [823, 702] on div "Unplanned Maint London (Luton) No Crew Owner London (Luton) Planned Maint Londo…" at bounding box center [741, 478] width 1150 height 855
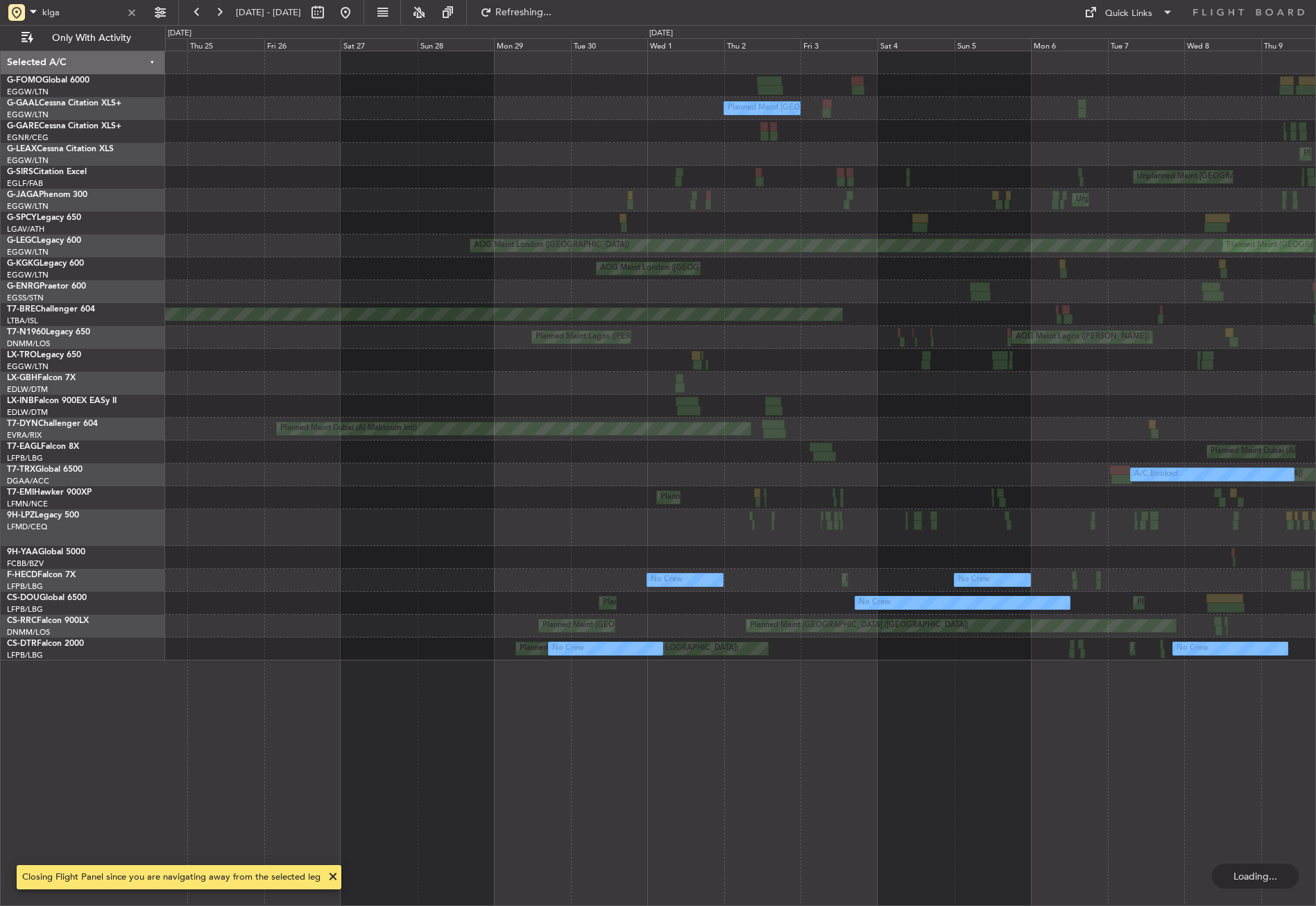
click at [1088, 728] on div "Unplanned Maint London (Luton) Planned Maint London (Luton) Owner London (Luton…" at bounding box center [741, 478] width 1150 height 855
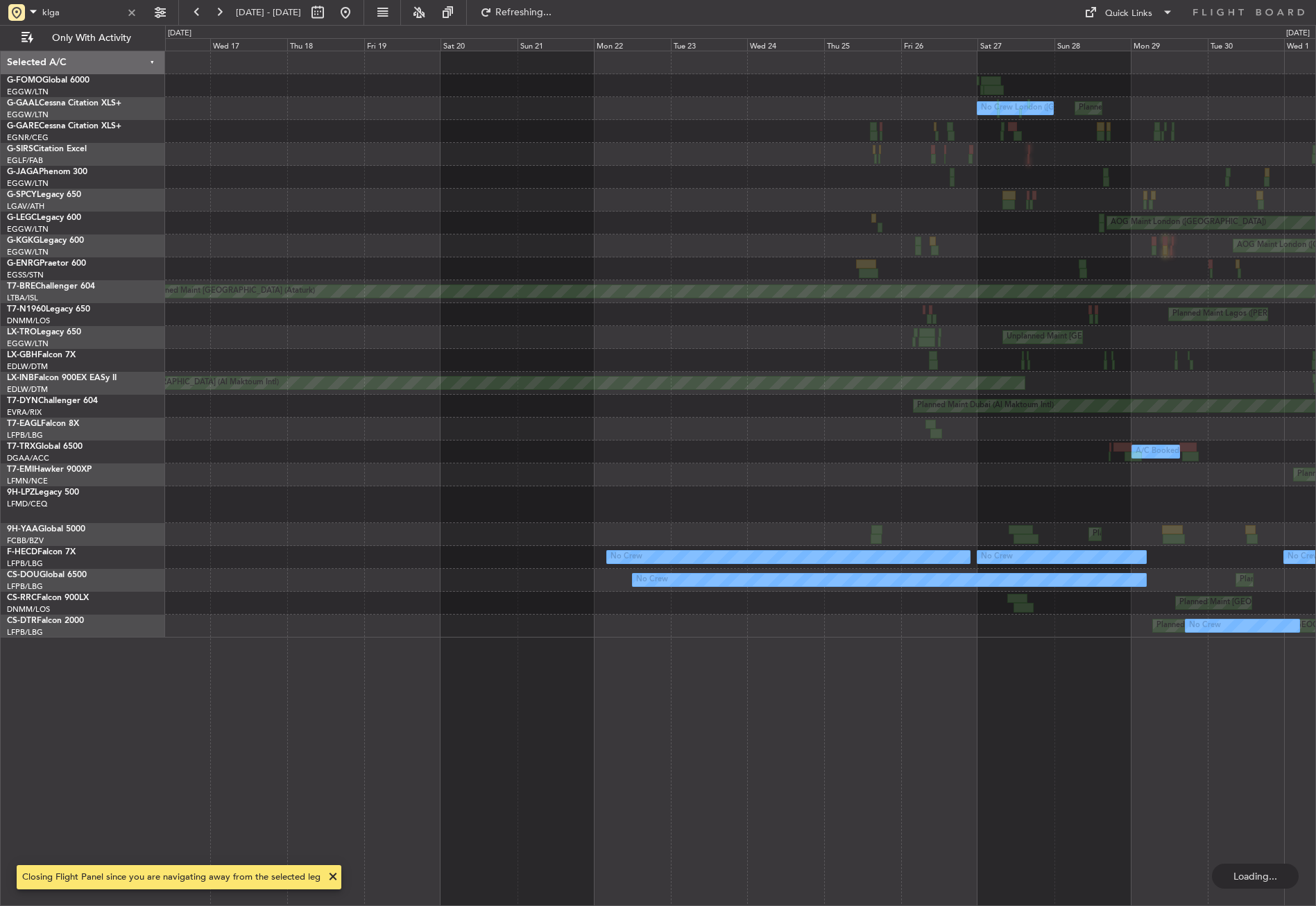
click at [1072, 775] on div "Planned Maint London (Luton) No Crew London (Luton) Planned Maint London (Luton…" at bounding box center [741, 478] width 1150 height 855
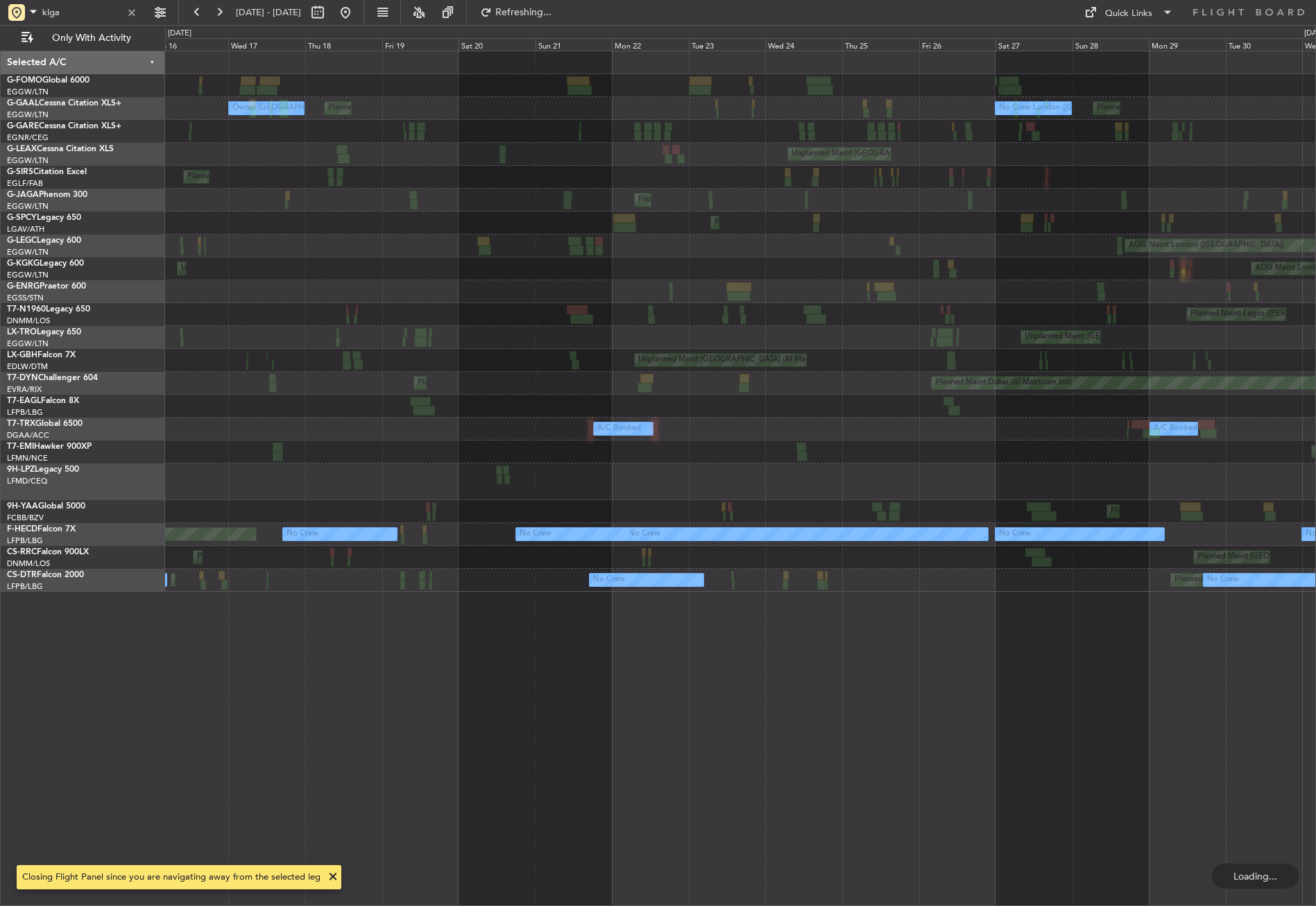
click at [1032, 758] on div "Planned Maint London (Luton) No Crew London (Luton) Planned Maint London (Luton…" at bounding box center [741, 478] width 1150 height 855
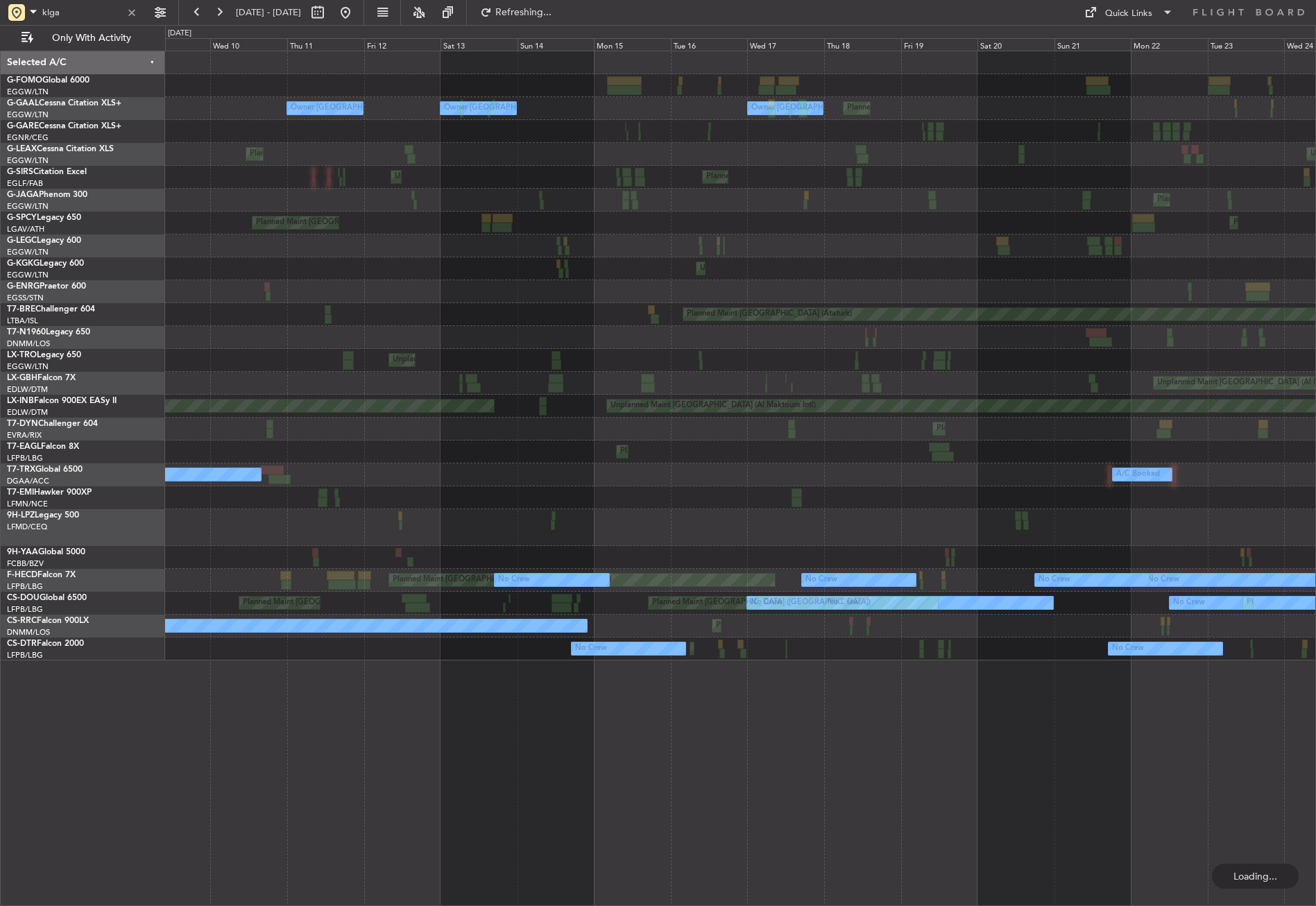
click at [1007, 764] on div "Planned Maint London (Luton) Owner London (Luton) Owner London (Luton) Owner Lo…" at bounding box center [741, 478] width 1150 height 855
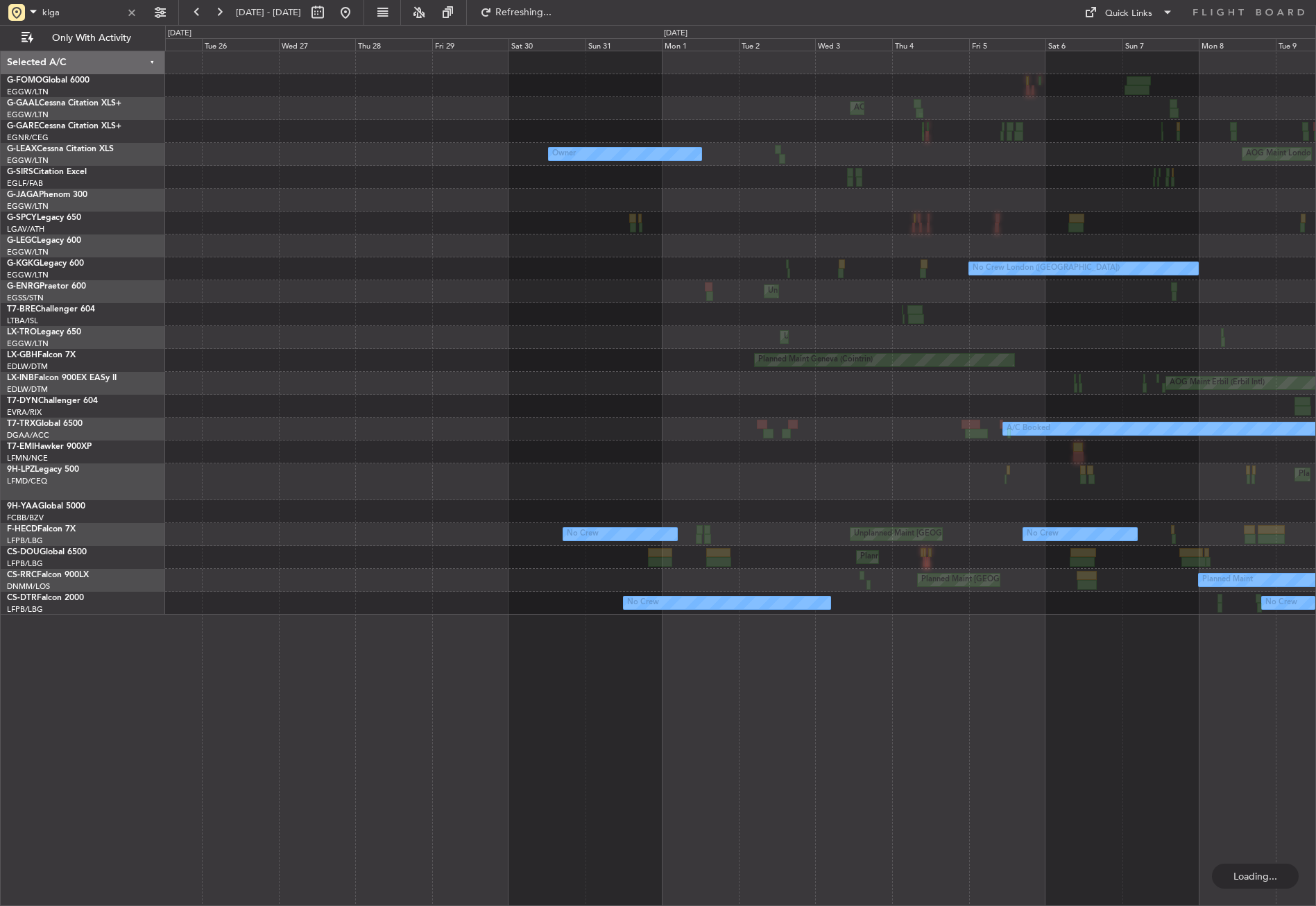
click at [934, 755] on div "AOG Maint London (Luton) Owner London (Luton) Owner London (Luton) AOG Maint Lo…" at bounding box center [741, 478] width 1150 height 855
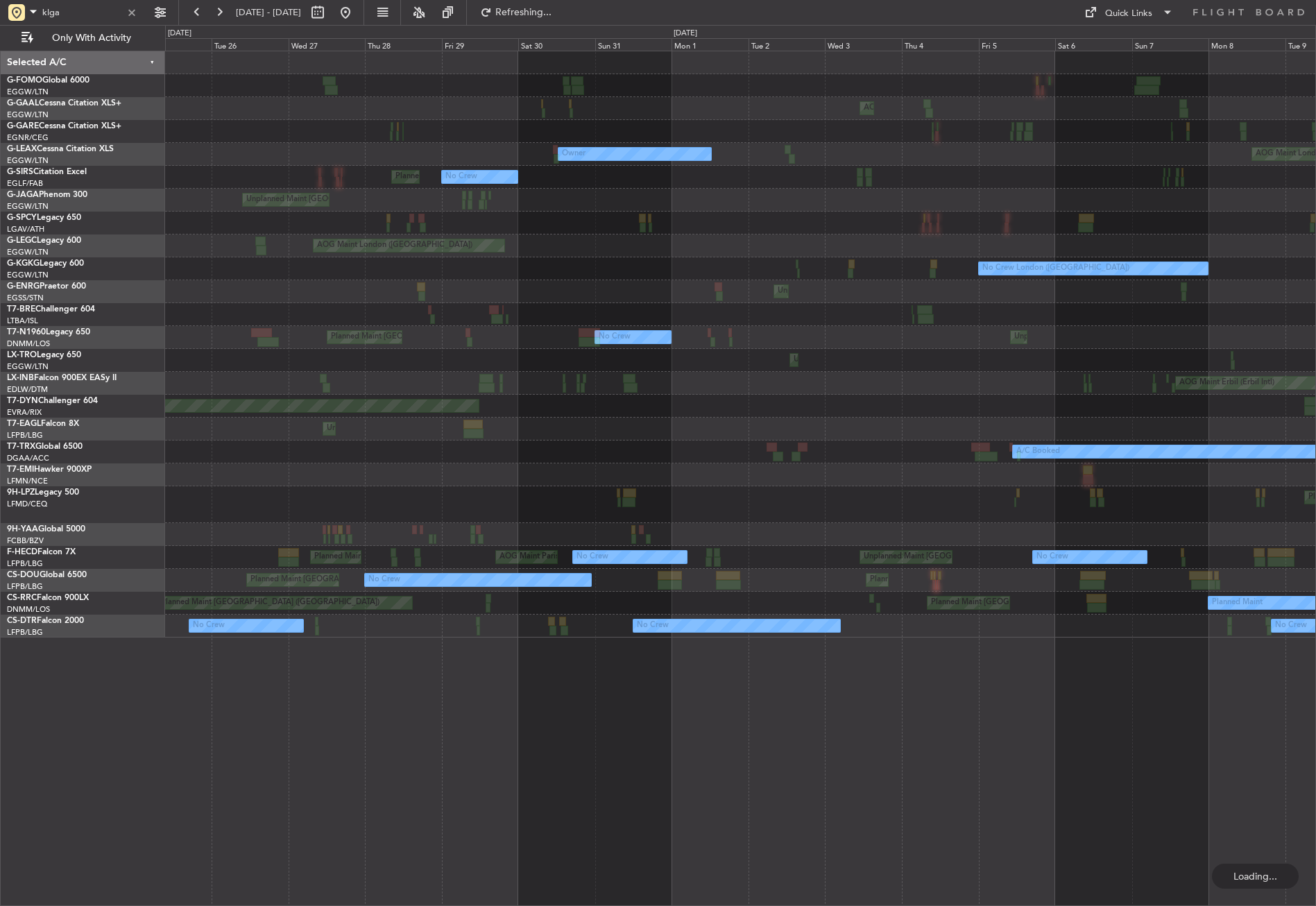
click at [1044, 715] on div "AOG Maint London (Luton) Owner London (Luton) Owner London (Luton) AOG Maint Lo…" at bounding box center [741, 478] width 1150 height 855
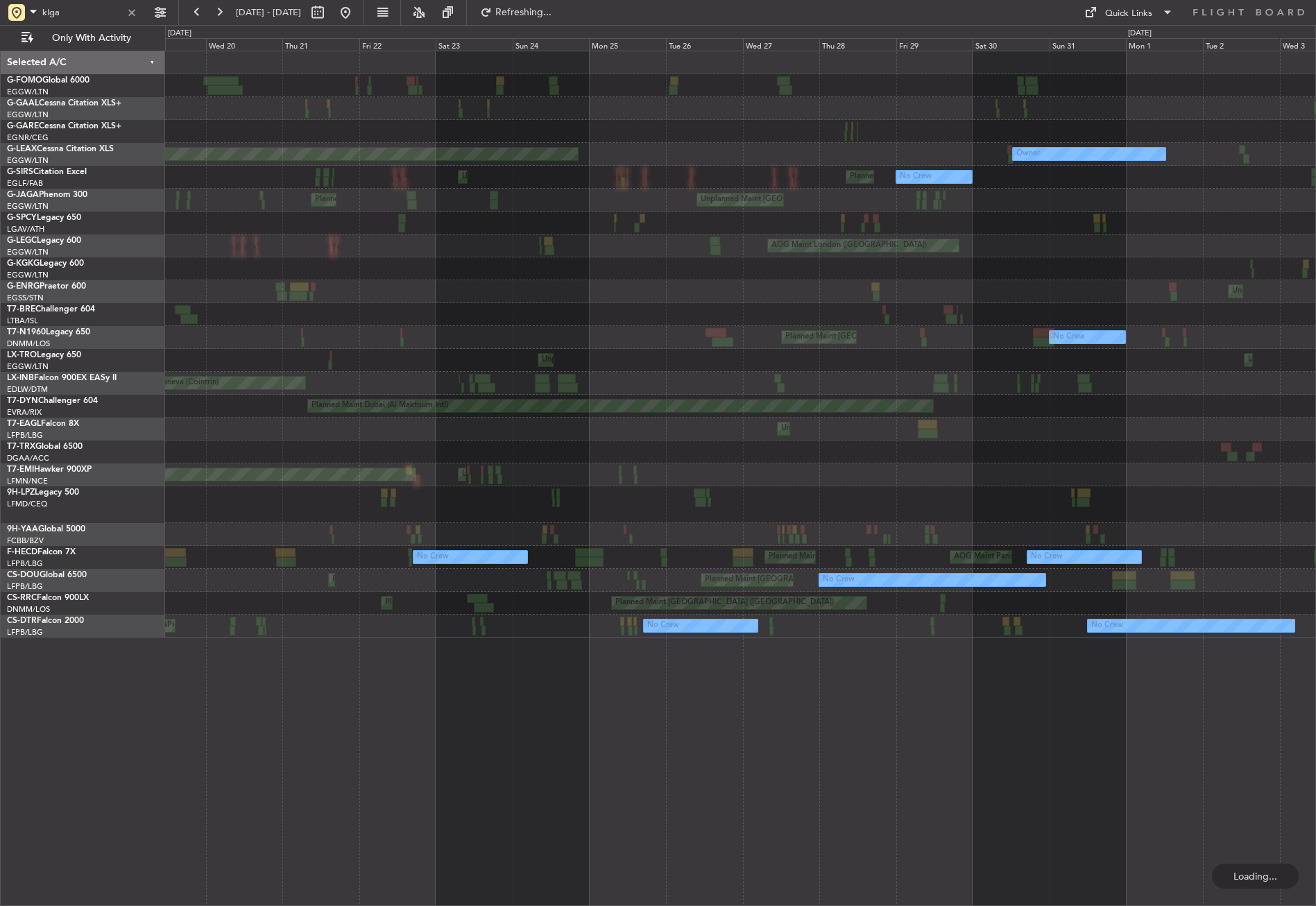
click at [1163, 748] on div "AOG Maint London (Luton) Owner AOG Maint London (Luton) No Crew London (Luton) …" at bounding box center [741, 478] width 1150 height 855
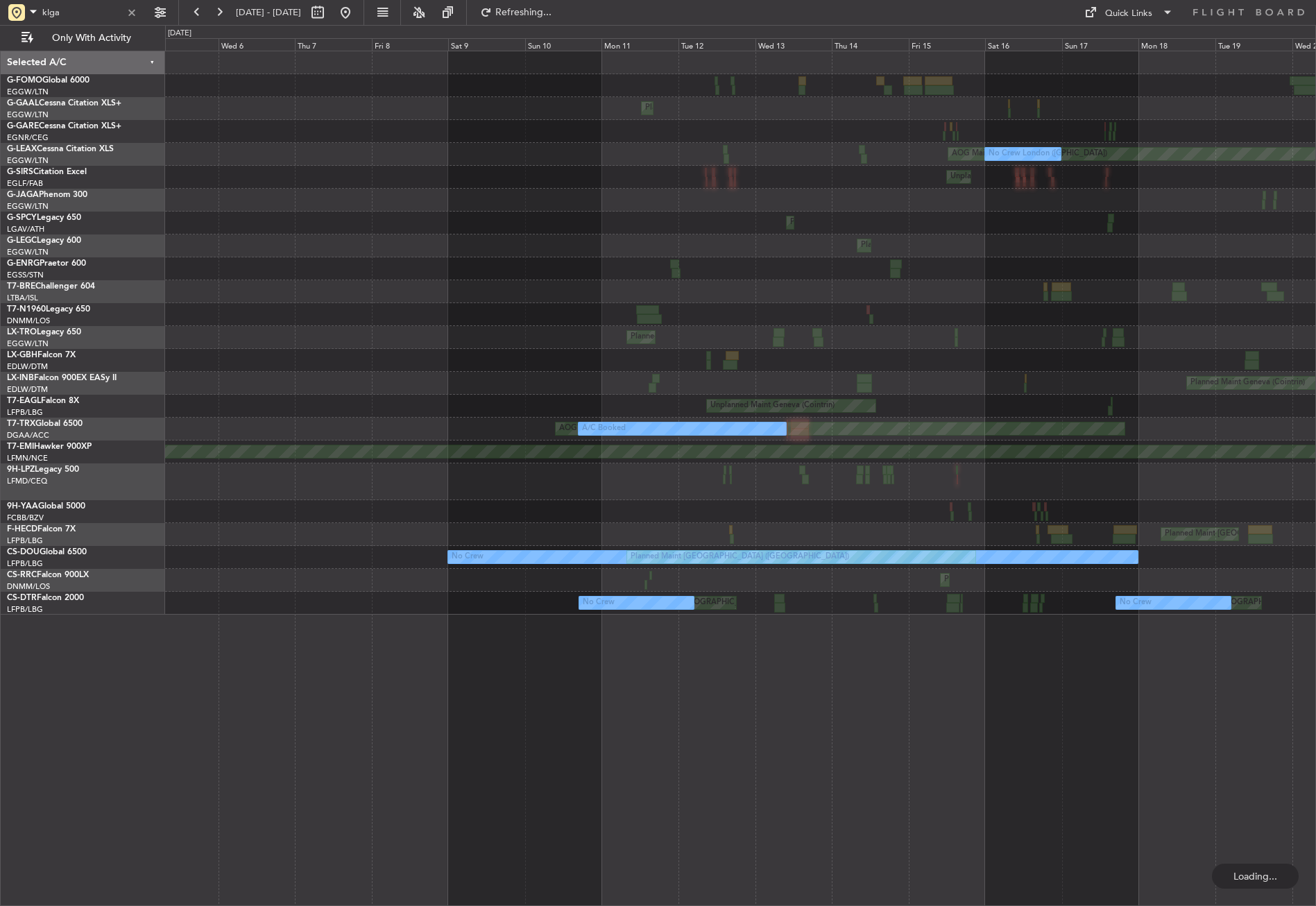
click at [1059, 718] on div "Planned Maint London (Luton) AOG Maint London (Luton) No Crew London (Luton) Un…" at bounding box center [741, 478] width 1150 height 855
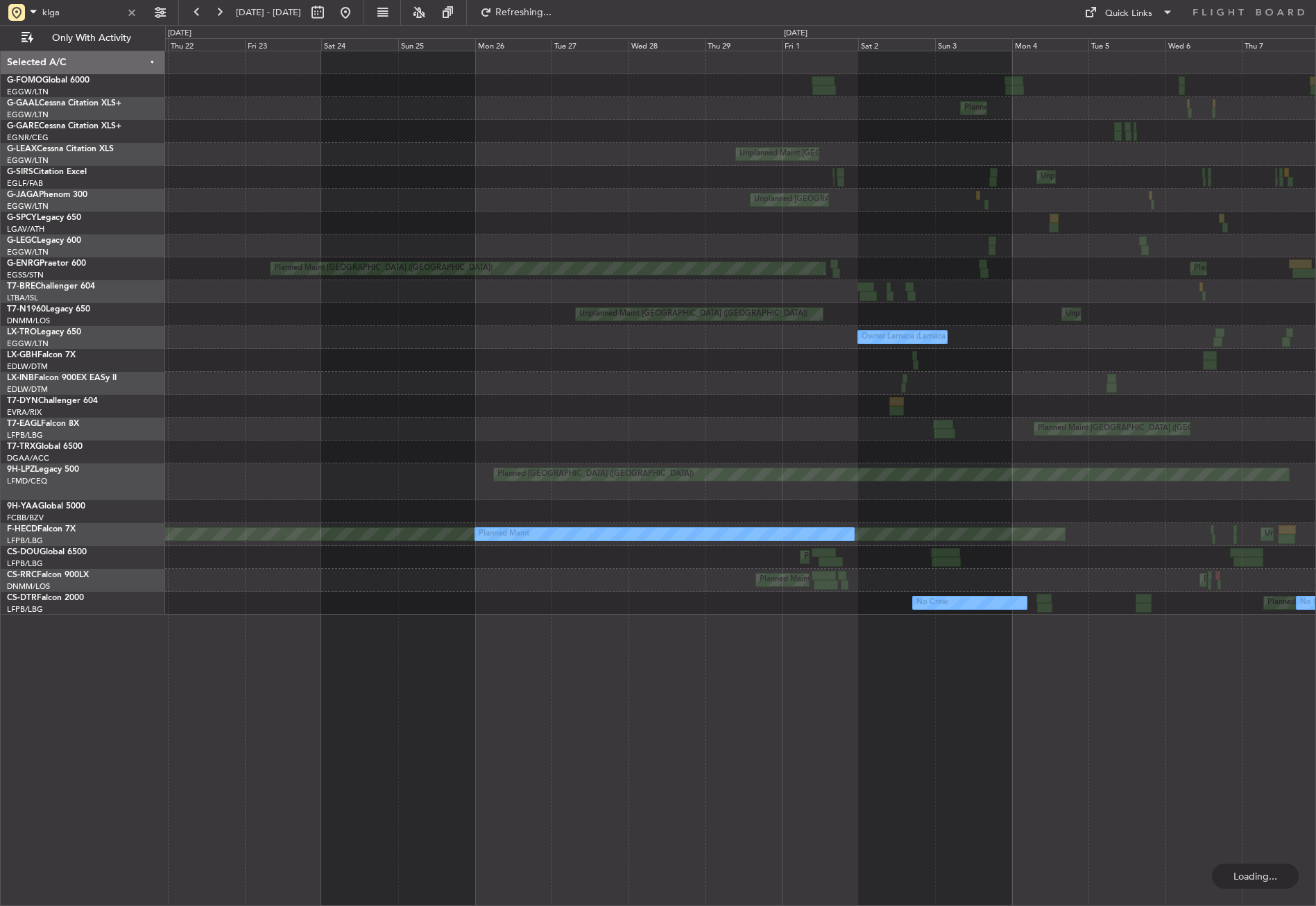
click at [1189, 727] on div "Unplanned Maint London (Luton) Planned Maint London (Luton) Planned Maint Londo…" at bounding box center [741, 478] width 1150 height 855
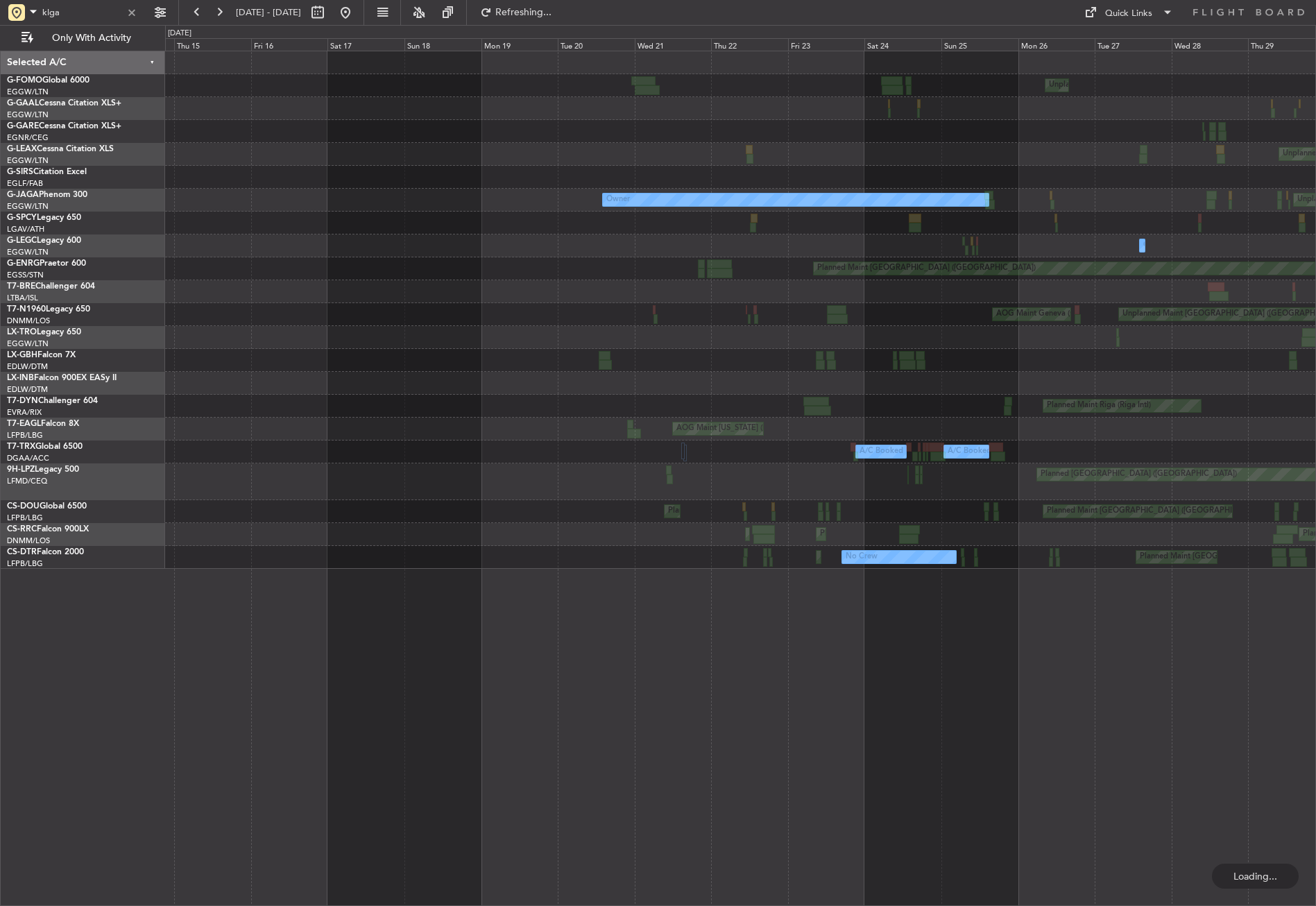
click at [1116, 728] on div "Unplanned Maint London (Luton) Planned Maint London (Luton) Unplanned Maint Lon…" at bounding box center [741, 478] width 1150 height 855
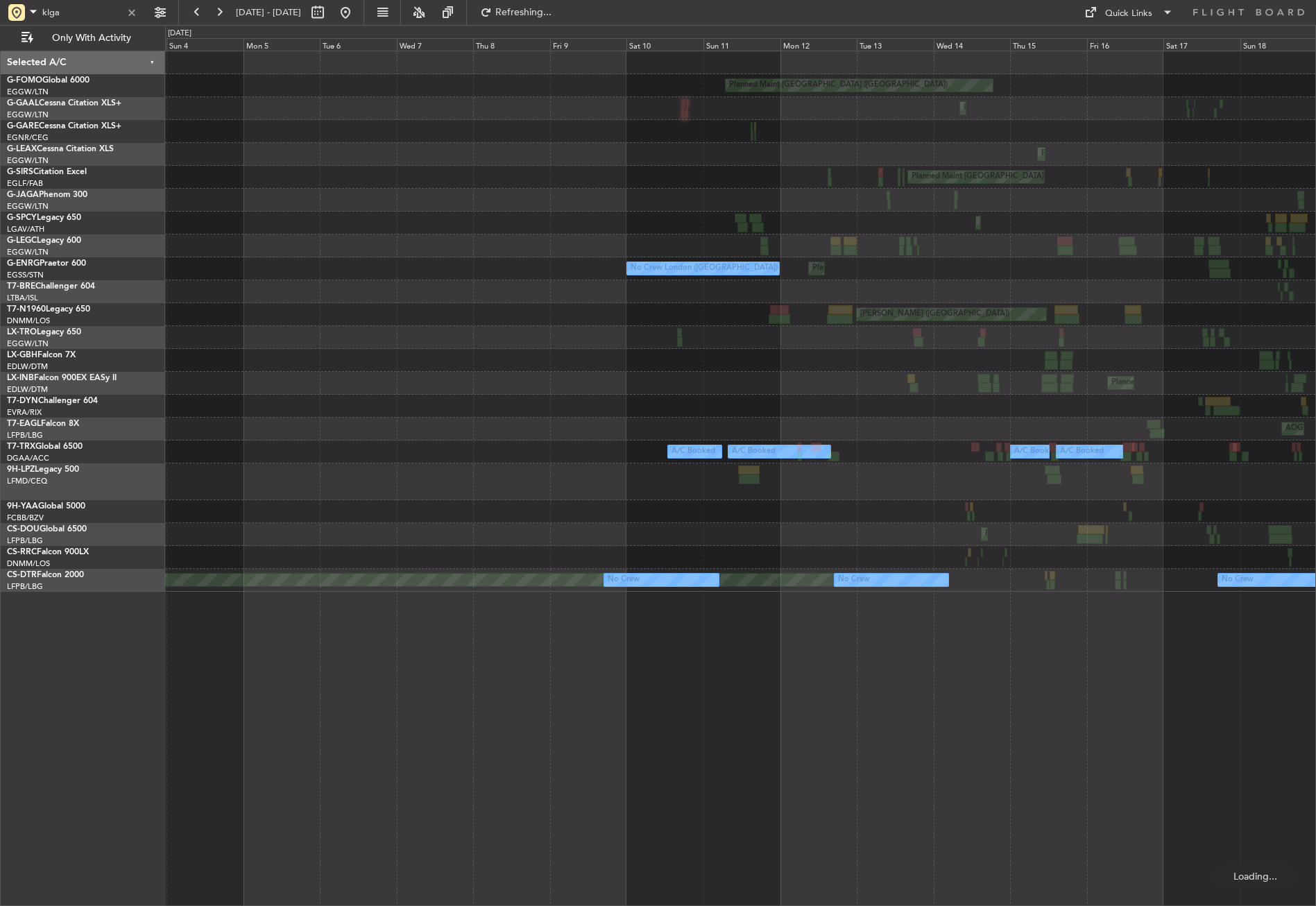
click at [1098, 706] on div "Planned Maint London (Luton) Planned Maint London (Luton) Planned Maint London …" at bounding box center [741, 478] width 1150 height 855
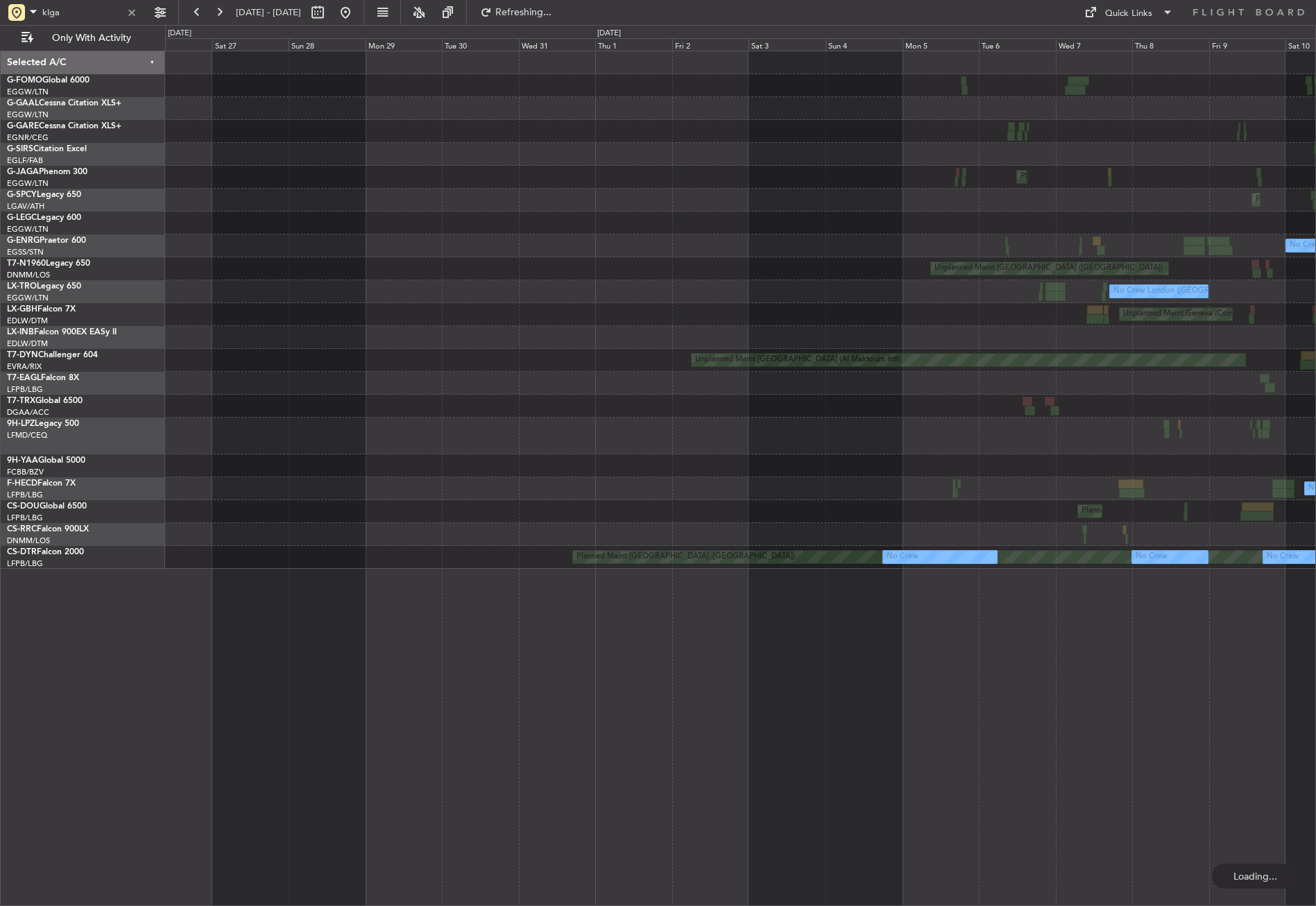
click at [1072, 738] on div "Planned Maint London (Luton) Planned Maint London (Farnborough) Planned Maint L…" at bounding box center [741, 478] width 1150 height 855
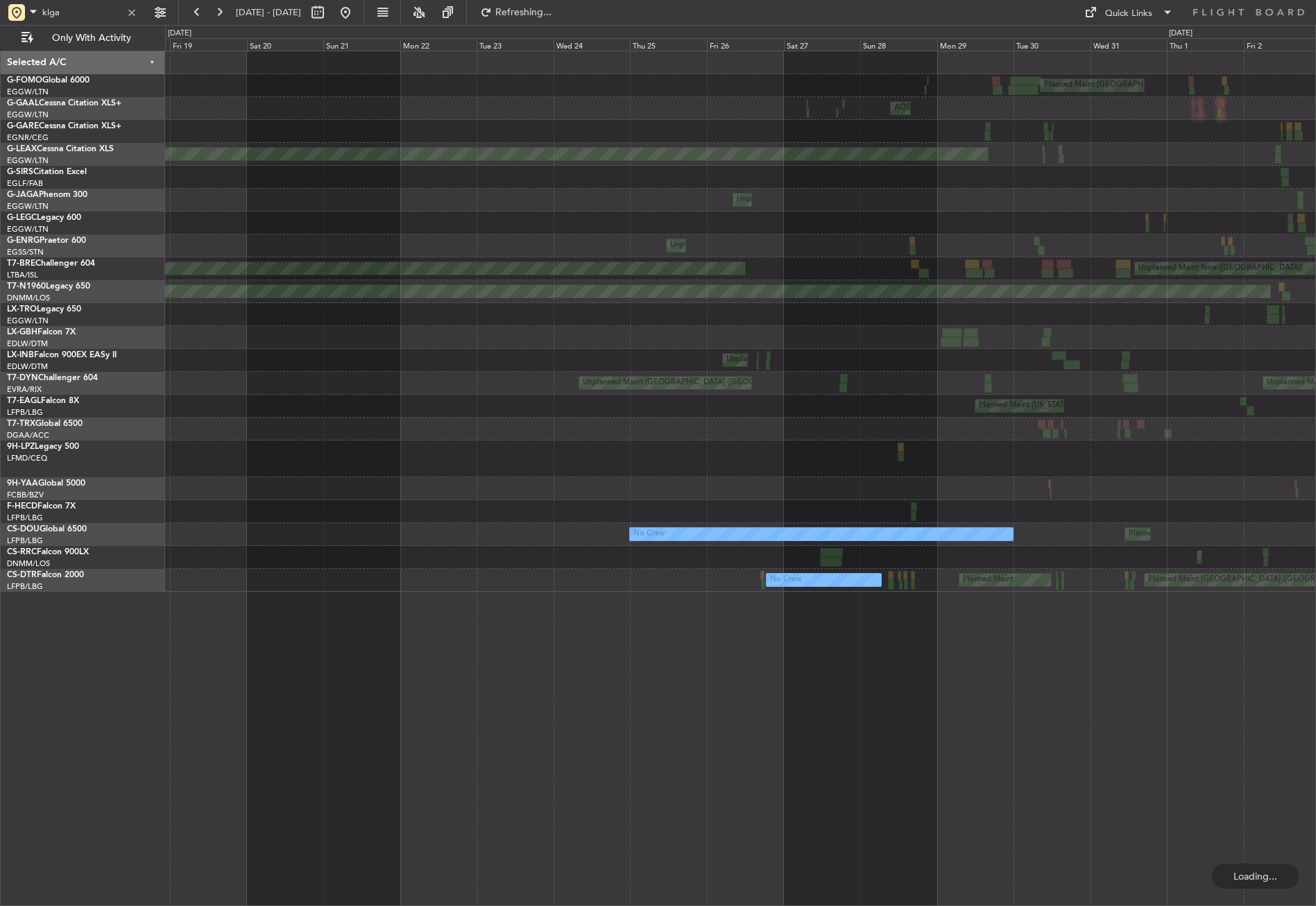
click at [1232, 766] on div "Planned Maint London (Luton) AOG Maint London (Luton) Planned Maint Bournemouth…" at bounding box center [741, 478] width 1150 height 855
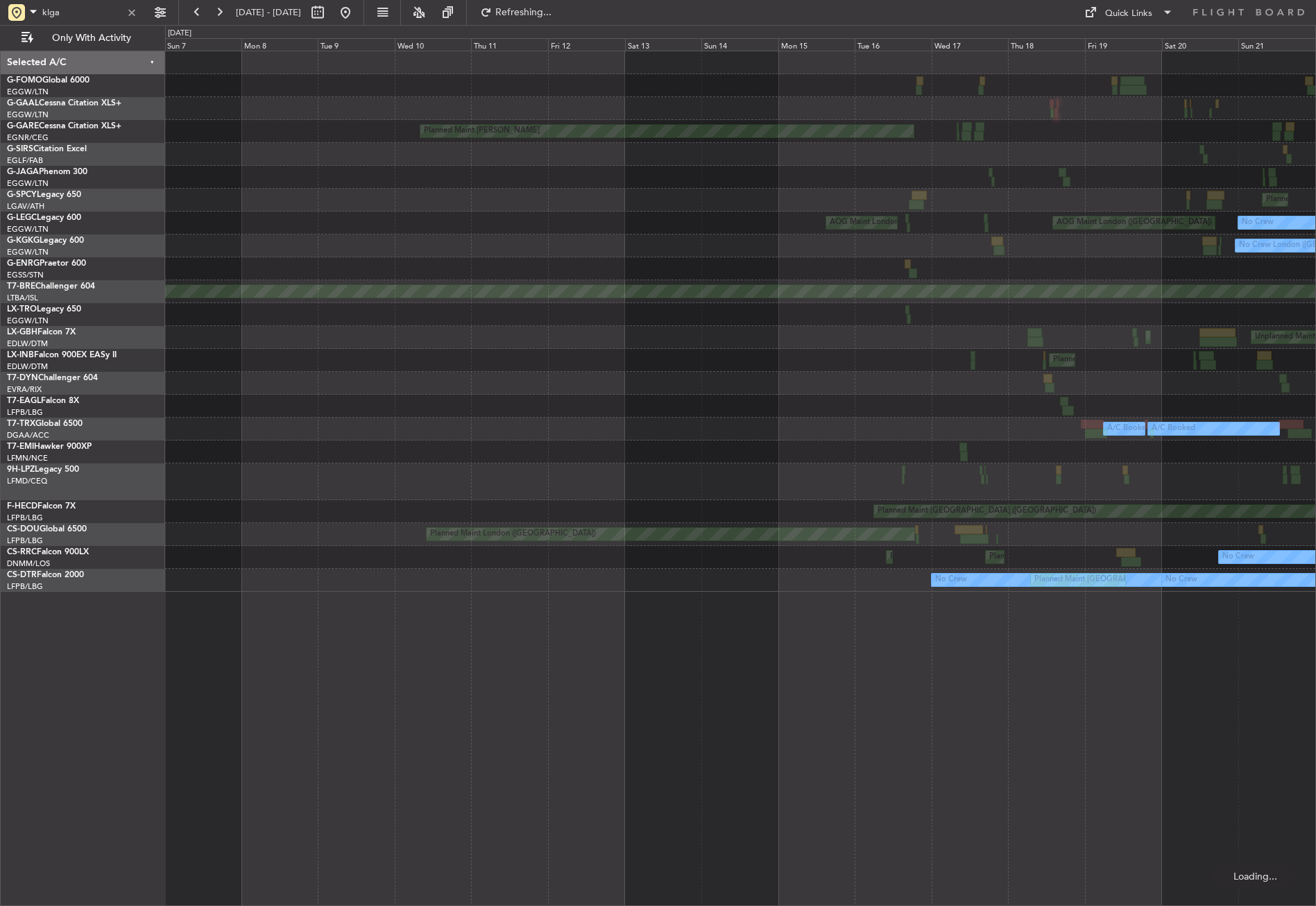
click at [1011, 733] on div "Planned Maint Chester Unplanned Maint London (Farnborough) Unplanned Maint Lond…" at bounding box center [741, 478] width 1150 height 855
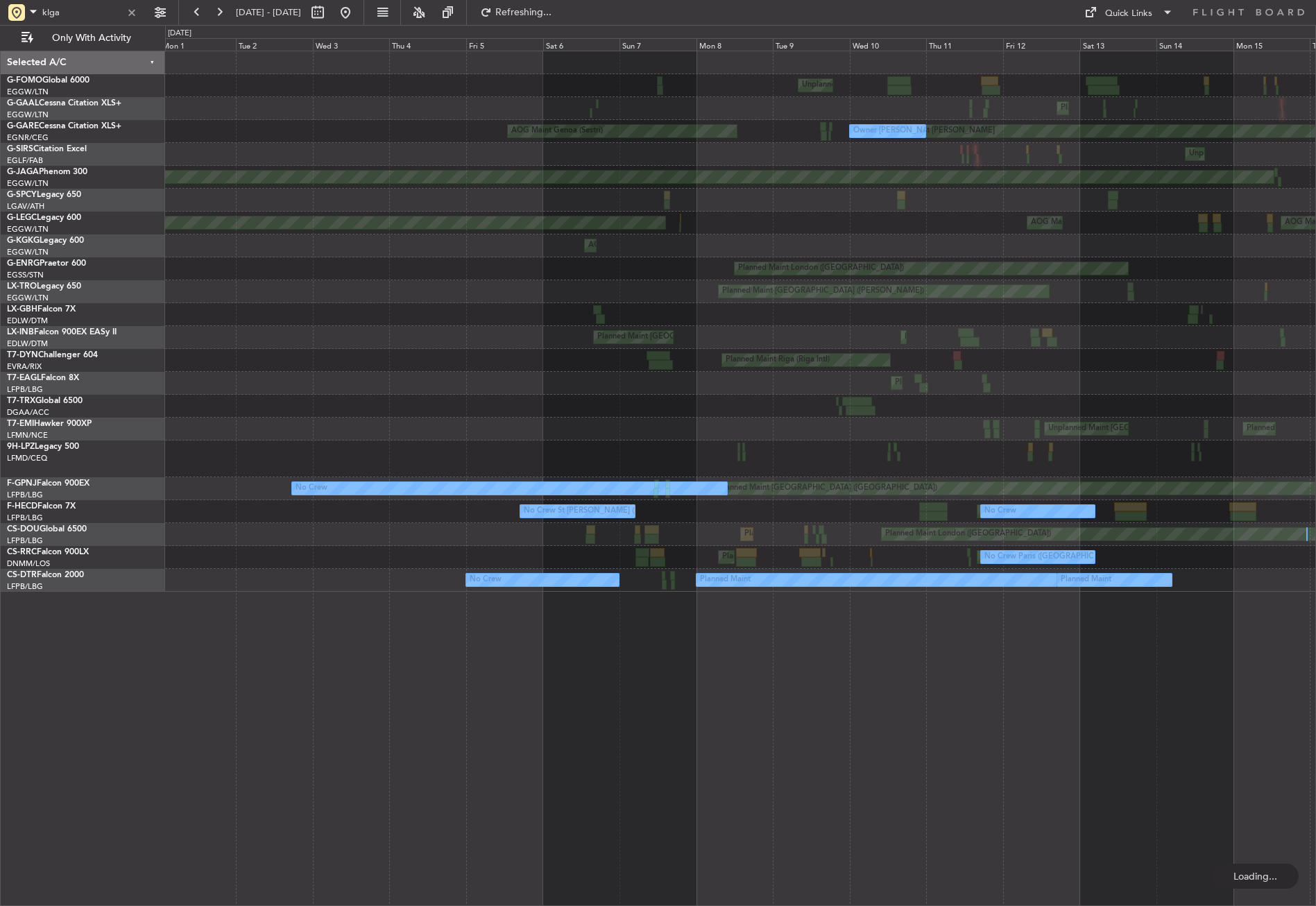
click at [1018, 728] on div "Unplanned Maint London (Luton) Planned Maint London (Luton) Planned Maint Chest…" at bounding box center [741, 478] width 1150 height 855
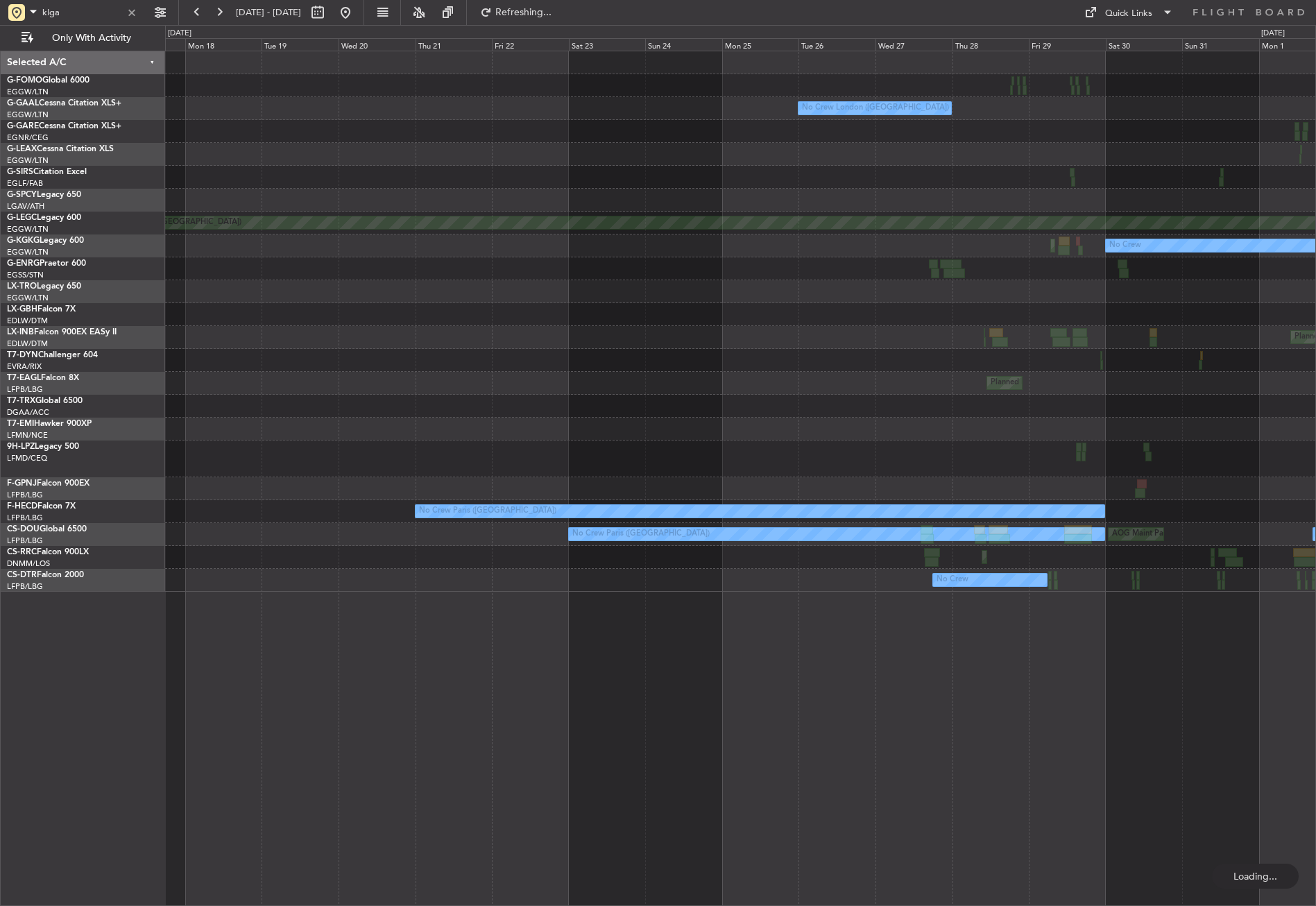
click at [1126, 705] on div "No Crew London (Luton) Planned Maint Bournemouth Unplanned Maint London (Farnbo…" at bounding box center [741, 478] width 1150 height 855
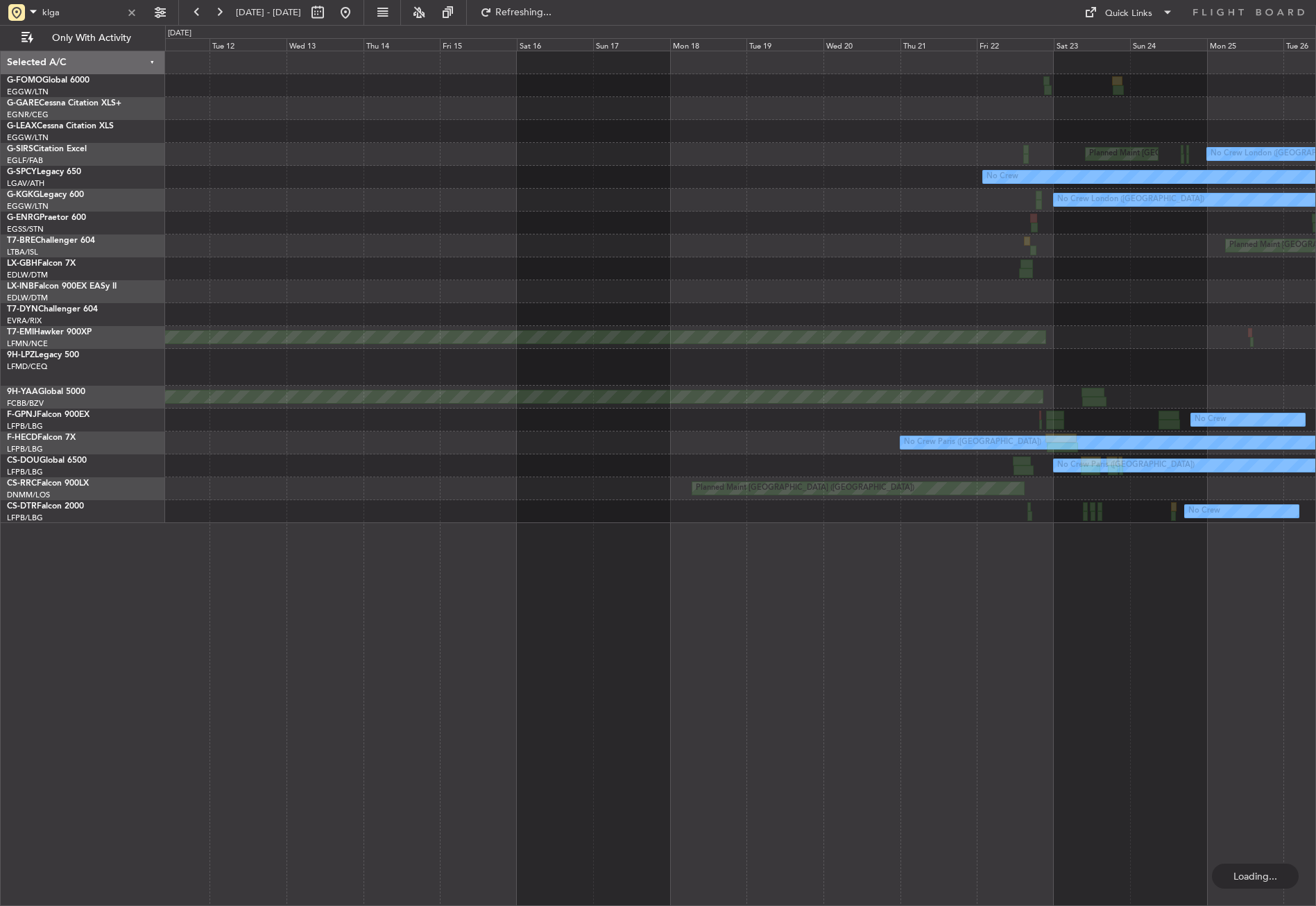
click at [1039, 716] on div "Planned Maint London (Farnborough) No Crew London (Farnborough) No Crew No Crew…" at bounding box center [741, 478] width 1150 height 855
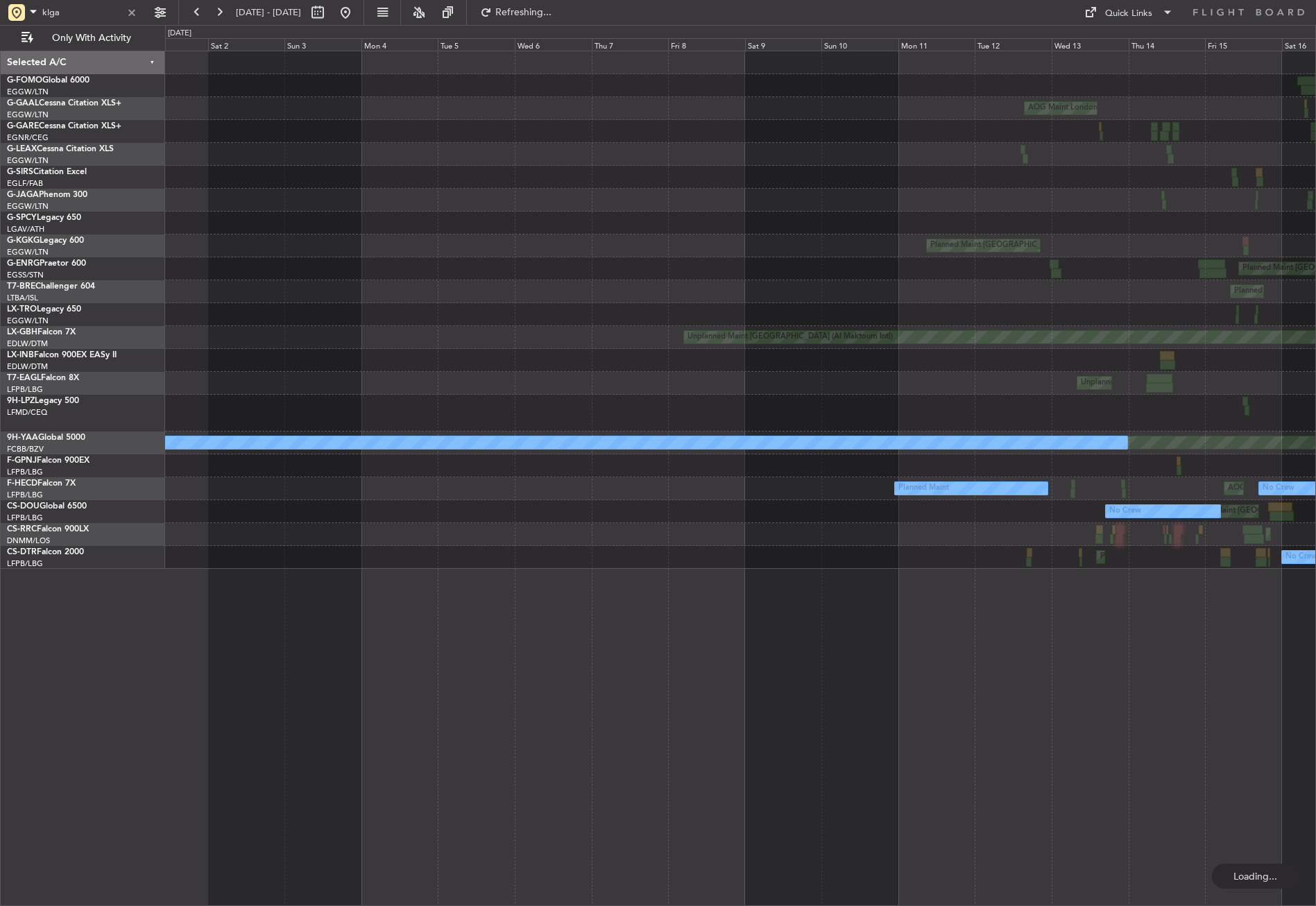
click at [1251, 723] on div "Planned Maint London (Luton) AOG Maint London (Luton) AOG Maint London (Luton) …" at bounding box center [741, 478] width 1150 height 855
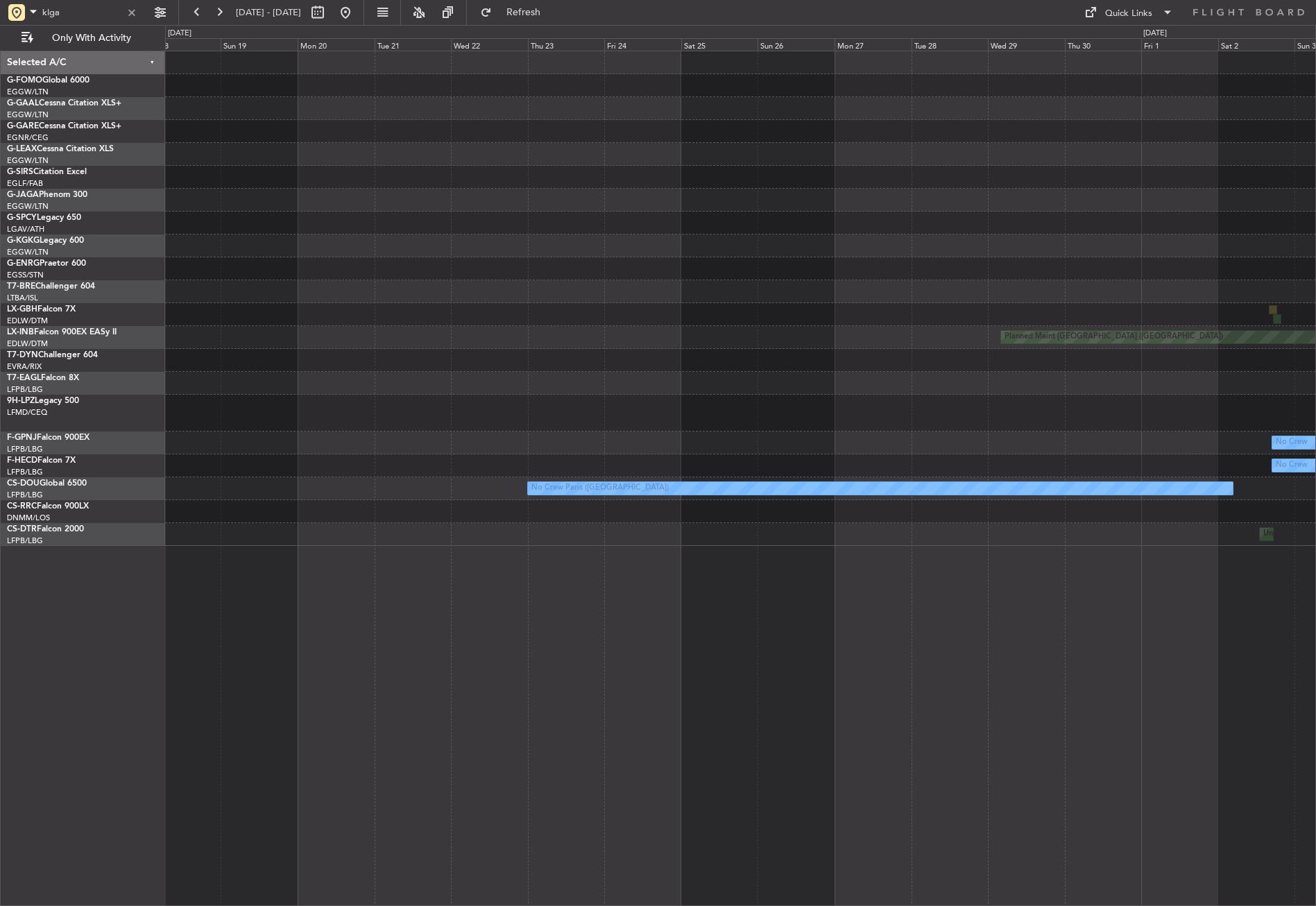
click at [1211, 692] on div "Planned Maint London (Luton) Planned Maint London (Luton) Unplanned Maint Houst…" at bounding box center [741, 478] width 1150 height 855
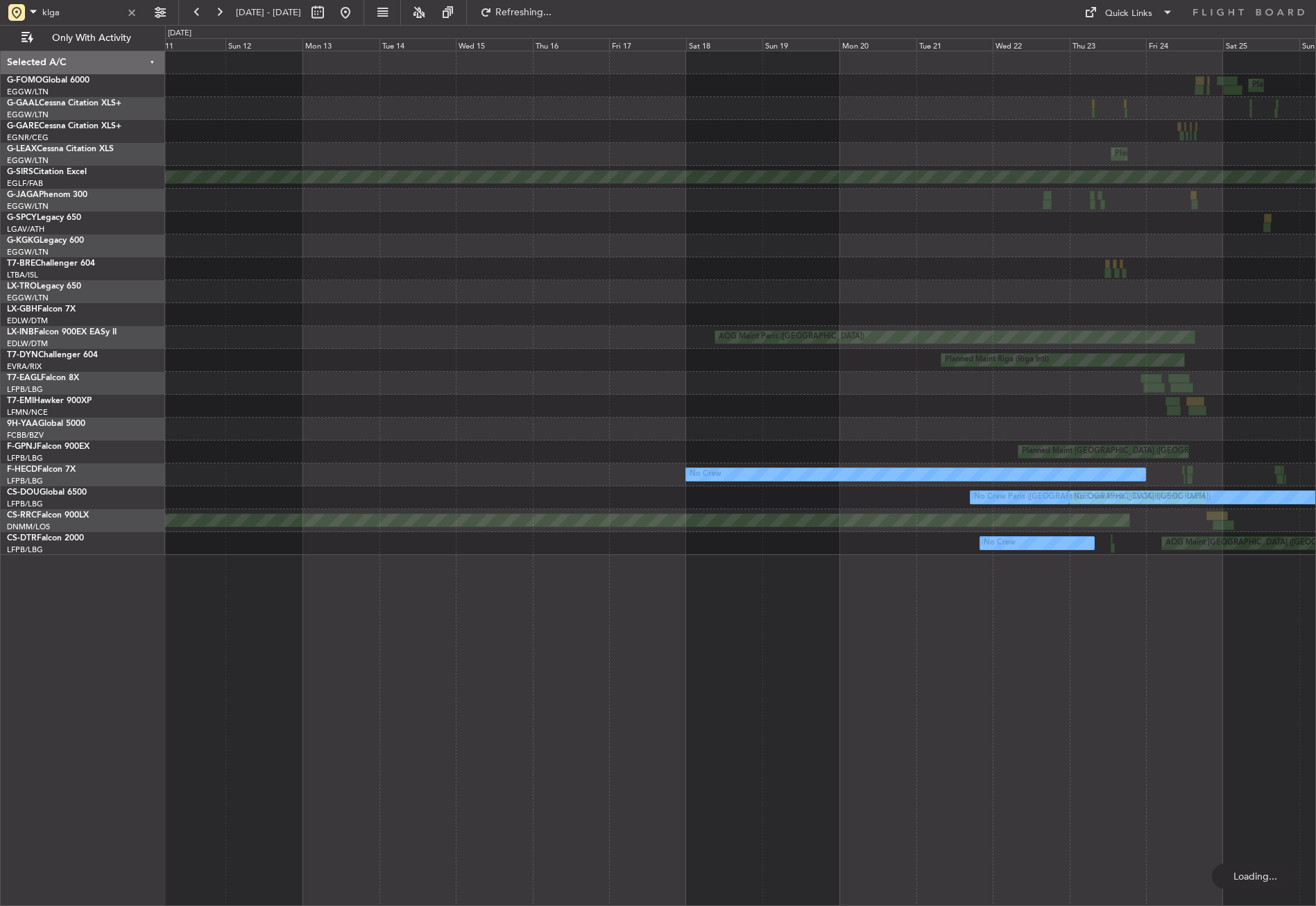
click at [1202, 698] on div "Planned Maint London (Luton) Planned Maint London (Luton) Planned Maint London …" at bounding box center [741, 478] width 1150 height 855
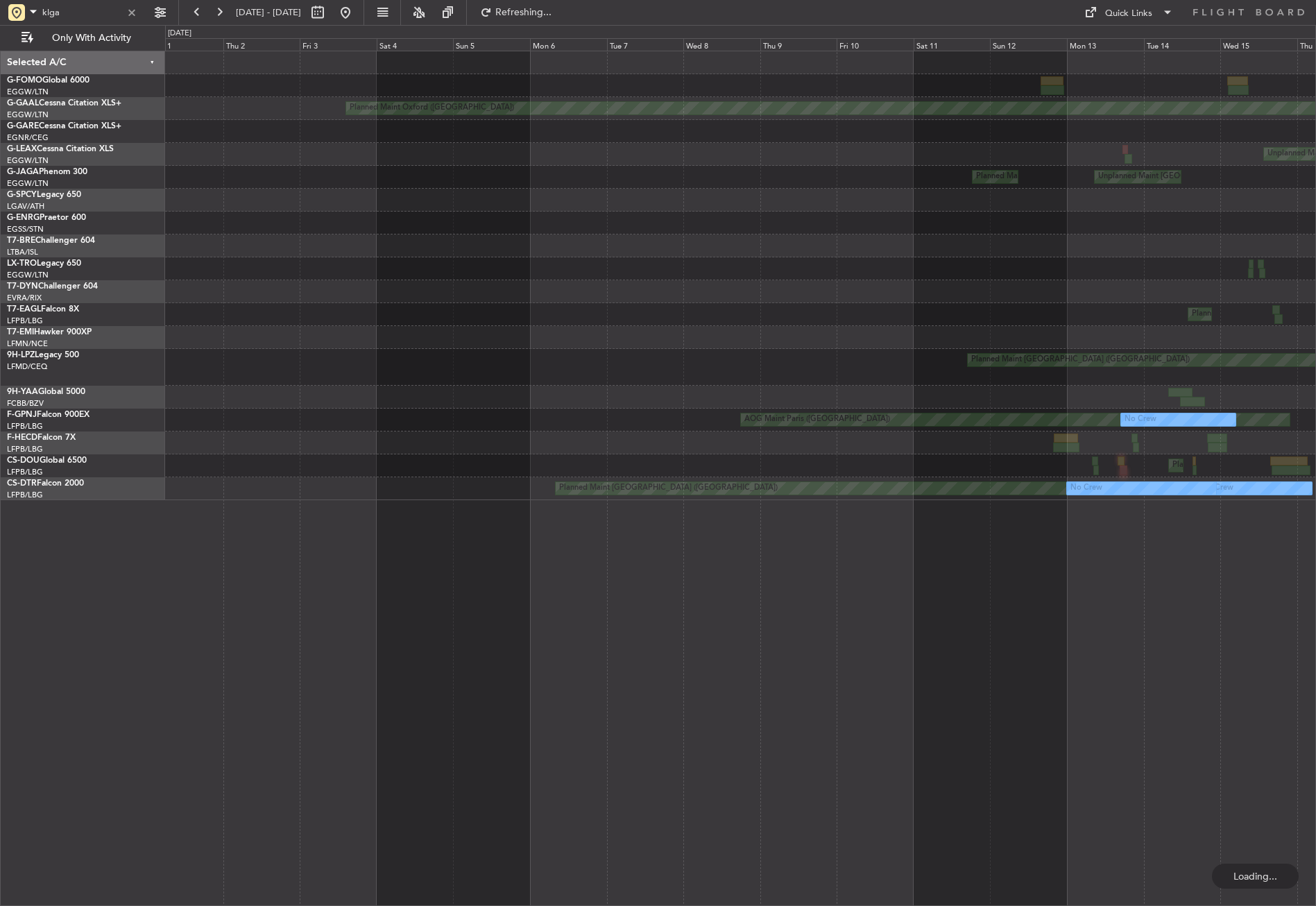
click at [1172, 696] on div "Planned Maint Oxford (Kidlington) Unplanned Maint London (Luton) Planned Maint …" at bounding box center [741, 478] width 1150 height 855
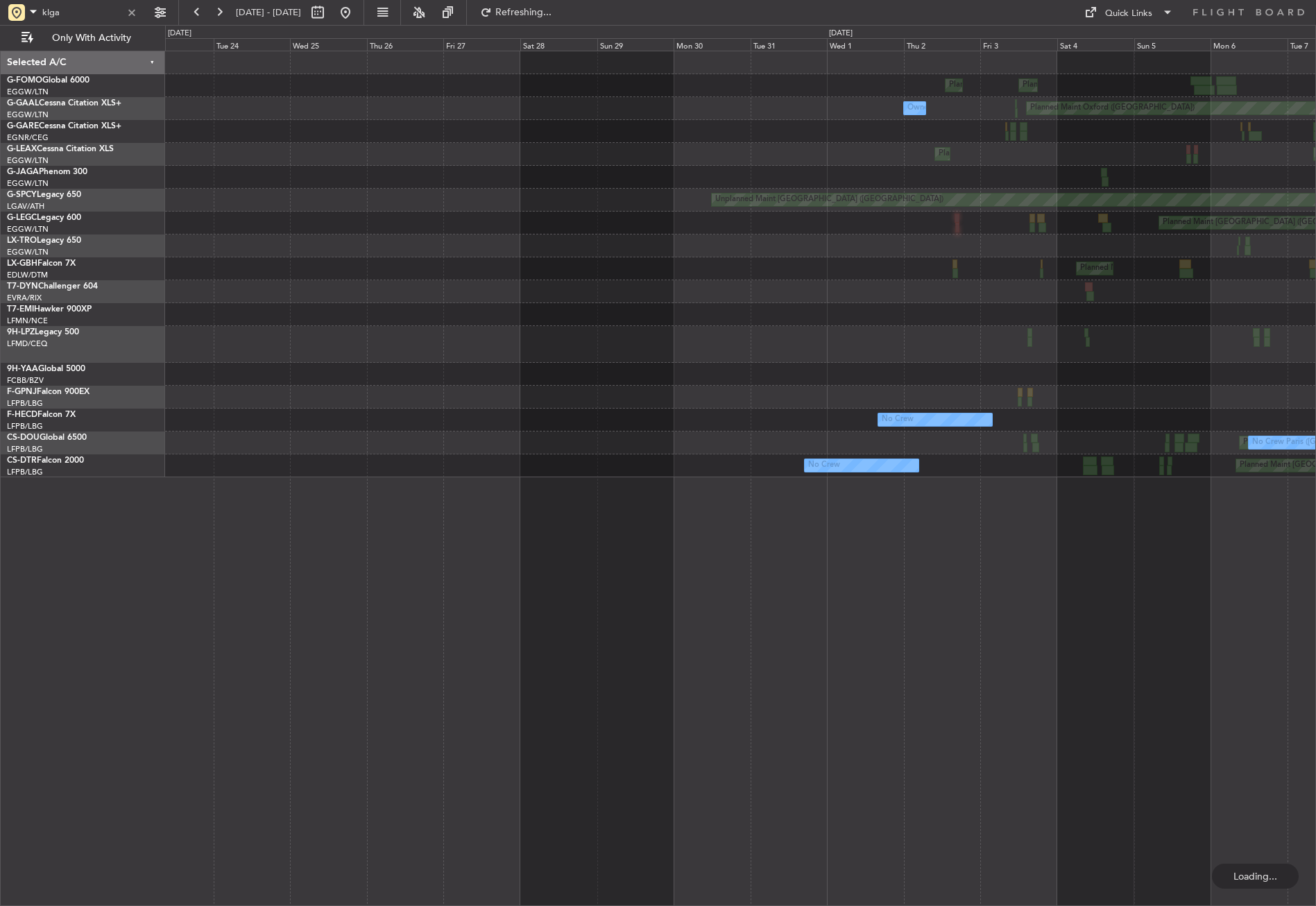
click at [1115, 695] on div "Planned Maint London (Luton) Planned Maint London (Luton) Planned Maint Oxford …" at bounding box center [741, 478] width 1150 height 855
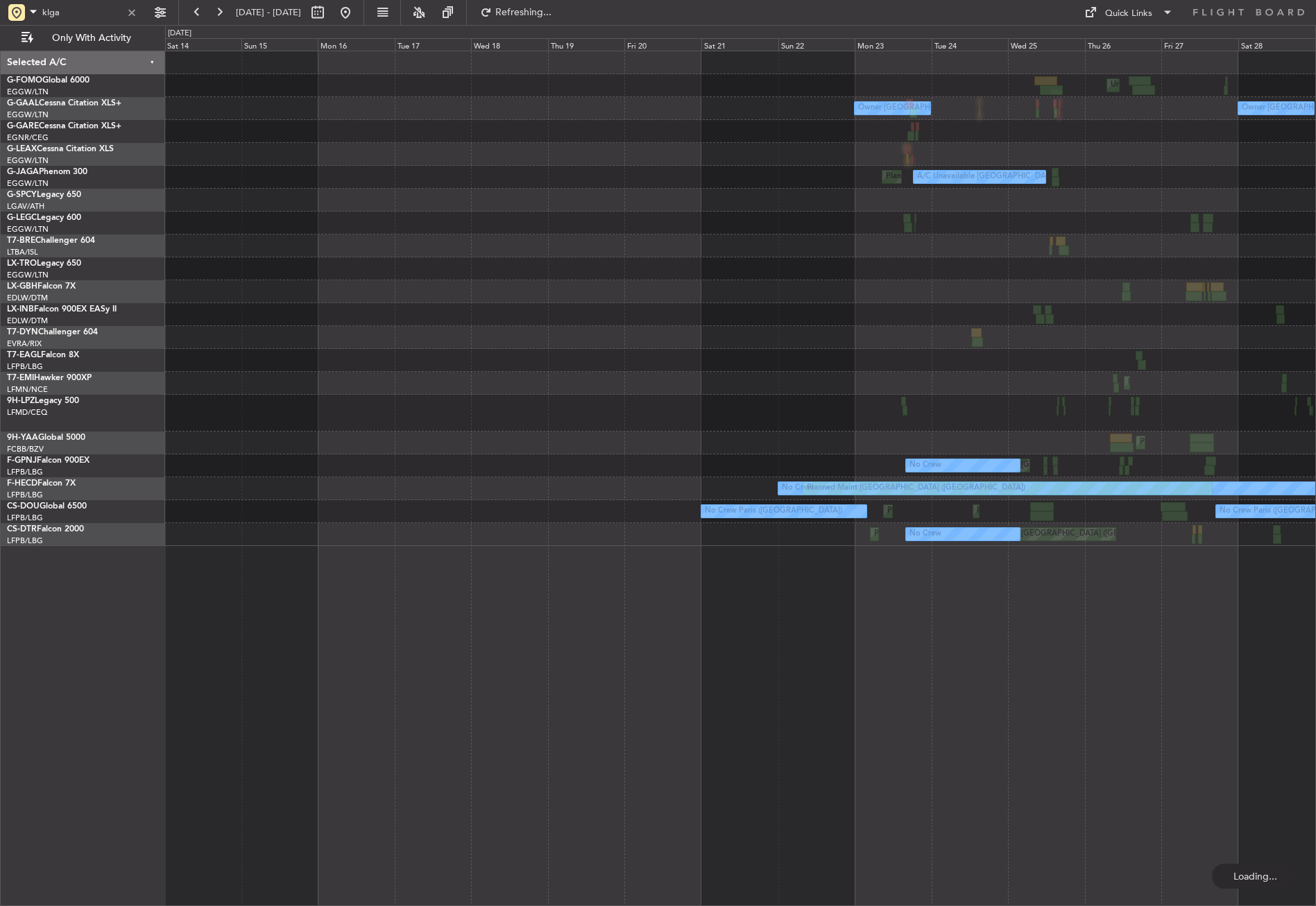
click at [1080, 676] on div "Unplanned Maint London (Luton) Owner London (Luton) Owner London (Luton) Planne…" at bounding box center [741, 478] width 1150 height 855
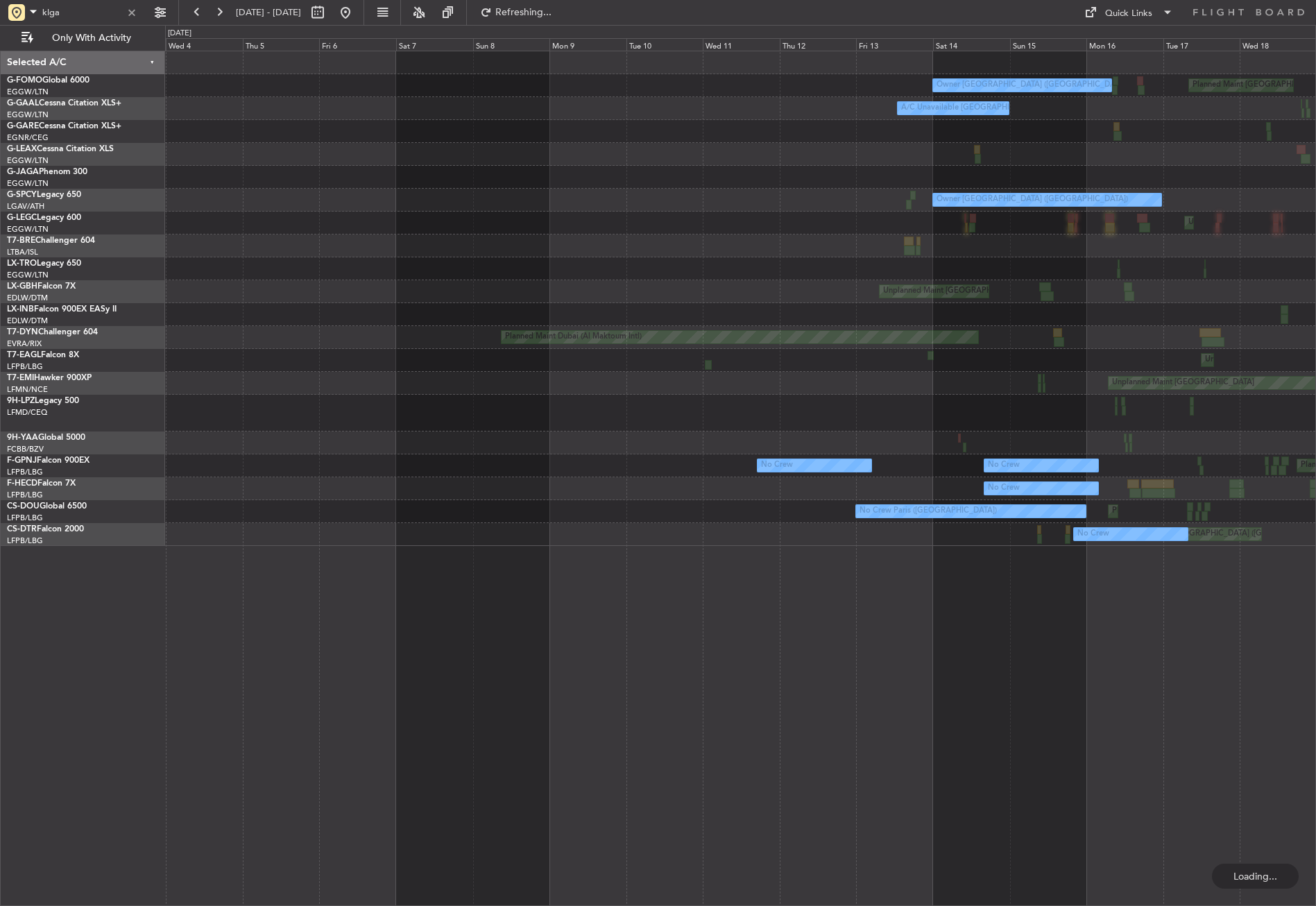
click at [1129, 709] on div "Planned Maint London (Luton) Owner London (Luton) A/C Unavailable London (Luton…" at bounding box center [741, 478] width 1150 height 855
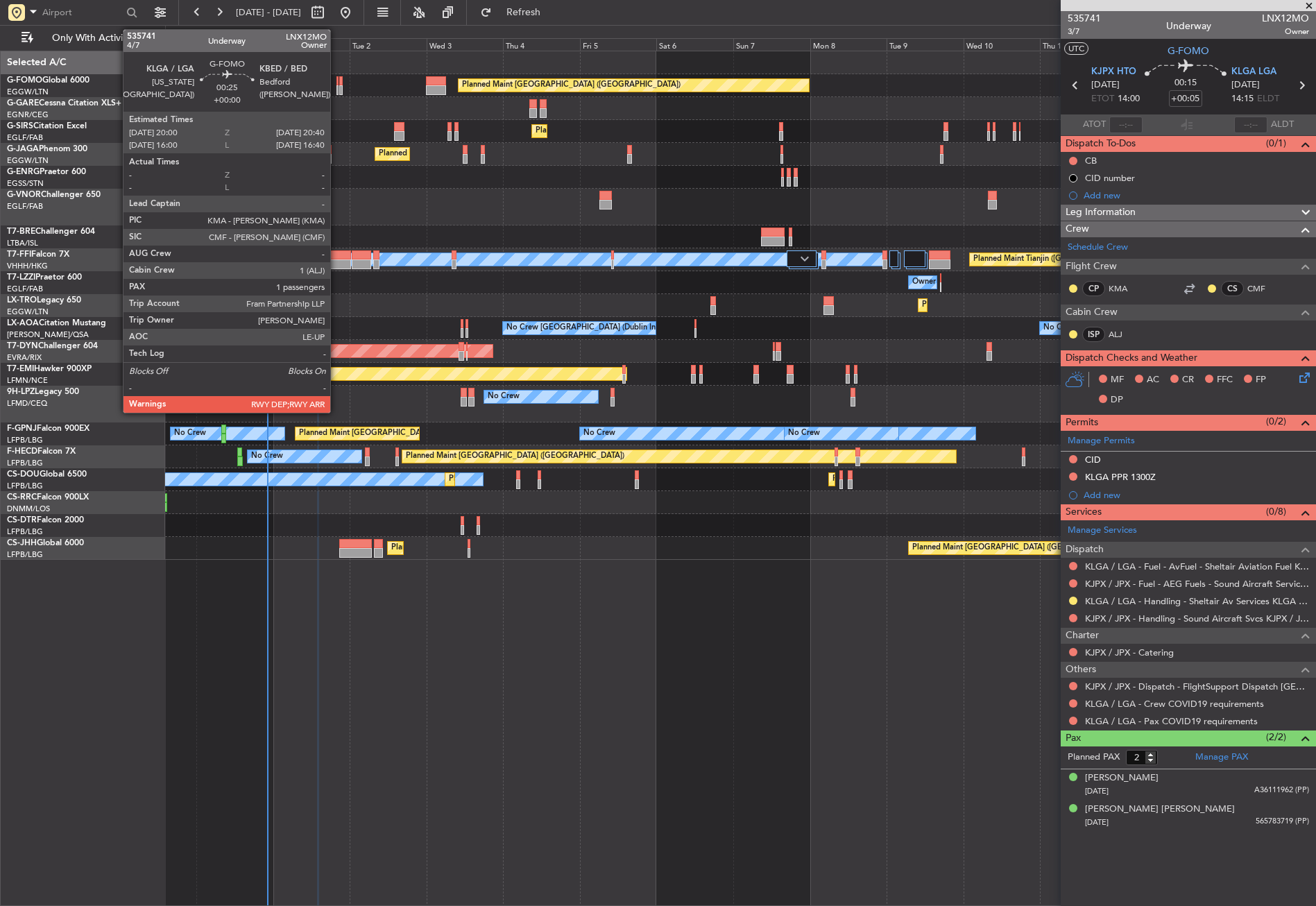
click at [337, 88] on div at bounding box center [338, 90] width 3 height 10
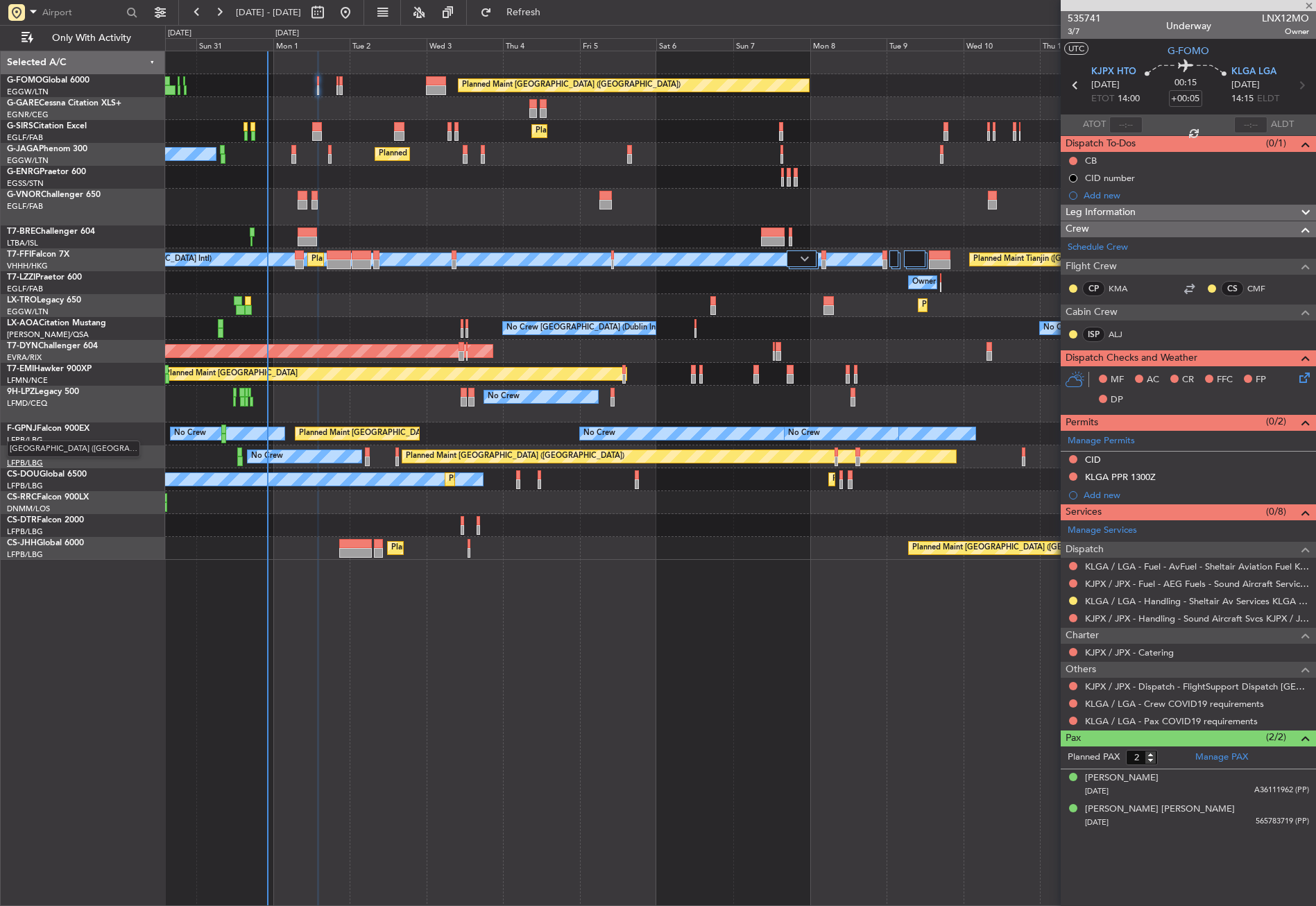
type input "1"
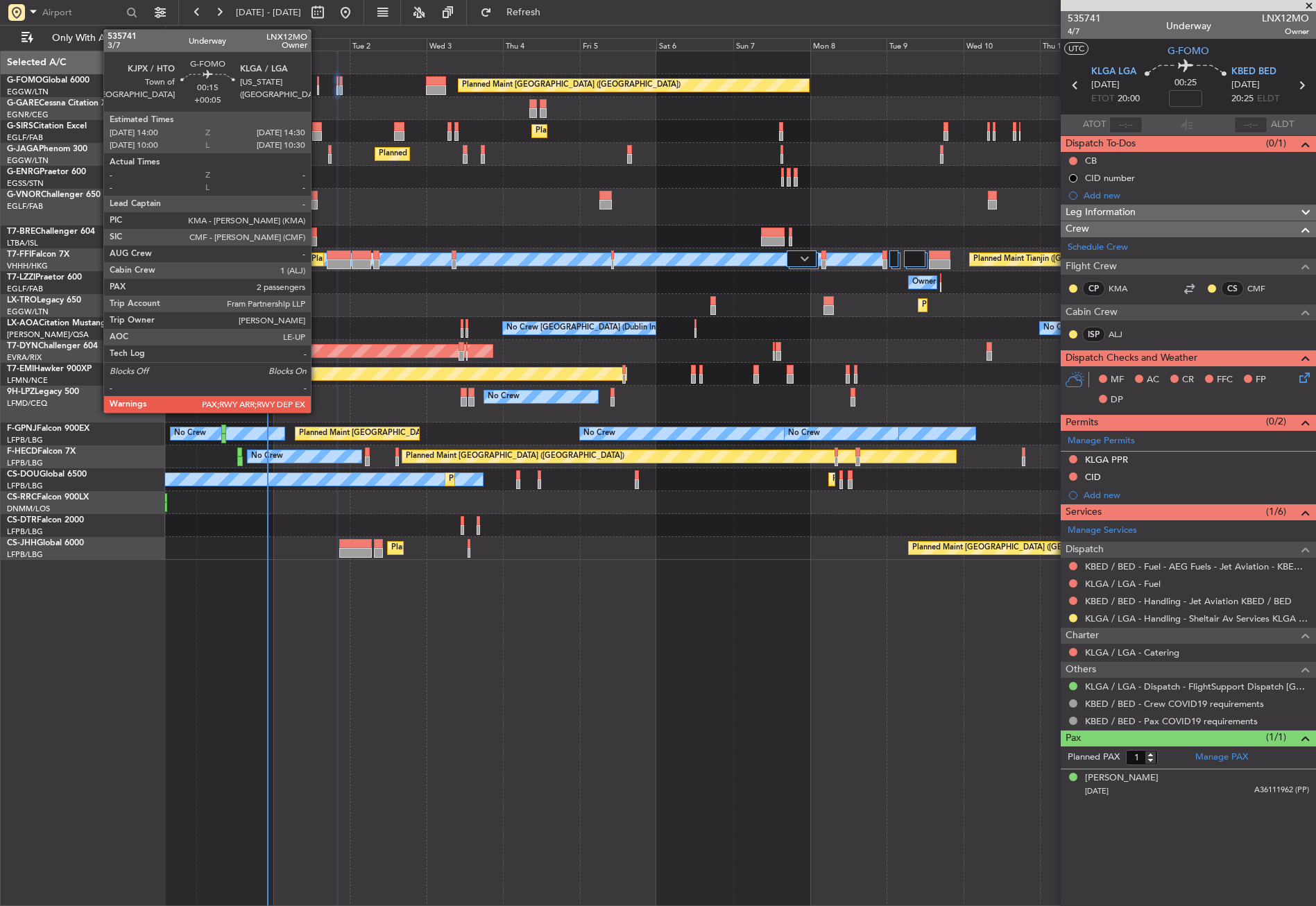
click at [317, 87] on div at bounding box center [318, 90] width 2 height 10
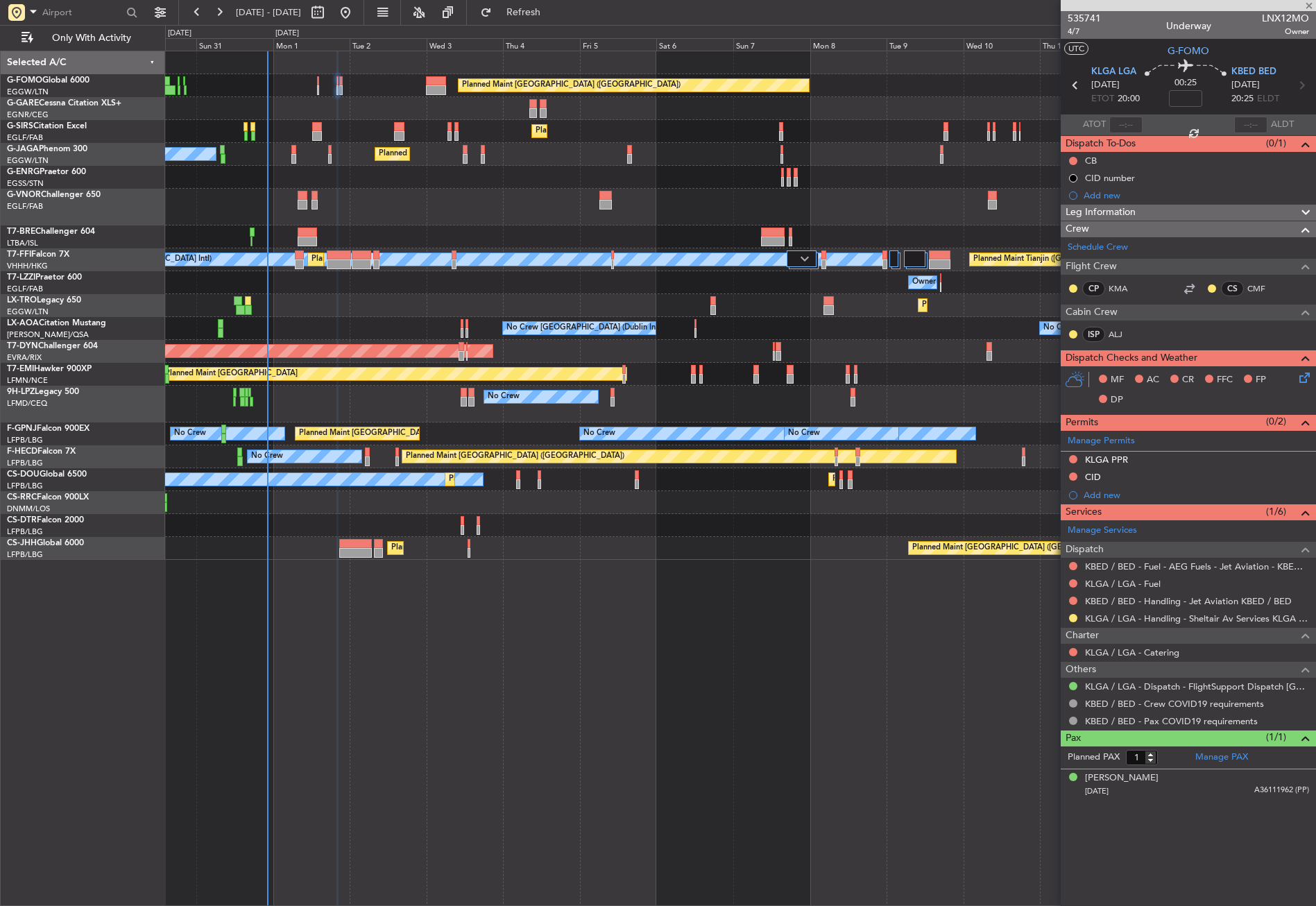
type input "+00:05"
type input "2"
click at [1075, 615] on button at bounding box center [1073, 618] width 8 height 8
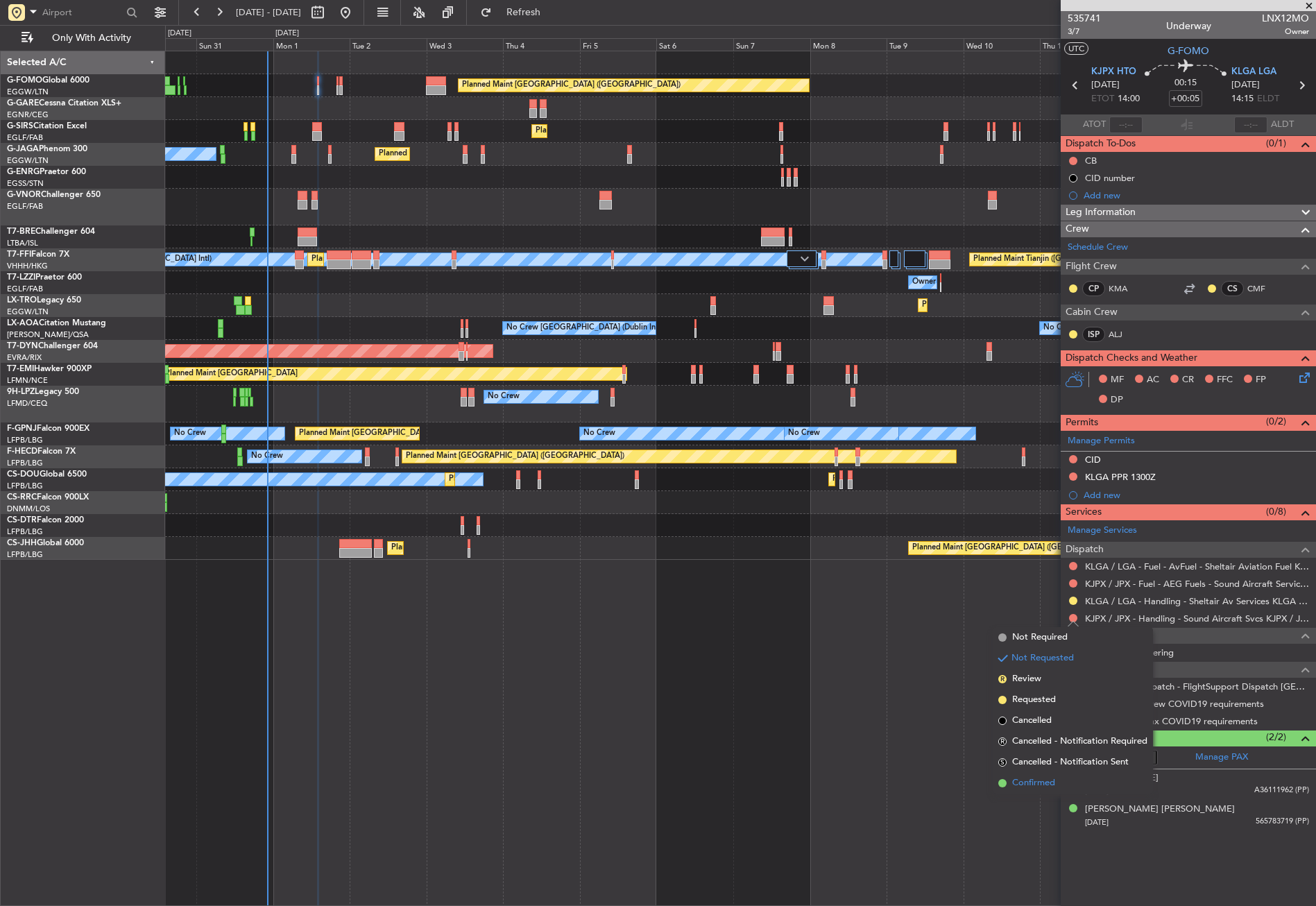
click at [1031, 773] on li "Confirmed" at bounding box center [1072, 783] width 160 height 21
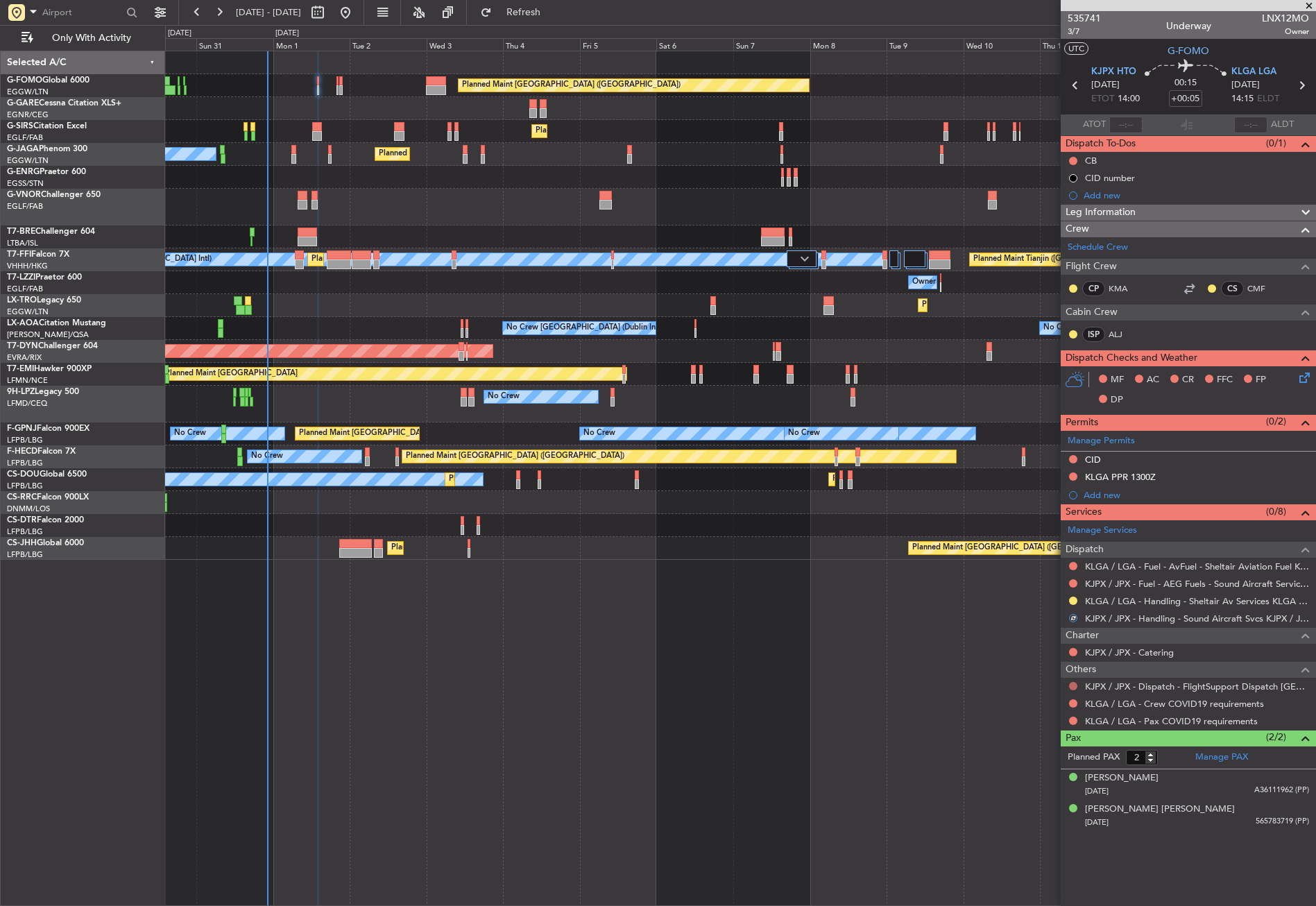
click at [1071, 686] on button at bounding box center [1073, 685] width 8 height 8
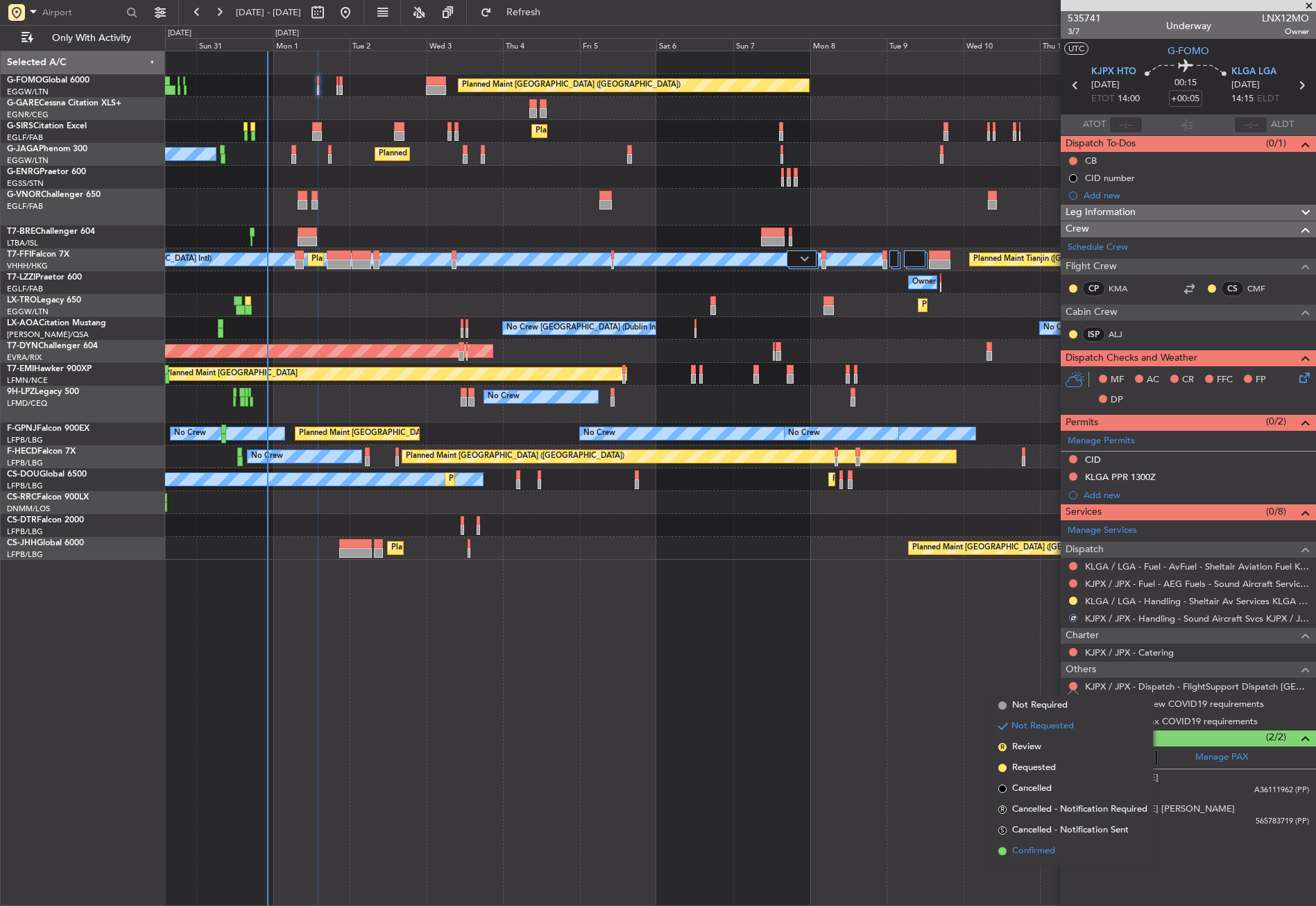
click at [1044, 848] on span "Confirmed" at bounding box center [1033, 851] width 43 height 14
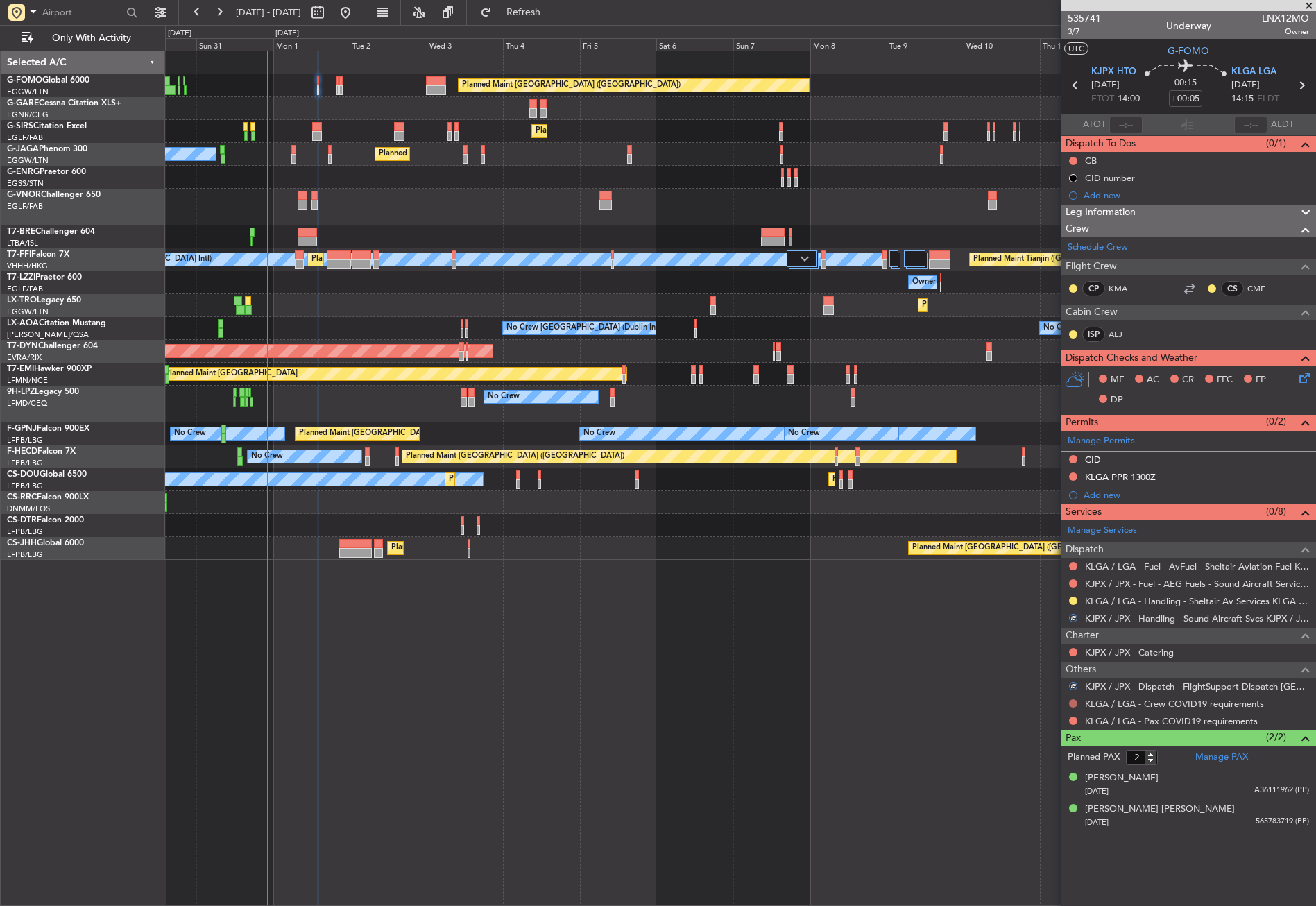
click at [1073, 702] on button at bounding box center [1073, 703] width 8 height 8
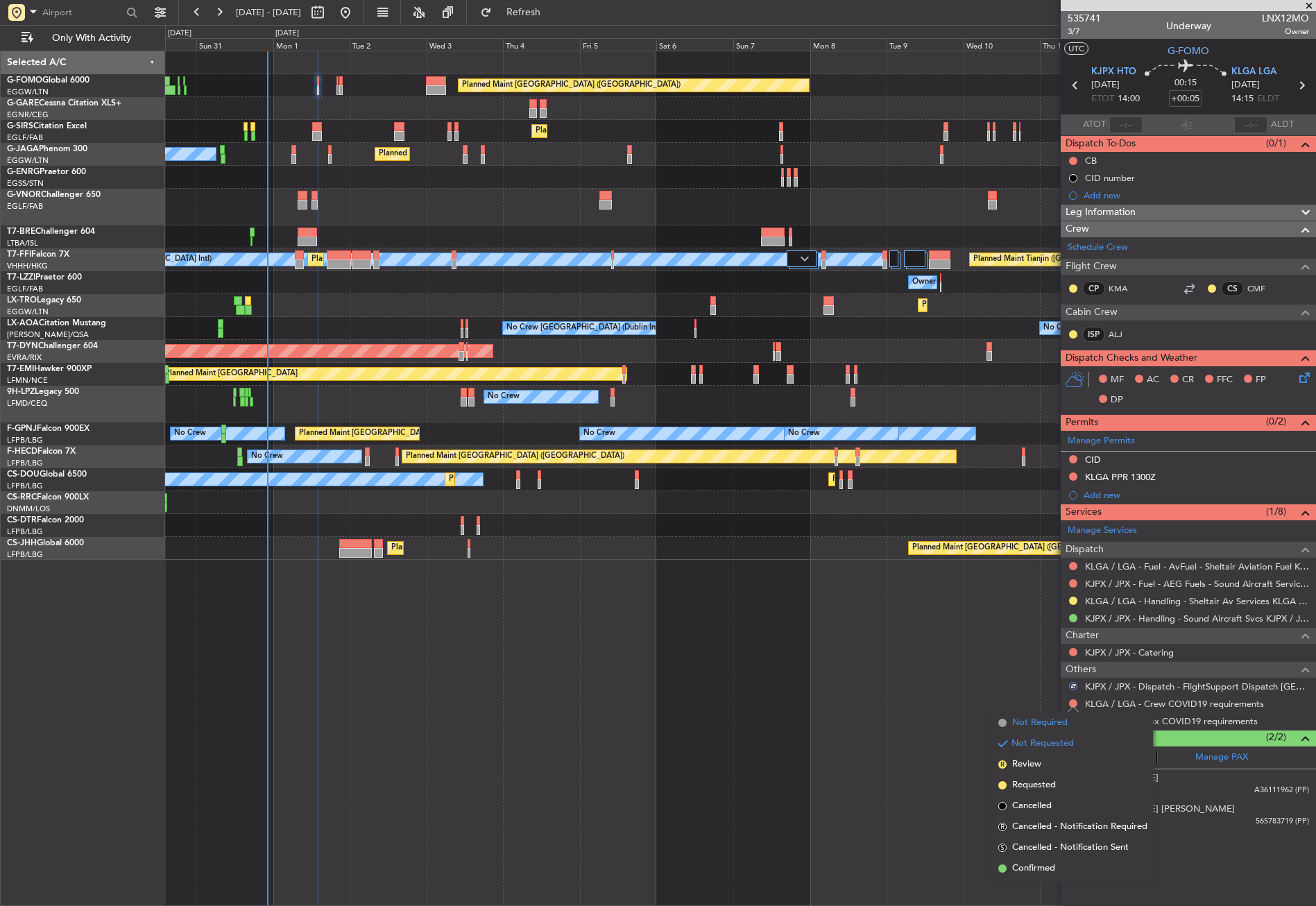
click at [1049, 721] on span "Not Required" at bounding box center [1039, 722] width 55 height 14
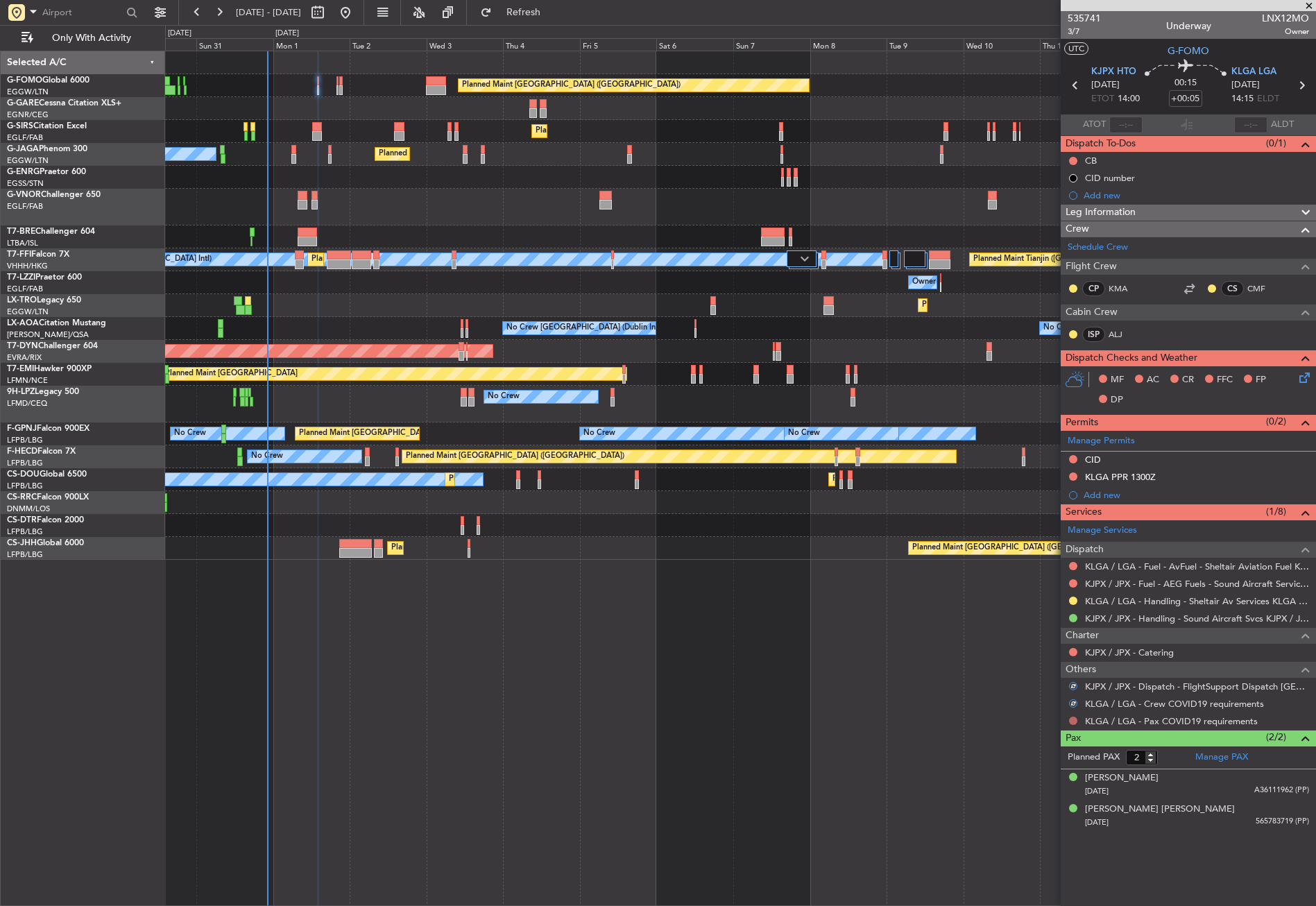
click at [1073, 720] on button at bounding box center [1073, 720] width 8 height 8
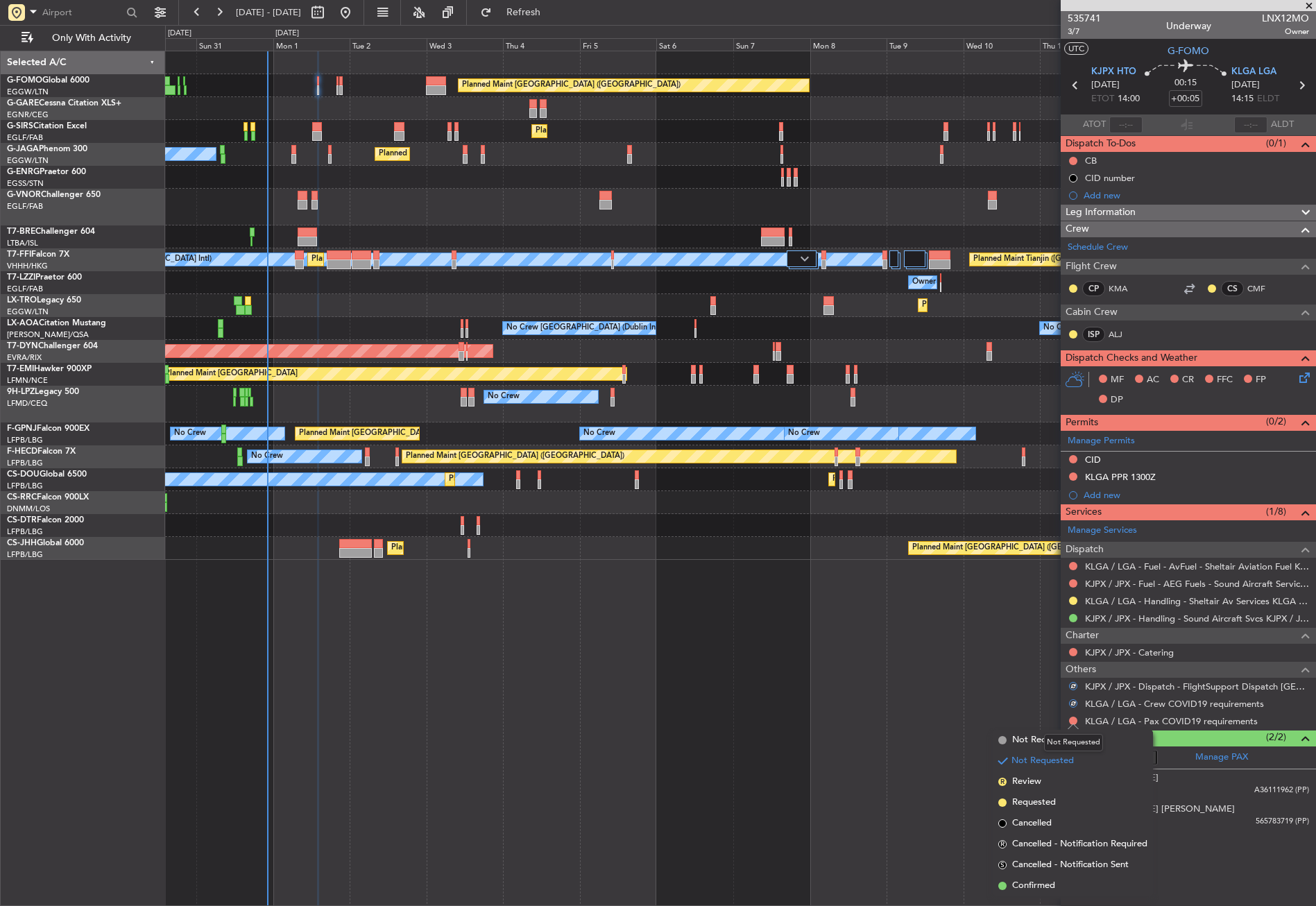
click at [1052, 741] on div "Not Requested" at bounding box center [1074, 742] width 59 height 18
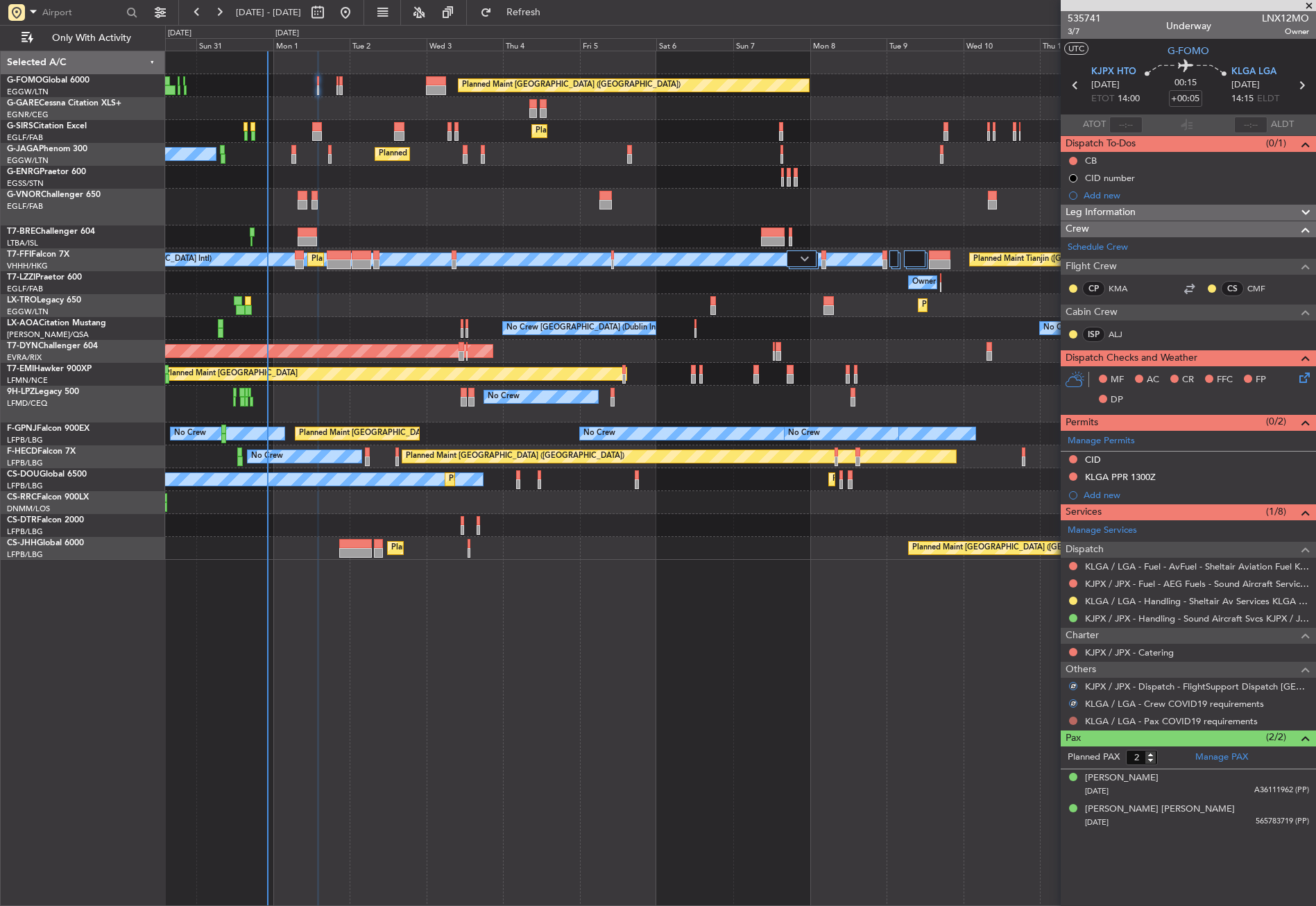
click at [1074, 718] on button at bounding box center [1073, 720] width 8 height 8
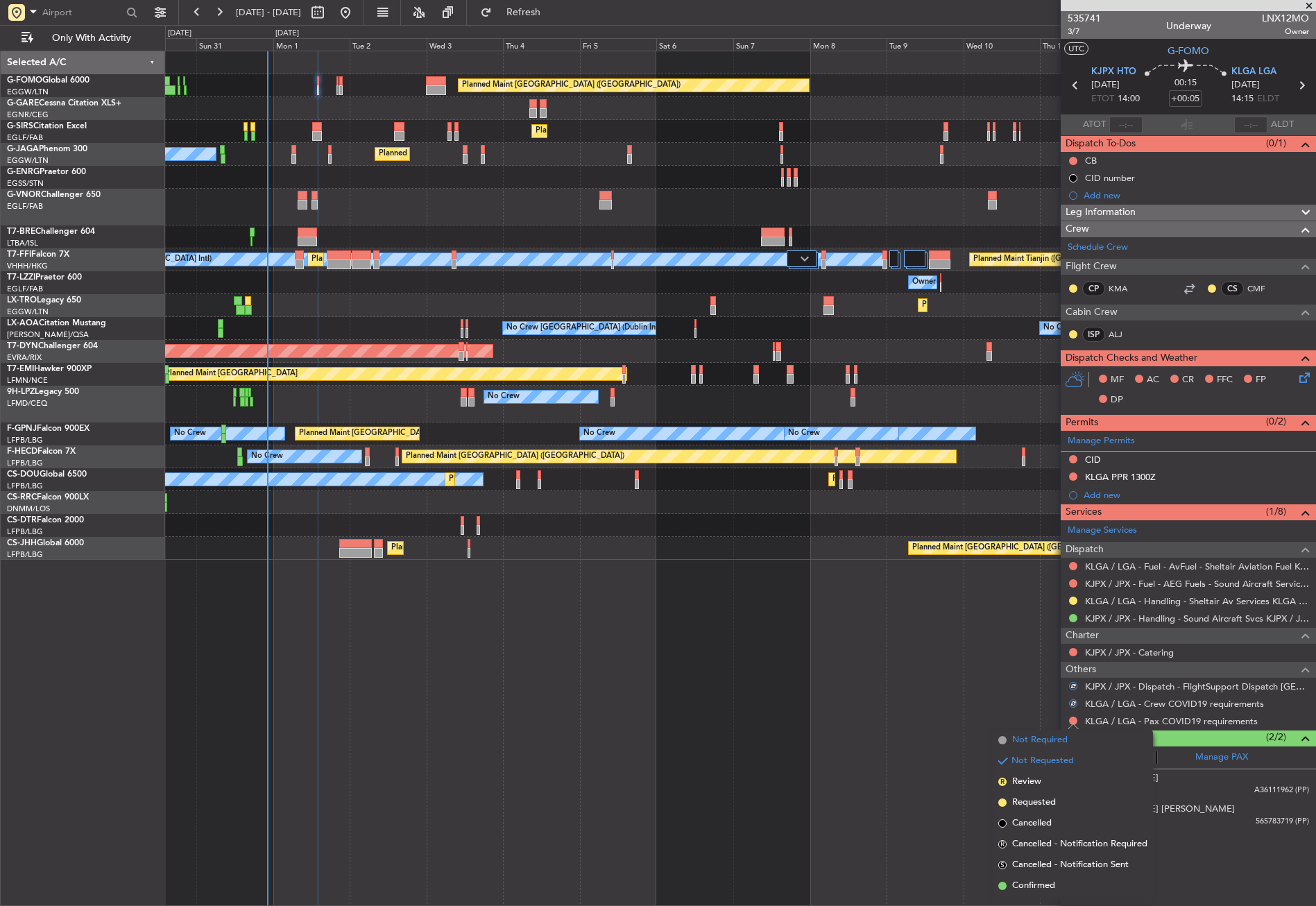
click at [1045, 741] on span "Not Required" at bounding box center [1039, 740] width 55 height 14
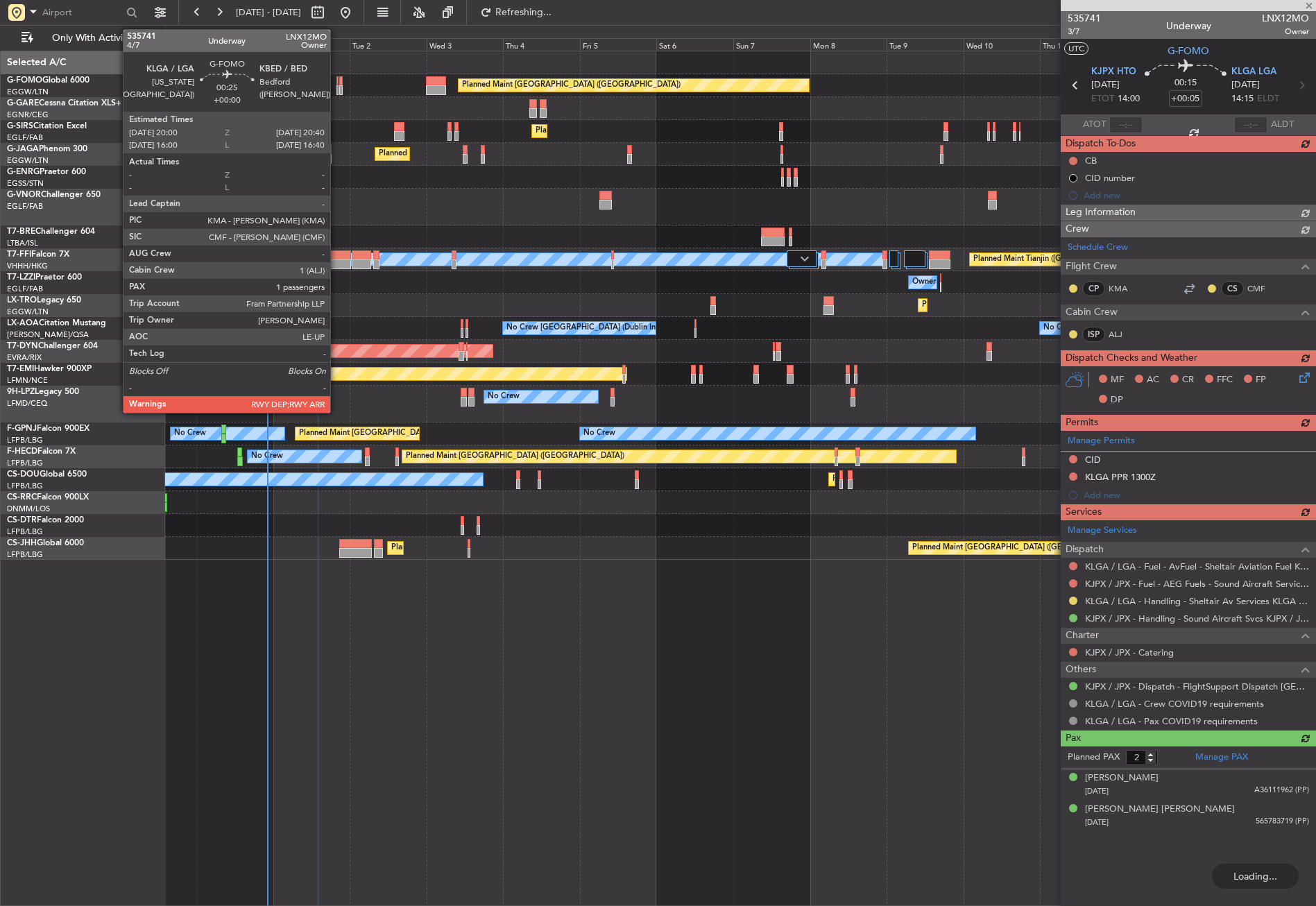
click at [337, 88] on div at bounding box center [338, 90] width 3 height 10
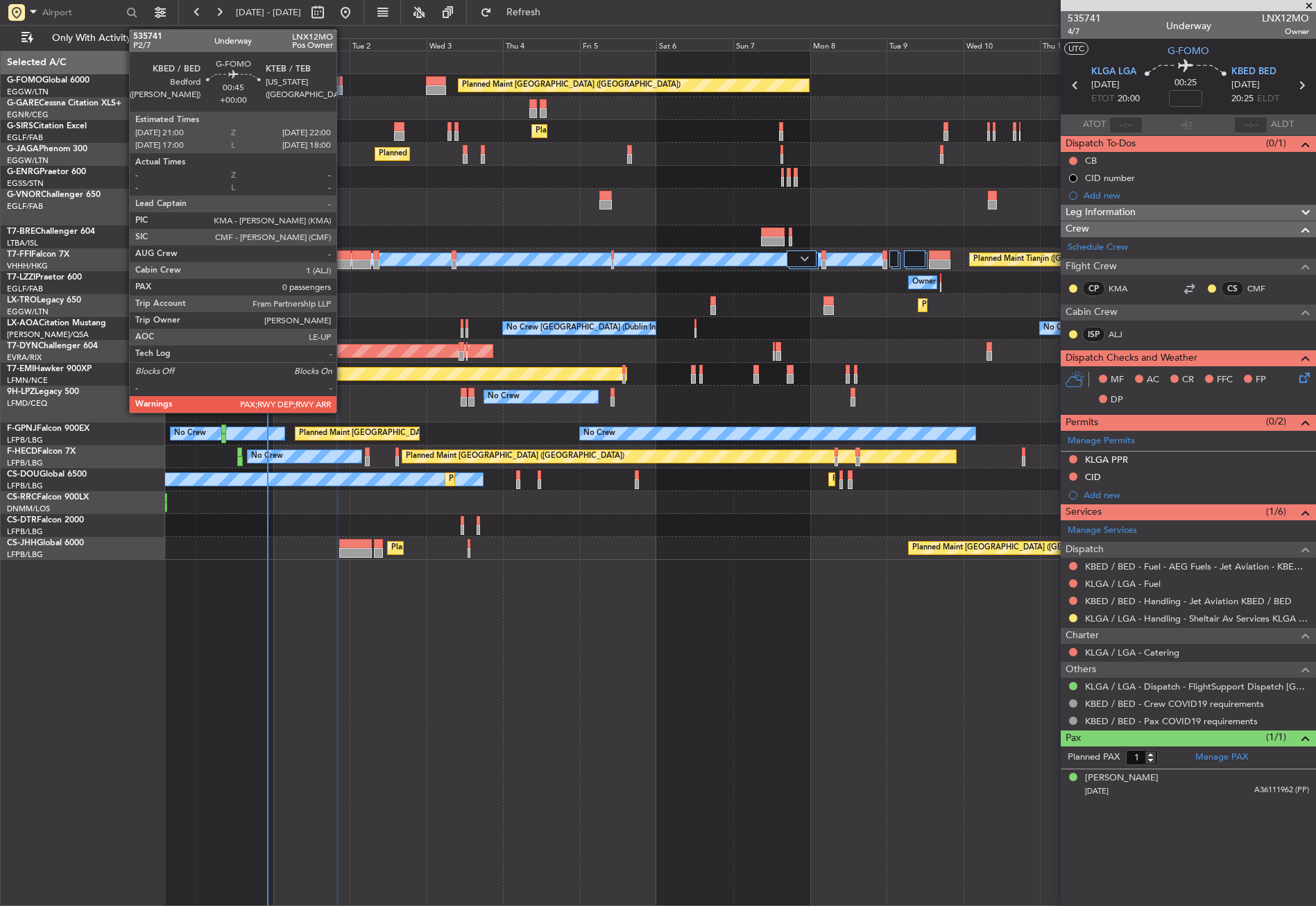
click at [343, 89] on div at bounding box center [341, 90] width 4 height 10
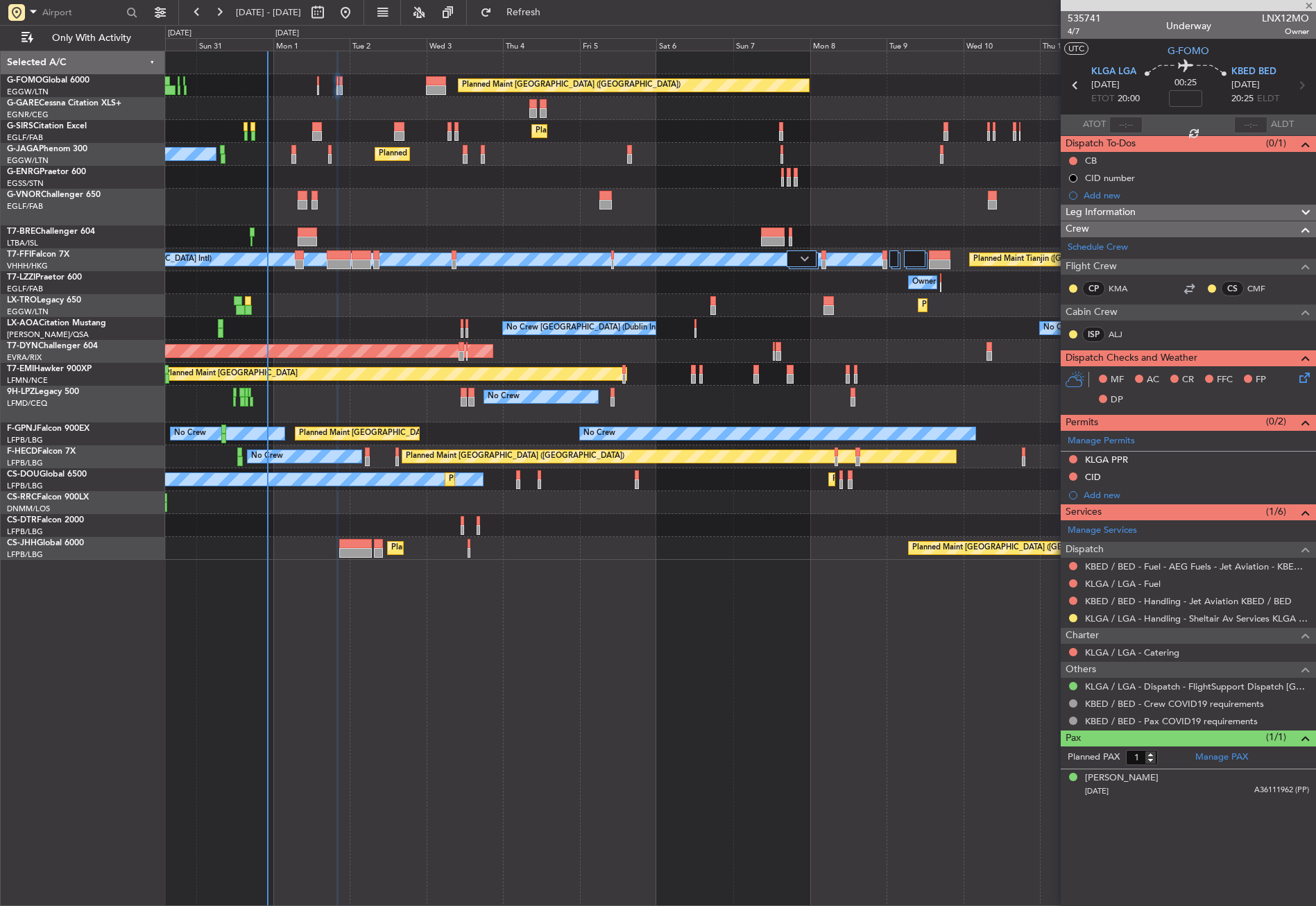
type input "0"
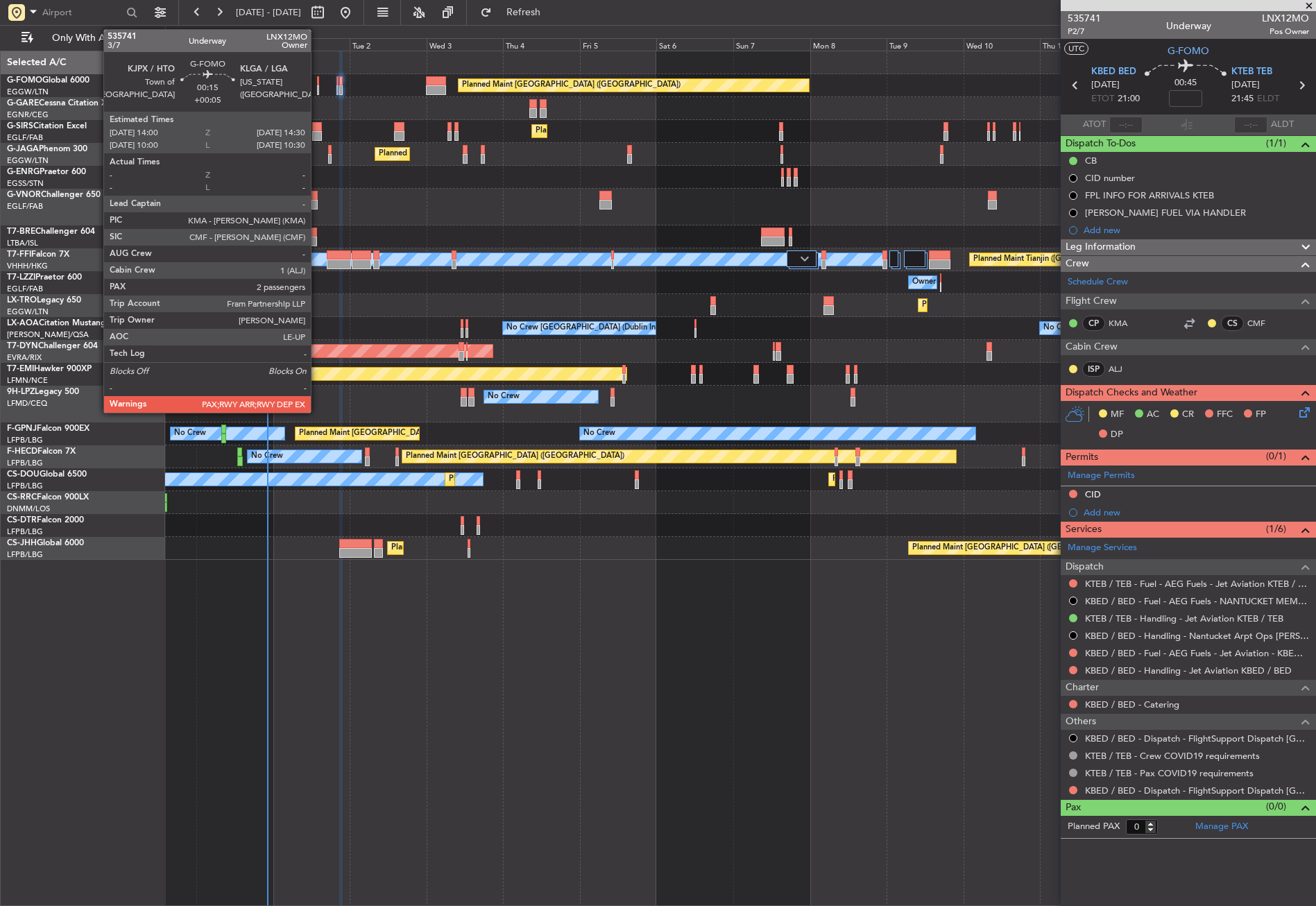
click at [317, 83] on div at bounding box center [318, 81] width 2 height 10
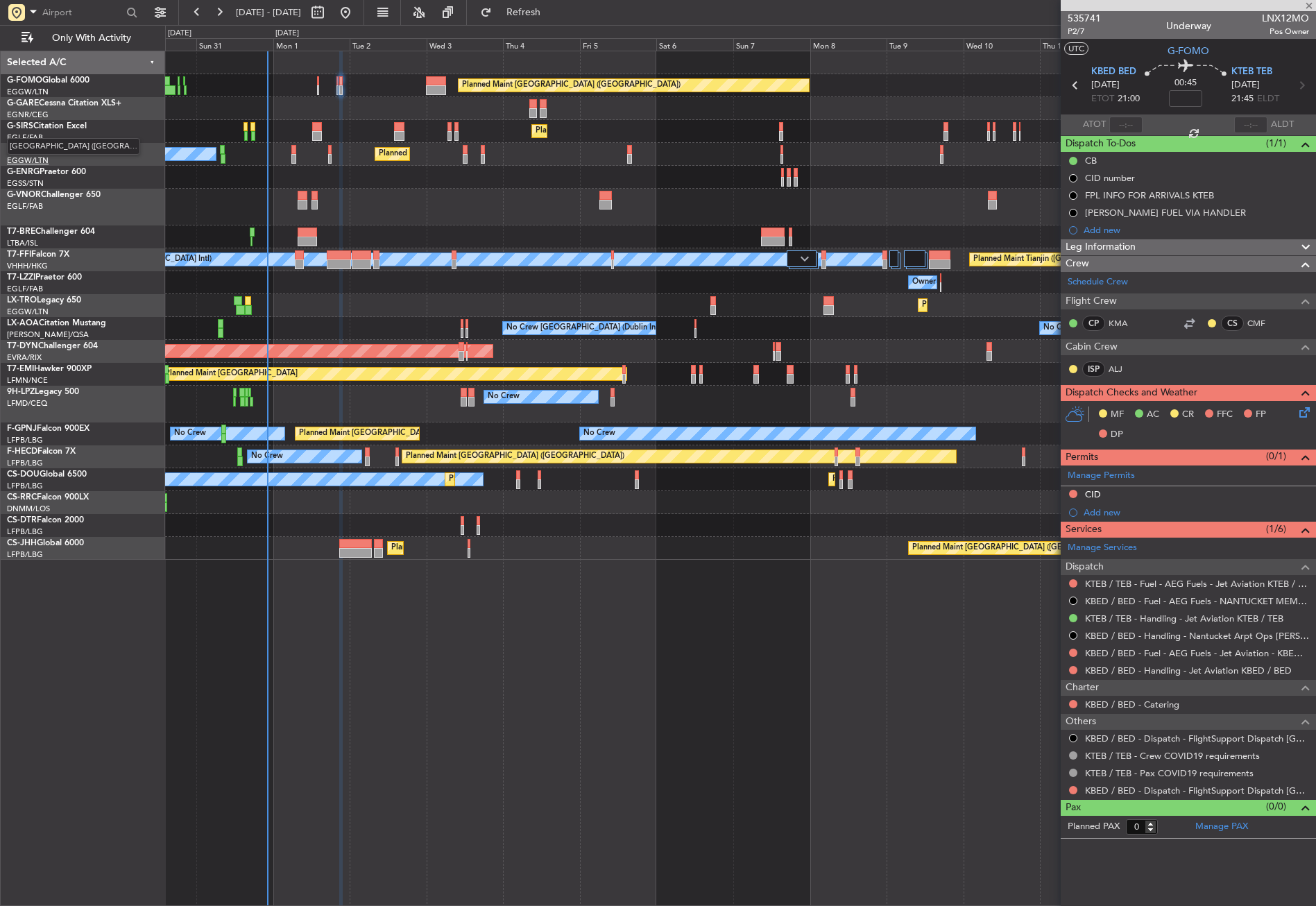
type input "+00:05"
type input "2"
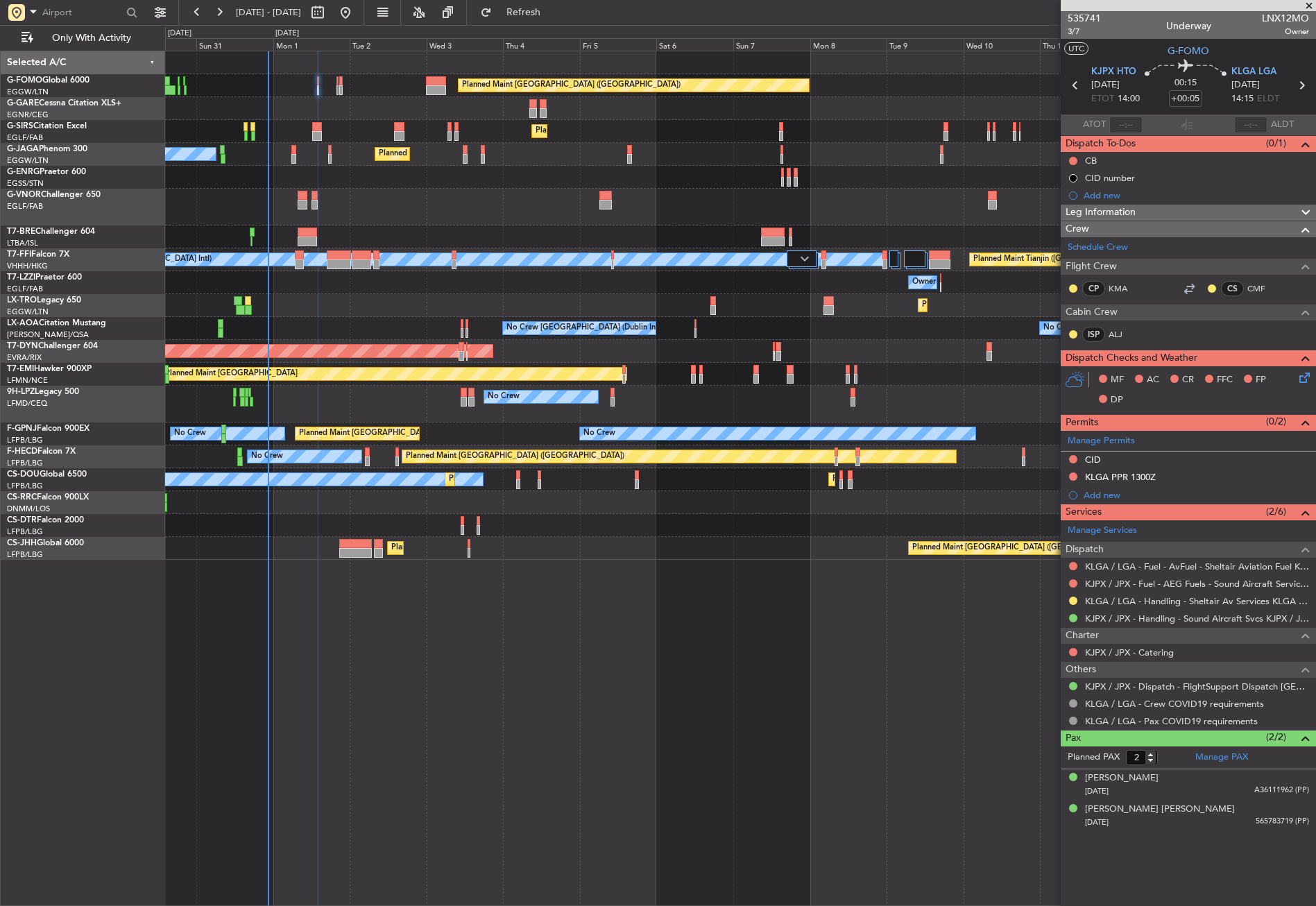
click at [345, 212] on div at bounding box center [741, 207] width 1150 height 37
click at [1162, 597] on link "KLGA / LGA - Handling - Sheltair Av Services KLGA / LGA" at bounding box center [1197, 601] width 224 height 12
click at [1074, 472] on button at bounding box center [1073, 476] width 8 height 8
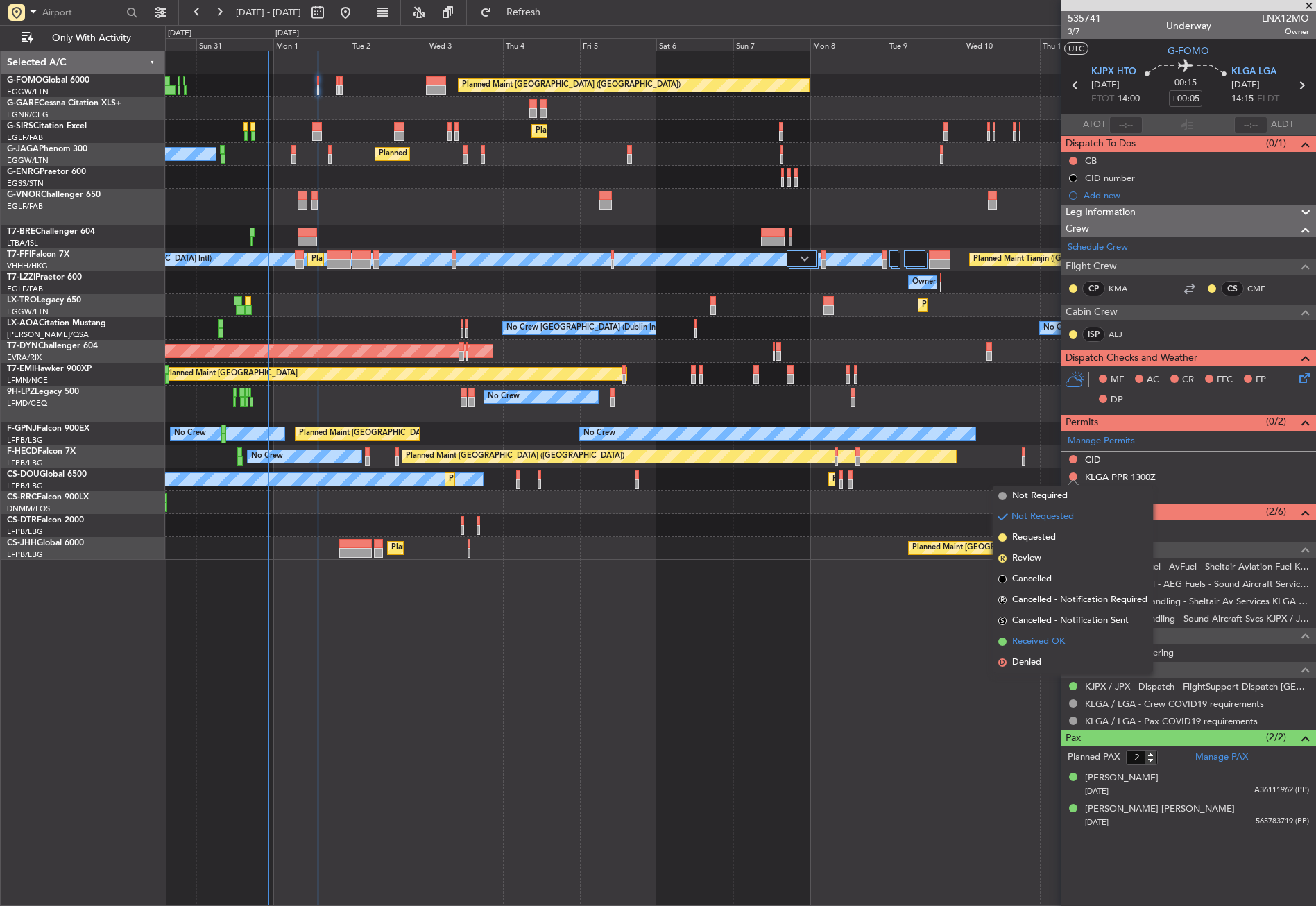
click at [1062, 642] on span "Received OK" at bounding box center [1038, 641] width 53 height 14
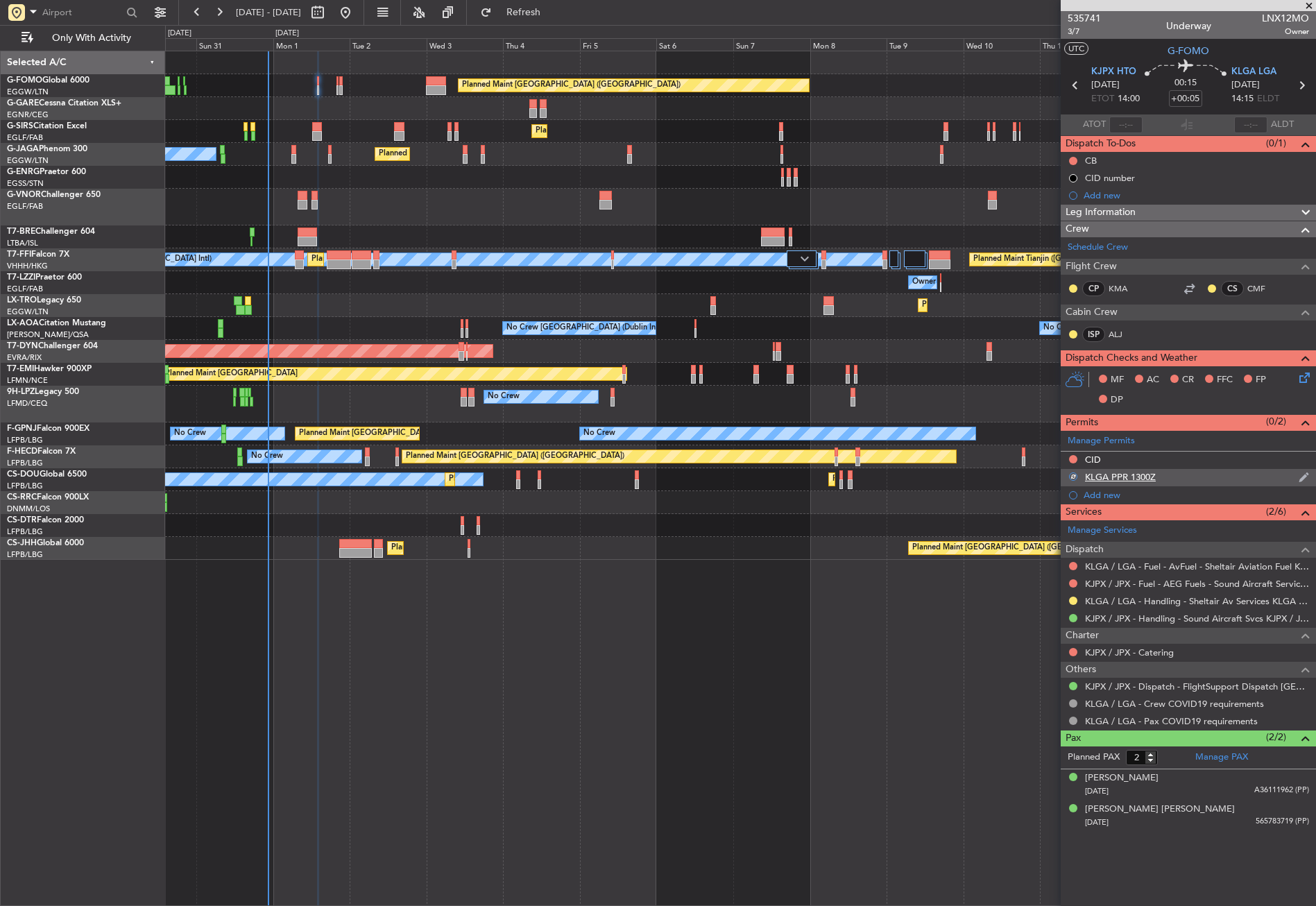
click at [1157, 481] on div "KLGA PPR 1300Z" at bounding box center [1188, 477] width 255 height 18
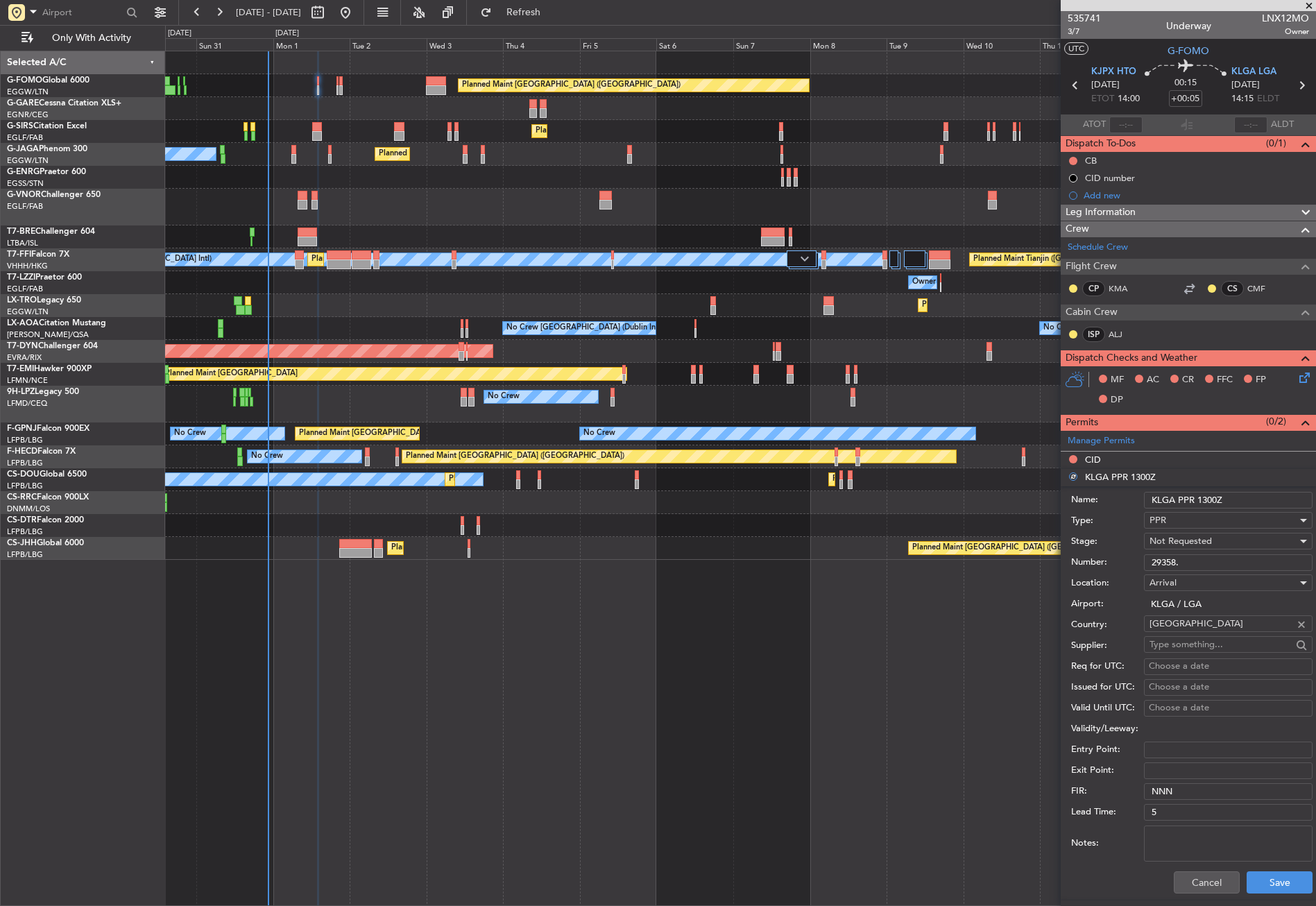
click at [1228, 498] on input "KLGA PPR 1300Z" at bounding box center [1228, 500] width 168 height 17
type input "KLGA PPR 1300-"
click at [1237, 496] on input "KLGA PPR 1300-1" at bounding box center [1228, 500] width 168 height 17
type input "KLGA PPR 1300-1359z"
click at [1230, 534] on div "Not Requested" at bounding box center [1224, 541] width 148 height 21
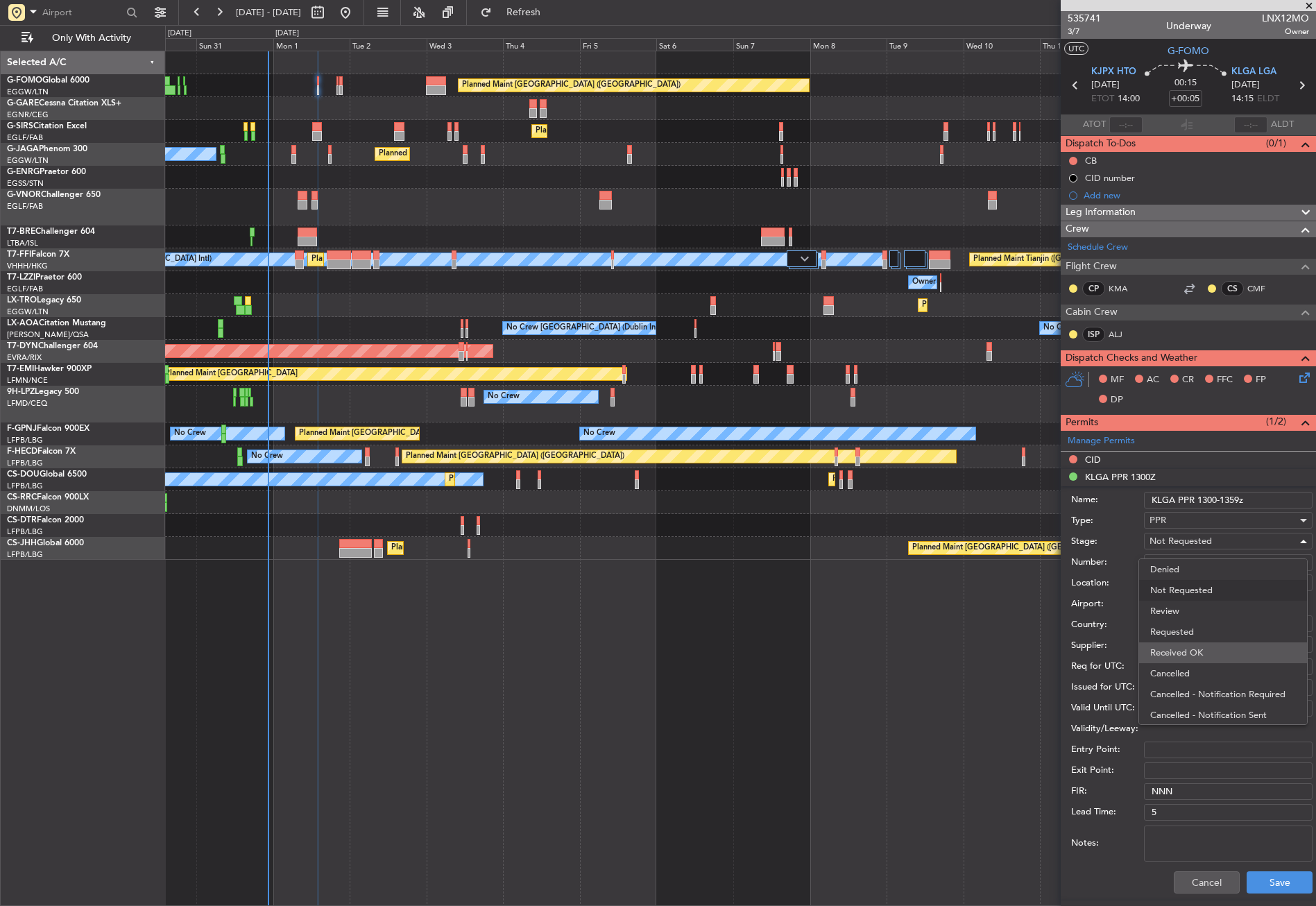
click at [1201, 645] on span "Received OK" at bounding box center [1224, 653] width 146 height 21
click at [1211, 560] on input "29358." at bounding box center [1228, 562] width 168 height 17
type input "29358"
click at [1261, 878] on button "Save" at bounding box center [1279, 882] width 66 height 22
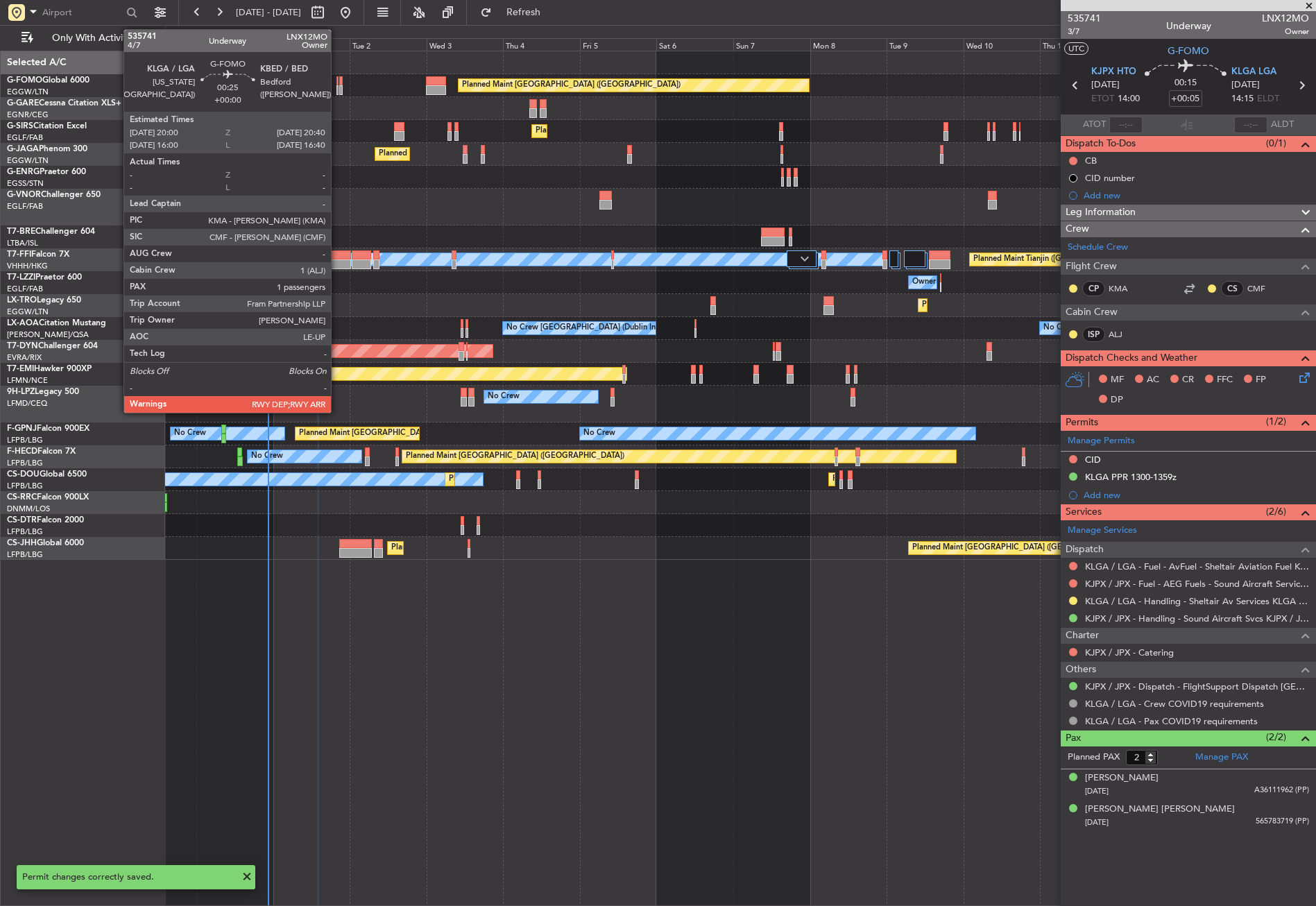
click at [338, 91] on div at bounding box center [338, 90] width 3 height 10
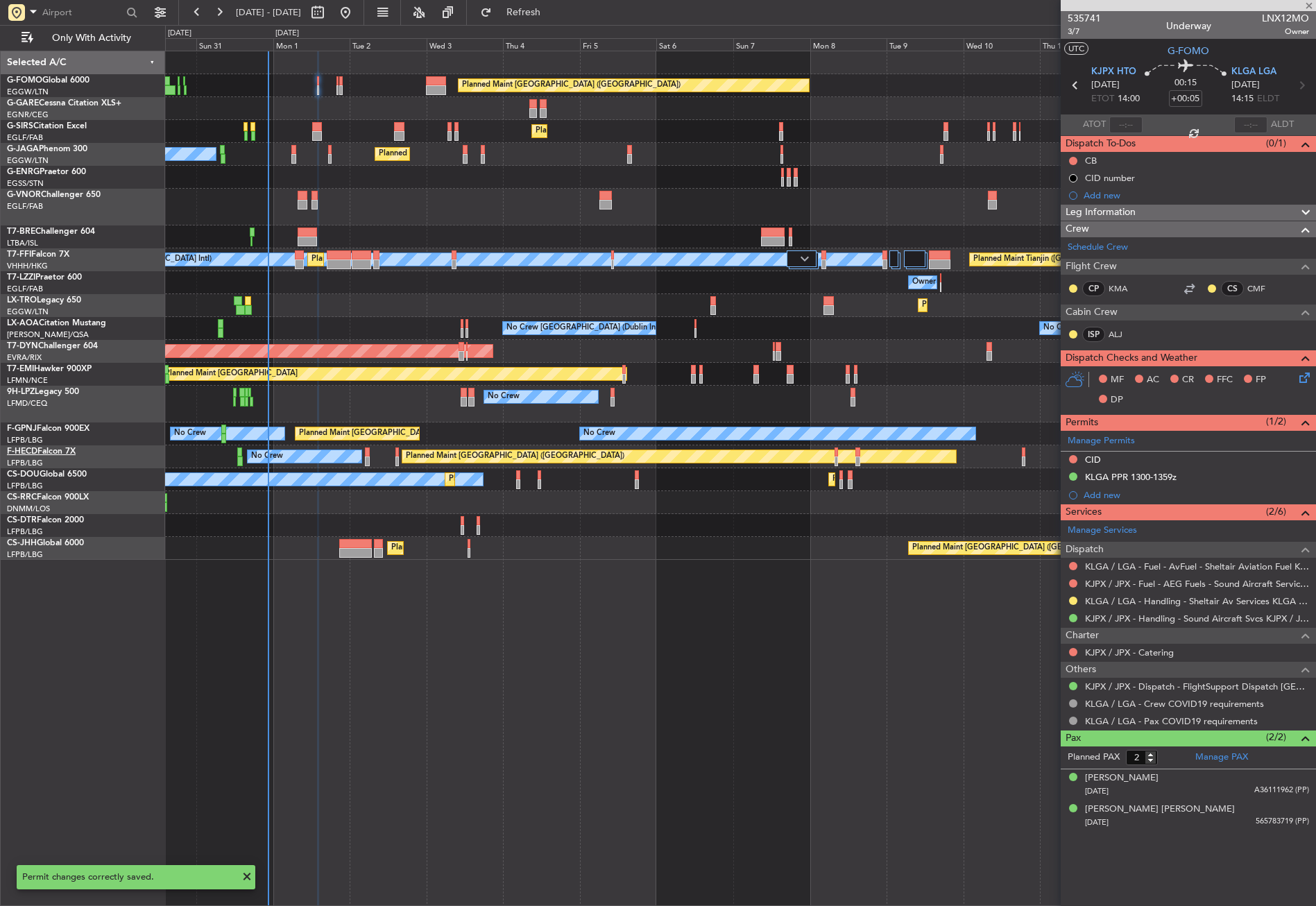
type input "1"
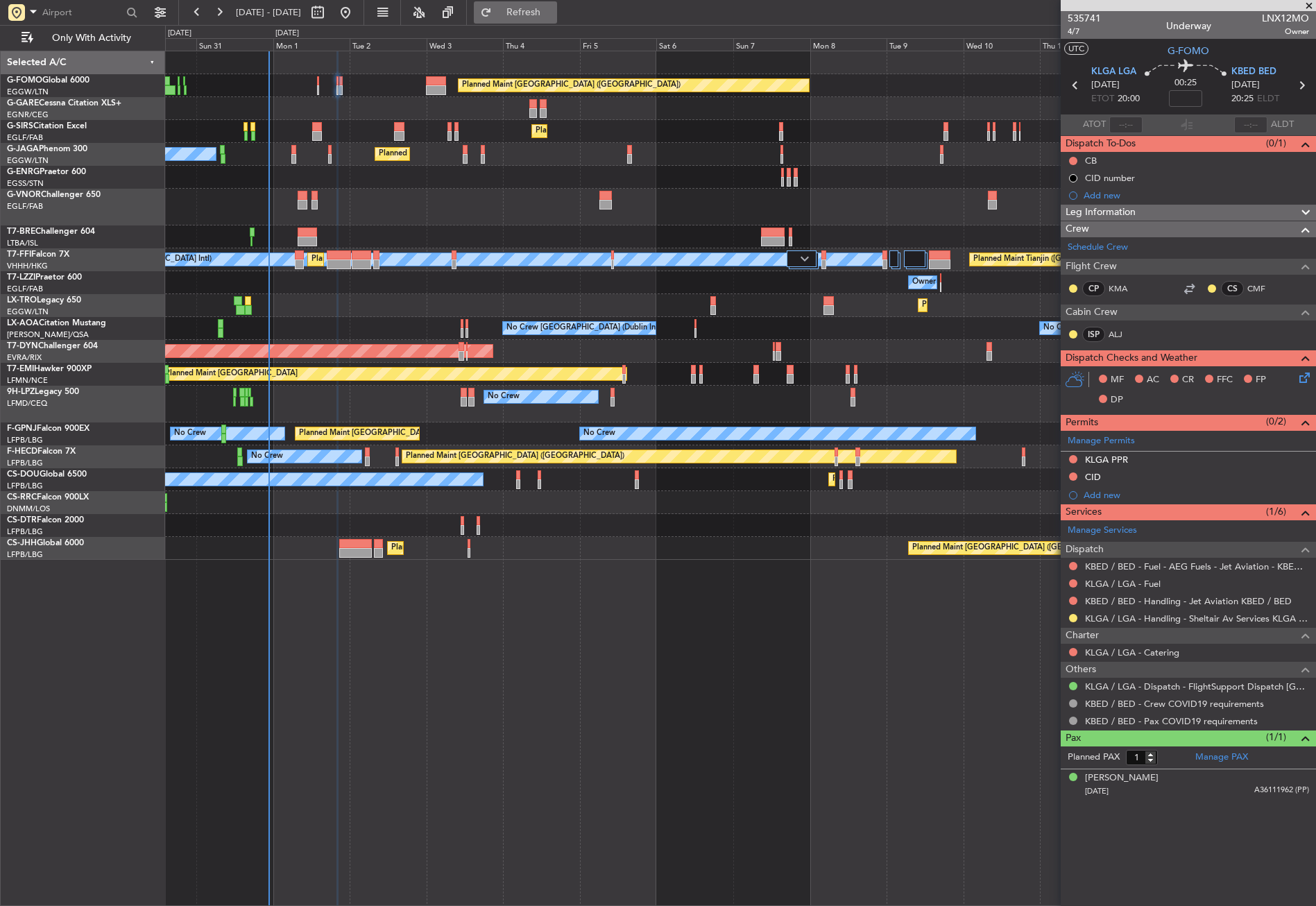
click at [521, 13] on button "Refresh" at bounding box center [515, 13] width 83 height 22
click at [388, 201] on div at bounding box center [741, 207] width 1150 height 37
click at [538, 13] on button "Refresh" at bounding box center [515, 13] width 83 height 22
click at [76, 6] on input "text" at bounding box center [82, 12] width 80 height 21
click at [432, 662] on div "Planned Maint London (Luton) Planned Maint London (Farnborough) Planned Maint L…" at bounding box center [741, 478] width 1150 height 855
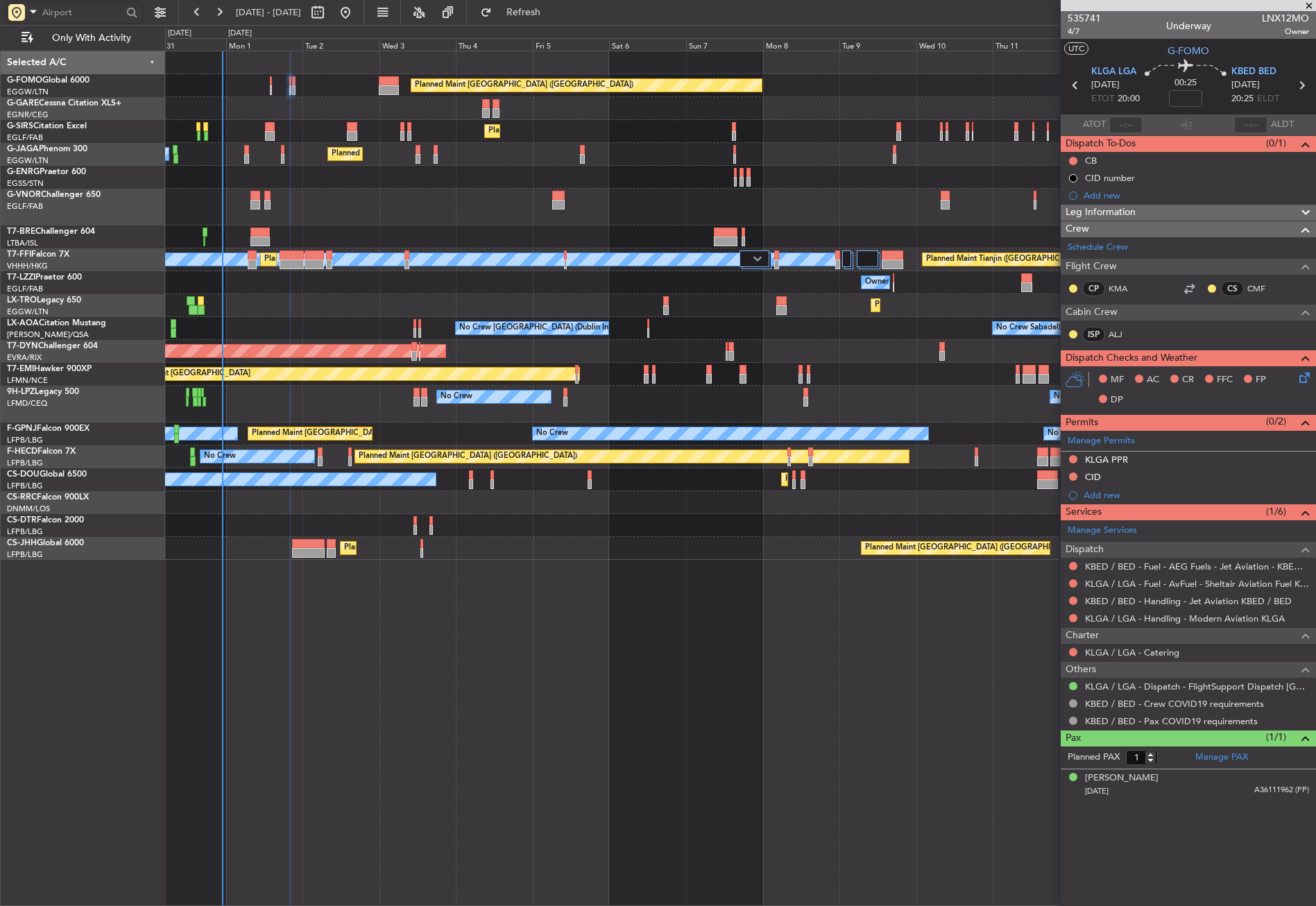
click at [377, 657] on div "Planned Maint London (Luton) Planned Maint London (Farnborough) Planned Maint L…" at bounding box center [741, 478] width 1150 height 855
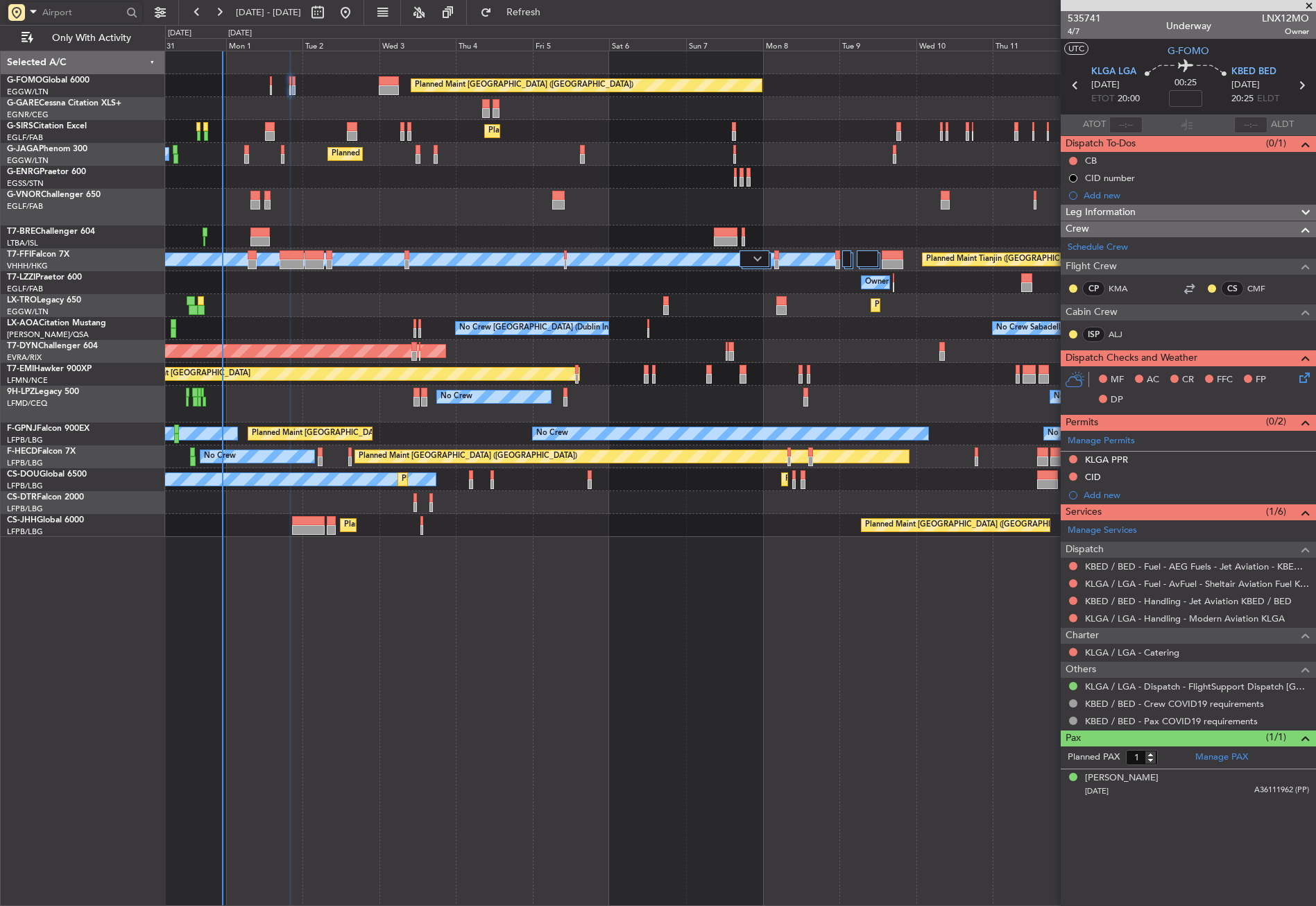
click at [377, 657] on div "Planned Maint London (Luton) Planned Maint London (Farnborough) Planned Maint L…" at bounding box center [741, 478] width 1150 height 855
click at [418, 767] on div "Planned Maint London (Luton) Planned Maint London (Farnborough) Planned Maint L…" at bounding box center [741, 478] width 1150 height 855
click at [313, 186] on div at bounding box center [741, 177] width 1150 height 23
click at [442, 691] on div "Planned Maint London (Luton) Planned Maint London (Farnborough) Planned Maint L…" at bounding box center [741, 478] width 1150 height 855
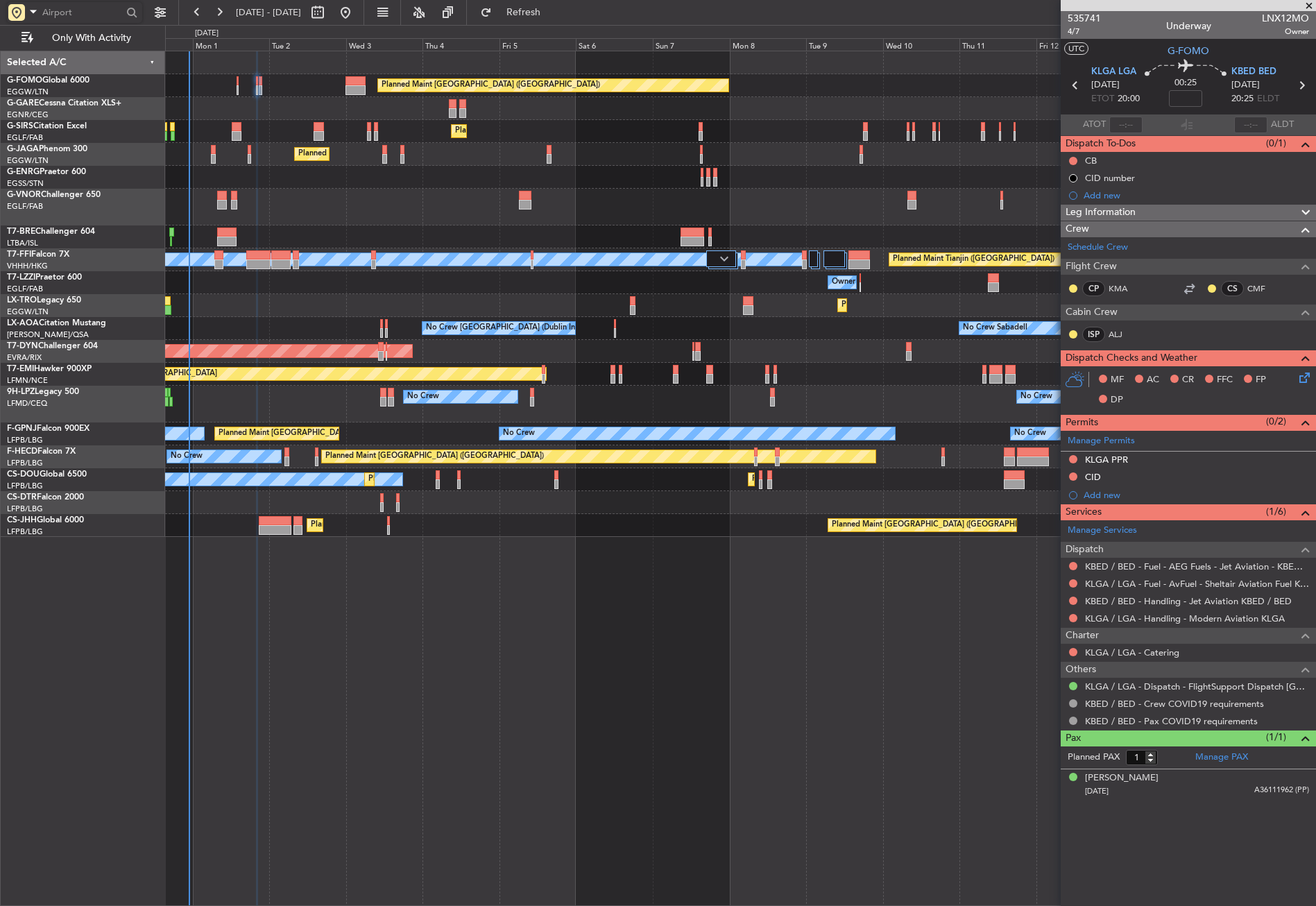
click at [407, 696] on div "Planned Maint London (Luton) Planned Maint London (Farnborough) Planned Maint L…" at bounding box center [741, 478] width 1150 height 855
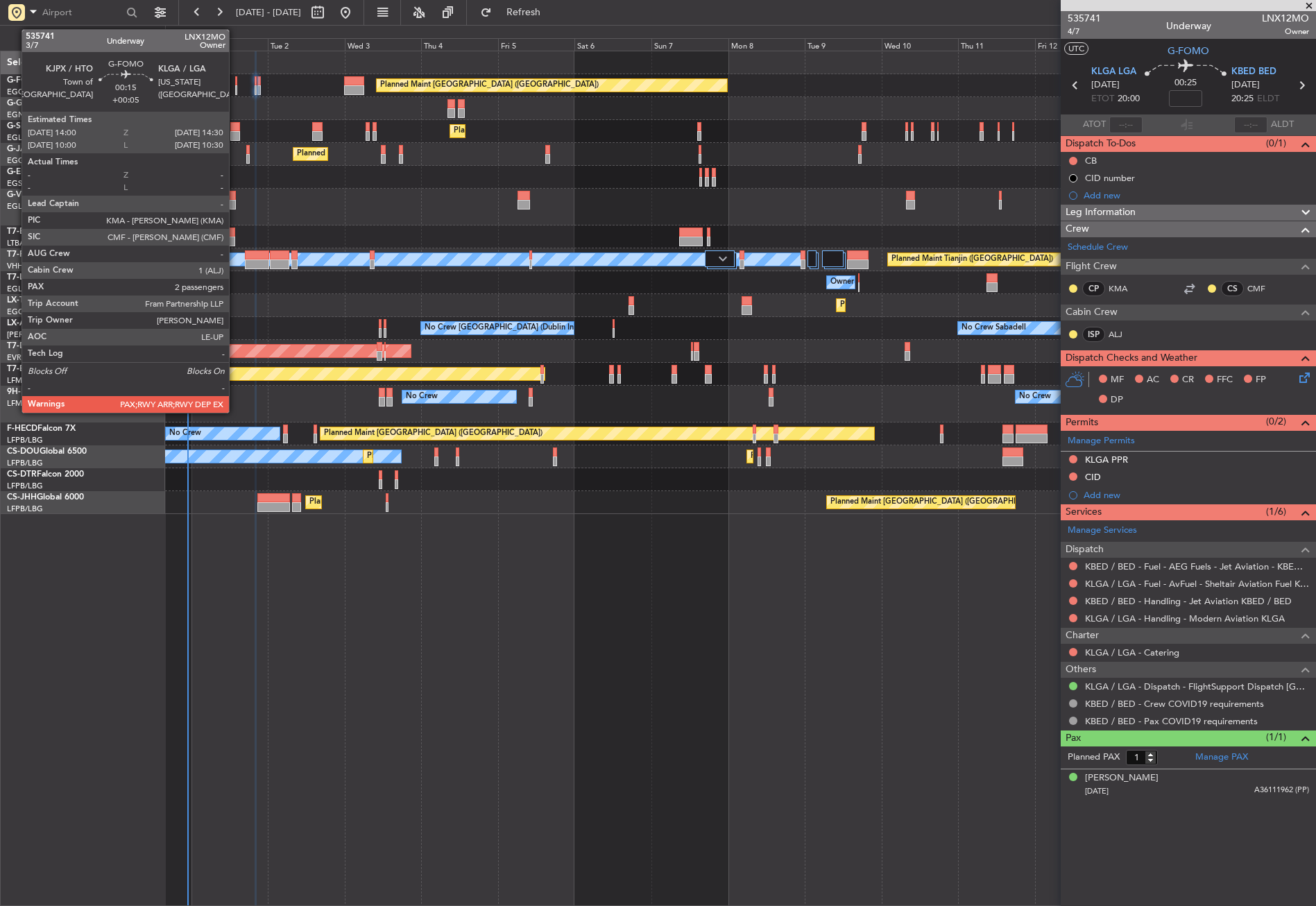
click at [235, 80] on div at bounding box center [236, 81] width 2 height 10
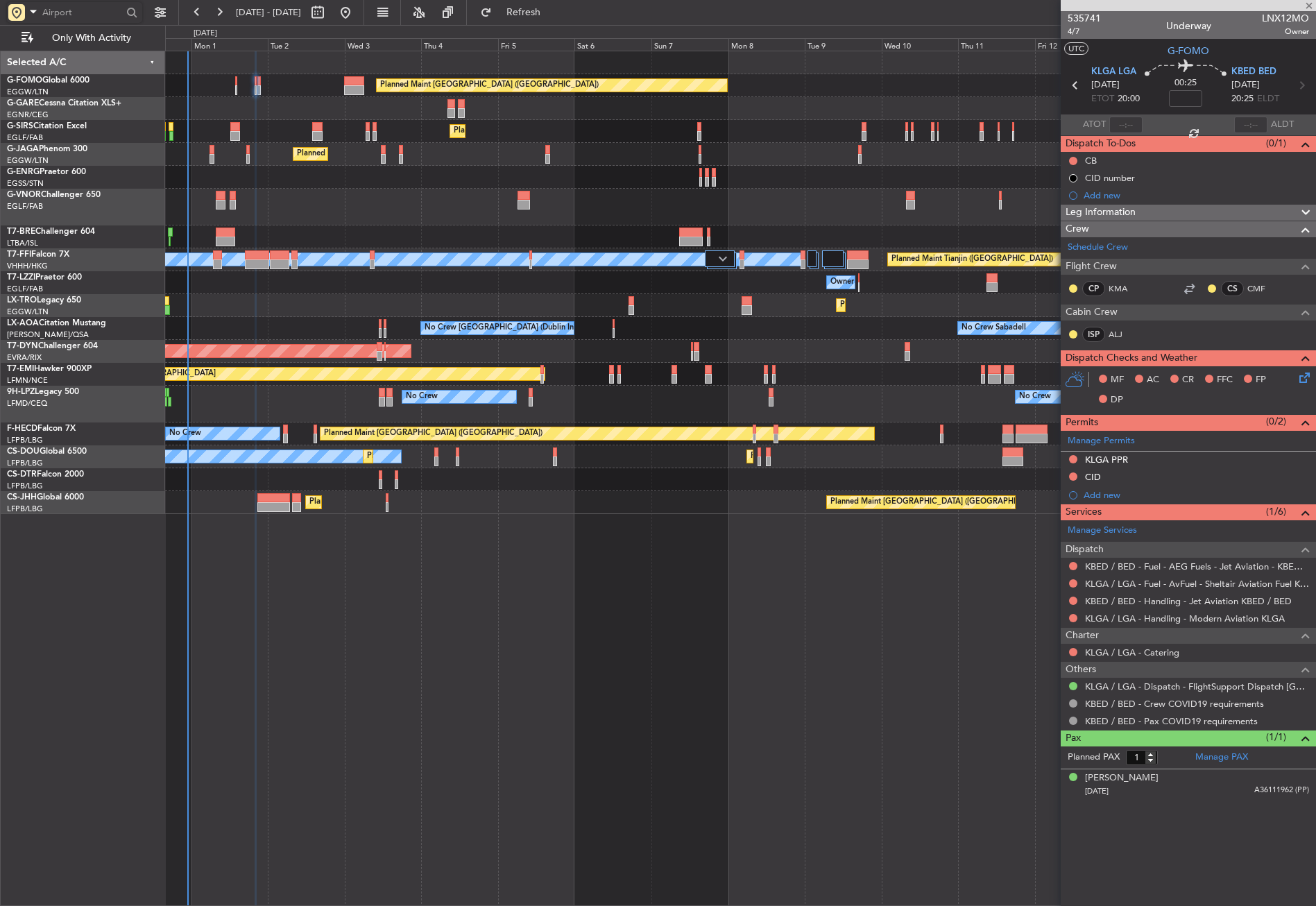
type input "+00:05"
type input "2"
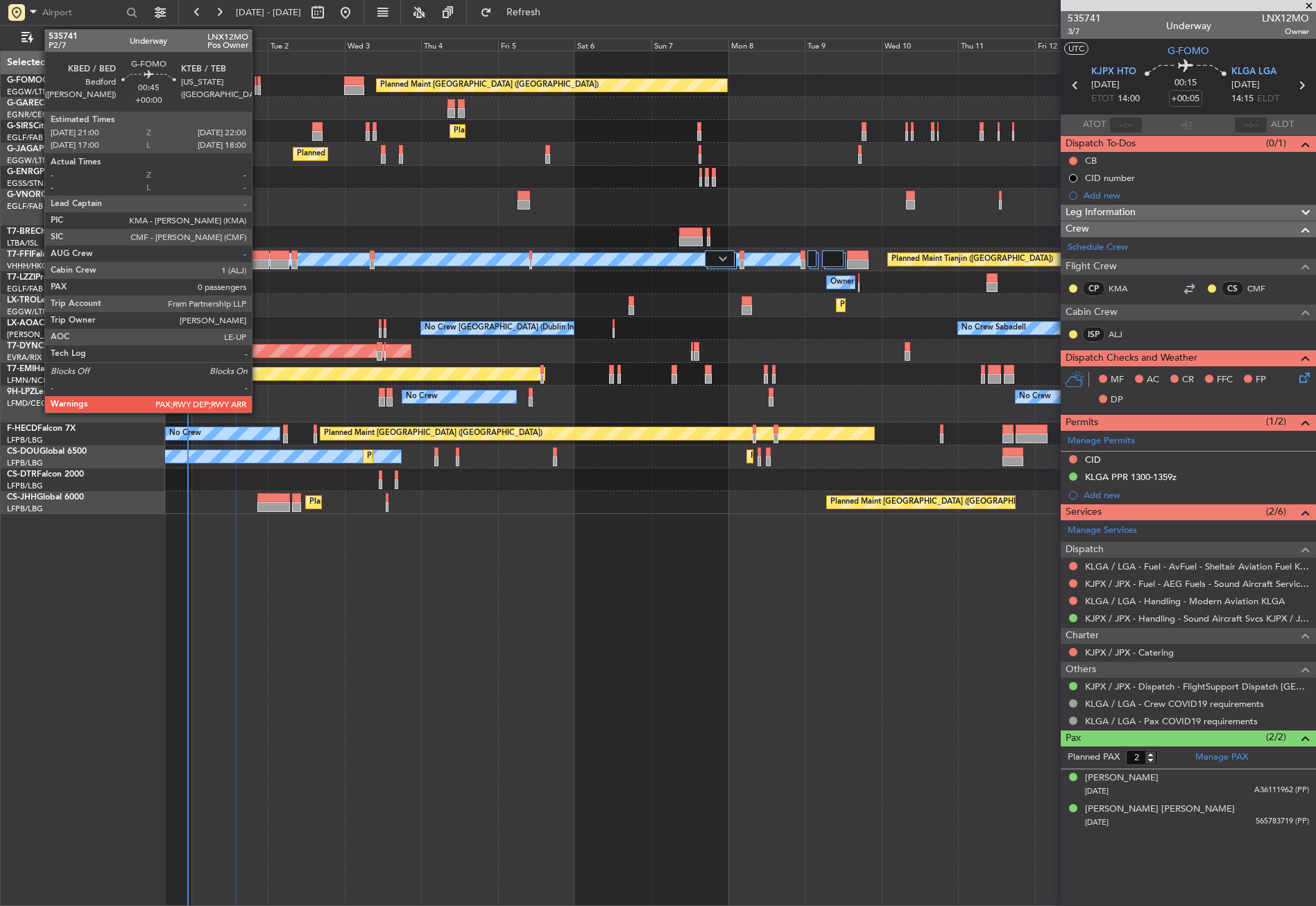
click at [258, 90] on div at bounding box center [259, 90] width 4 height 10
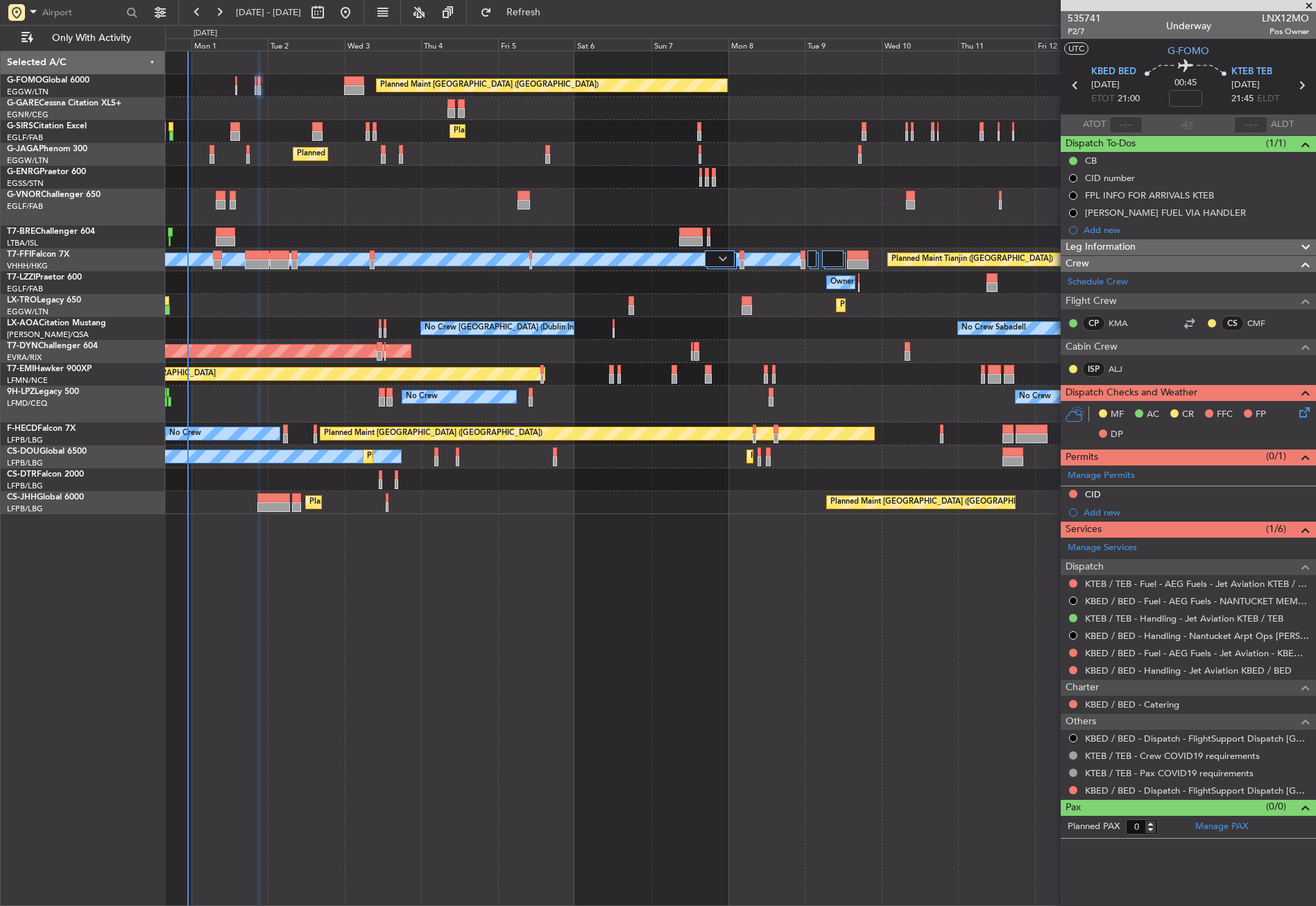
click at [597, 578] on div "Planned Maint [GEOGRAPHIC_DATA] ([GEOGRAPHIC_DATA]) Planned Maint [GEOGRAPHIC_D…" at bounding box center [741, 478] width 1150 height 855
click at [535, 10] on button "Refresh" at bounding box center [515, 13] width 83 height 22
click at [1069, 788] on button at bounding box center [1073, 790] width 8 height 8
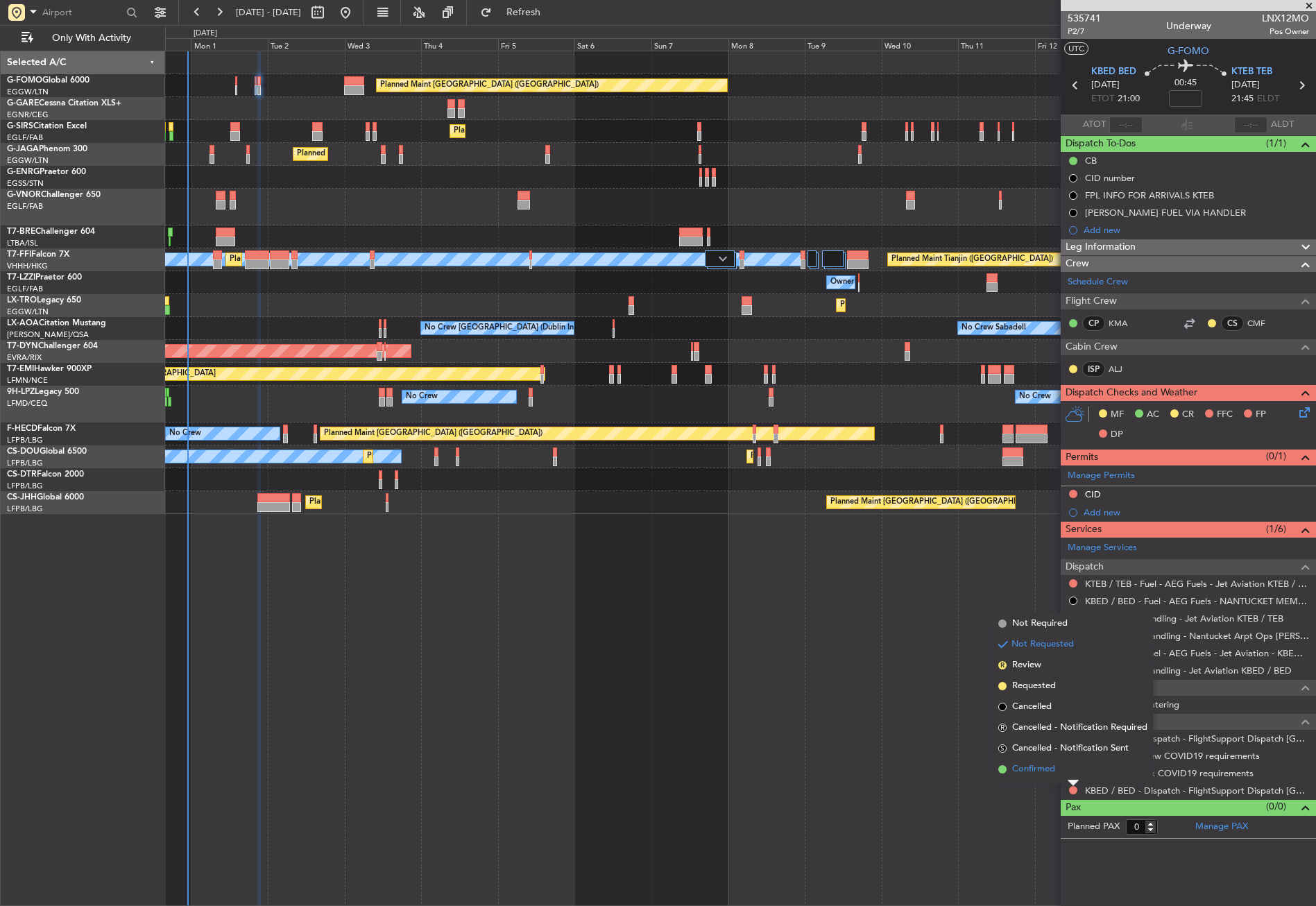
click at [1039, 776] on span "Confirmed" at bounding box center [1033, 768] width 43 height 14
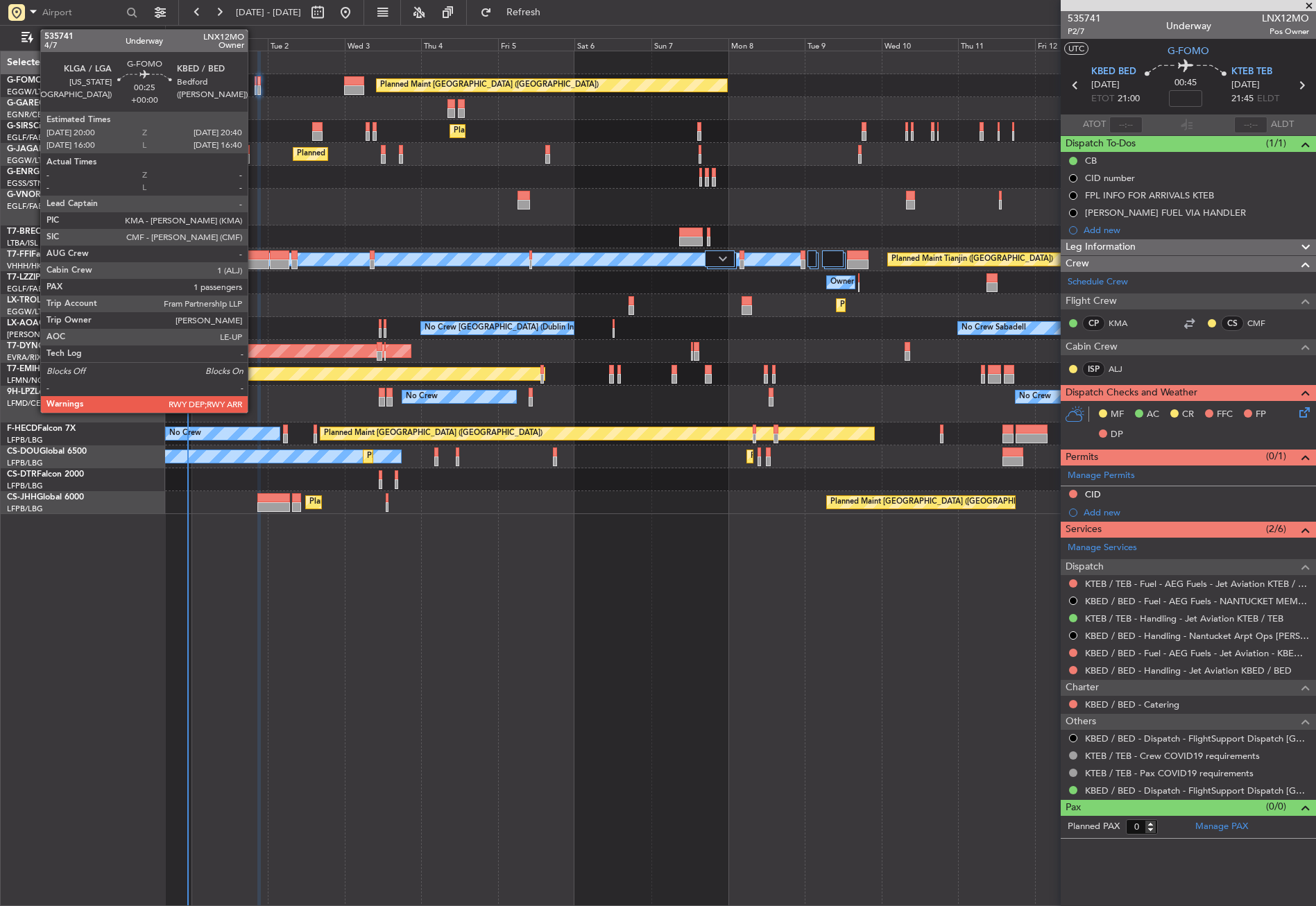
click at [254, 90] on div at bounding box center [255, 90] width 3 height 10
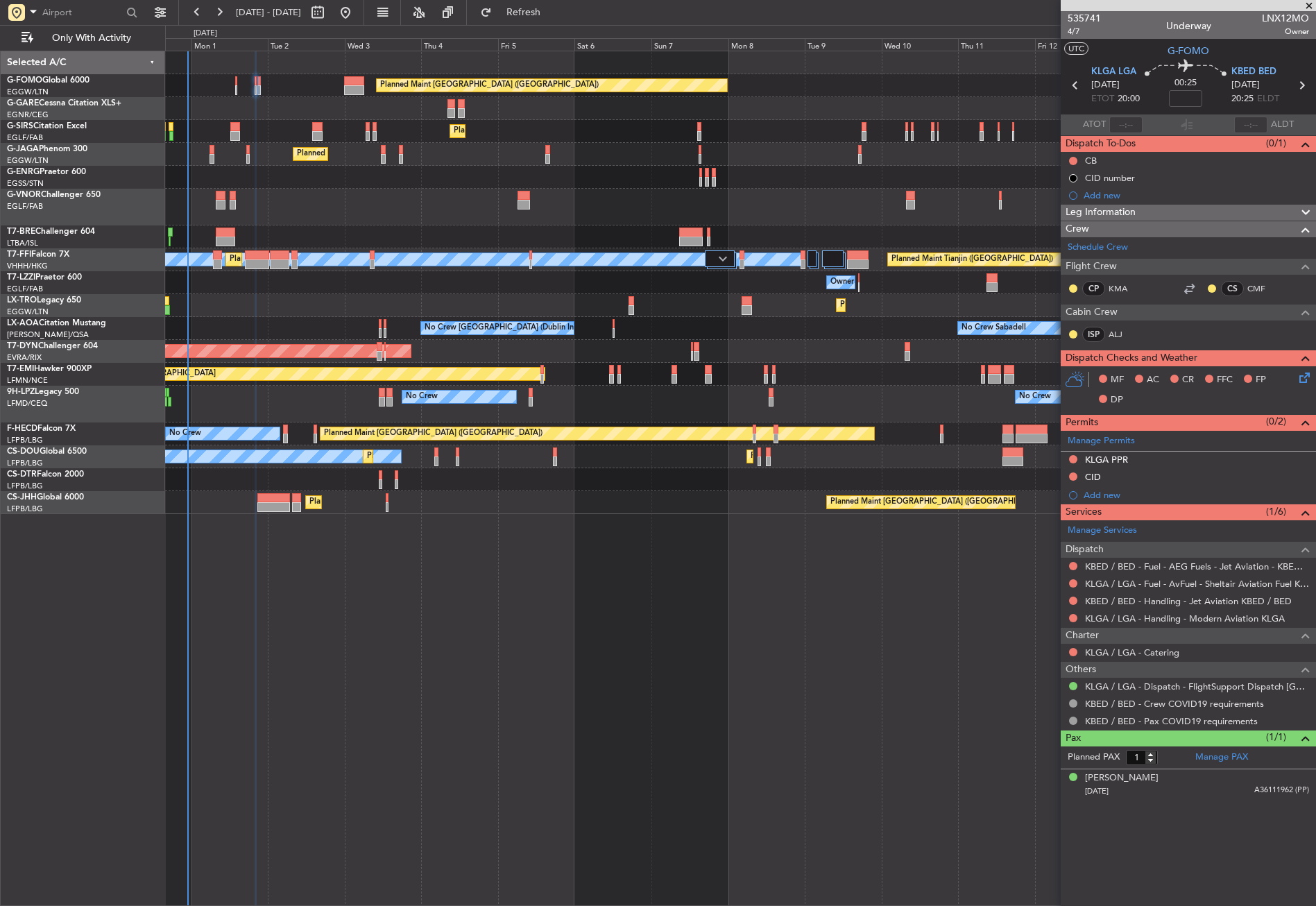
click at [353, 181] on div at bounding box center [741, 177] width 1150 height 23
click at [539, 14] on button "Refresh" at bounding box center [515, 13] width 83 height 22
click at [478, 692] on div "Planned Maint [GEOGRAPHIC_DATA] ([GEOGRAPHIC_DATA]) Planned Maint [GEOGRAPHIC_D…" at bounding box center [741, 478] width 1150 height 855
click at [533, 18] on button "Refresh" at bounding box center [515, 13] width 83 height 22
click at [516, 783] on div "Planned Maint London (Luton) Planned Maint London (Farnborough) Planned Maint L…" at bounding box center [741, 478] width 1150 height 855
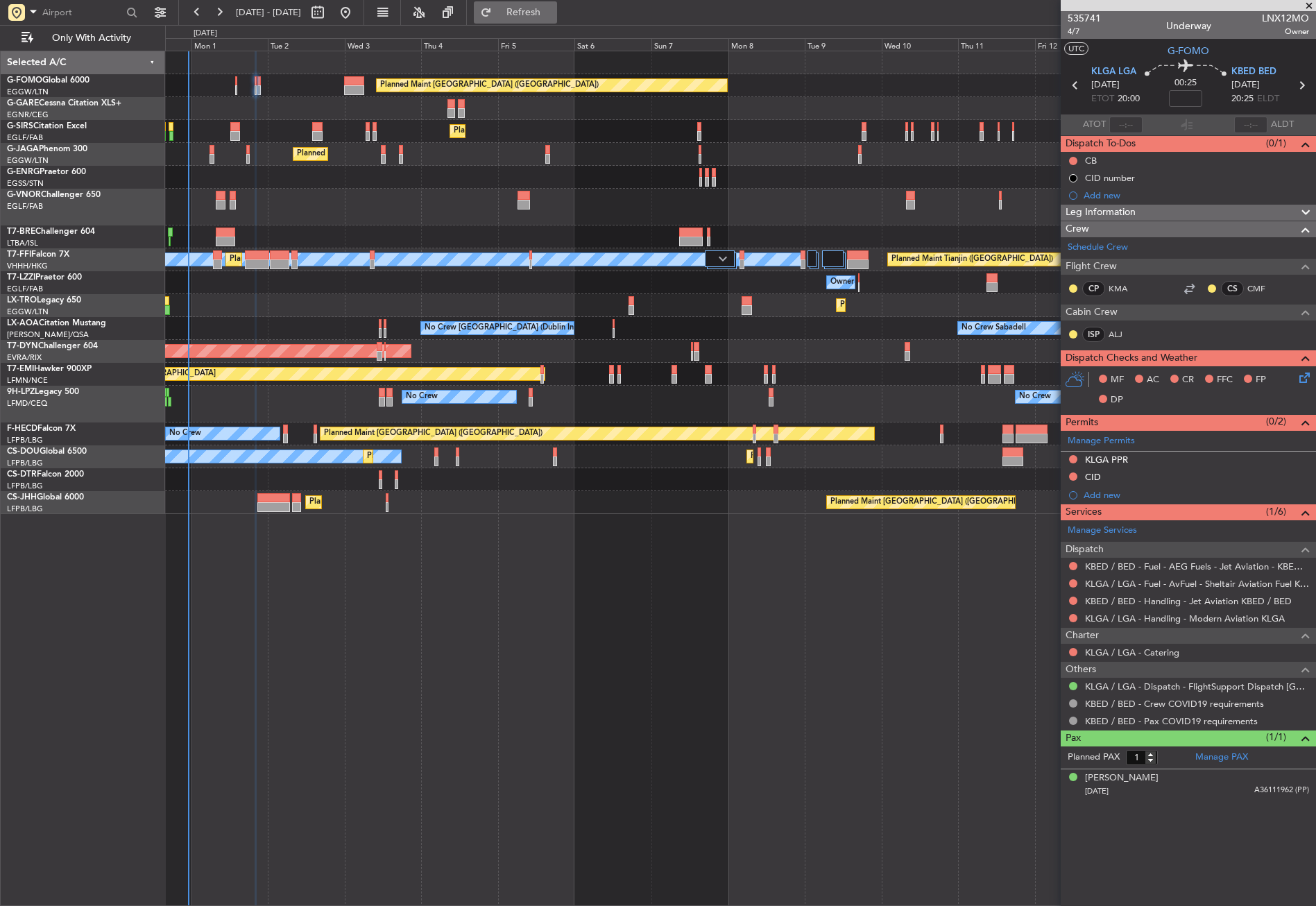
click at [553, 12] on span "Refresh" at bounding box center [523, 12] width 58 height 10
click at [484, 196] on div at bounding box center [741, 207] width 1150 height 37
click at [513, 582] on div "Planned Maint [GEOGRAPHIC_DATA] ([GEOGRAPHIC_DATA]) Planned Maint [GEOGRAPHIC_D…" at bounding box center [741, 478] width 1150 height 855
click at [523, 18] on button "Refresh" at bounding box center [515, 13] width 83 height 22
click at [286, 234] on div at bounding box center [741, 237] width 1150 height 23
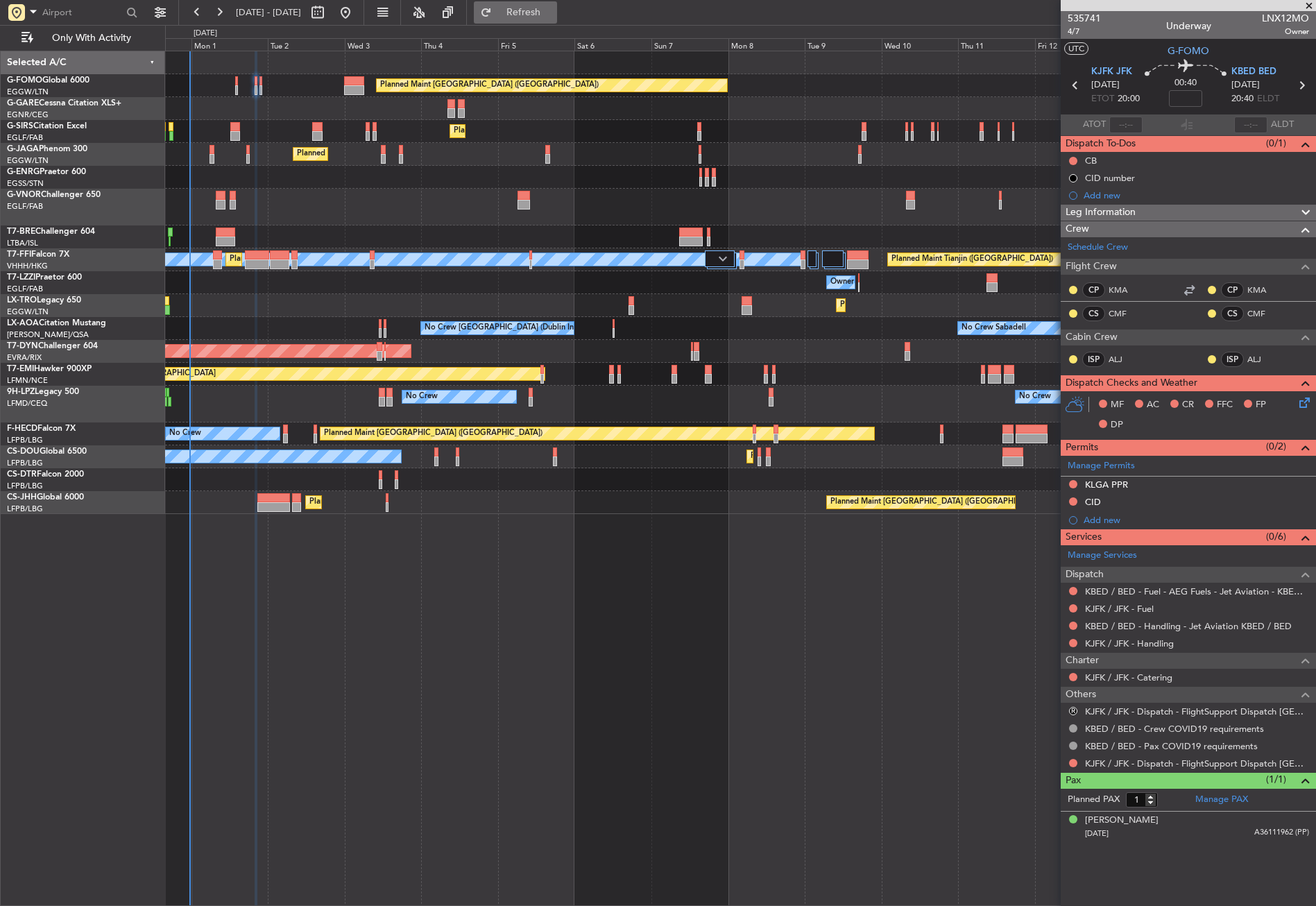
click at [553, 8] on span "Refresh" at bounding box center [523, 12] width 58 height 10
click at [553, 13] on span "Refresh" at bounding box center [523, 12] width 58 height 10
click at [175, 569] on div "Planned Maint [GEOGRAPHIC_DATA] ([GEOGRAPHIC_DATA]) Planned Maint [GEOGRAPHIC_D…" at bounding box center [741, 478] width 1150 height 855
click at [525, 16] on button "Refresh" at bounding box center [515, 13] width 83 height 22
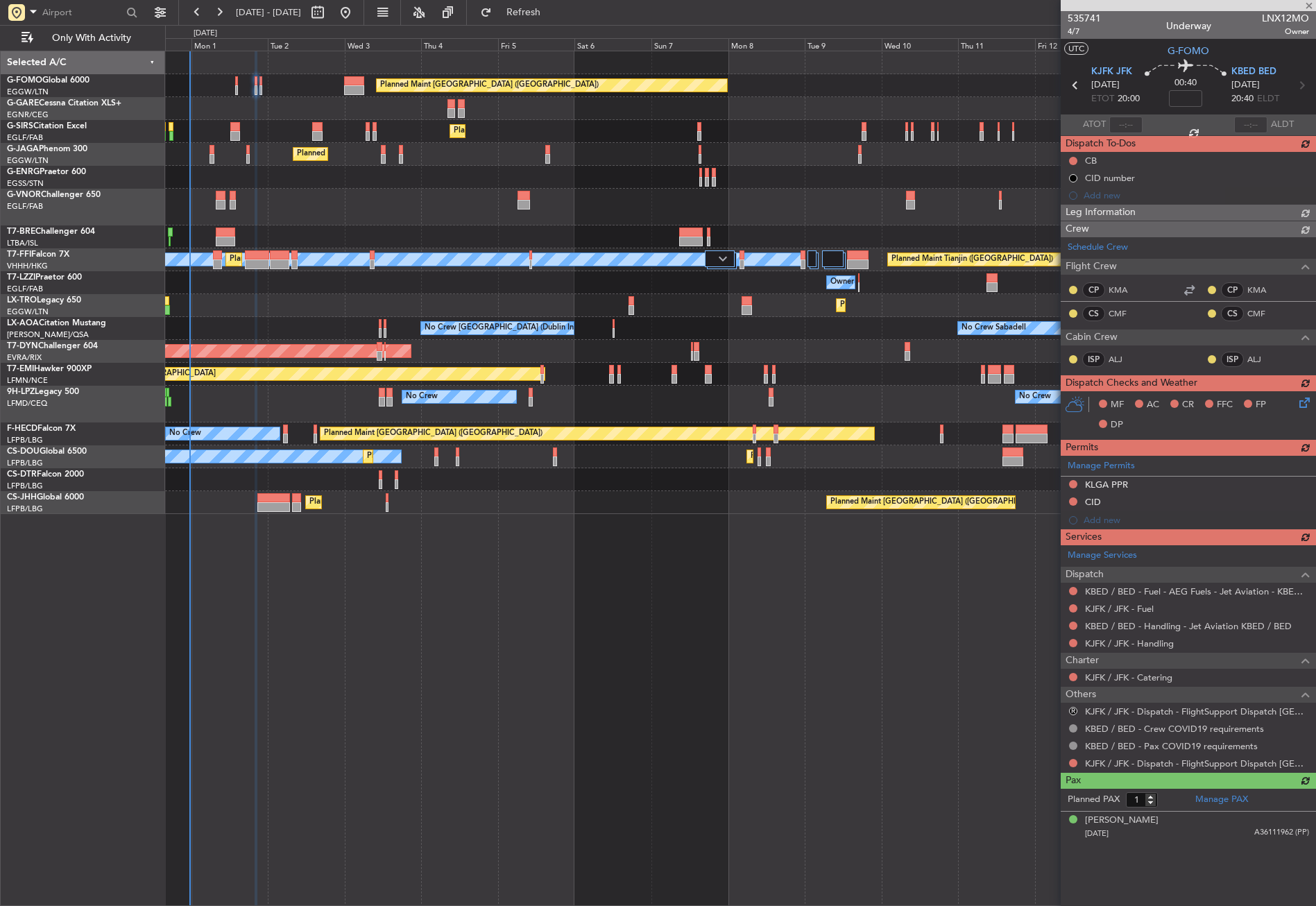
type input "2"
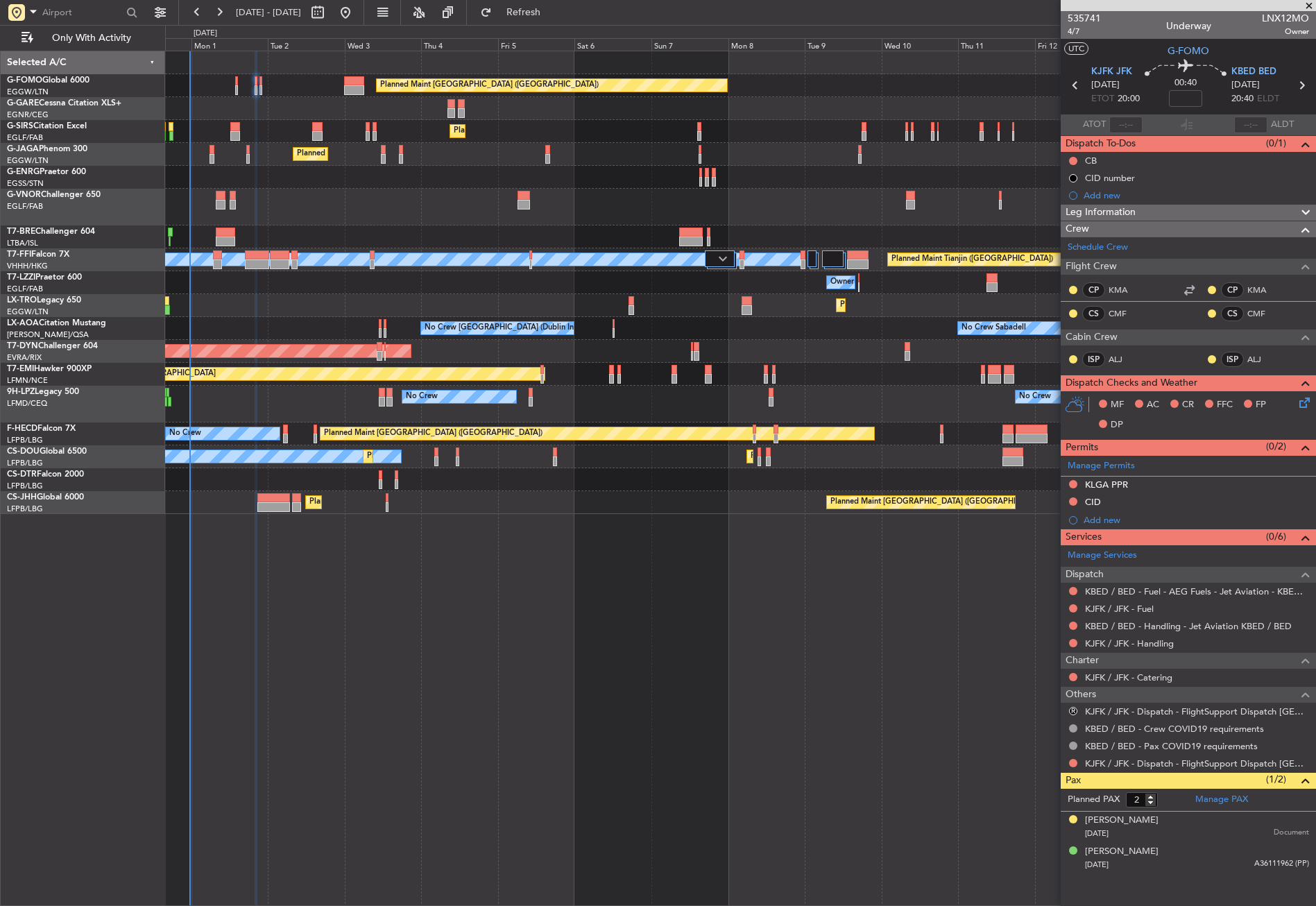
click at [474, 682] on div "Planned Maint [GEOGRAPHIC_DATA] ([GEOGRAPHIC_DATA]) Planned Maint [GEOGRAPHIC_D…" at bounding box center [741, 478] width 1150 height 855
click at [532, 7] on button "Refresh" at bounding box center [515, 13] width 83 height 22
click at [533, 20] on button "Refresh" at bounding box center [515, 13] width 83 height 22
click at [535, 7] on button "Refresh" at bounding box center [515, 13] width 83 height 22
click at [549, 20] on button "Refresh" at bounding box center [515, 13] width 83 height 22
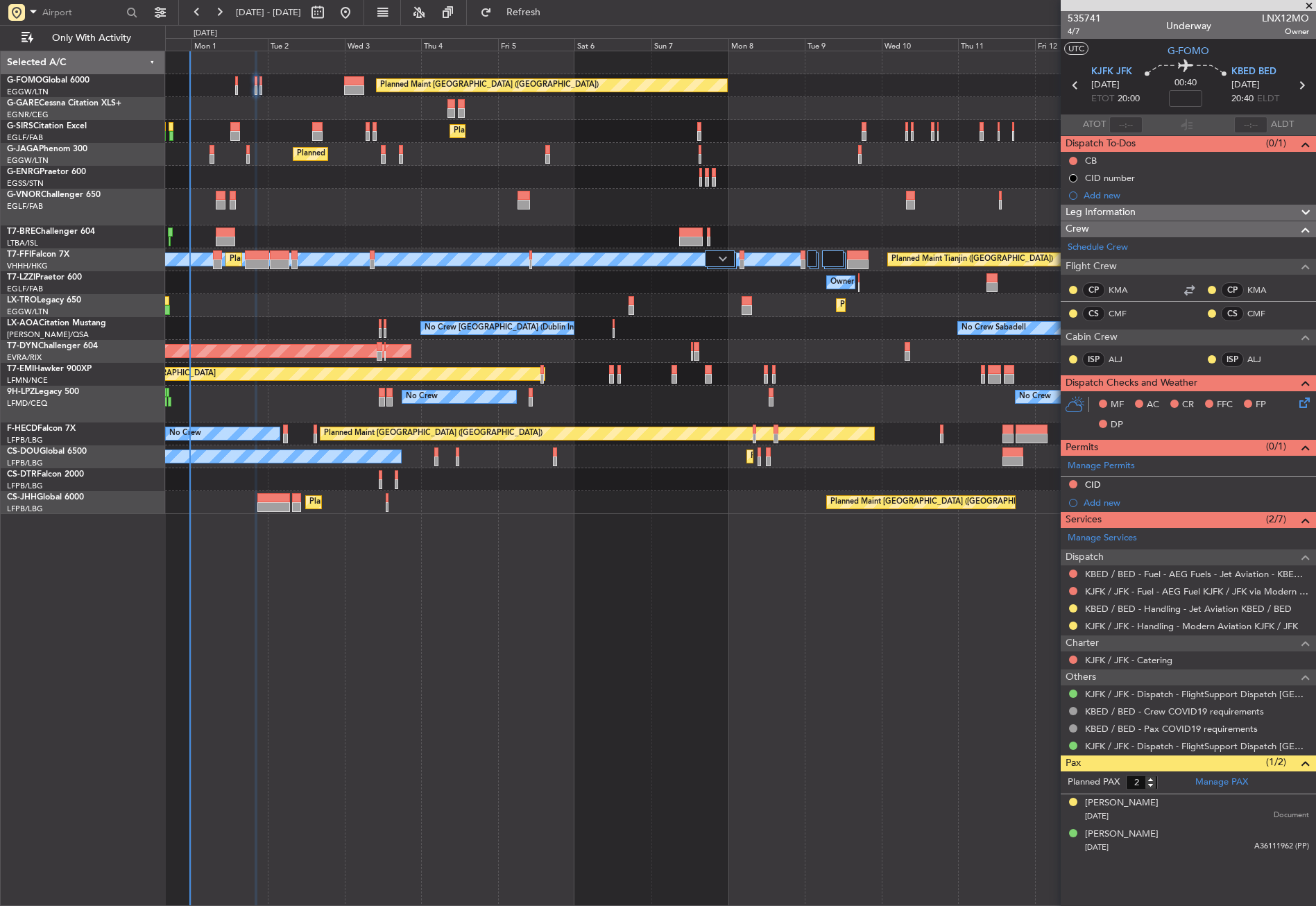
click at [425, 658] on div "Planned Maint [GEOGRAPHIC_DATA] ([GEOGRAPHIC_DATA]) Planned Maint [GEOGRAPHIC_D…" at bounding box center [741, 478] width 1150 height 855
click at [557, 20] on button "Refresh" at bounding box center [515, 13] width 83 height 22
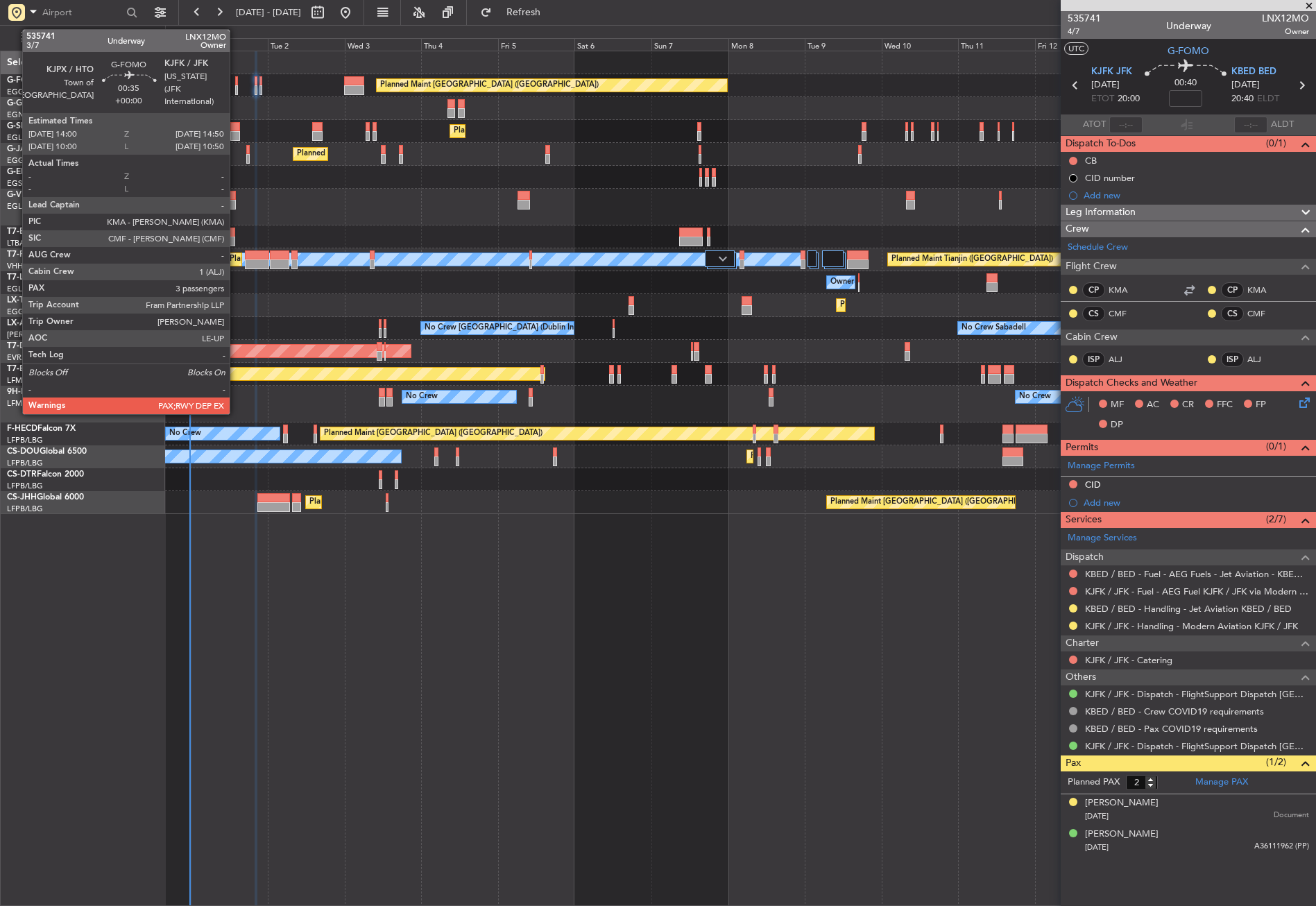
click at [236, 81] on div at bounding box center [236, 81] width 3 height 10
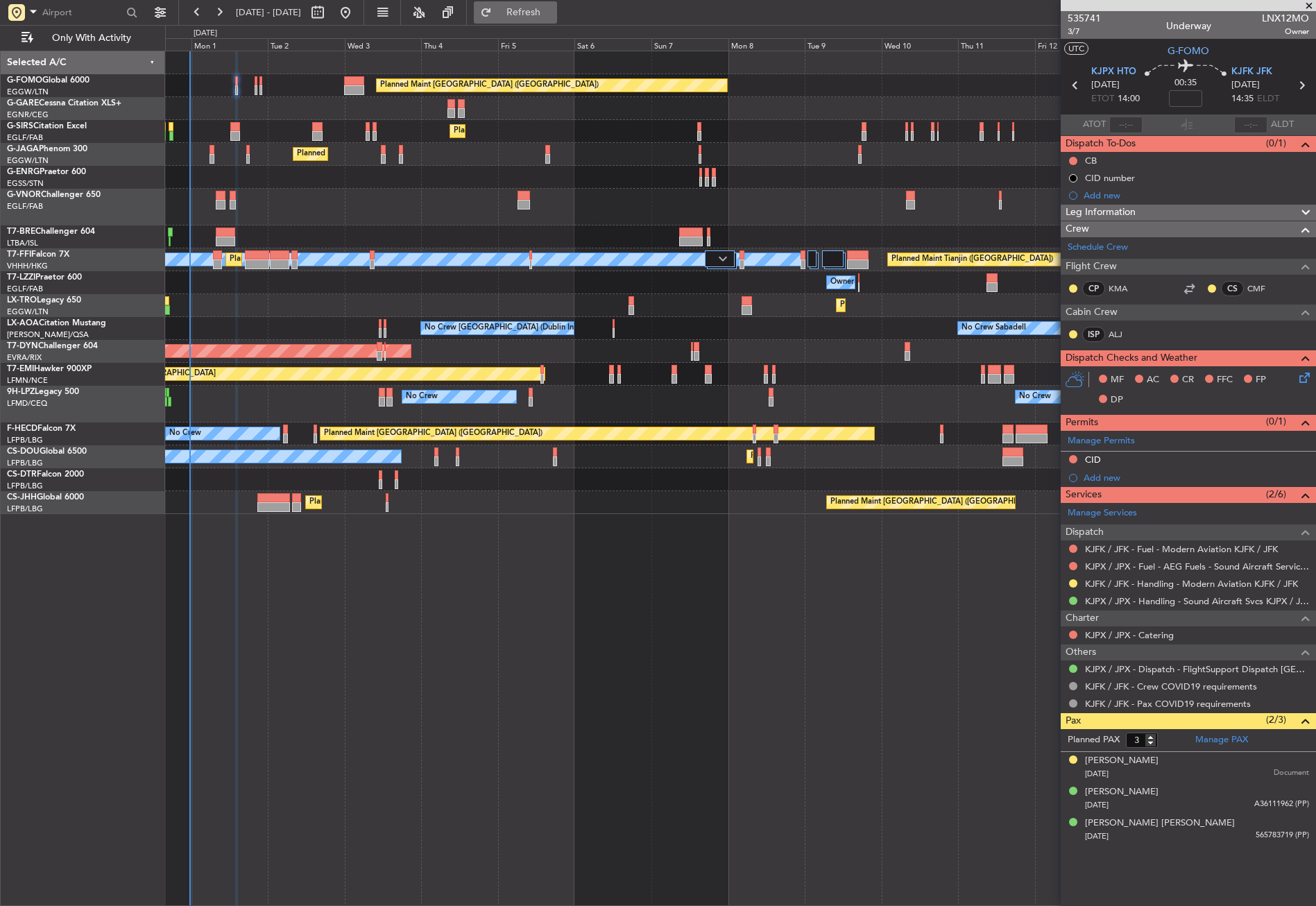
click at [527, 8] on button "Refresh" at bounding box center [515, 13] width 83 height 22
click at [497, 705] on div "Planned Maint [GEOGRAPHIC_DATA] ([GEOGRAPHIC_DATA]) Planned Maint [GEOGRAPHIC_D…" at bounding box center [741, 478] width 1150 height 855
click at [1076, 34] on span "3/7" at bounding box center [1084, 31] width 33 height 12
click at [1072, 160] on button at bounding box center [1073, 161] width 8 height 8
click at [1060, 218] on span "Completed" at bounding box center [1079, 222] width 46 height 14
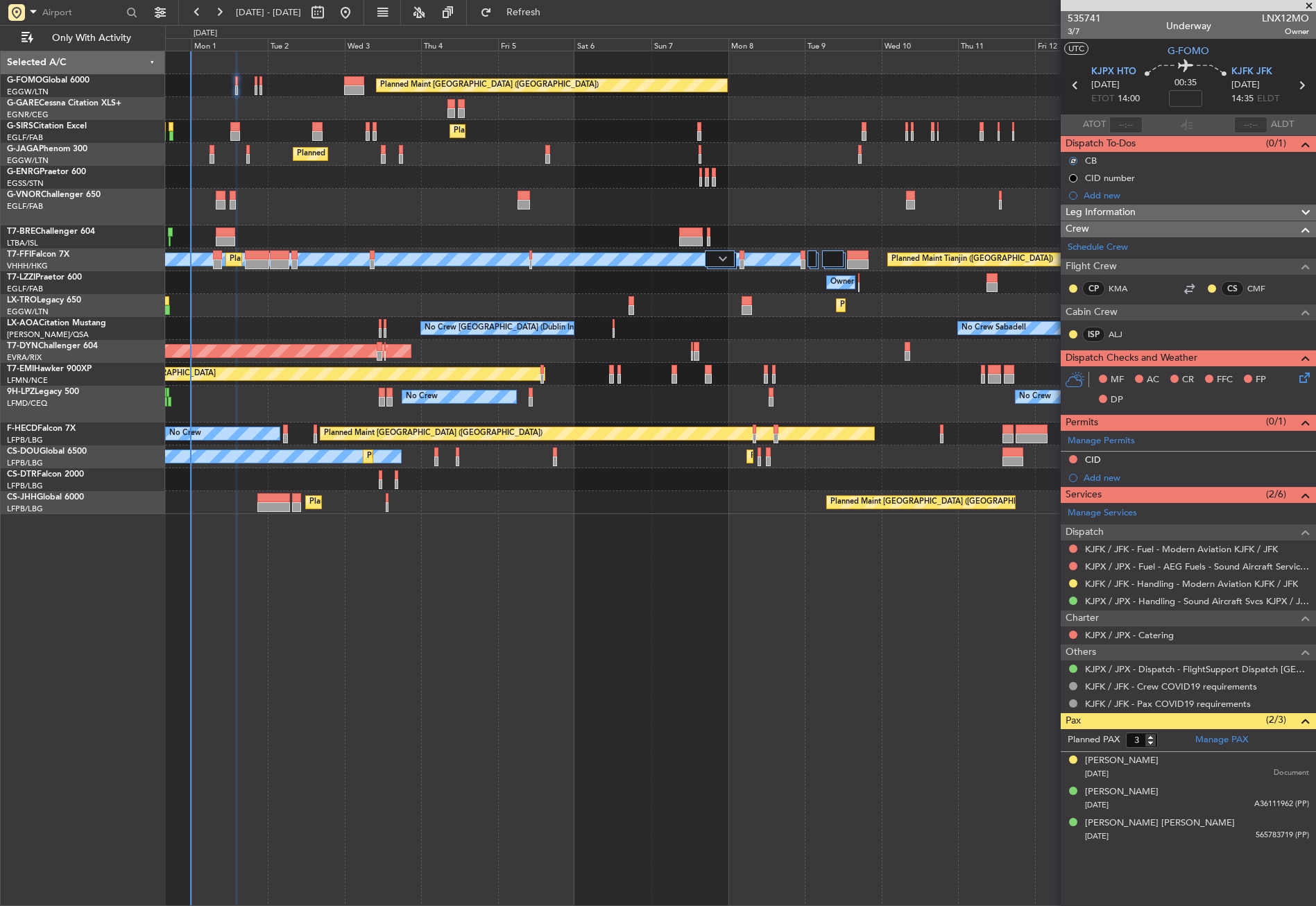
click at [1298, 379] on icon at bounding box center [1302, 375] width 11 height 11
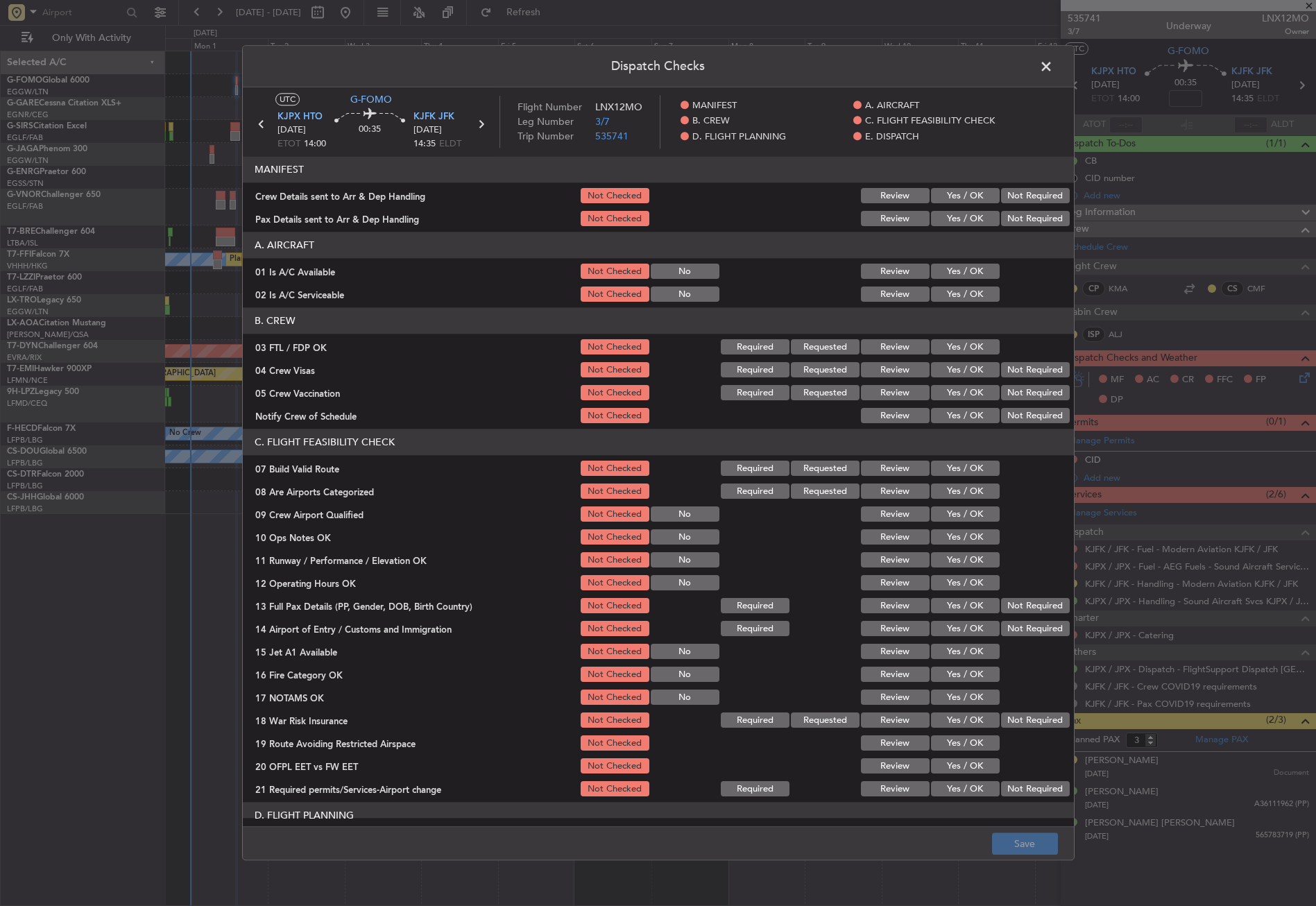
click at [937, 267] on button "Yes / OK" at bounding box center [965, 272] width 68 height 16
click at [942, 290] on button "Yes / OK" at bounding box center [965, 295] width 68 height 16
click at [951, 463] on button "Yes / OK" at bounding box center [965, 469] width 68 height 16
click at [948, 532] on button "Yes / OK" at bounding box center [965, 537] width 68 height 16
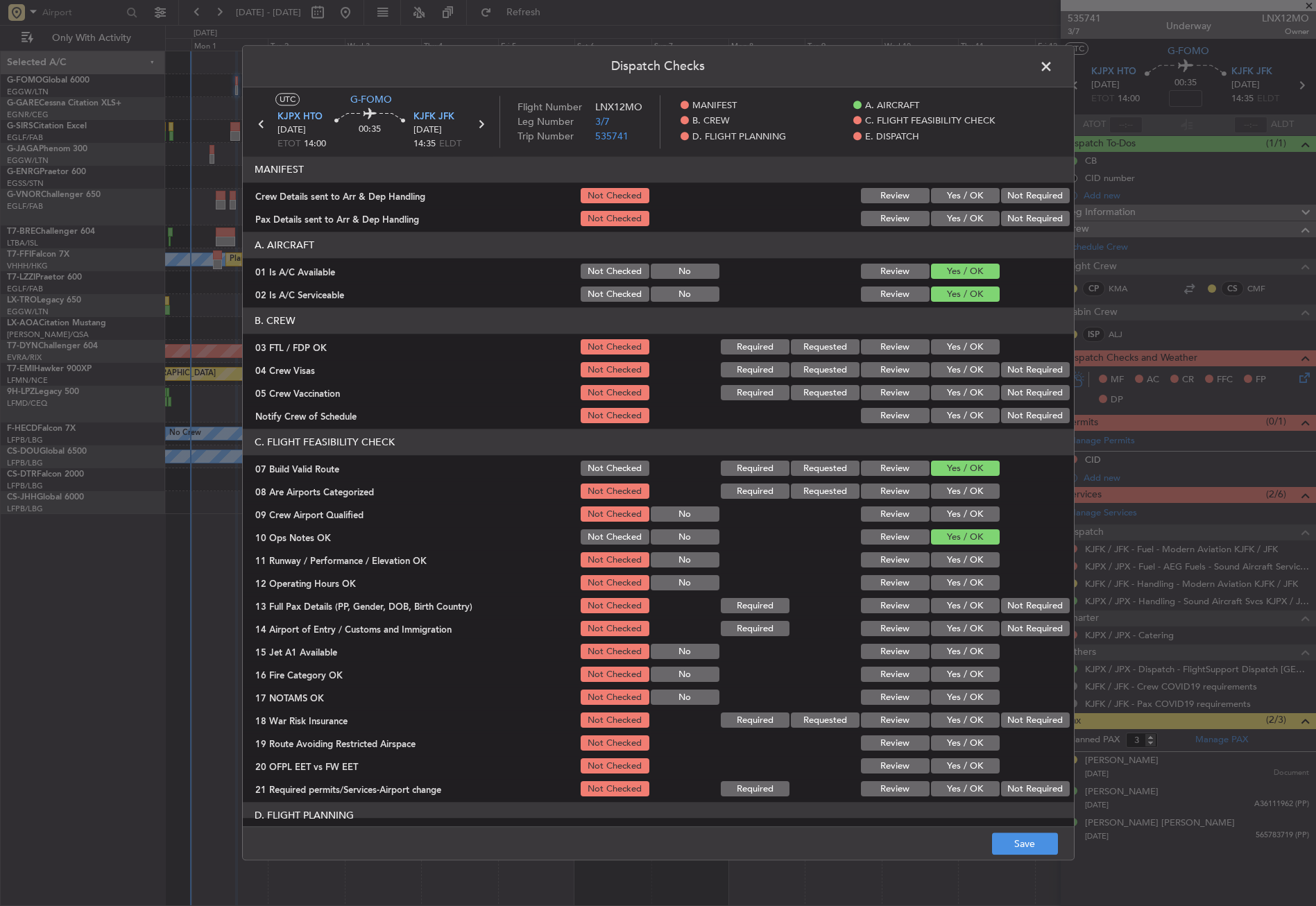
click at [948, 557] on button "Yes / OK" at bounding box center [965, 560] width 68 height 16
click at [944, 576] on button "Yes / OK" at bounding box center [965, 583] width 68 height 16
click at [944, 599] on button "Yes / OK" at bounding box center [965, 606] width 68 height 16
click at [948, 626] on button "Yes / OK" at bounding box center [965, 629] width 68 height 16
click at [949, 651] on button "Yes / OK" at bounding box center [965, 652] width 68 height 16
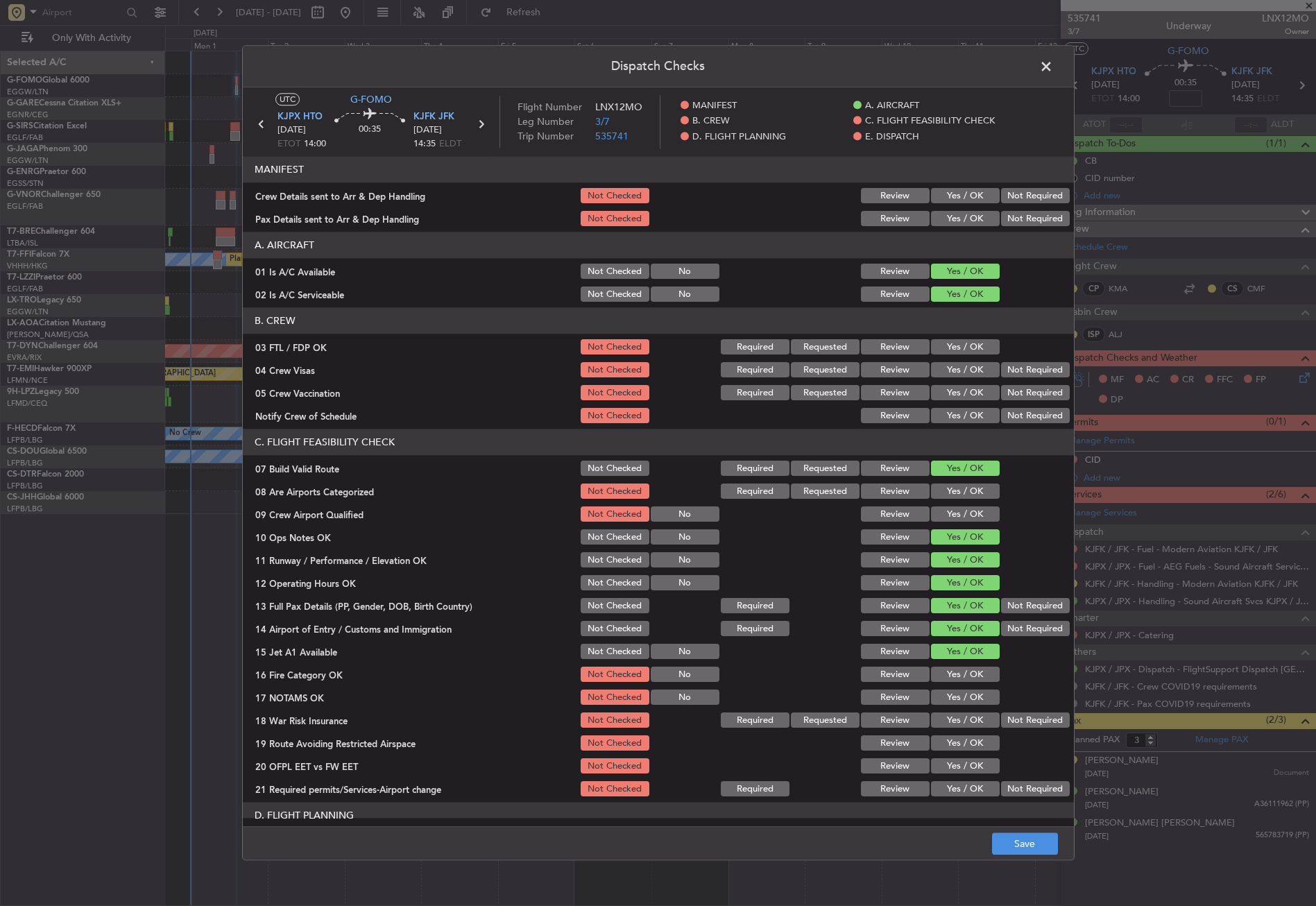
click at [947, 673] on button "Yes / OK" at bounding box center [965, 675] width 68 height 16
click at [951, 701] on button "Yes / OK" at bounding box center [965, 697] width 68 height 16
click at [987, 716] on button "Yes / OK" at bounding box center [965, 720] width 68 height 16
click at [941, 741] on button "Yes / OK" at bounding box center [965, 743] width 68 height 16
click at [1008, 716] on button "Not Required" at bounding box center [1035, 720] width 68 height 16
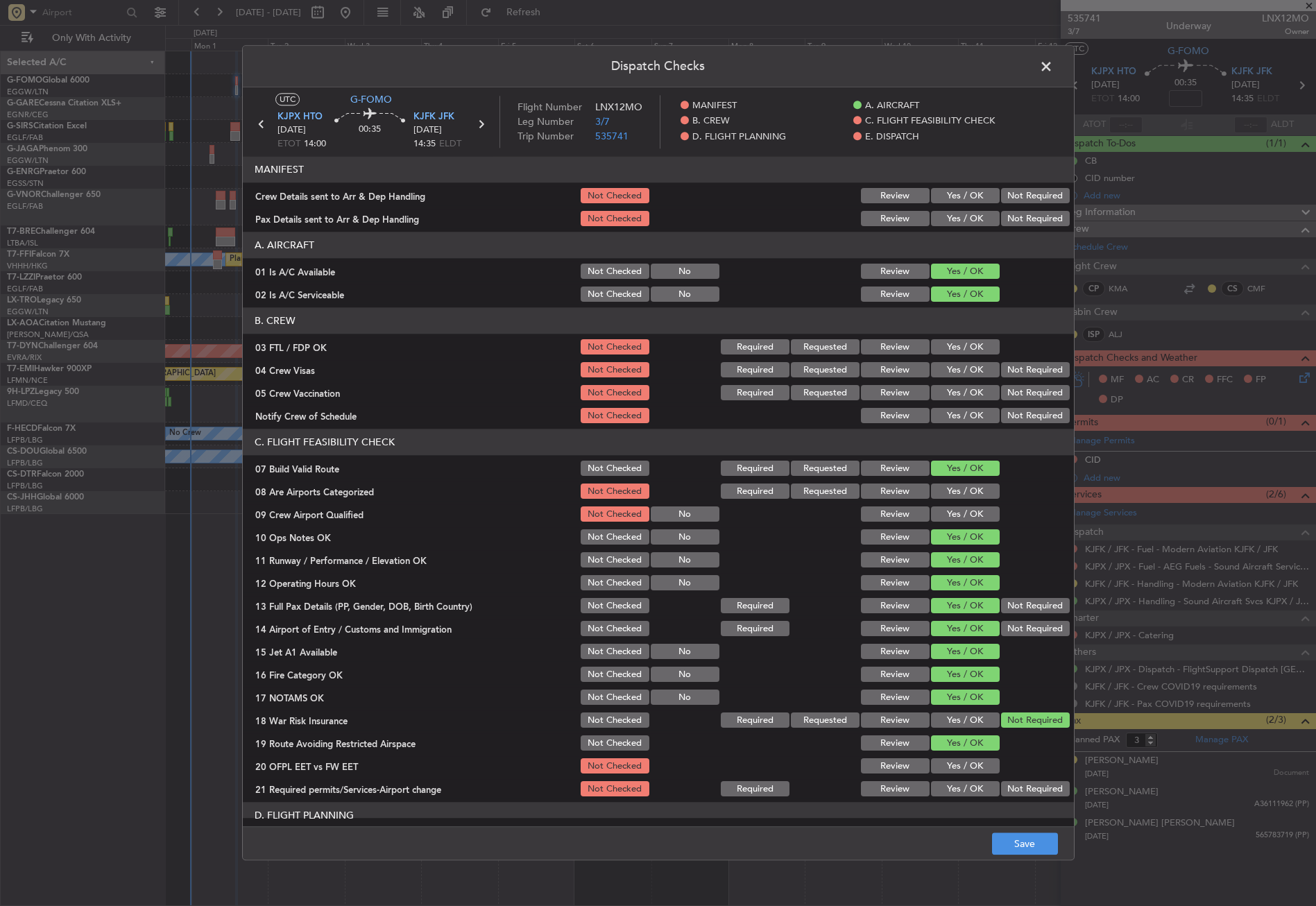
drag, startPoint x: 964, startPoint y: 756, endPoint x: 963, endPoint y: 767, distance: 11.0
click at [964, 756] on div "Yes / OK" at bounding box center [964, 765] width 70 height 19
click at [963, 767] on button "Yes / OK" at bounding box center [965, 766] width 68 height 16
click at [960, 791] on button "Yes / OK" at bounding box center [965, 789] width 68 height 16
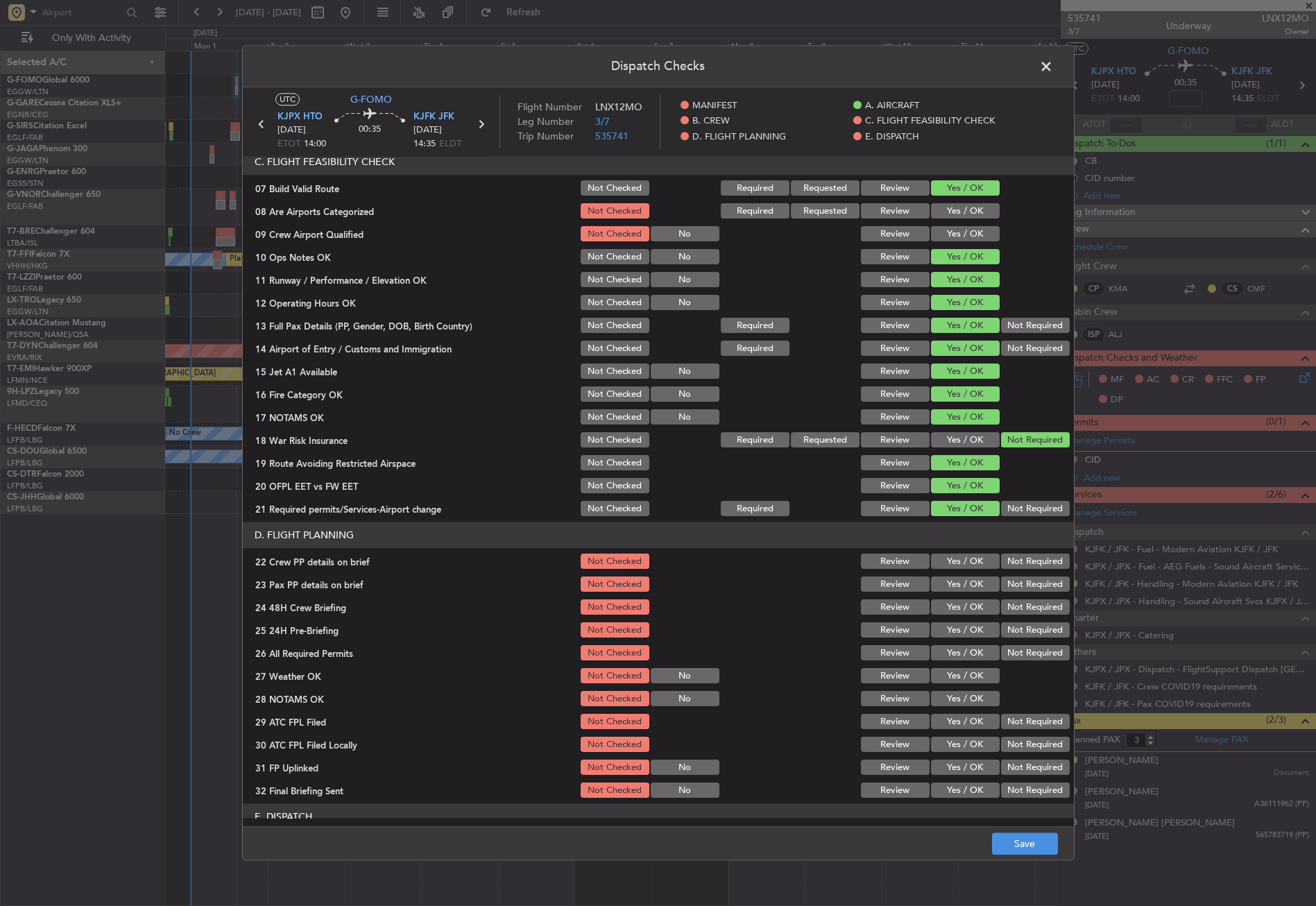
scroll to position [347, 0]
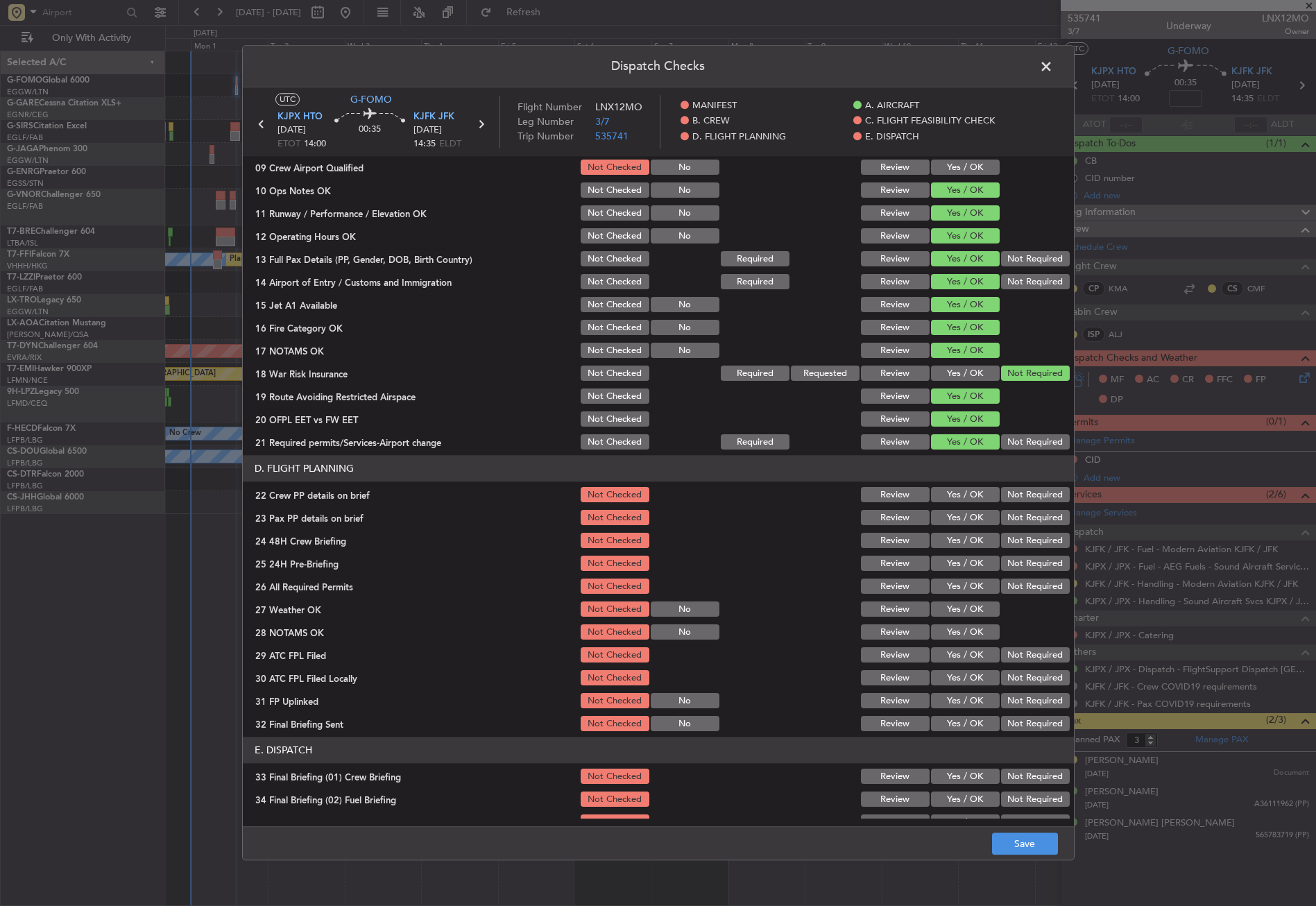
click at [941, 496] on button "Yes / OK" at bounding box center [965, 495] width 68 height 16
click at [947, 508] on div "Yes / OK" at bounding box center [964, 518] width 70 height 19
click at [951, 520] on button "Yes / OK" at bounding box center [965, 518] width 68 height 16
click at [951, 533] on button "Yes / OK" at bounding box center [965, 541] width 68 height 16
click at [1001, 562] on button "Not Required" at bounding box center [1035, 564] width 68 height 16
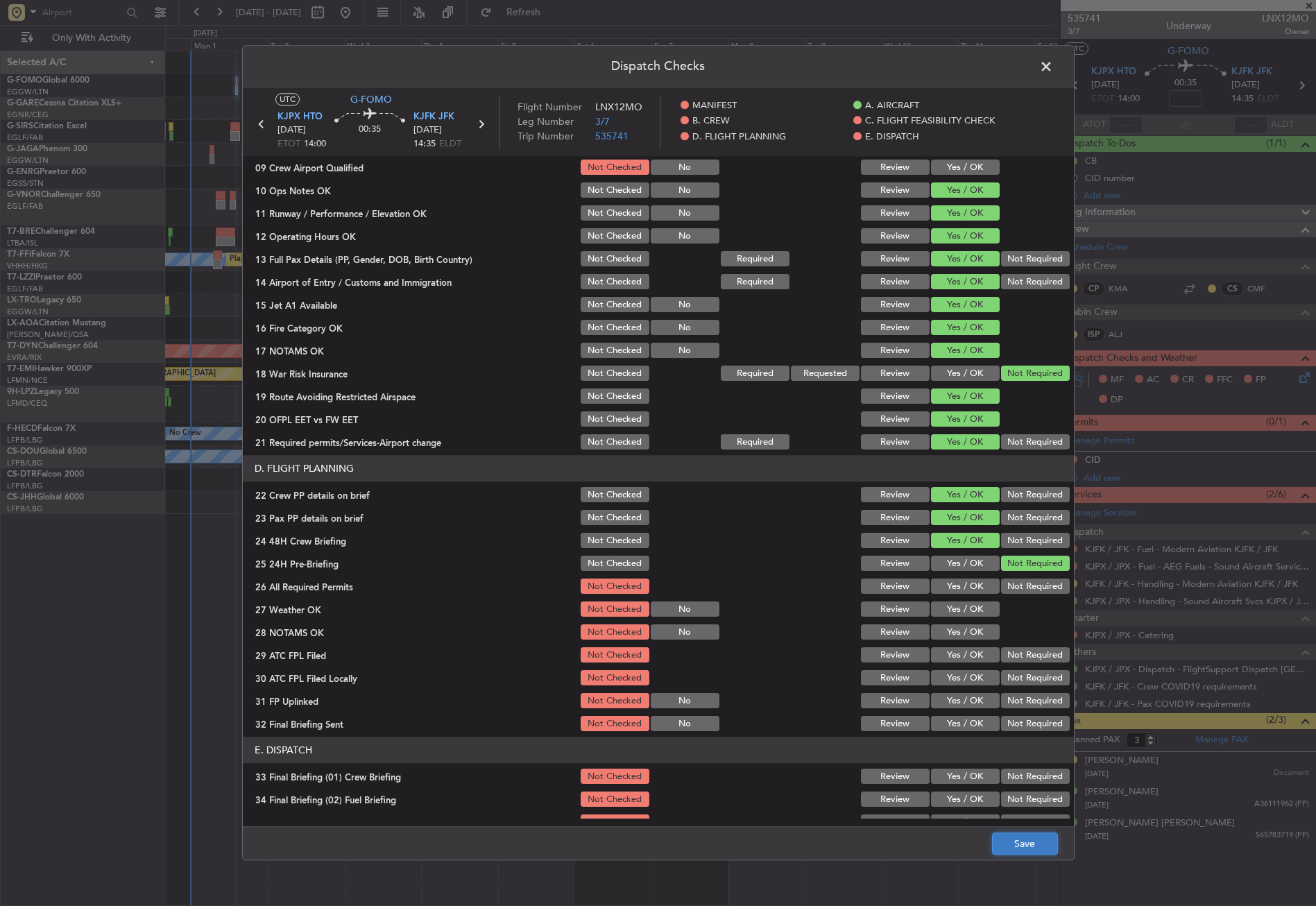
click at [1000, 845] on button "Save" at bounding box center [1025, 844] width 66 height 22
click at [1053, 67] on span at bounding box center [1053, 70] width 0 height 28
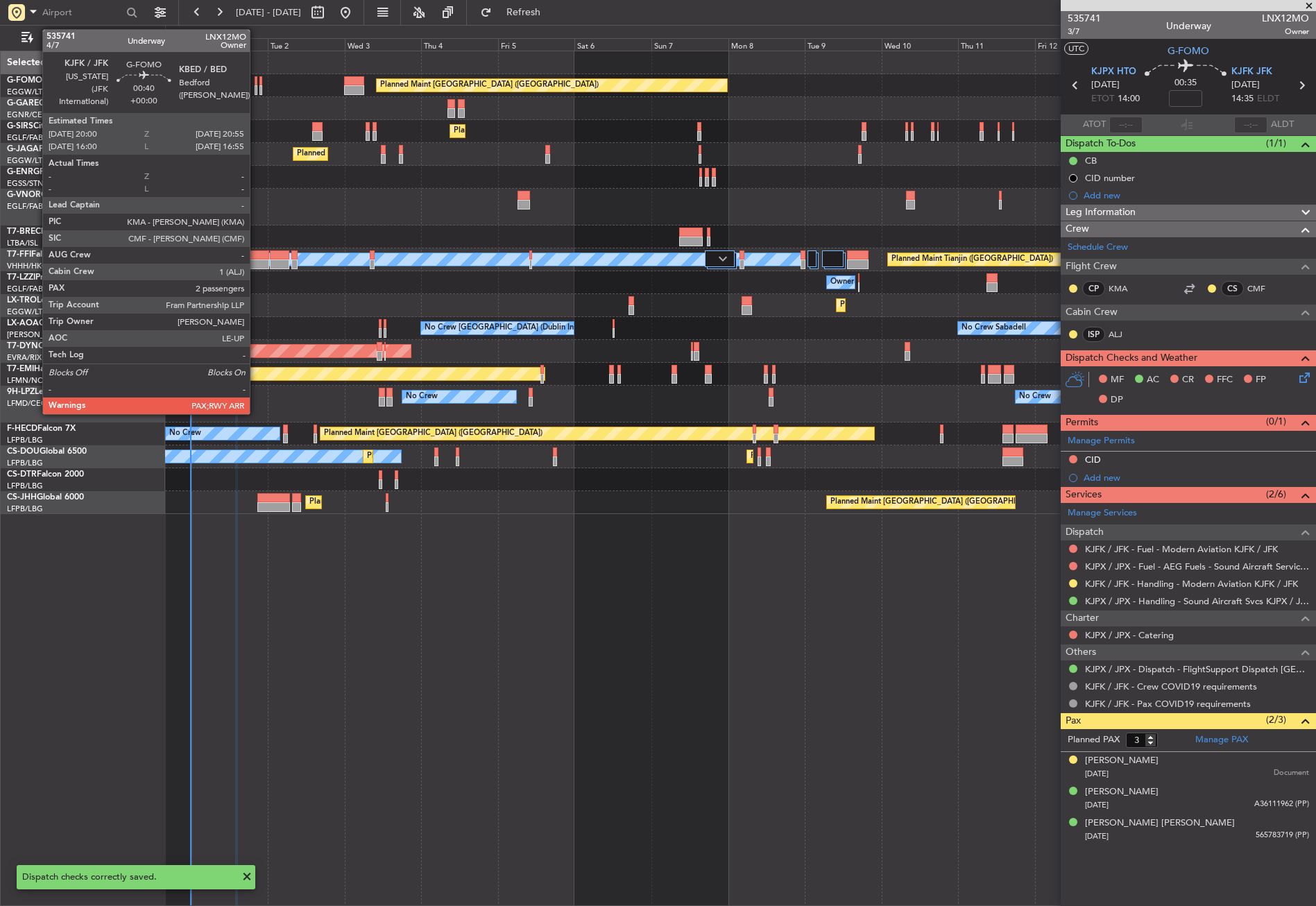
click at [256, 90] on div at bounding box center [256, 90] width 4 height 10
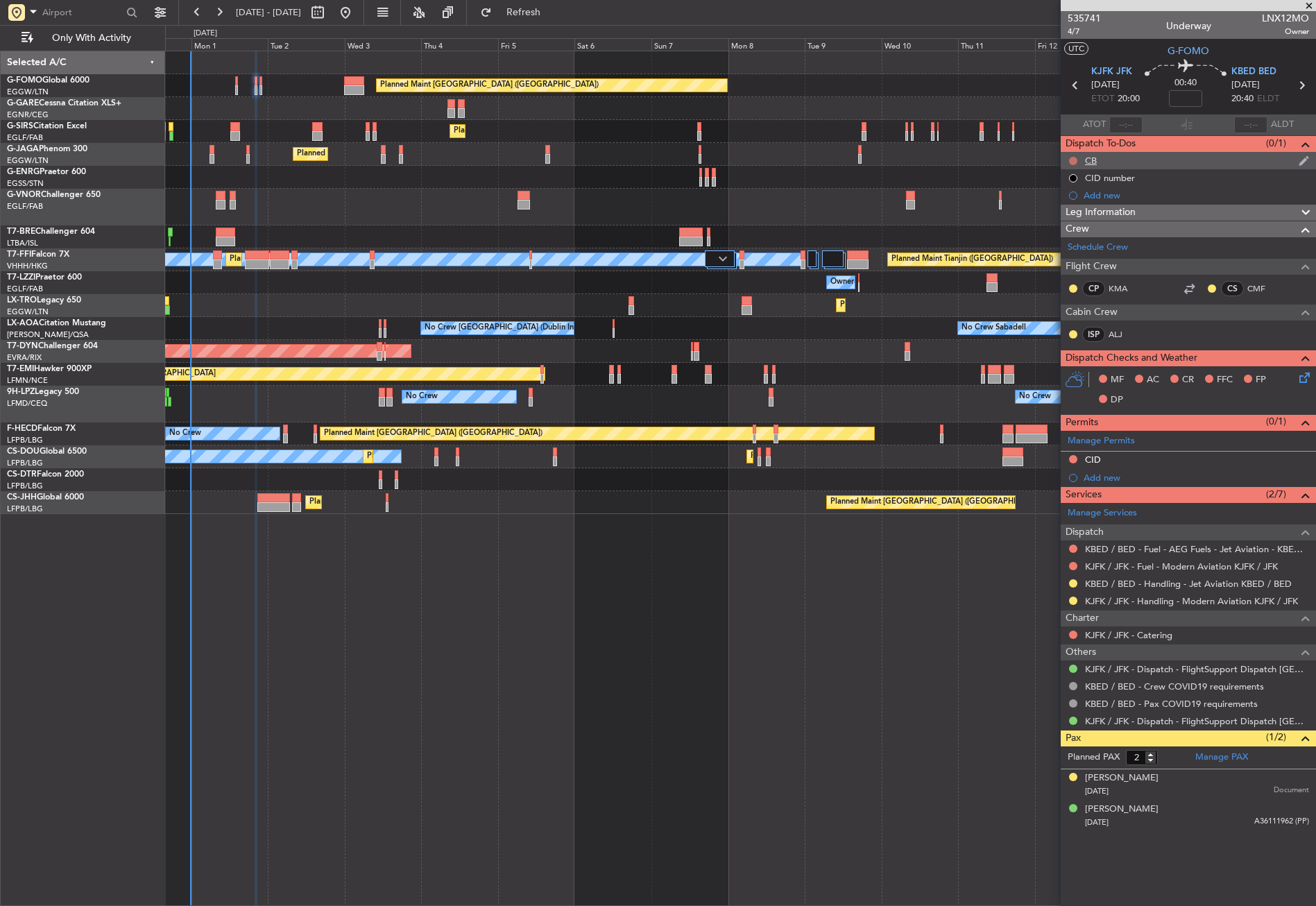
click at [1076, 160] on button at bounding box center [1073, 161] width 8 height 8
click at [1065, 229] on li "Completed" at bounding box center [1074, 222] width 74 height 21
click at [1307, 373] on icon at bounding box center [1302, 375] width 11 height 11
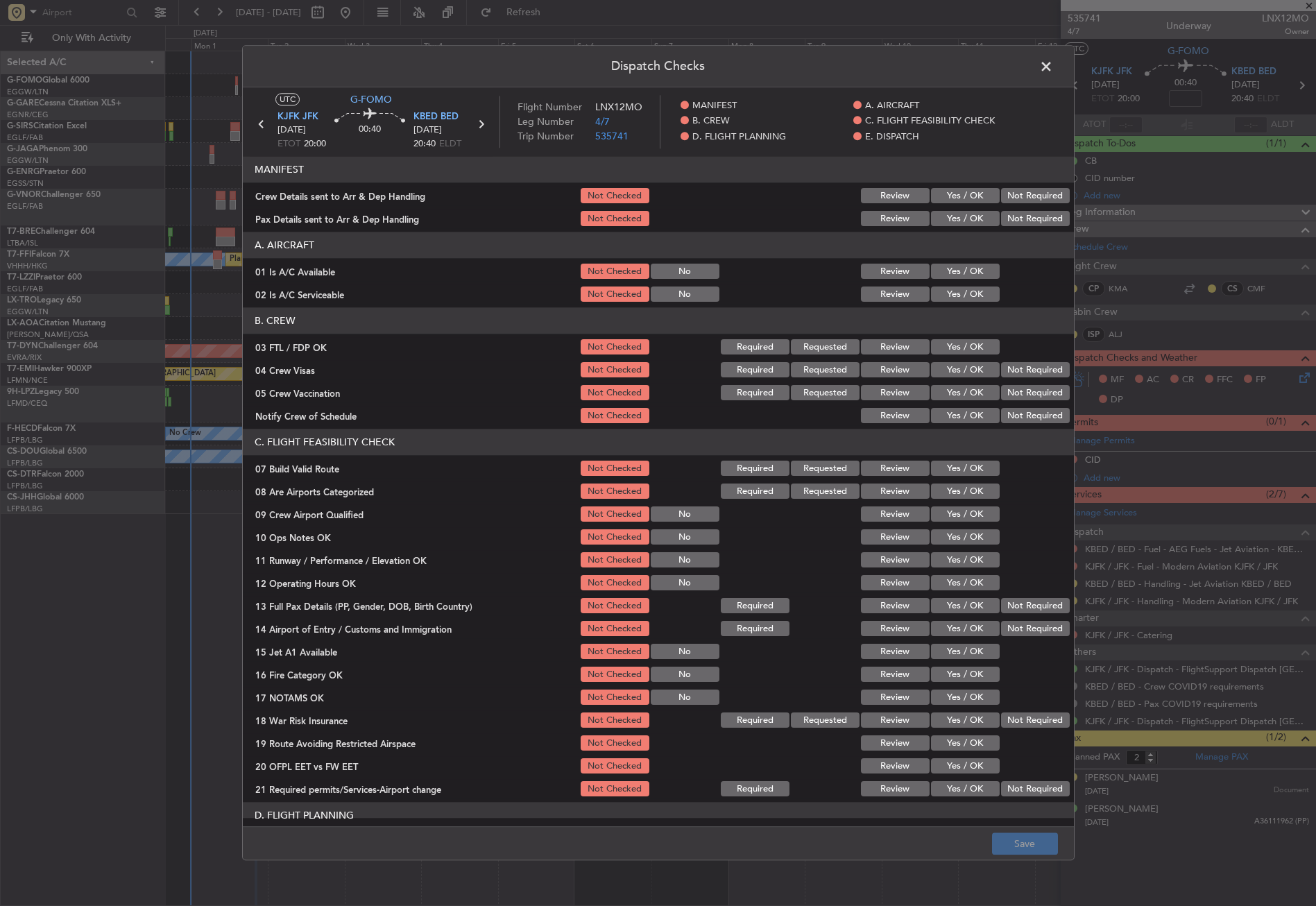
click at [931, 269] on button "Yes / OK" at bounding box center [965, 272] width 68 height 16
click at [937, 298] on button "Yes / OK" at bounding box center [965, 295] width 68 height 16
click at [935, 464] on button "Yes / OK" at bounding box center [965, 469] width 68 height 16
click at [945, 489] on button "Yes / OK" at bounding box center [965, 492] width 68 height 16
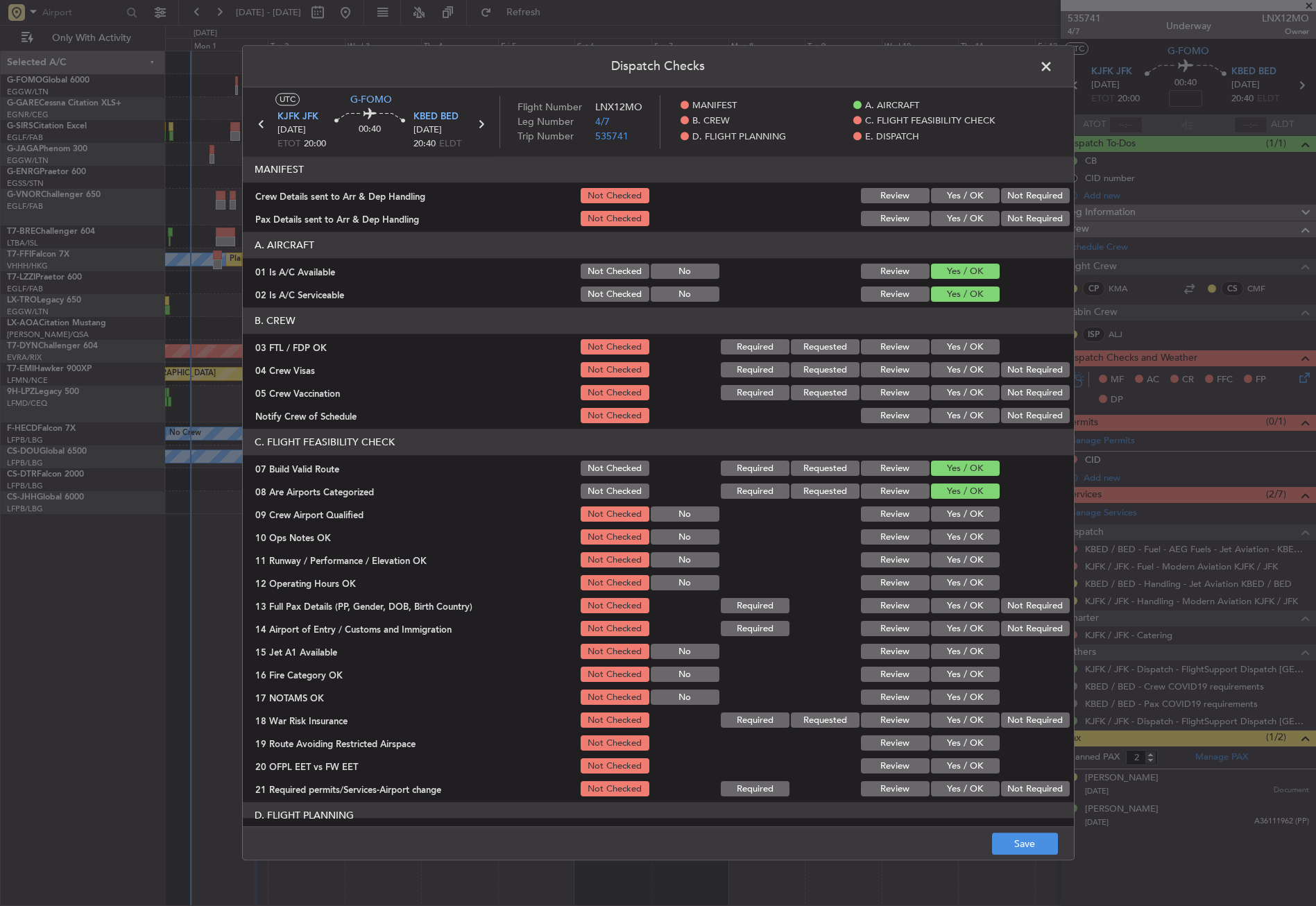
click at [945, 489] on button "Yes / OK" at bounding box center [965, 492] width 68 height 16
click at [953, 518] on button "Yes / OK" at bounding box center [965, 514] width 68 height 16
click at [592, 483] on div "Not Checked" at bounding box center [614, 491] width 70 height 19
click at [593, 495] on button "Not Checked" at bounding box center [615, 492] width 68 height 16
drag, startPoint x: 604, startPoint y: 513, endPoint x: 768, endPoint y: 540, distance: 166.2
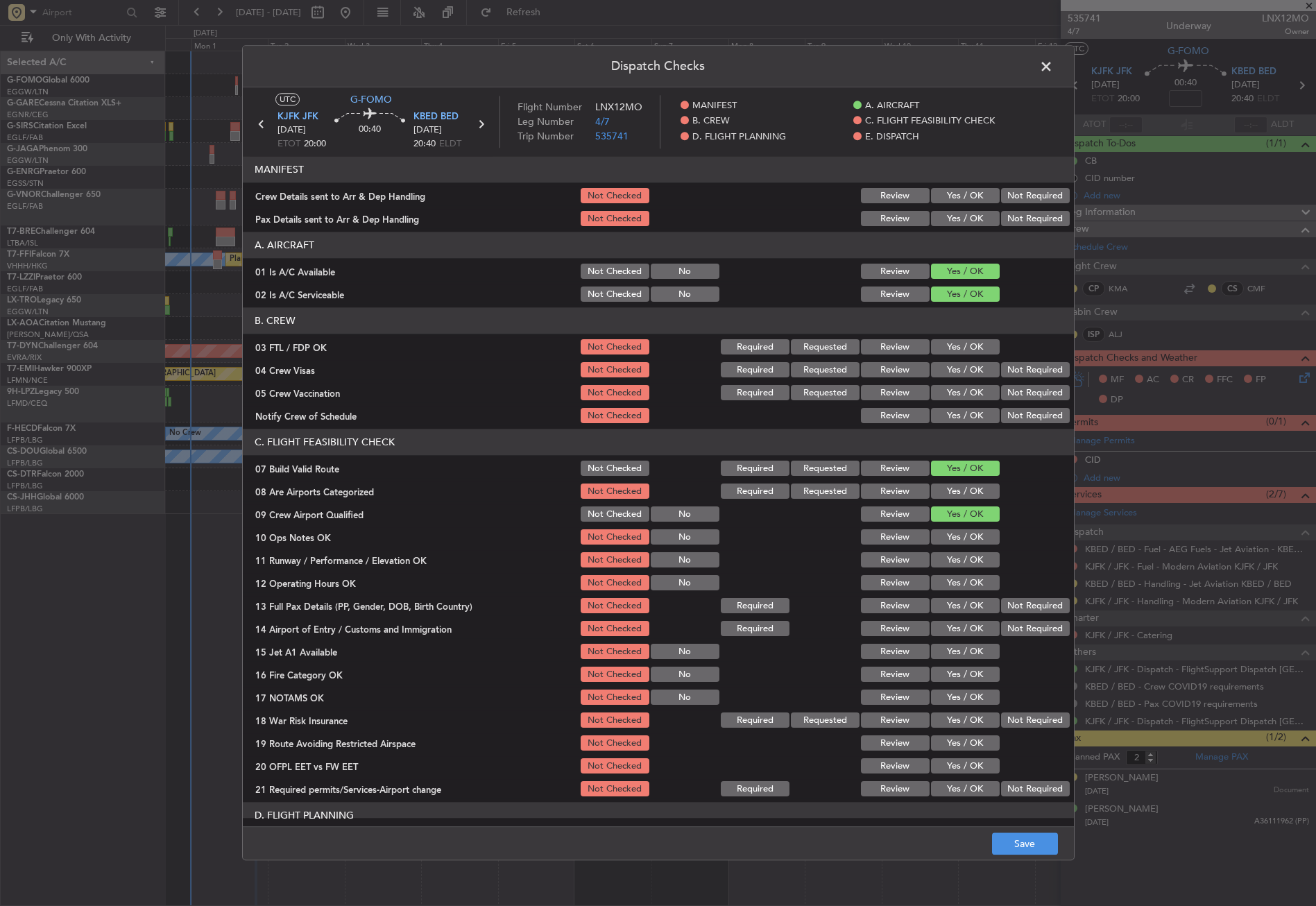
click at [605, 513] on button "Not Checked" at bounding box center [615, 514] width 68 height 16
click at [953, 562] on button "Yes / OK" at bounding box center [965, 560] width 68 height 16
click at [934, 534] on button "Yes / OK" at bounding box center [965, 537] width 68 height 16
click at [957, 587] on button "Yes / OK" at bounding box center [965, 583] width 68 height 16
click at [966, 604] on button "Yes / OK" at bounding box center [965, 606] width 68 height 16
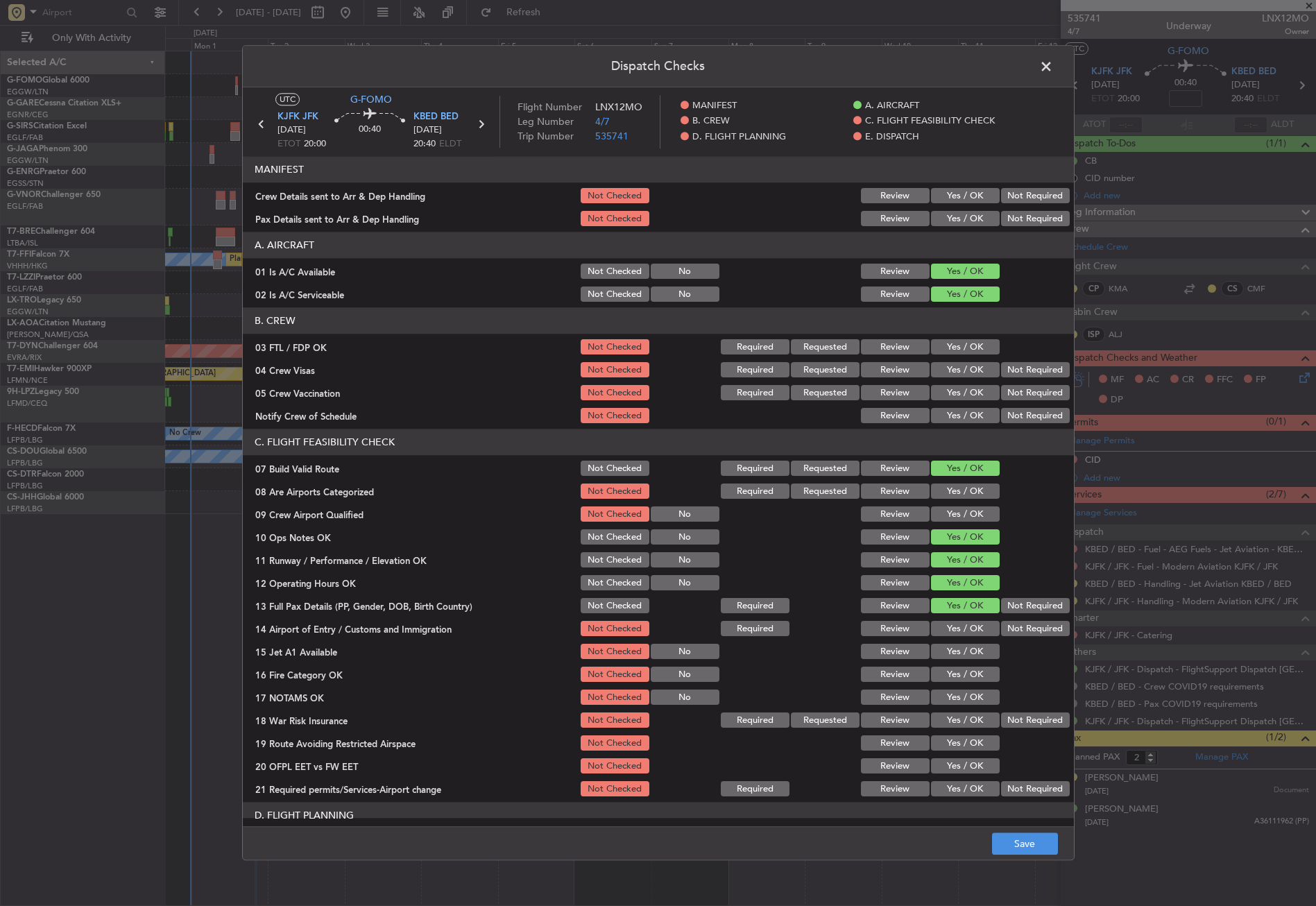
click at [967, 624] on button "Yes / OK" at bounding box center [965, 629] width 68 height 16
click at [967, 646] on button "Yes / OK" at bounding box center [965, 652] width 68 height 16
click at [967, 672] on button "Yes / OK" at bounding box center [965, 675] width 68 height 16
click at [965, 688] on section "C. FLIGHT FEASIBILITY CHECK 07 Build Valid Route Not Checked Required Requested…" at bounding box center [658, 614] width 831 height 370
drag, startPoint x: 967, startPoint y: 695, endPoint x: 997, endPoint y: 714, distance: 35.5
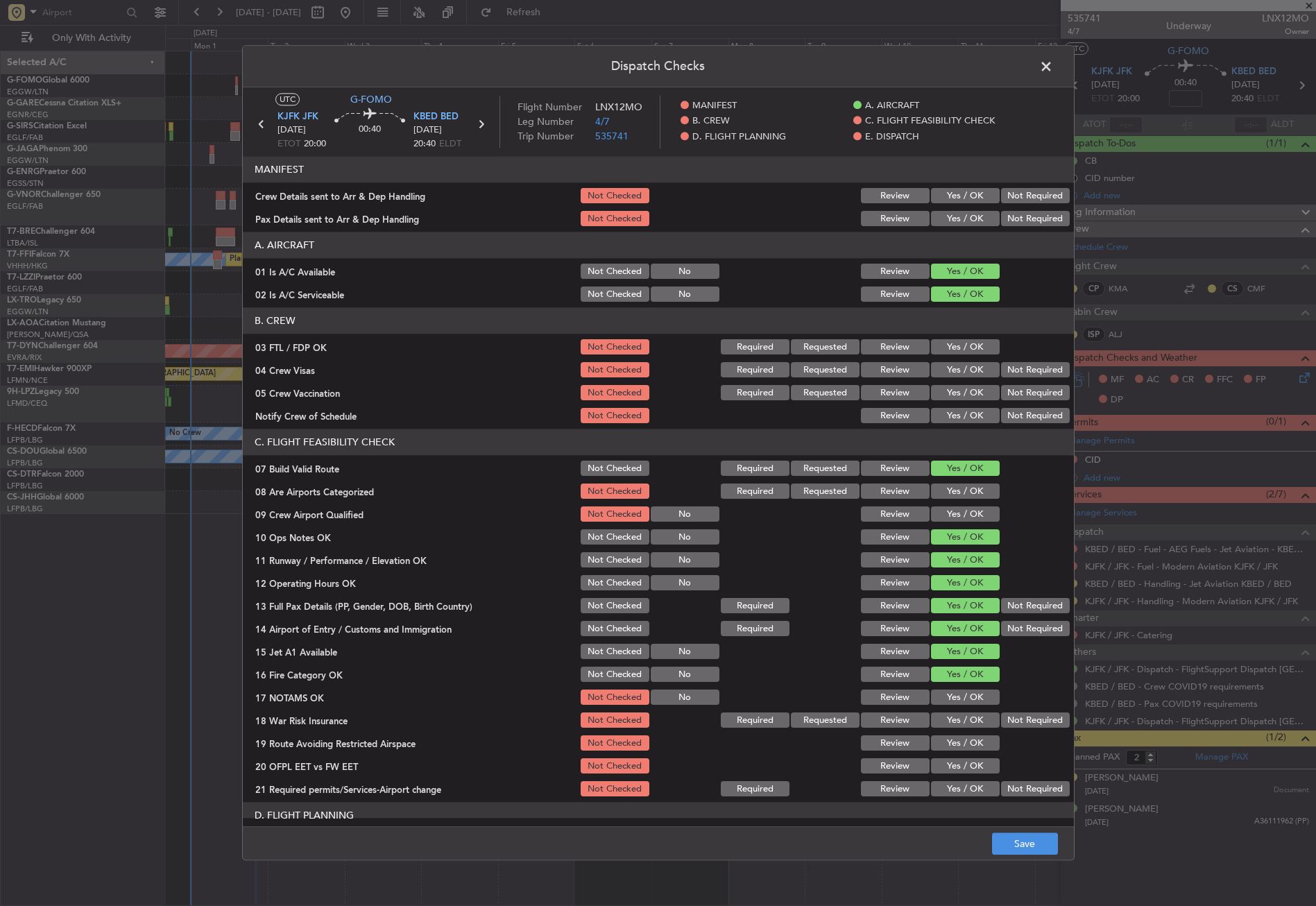
click at [967, 695] on button "Yes / OK" at bounding box center [965, 697] width 68 height 16
click at [1004, 717] on button "Not Required" at bounding box center [1035, 720] width 68 height 16
click at [973, 742] on button "Yes / OK" at bounding box center [965, 743] width 68 height 16
click at [976, 768] on button "Yes / OK" at bounding box center [965, 766] width 68 height 16
click at [973, 787] on button "Yes / OK" at bounding box center [965, 789] width 68 height 16
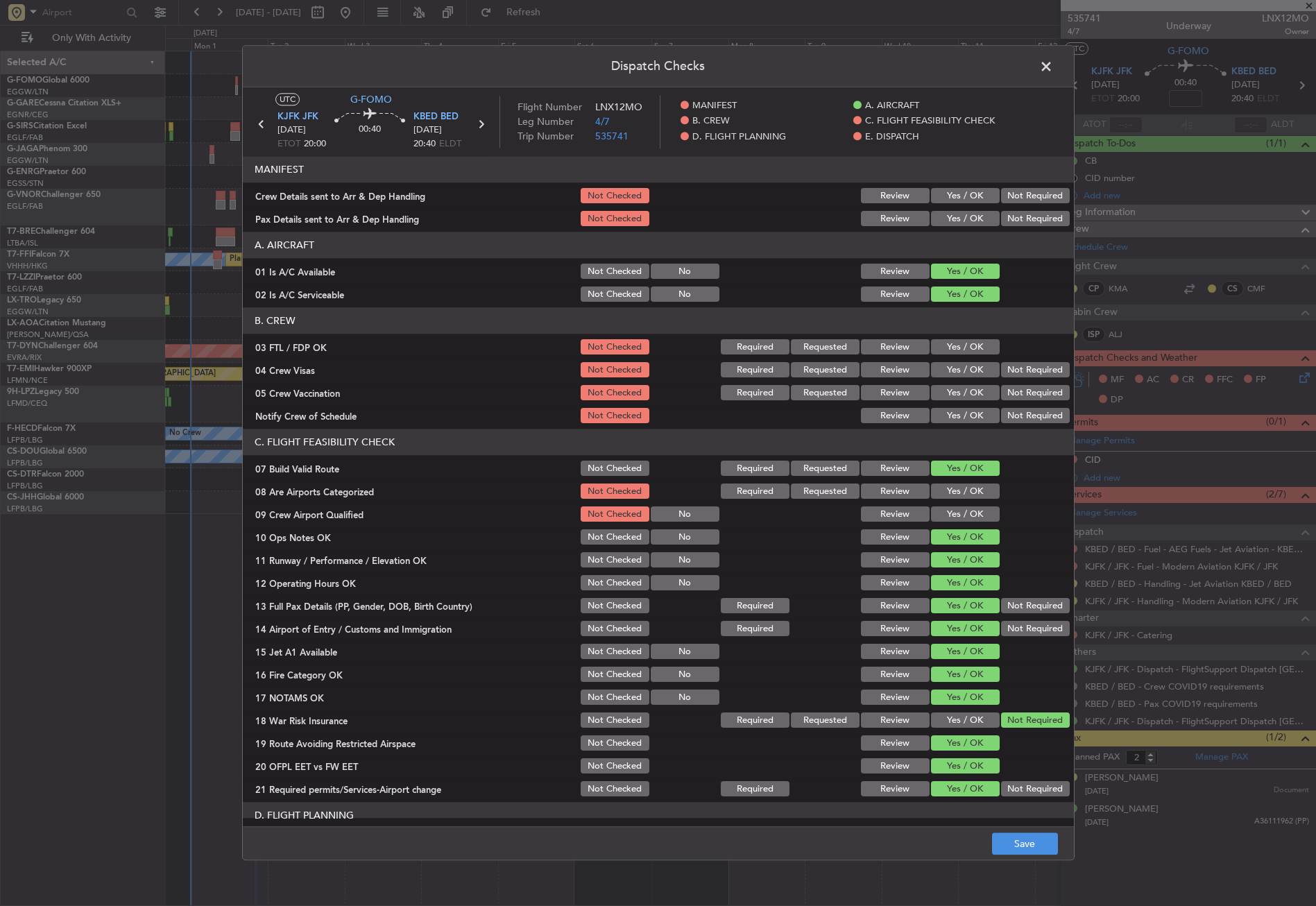
scroll to position [416, 0]
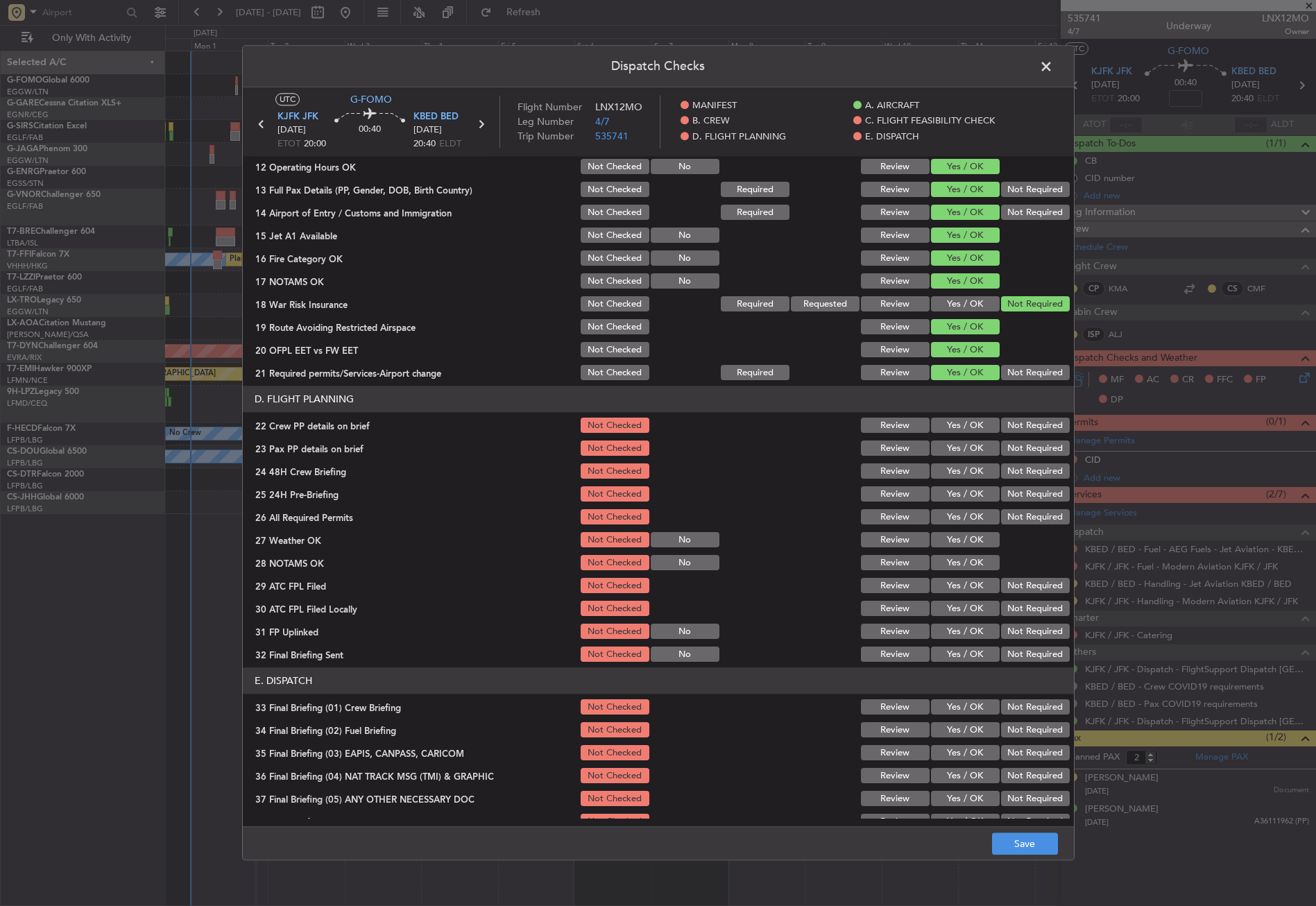
click at [953, 431] on button "Yes / OK" at bounding box center [965, 425] width 68 height 16
click at [952, 443] on button "Yes / OK" at bounding box center [965, 448] width 68 height 16
click at [955, 464] on button "Yes / OK" at bounding box center [965, 471] width 68 height 16
click at [1003, 485] on div "Not Required" at bounding box center [1034, 494] width 70 height 19
click at [1006, 496] on button "Not Required" at bounding box center [1035, 495] width 68 height 16
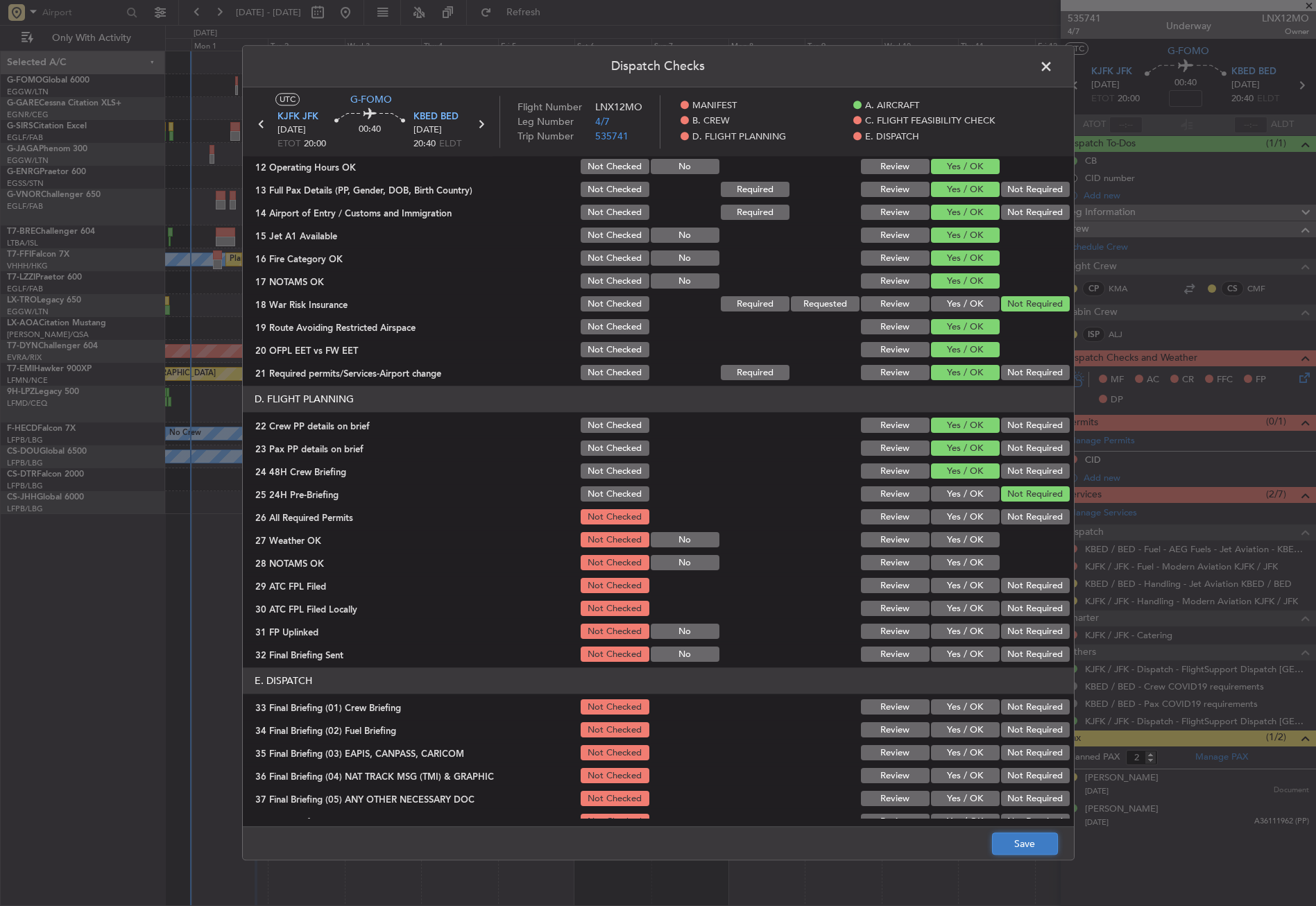
click at [1045, 849] on button "Save" at bounding box center [1025, 844] width 66 height 22
click at [1053, 72] on span at bounding box center [1053, 70] width 0 height 28
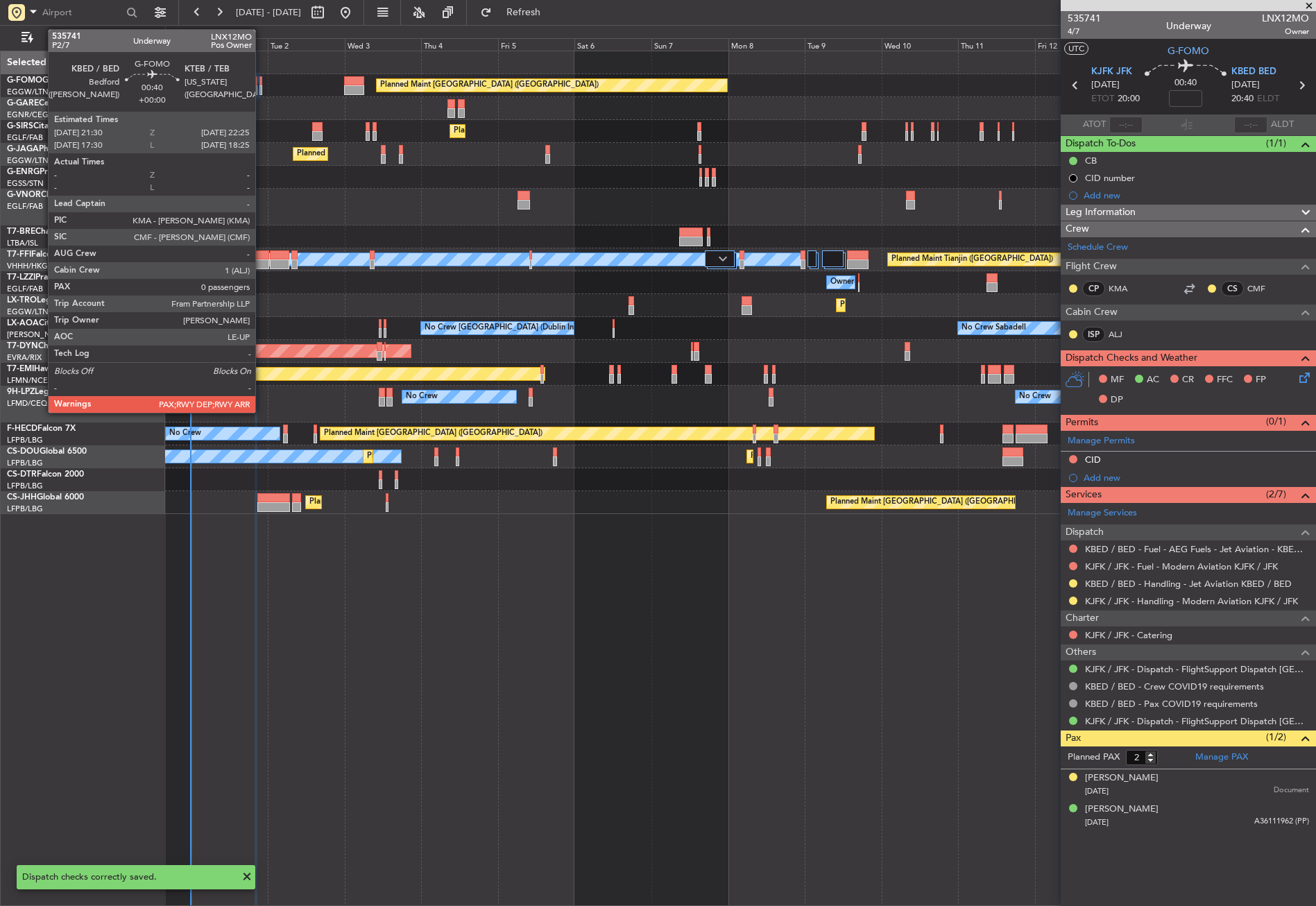
click at [262, 88] on div at bounding box center [262, 90] width 4 height 10
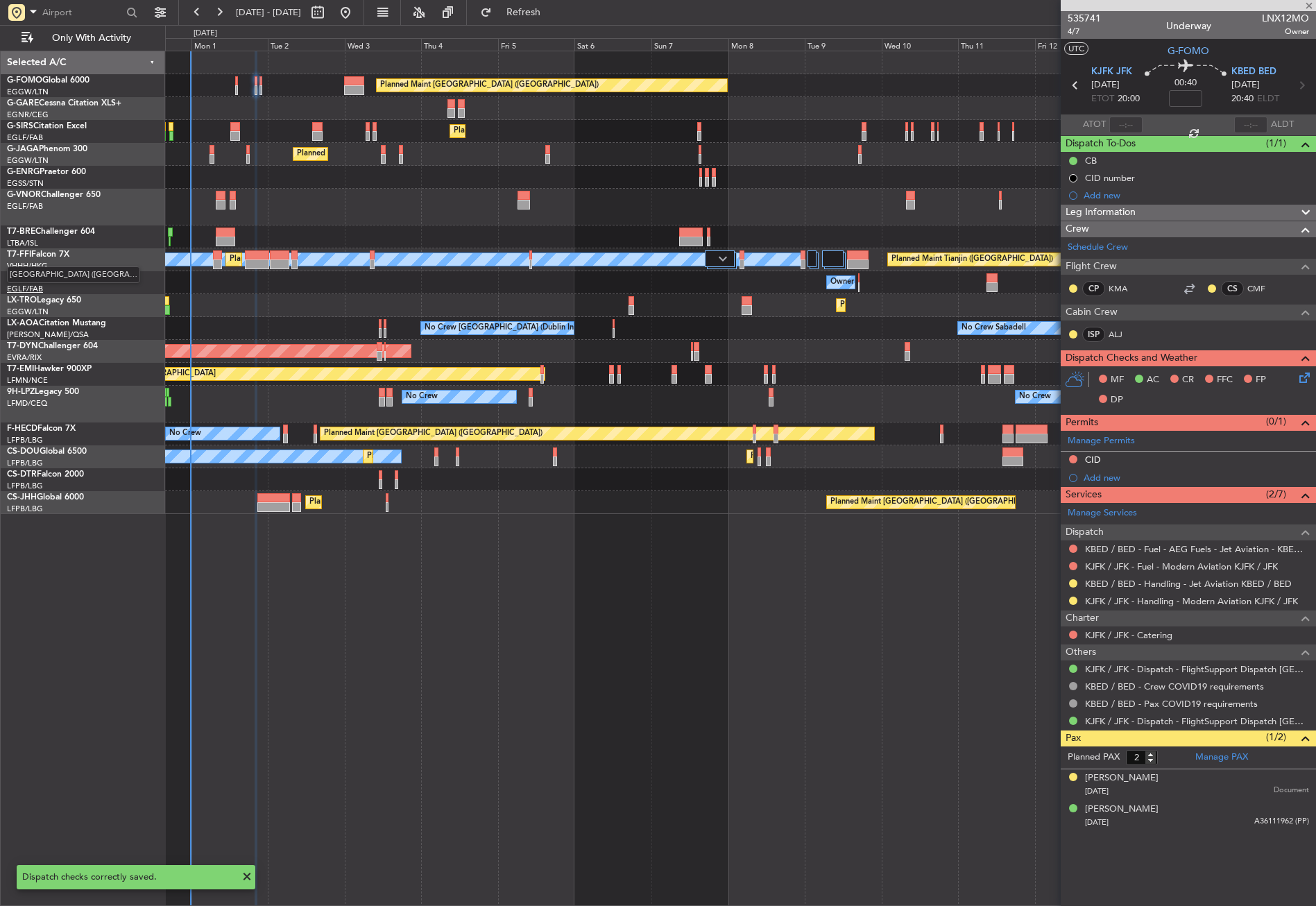
type input "0"
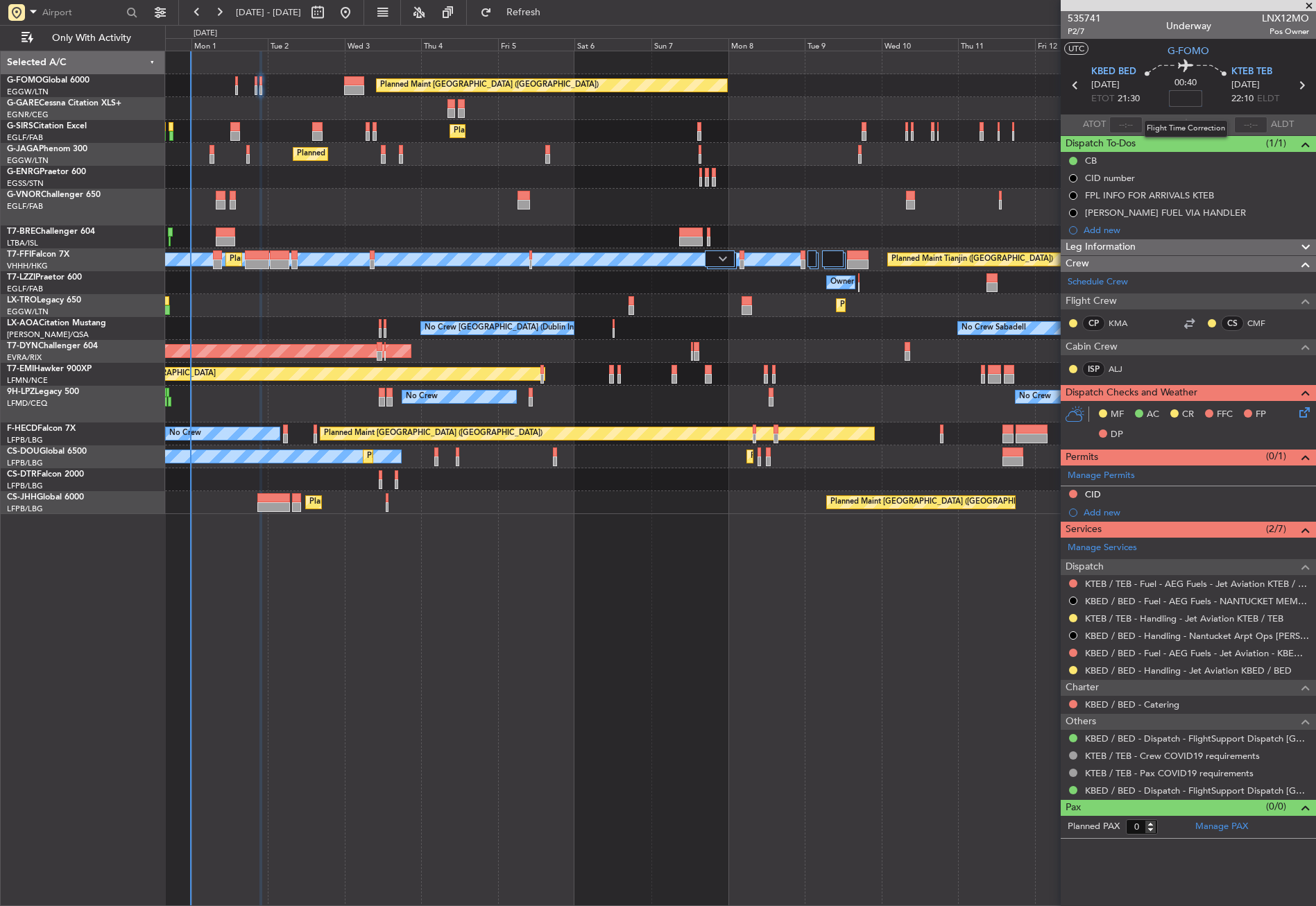
click at [1185, 96] on input at bounding box center [1186, 99] width 33 height 17
click at [835, 648] on div "Planned Maint [GEOGRAPHIC_DATA] ([GEOGRAPHIC_DATA]) Planned Maint [GEOGRAPHIC_D…" at bounding box center [741, 478] width 1150 height 855
type input "-00:05"
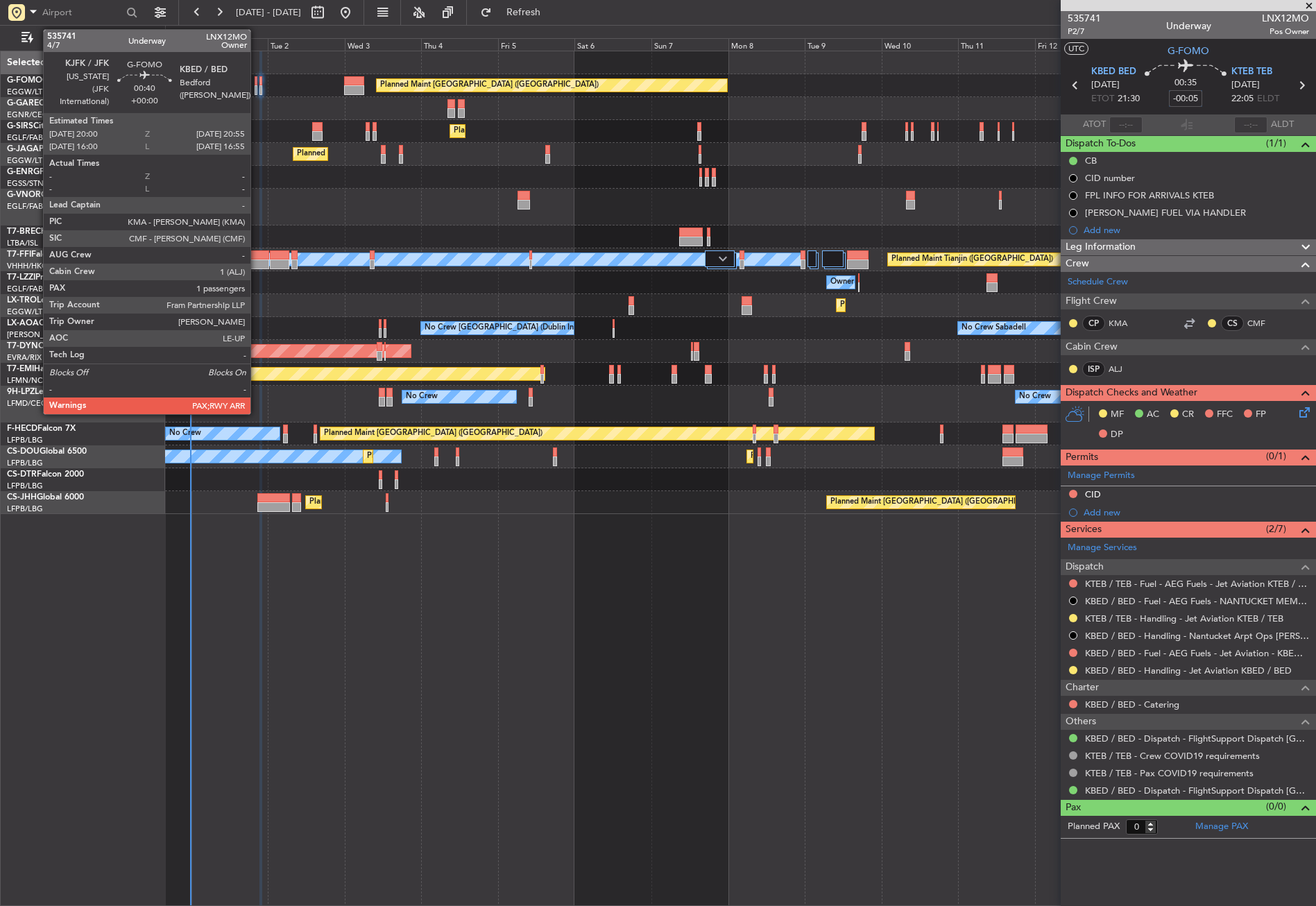
click at [257, 89] on div at bounding box center [256, 90] width 4 height 10
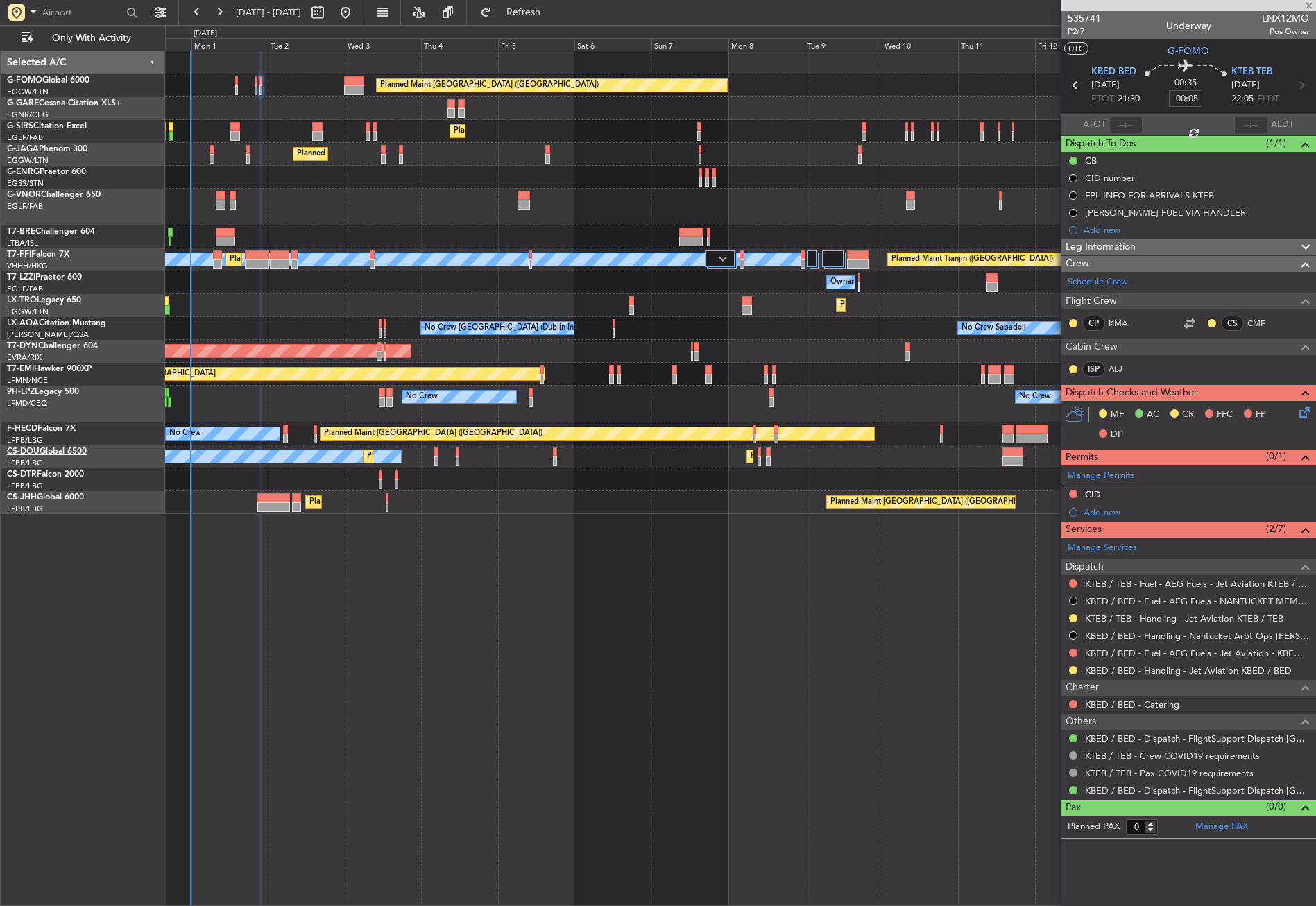
type input "2"
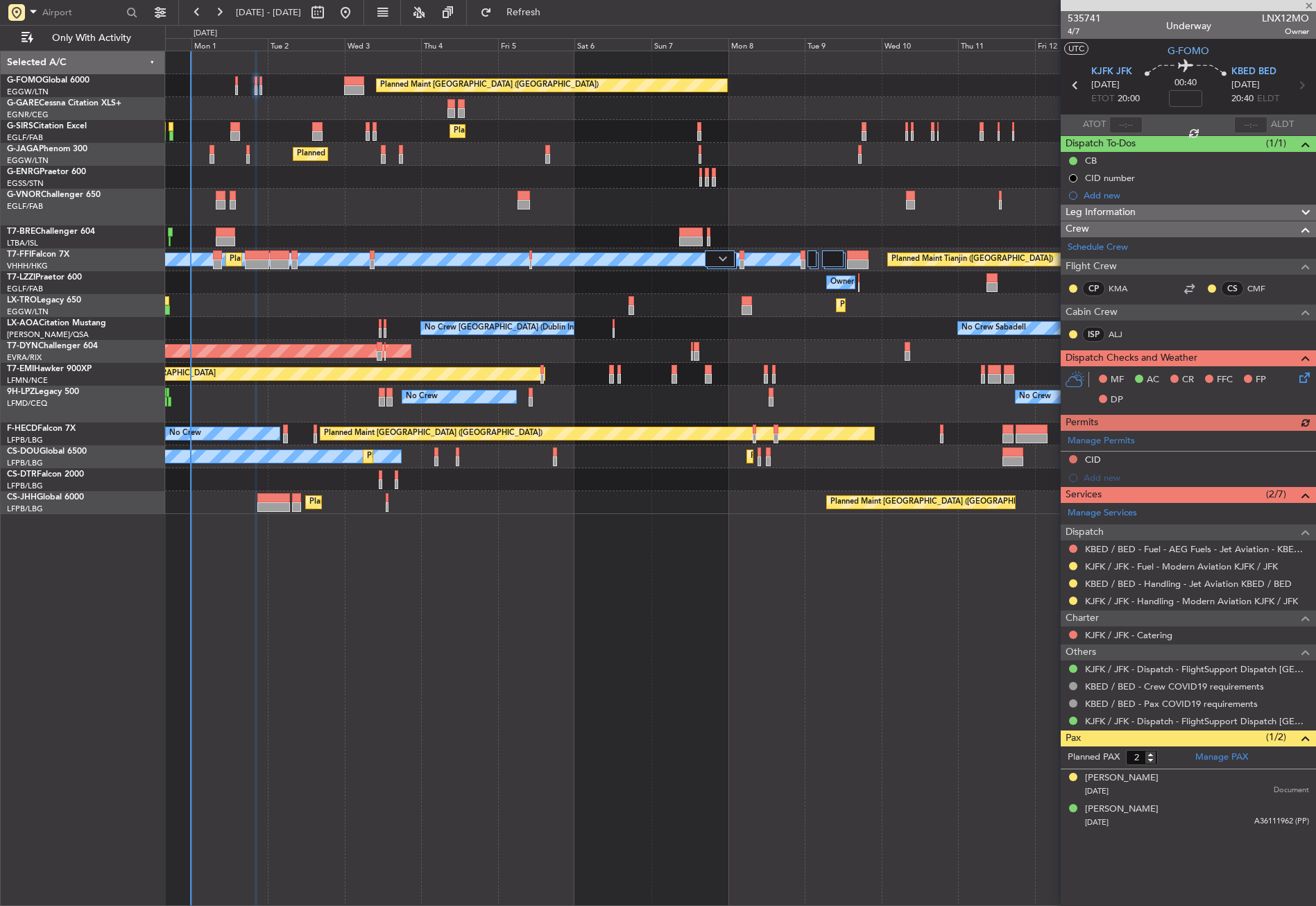
drag, startPoint x: 546, startPoint y: 10, endPoint x: 538, endPoint y: 27, distance: 18.8
click at [546, 13] on span "Refresh" at bounding box center [523, 12] width 58 height 10
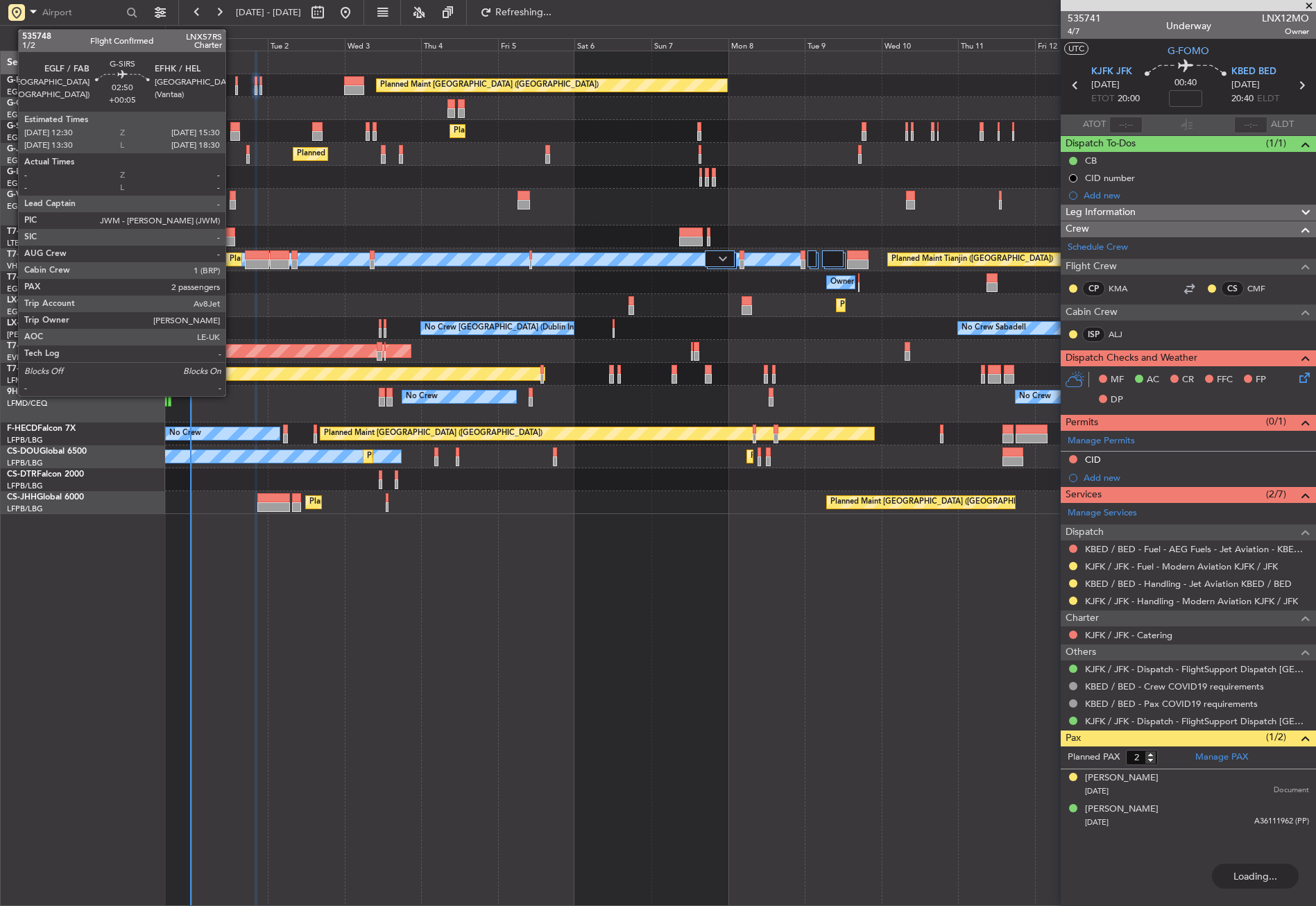
click at [232, 132] on div at bounding box center [235, 136] width 10 height 10
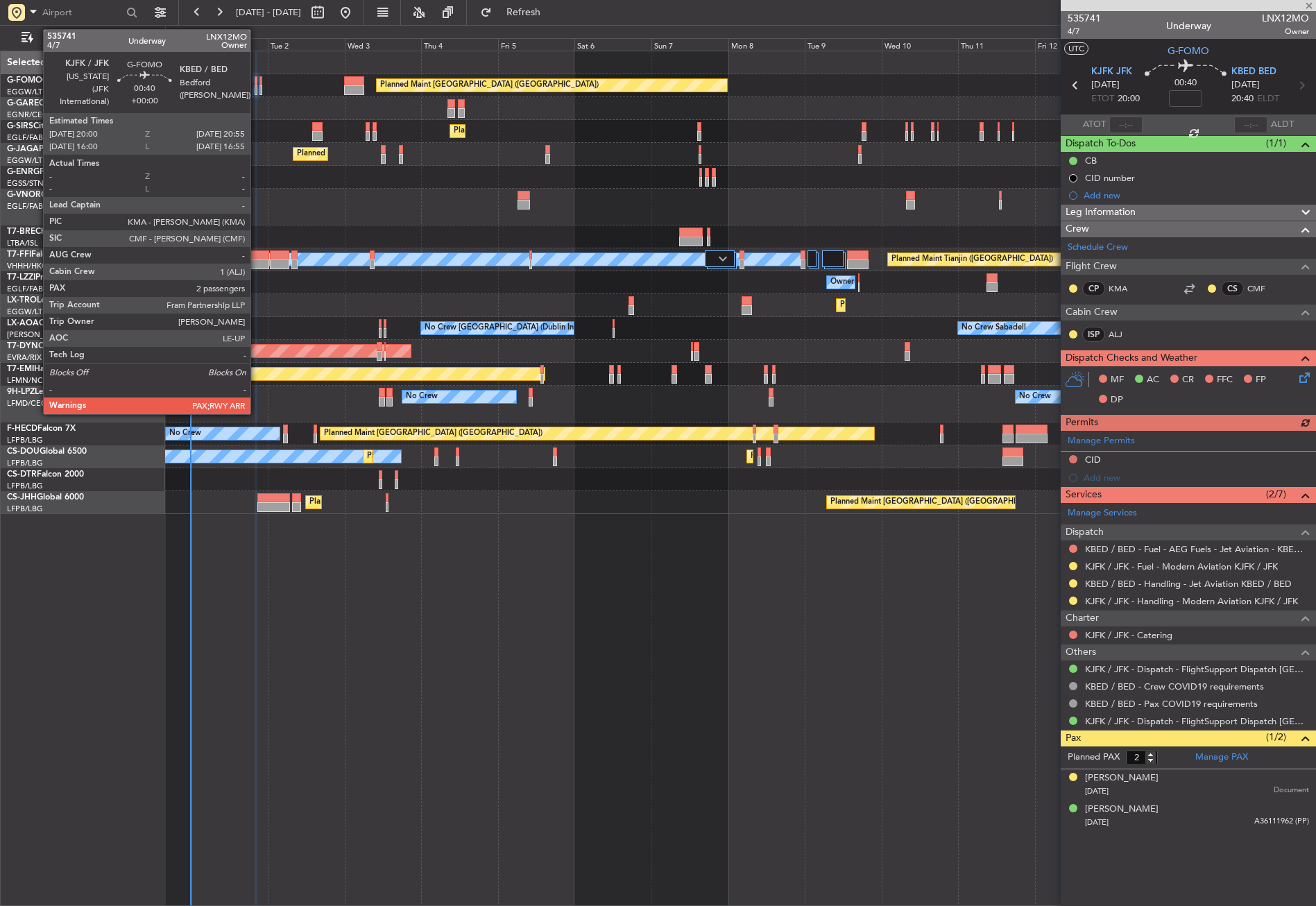
type input "+00:05"
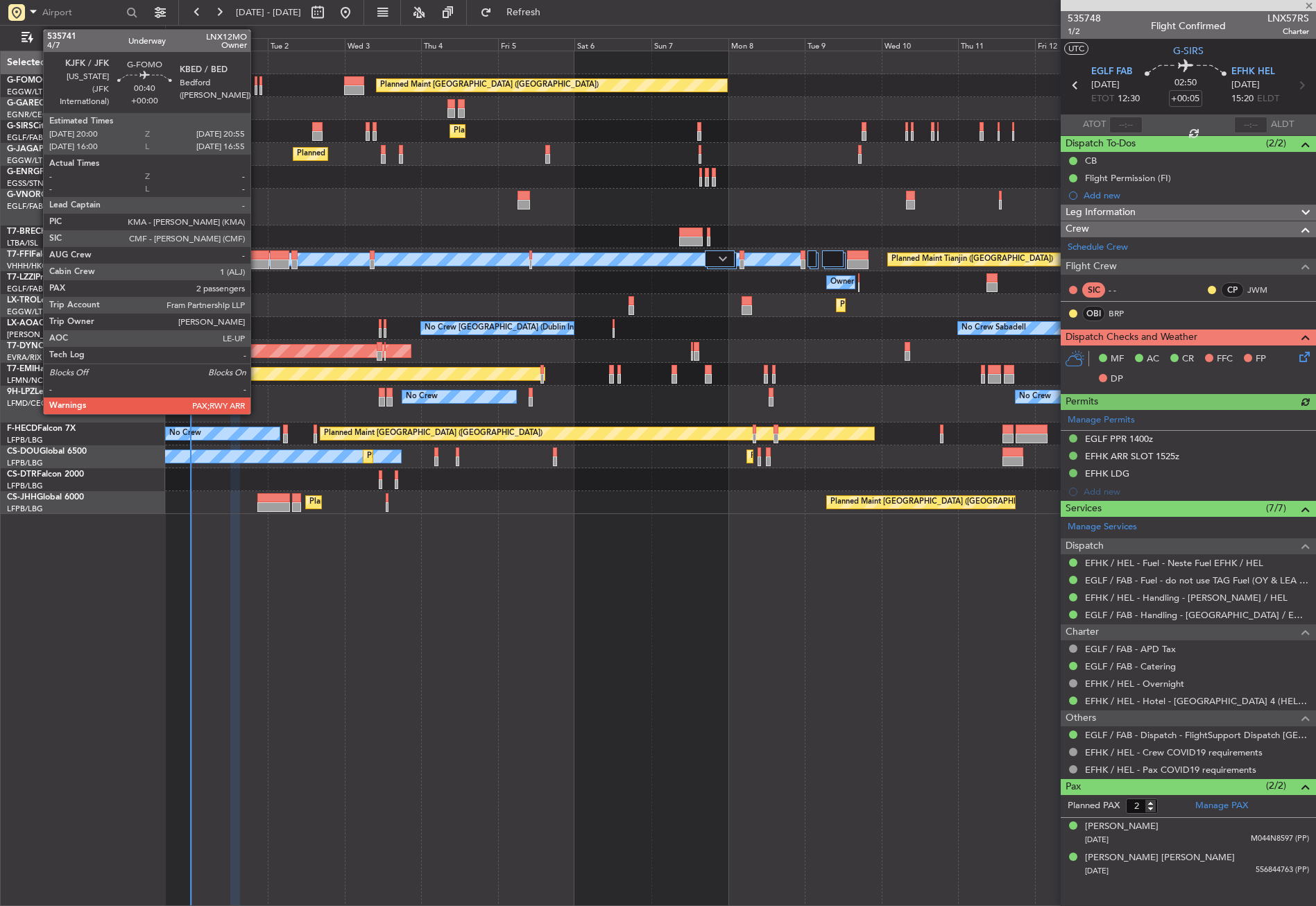
click at [257, 90] on div at bounding box center [256, 90] width 4 height 10
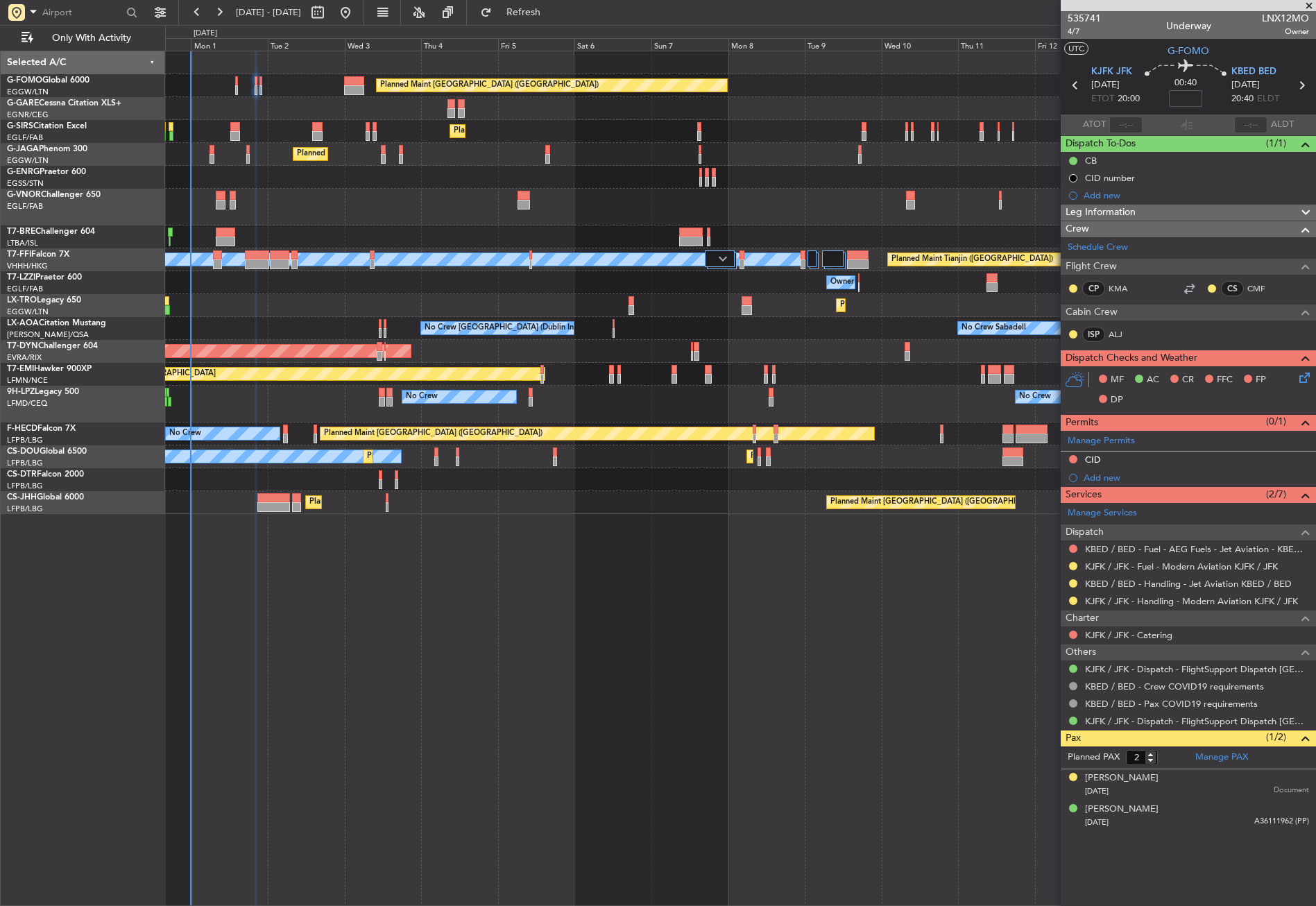
click at [1187, 105] on input at bounding box center [1186, 99] width 33 height 17
click at [860, 629] on div "Planned Maint [GEOGRAPHIC_DATA] ([GEOGRAPHIC_DATA]) Planned Maint [GEOGRAPHIC_D…" at bounding box center [741, 478] width 1150 height 855
type input "-00:15"
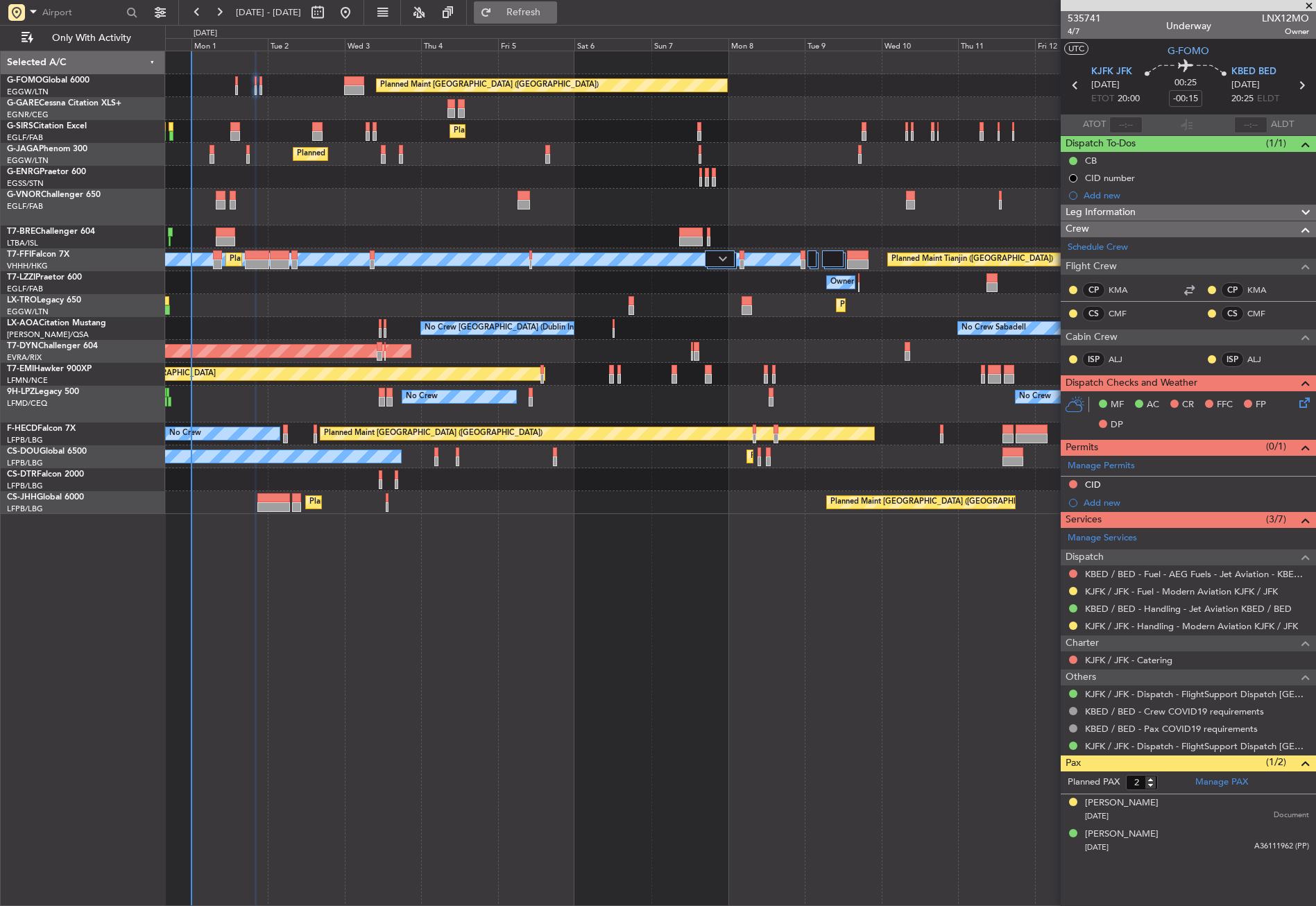
click at [536, 19] on button "Refresh" at bounding box center [515, 13] width 83 height 22
click at [198, 555] on div "Planned Maint [GEOGRAPHIC_DATA] ([GEOGRAPHIC_DATA]) Planned Maint [GEOGRAPHIC_D…" at bounding box center [741, 478] width 1150 height 855
click at [530, 13] on button "Refresh" at bounding box center [515, 13] width 83 height 22
click at [524, 8] on button "Refresh" at bounding box center [515, 13] width 83 height 22
